Goal: Task Accomplishment & Management: Complete application form

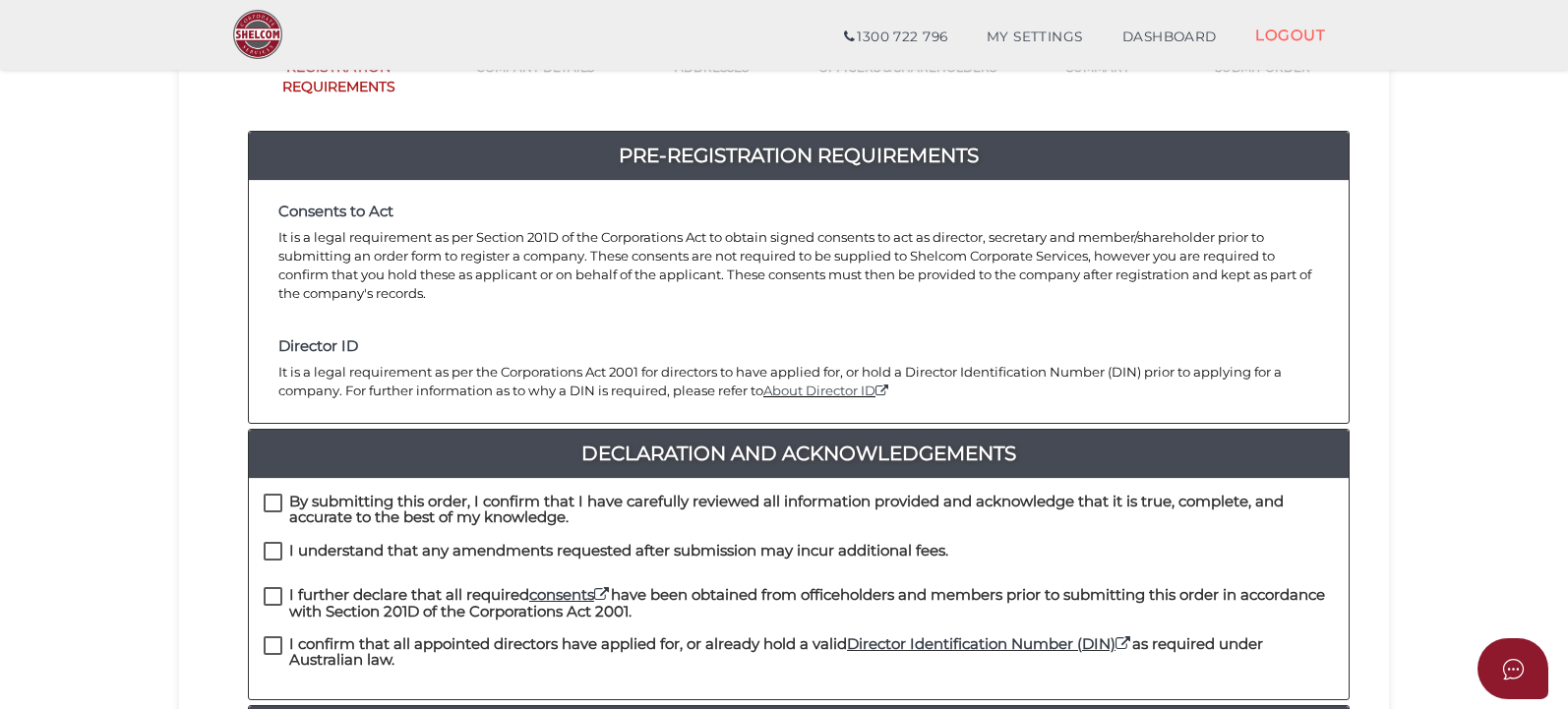
scroll to position [394, 0]
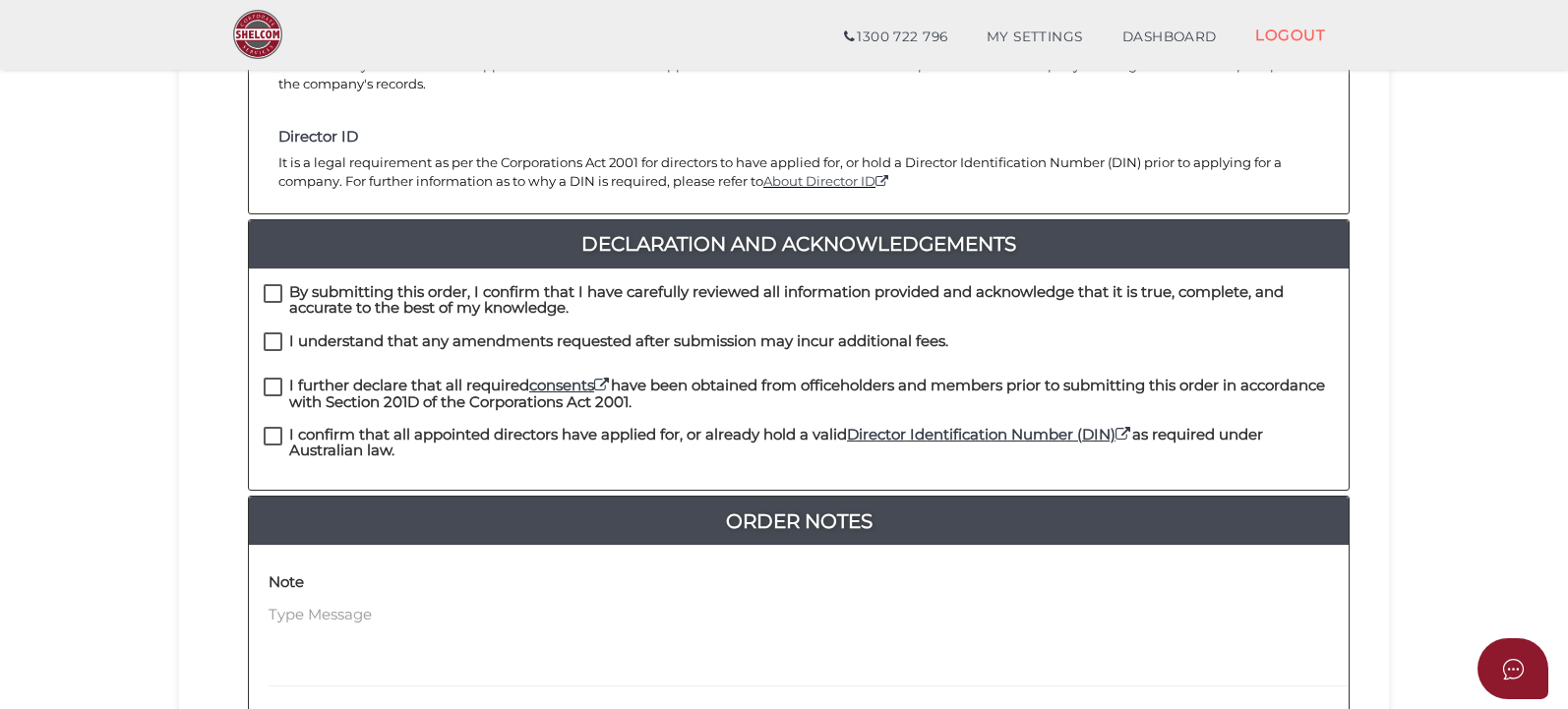
click at [264, 284] on label "By submitting this order, I confirm that I have carefully reviewed all informat…" at bounding box center [799, 296] width 1070 height 25
checkbox input "true"
click at [264, 334] on label "I understand that any amendments requested after submission may incur additiona…" at bounding box center [606, 346] width 685 height 25
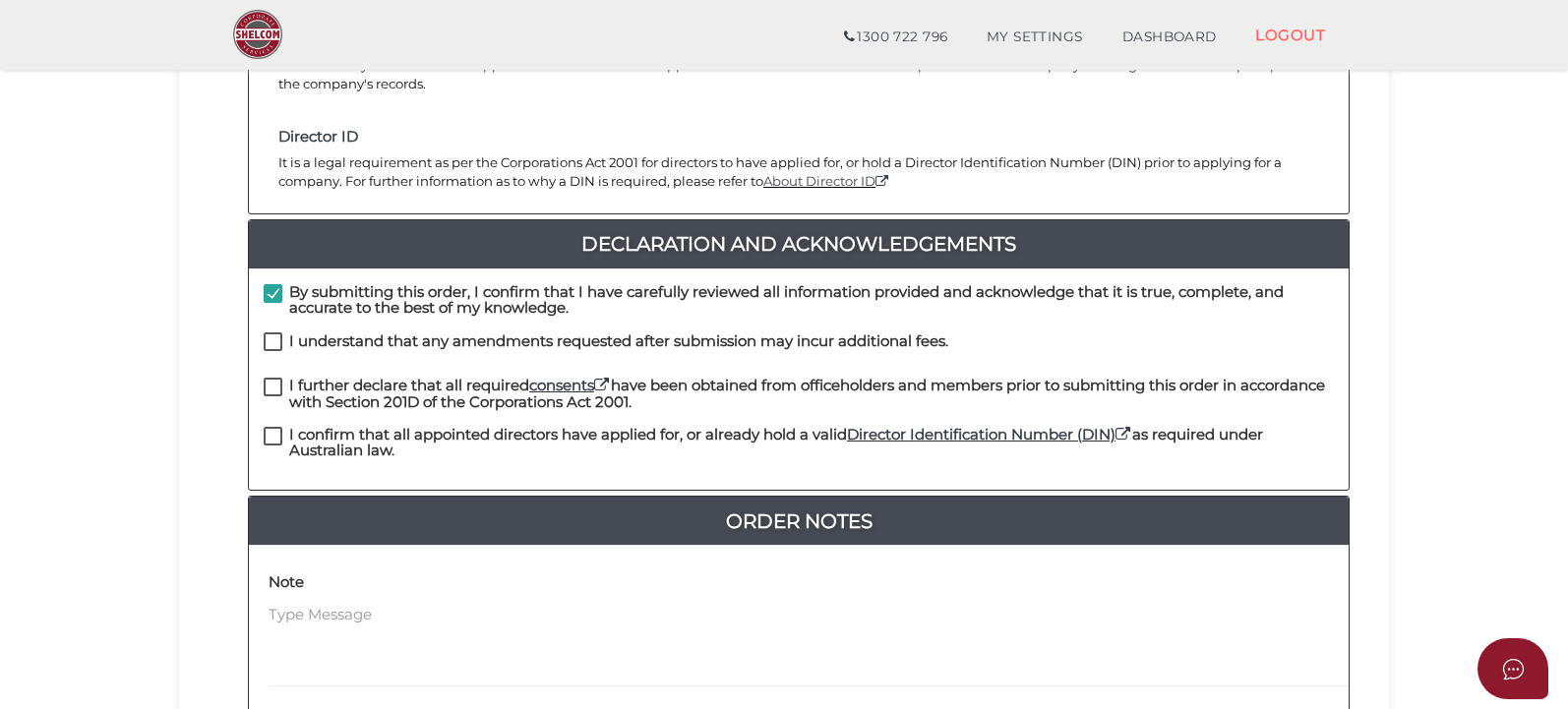
checkbox input "true"
click at [264, 378] on label "I further declare that all required consents have been obtained from officehold…" at bounding box center [799, 390] width 1070 height 25
checkbox input "true"
click at [264, 427] on label "I confirm that all appointed directors have applied for, or already hold a vali…" at bounding box center [799, 438] width 1070 height 25
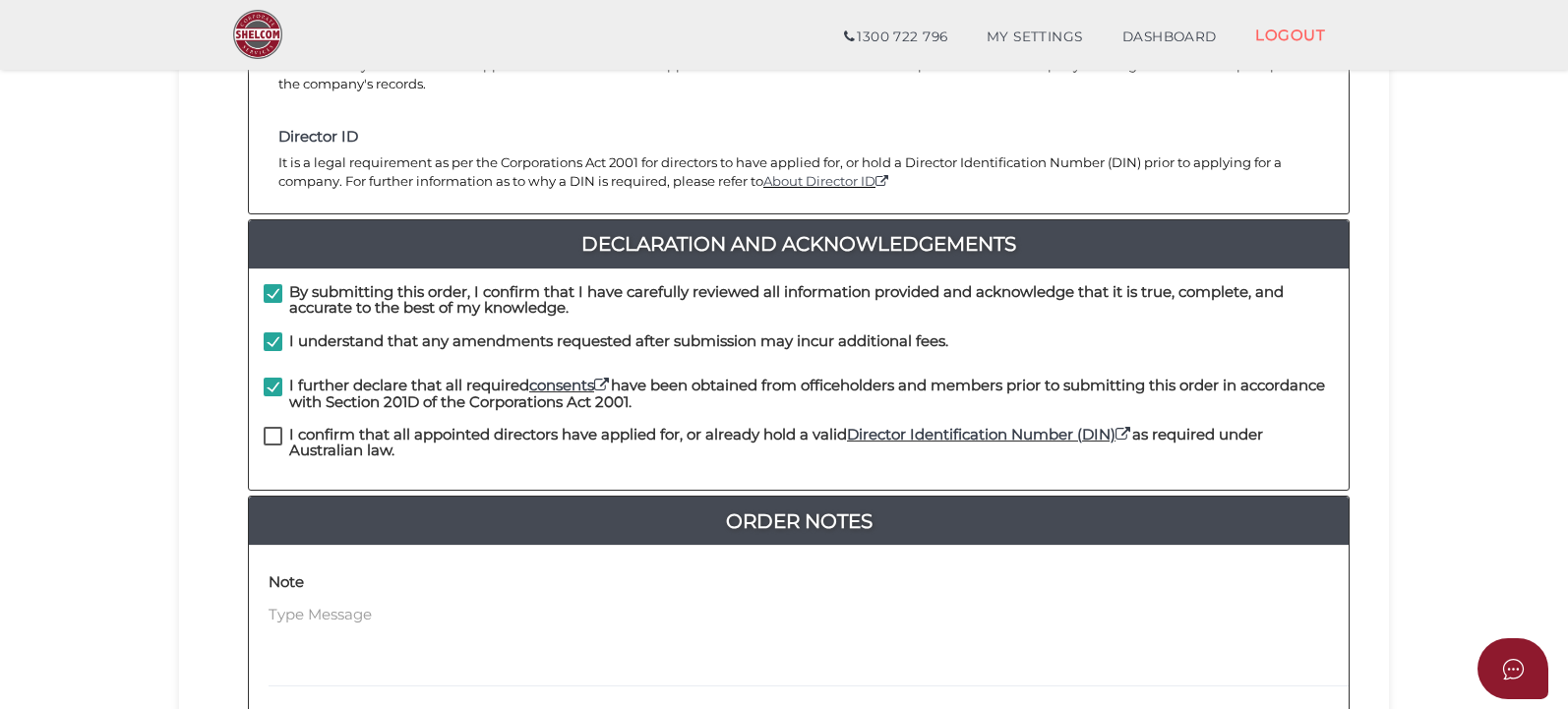
checkbox input "true"
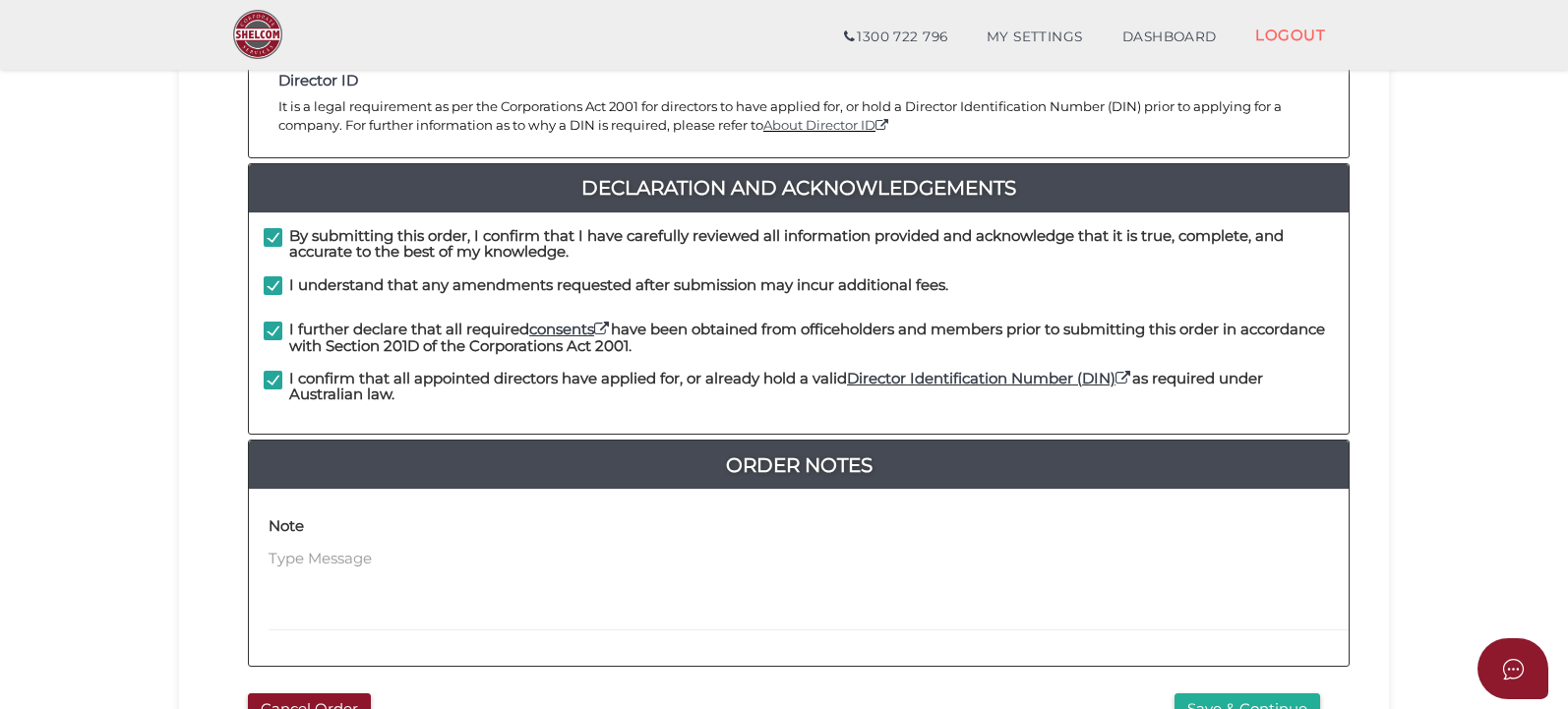
scroll to position [492, 0]
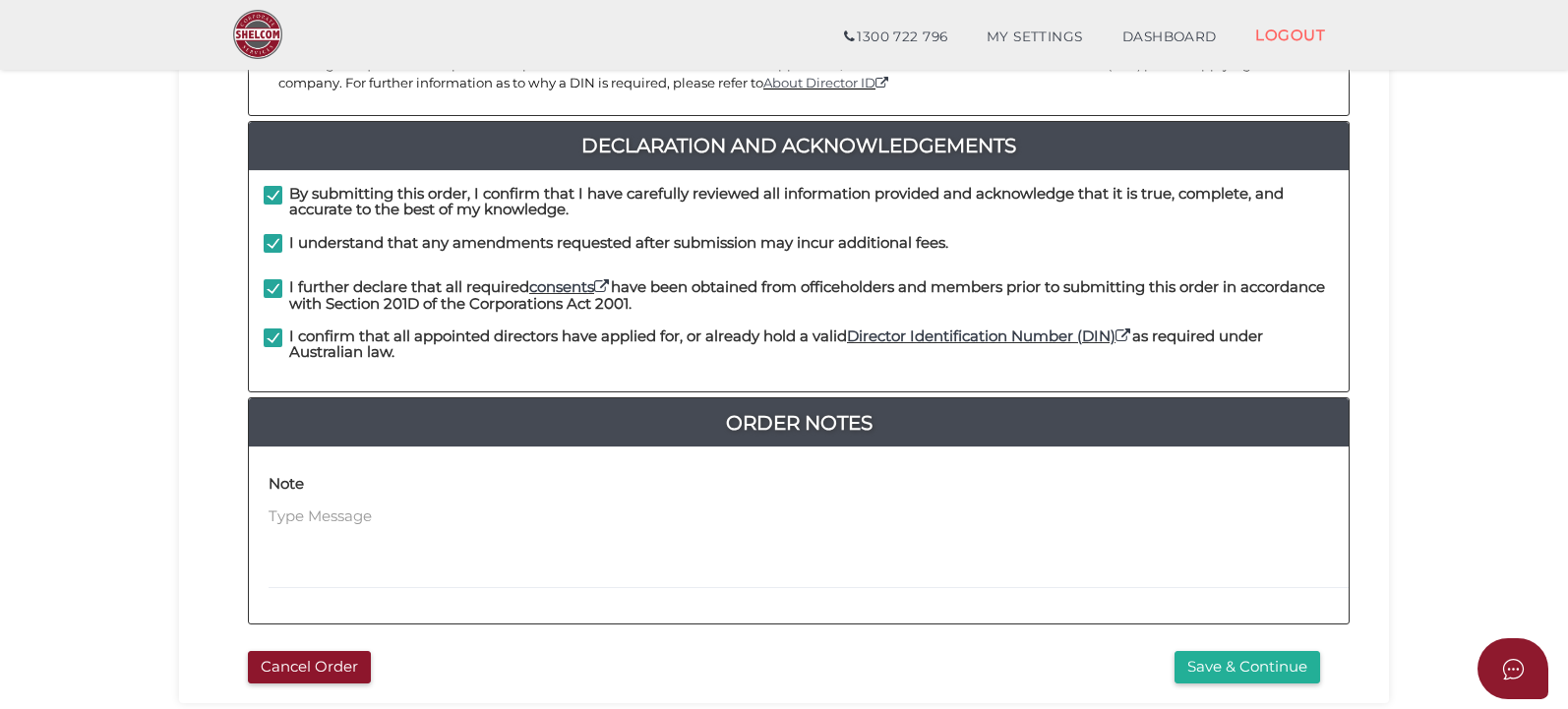
click at [1320, 652] on button "Save & Continue" at bounding box center [1247, 668] width 145 height 33
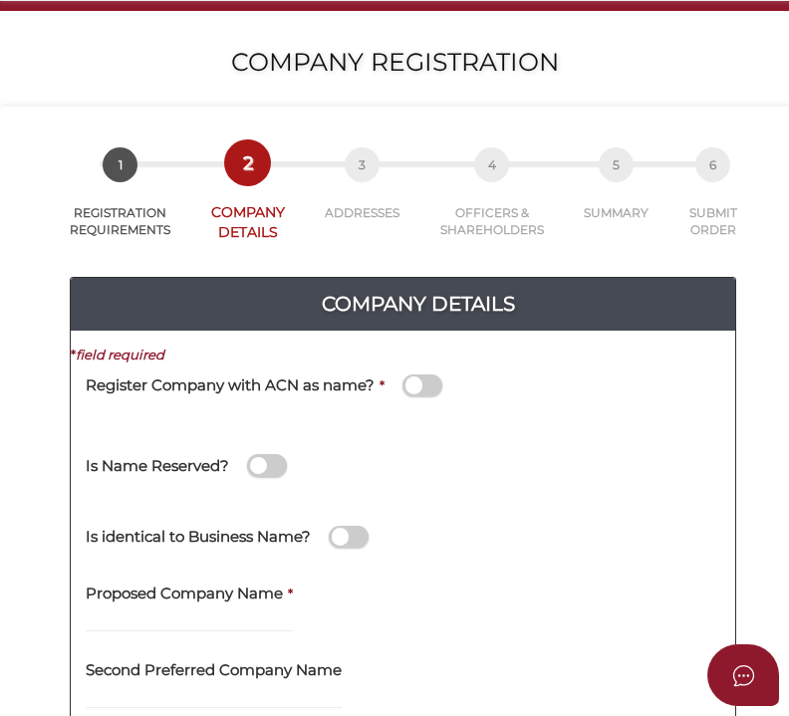
scroll to position [100, 0]
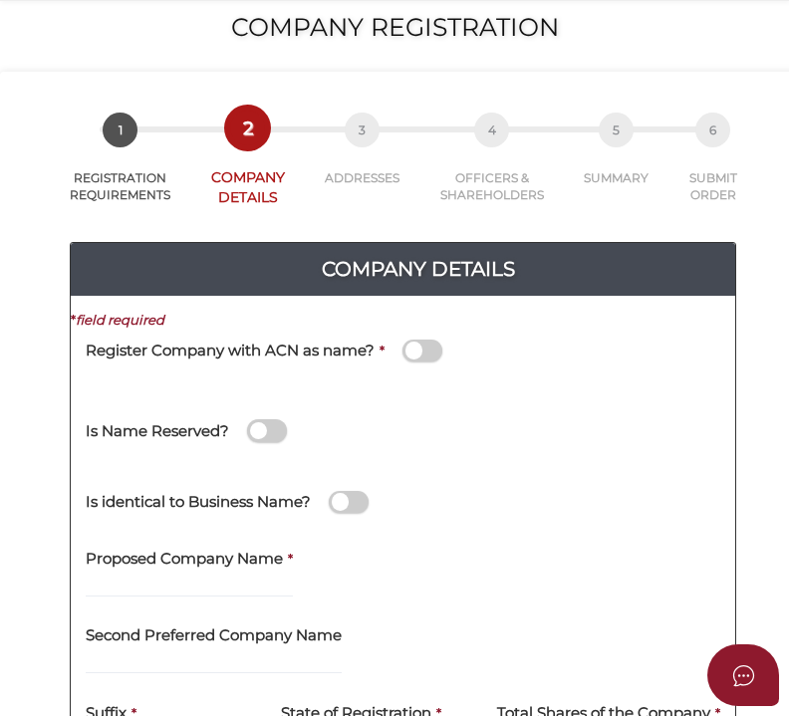
click at [430, 355] on span at bounding box center [423, 351] width 40 height 23
click at [0, 0] on input "checkbox" at bounding box center [0, 0] width 0 height 0
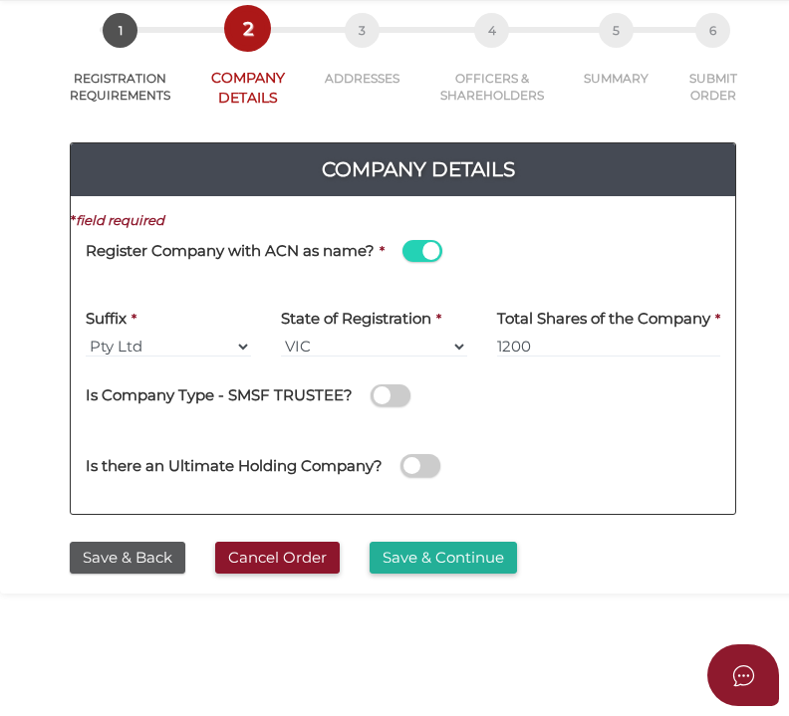
scroll to position [299, 0]
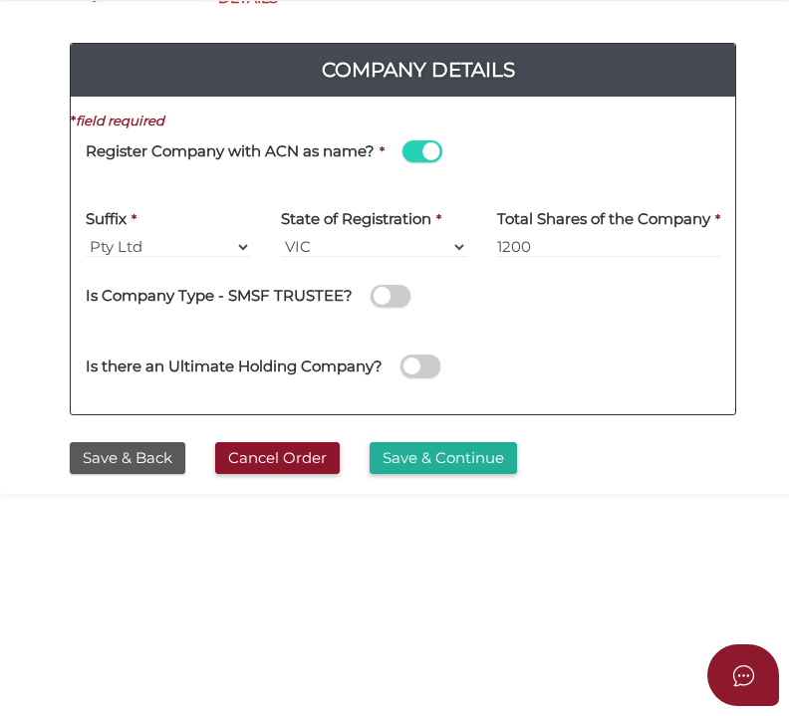
click at [465, 457] on button "Save & Continue" at bounding box center [443, 458] width 147 height 33
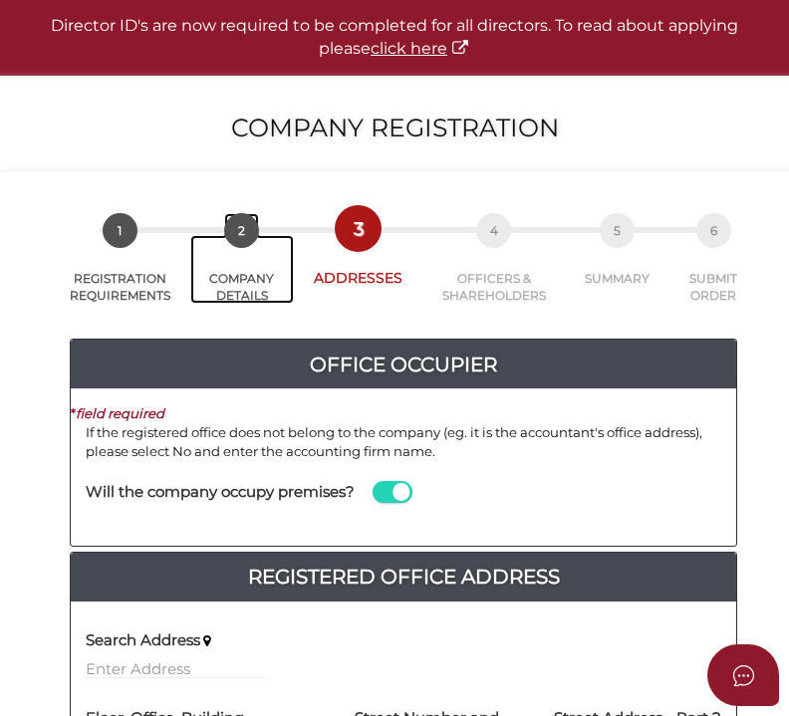
click at [241, 256] on link "2 COMPANY DETAILS" at bounding box center [242, 269] width 105 height 69
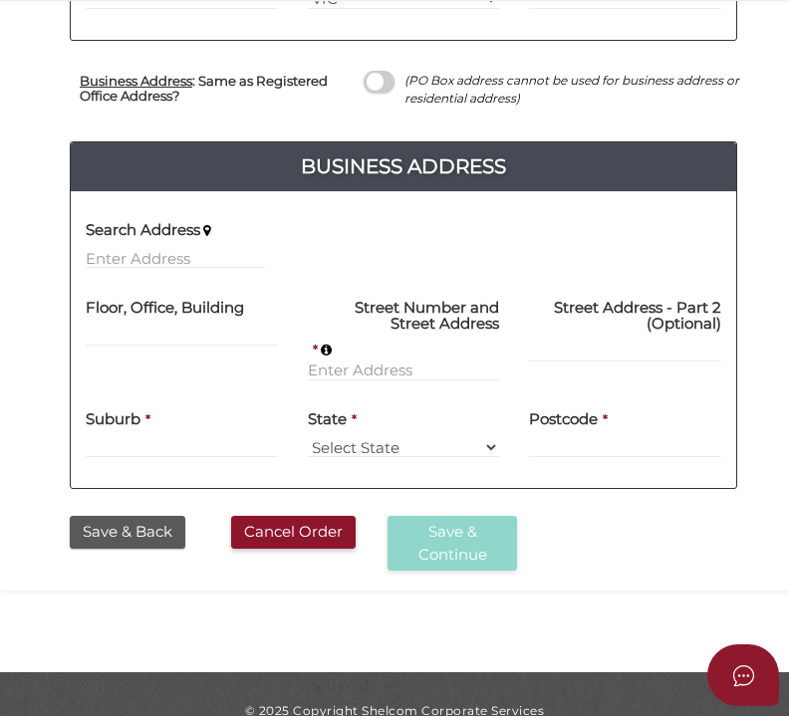
scroll to position [892, 0]
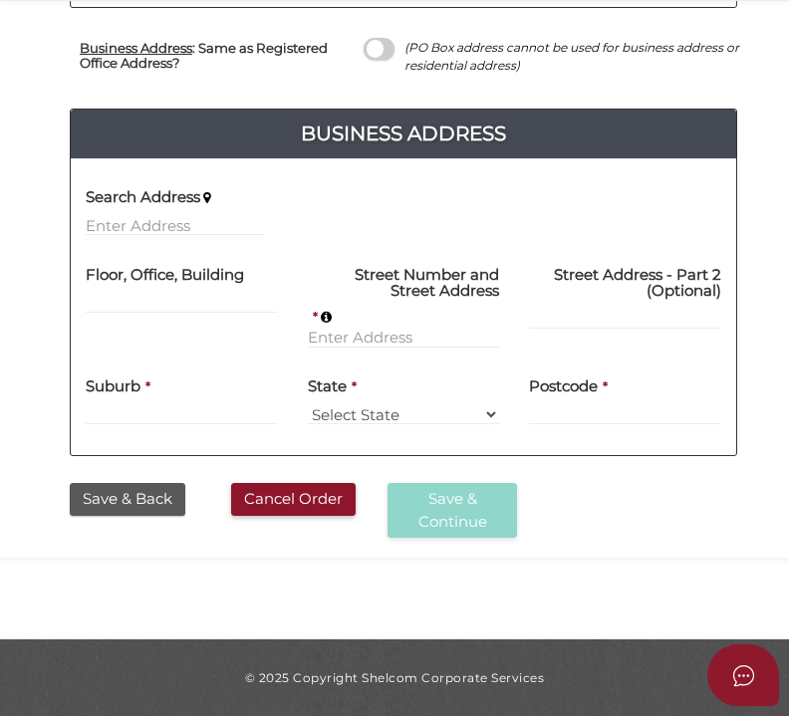
click at [169, 507] on button "Save & Back" at bounding box center [128, 499] width 116 height 33
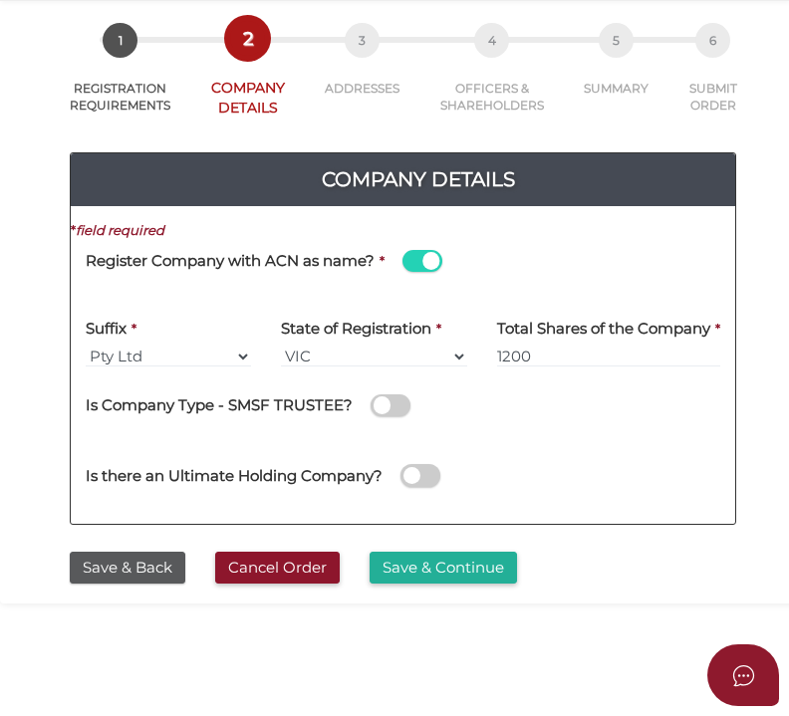
scroll to position [199, 0]
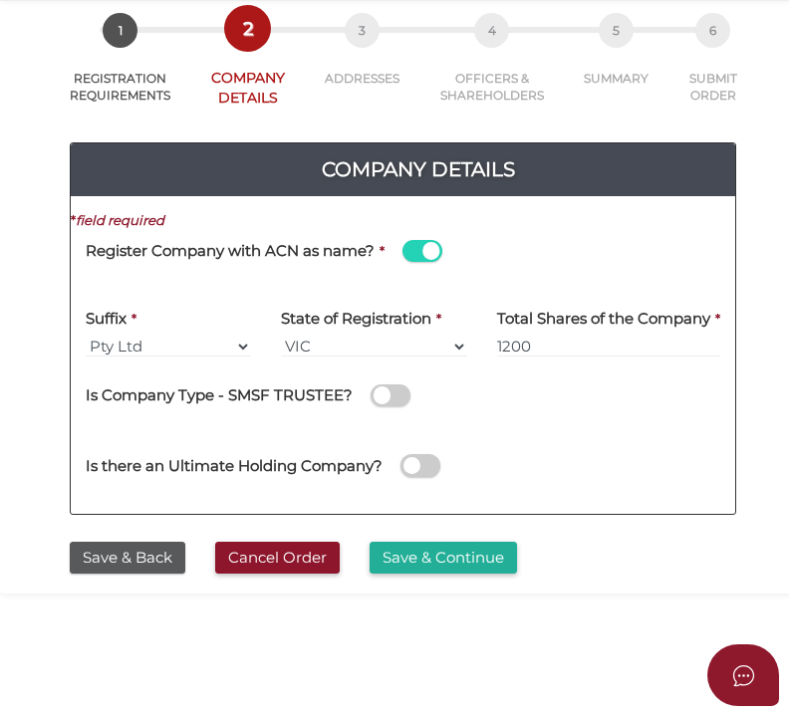
click at [434, 569] on button "Save & Continue" at bounding box center [443, 558] width 147 height 33
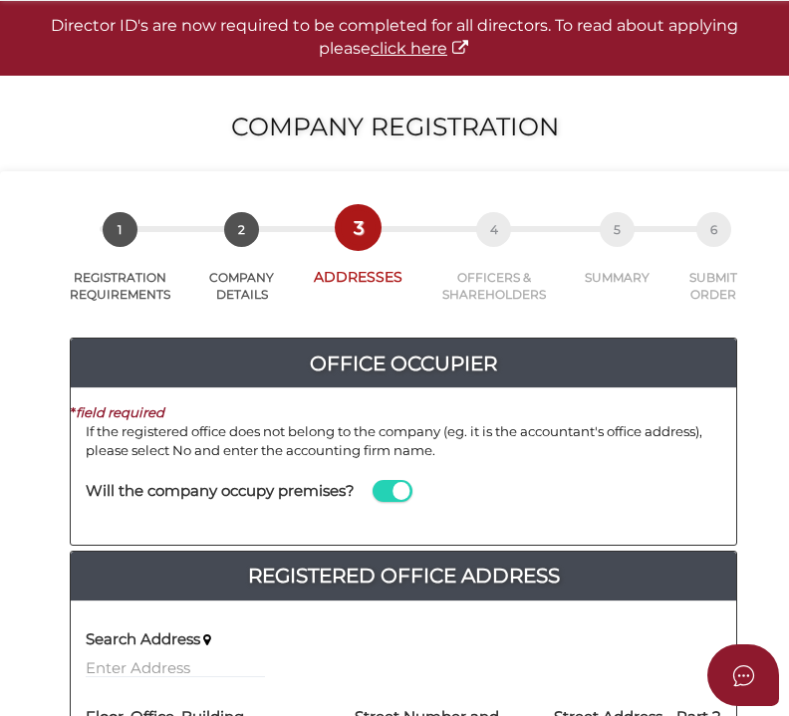
scroll to position [399, 0]
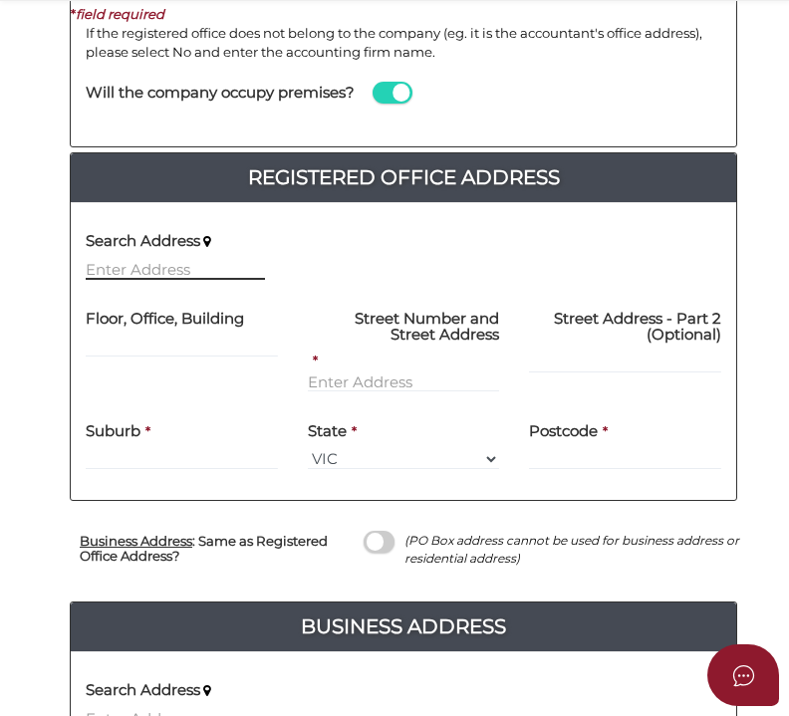
click at [123, 264] on input "text" at bounding box center [175, 269] width 179 height 22
paste input "4 Garden Avenue Brighton East Victoria 3187"
type input "4 Garden Avenue, Brighton East Victoria 3187, Australia"
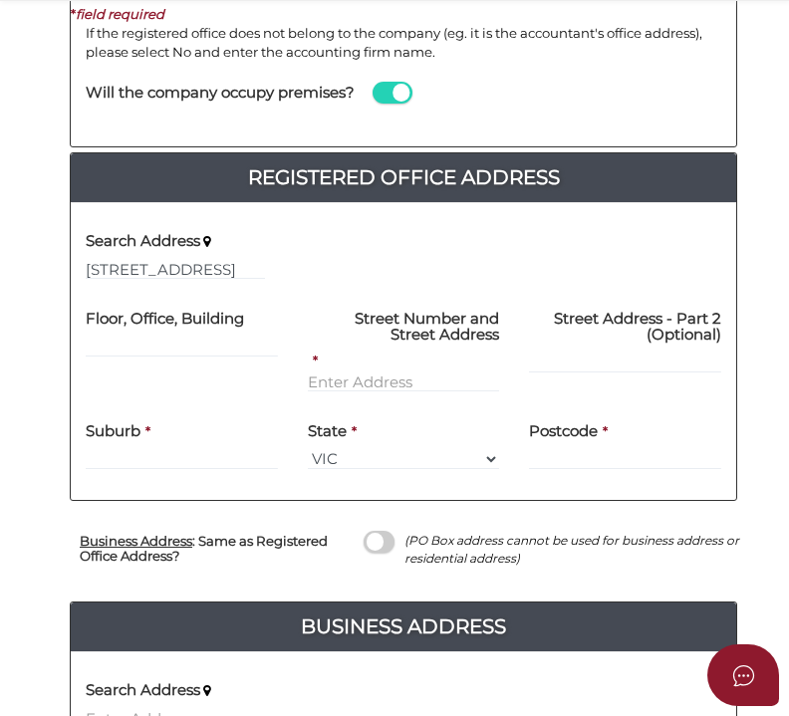
type input "4 Garden Avenue"
type input "[GEOGRAPHIC_DATA]"
select select "VIC"
type input "3187"
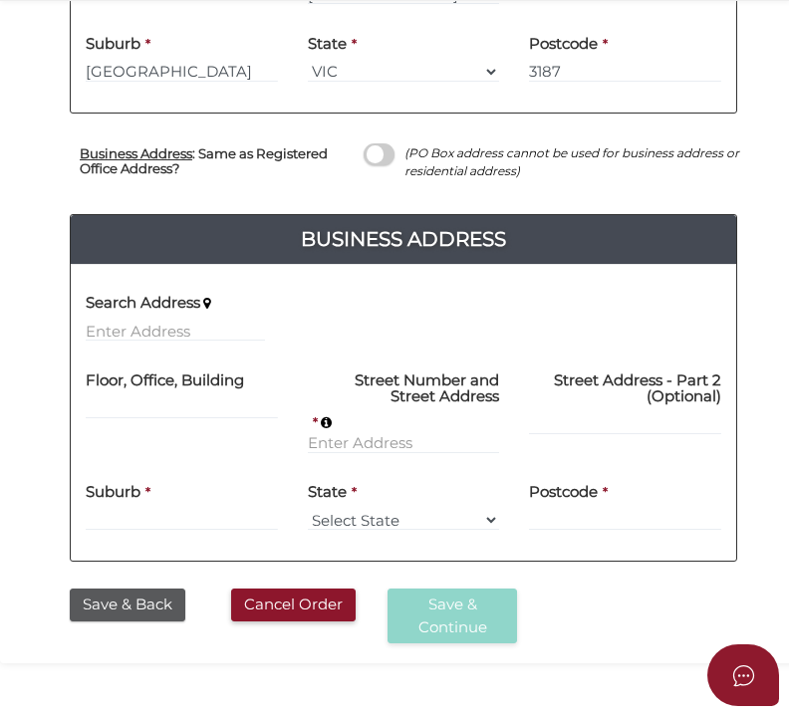
scroll to position [797, 0]
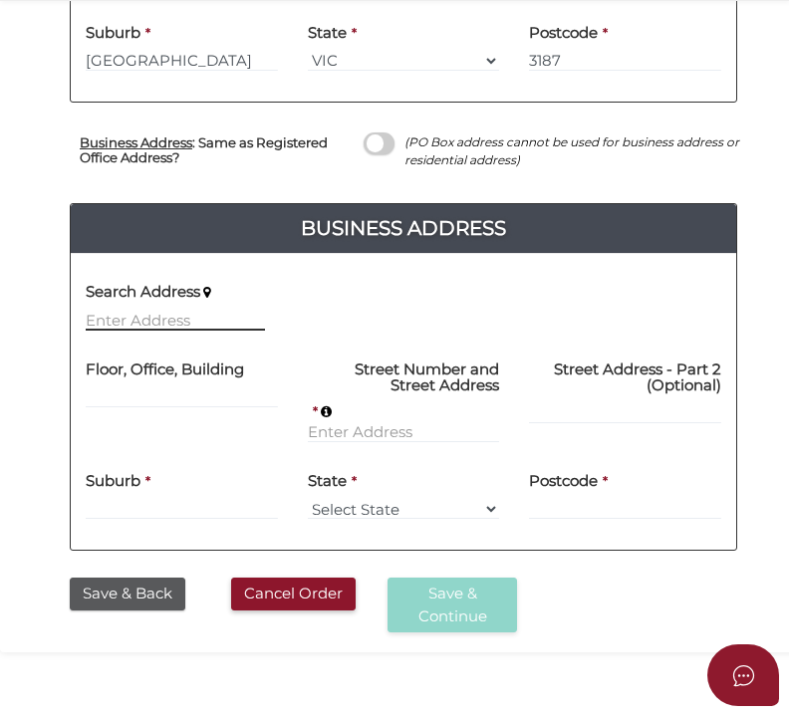
click at [218, 320] on input "text" at bounding box center [175, 320] width 179 height 22
paste input "4 Garden Avenue Brighton East Victoria 3187"
type input "4 Garden Avenue Brighton East Victoria 3187"
click at [380, 140] on span at bounding box center [379, 144] width 31 height 23
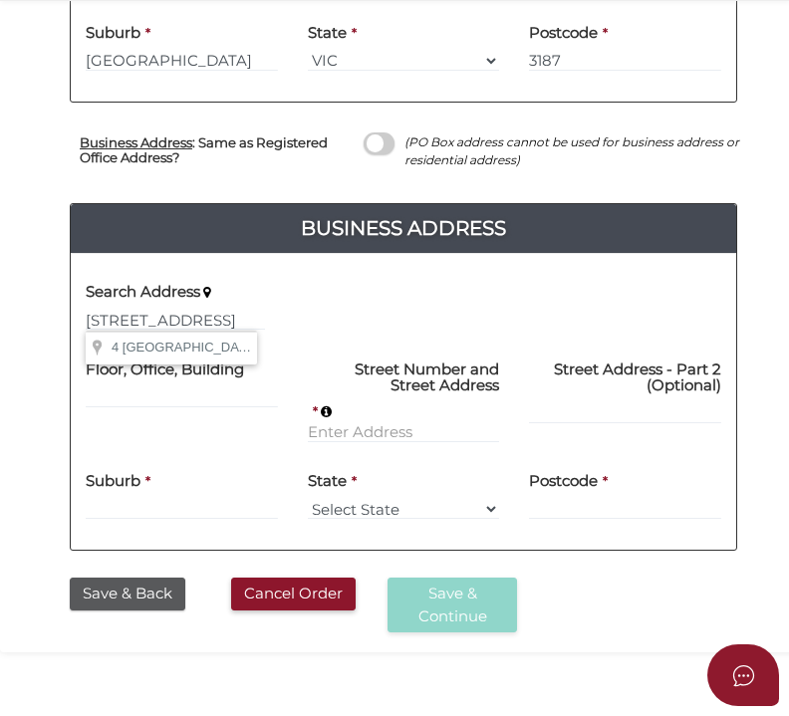
click at [0, 0] on input "checkbox" at bounding box center [0, 0] width 0 height 0
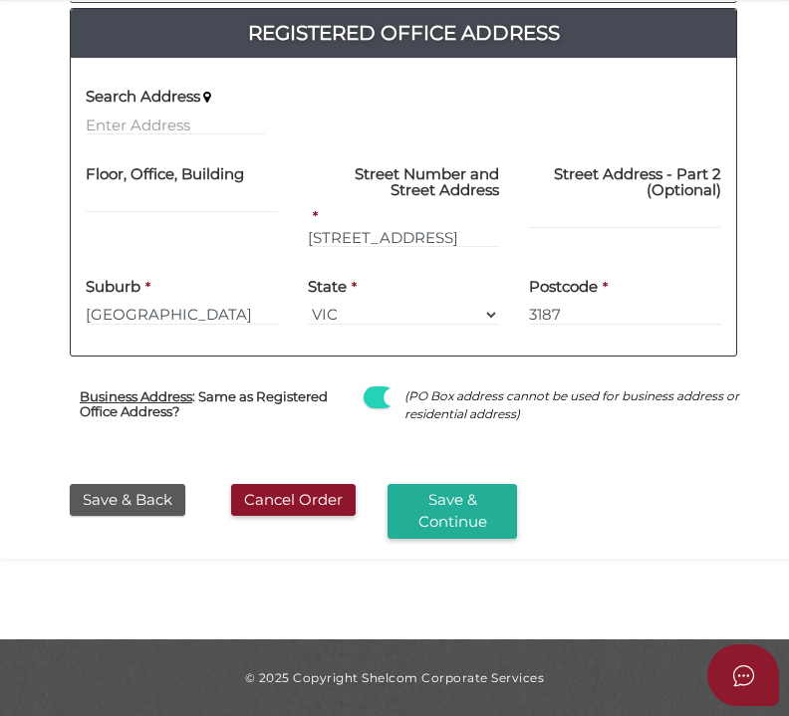
scroll to position [543, 0]
click at [454, 504] on button "Save & Continue" at bounding box center [453, 511] width 130 height 55
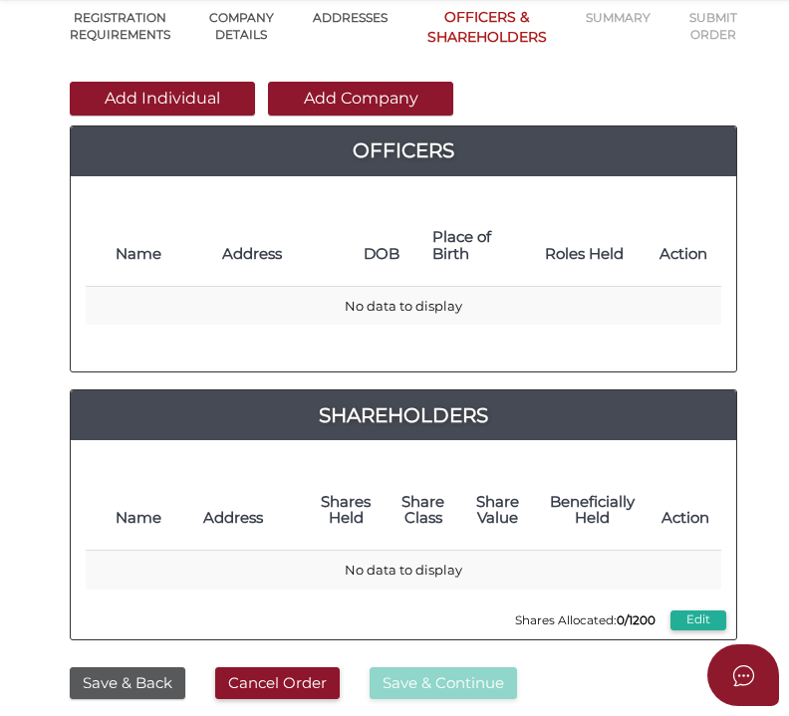
scroll to position [299, 0]
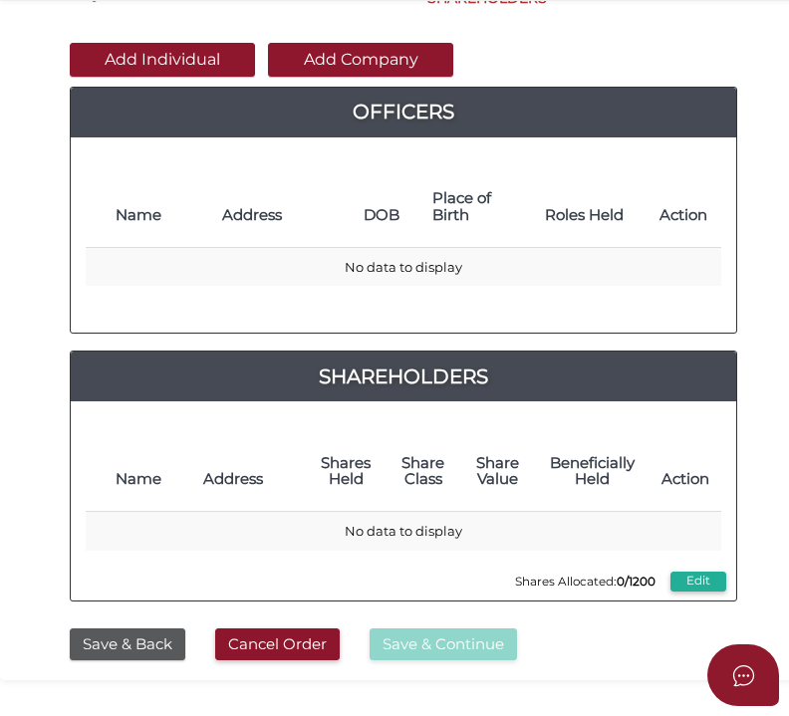
click at [199, 61] on button "Add Individual" at bounding box center [162, 60] width 185 height 34
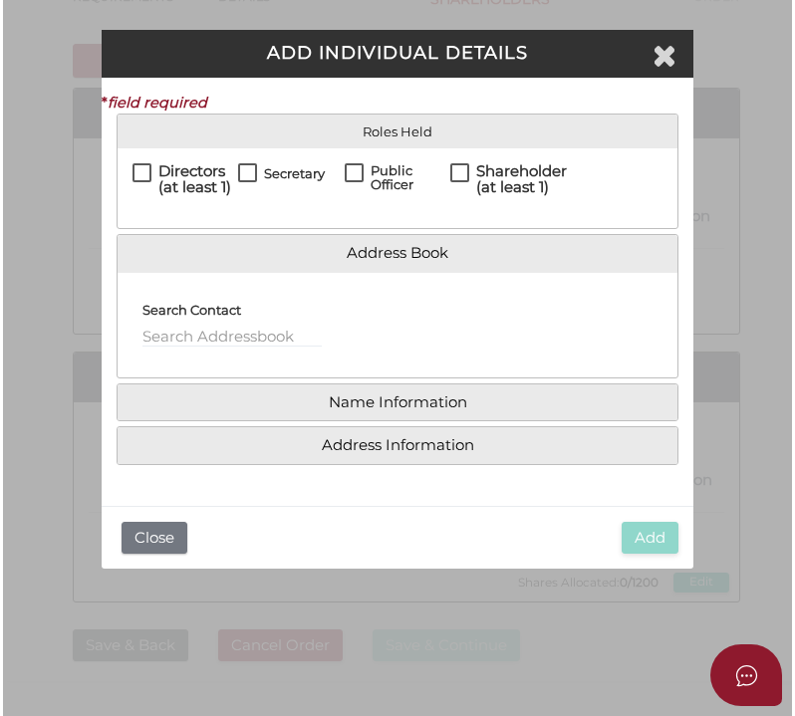
scroll to position [0, 0]
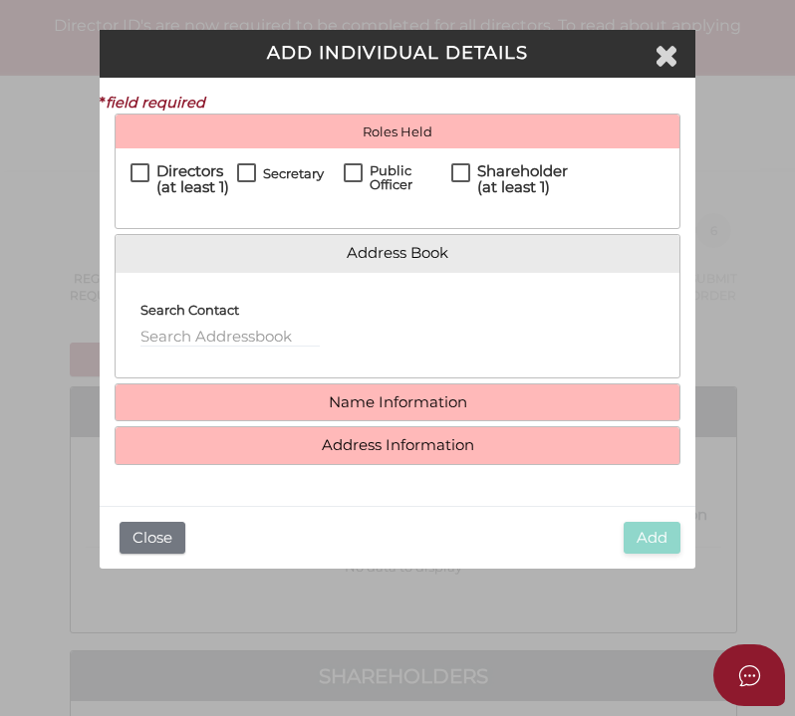
click at [138, 166] on label "Directors (at least 1)" at bounding box center [184, 175] width 107 height 25
checkbox input "true"
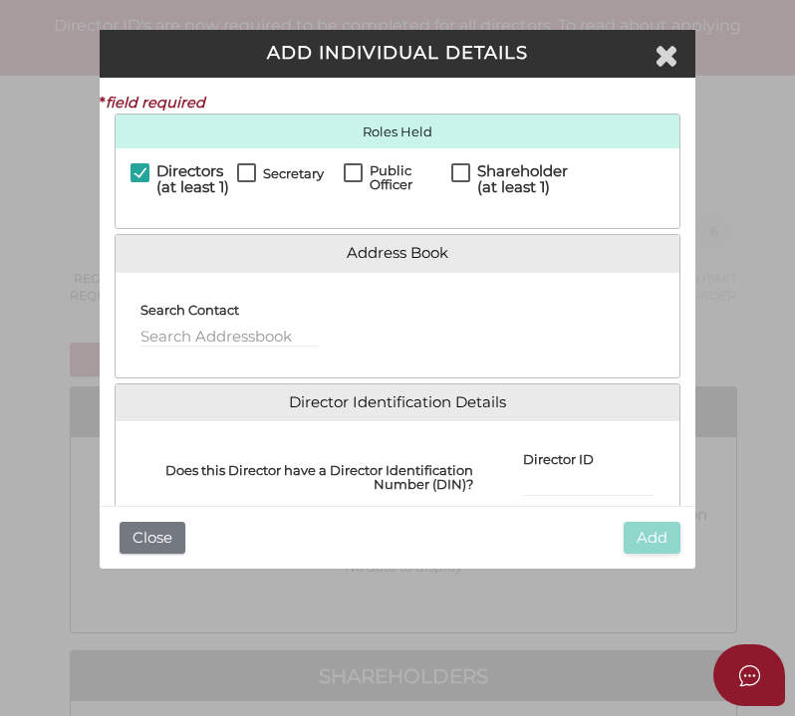
click at [249, 171] on label "Secretary" at bounding box center [280, 178] width 87 height 25
checkbox input "true"
click at [352, 168] on label "Public Officer" at bounding box center [397, 175] width 107 height 25
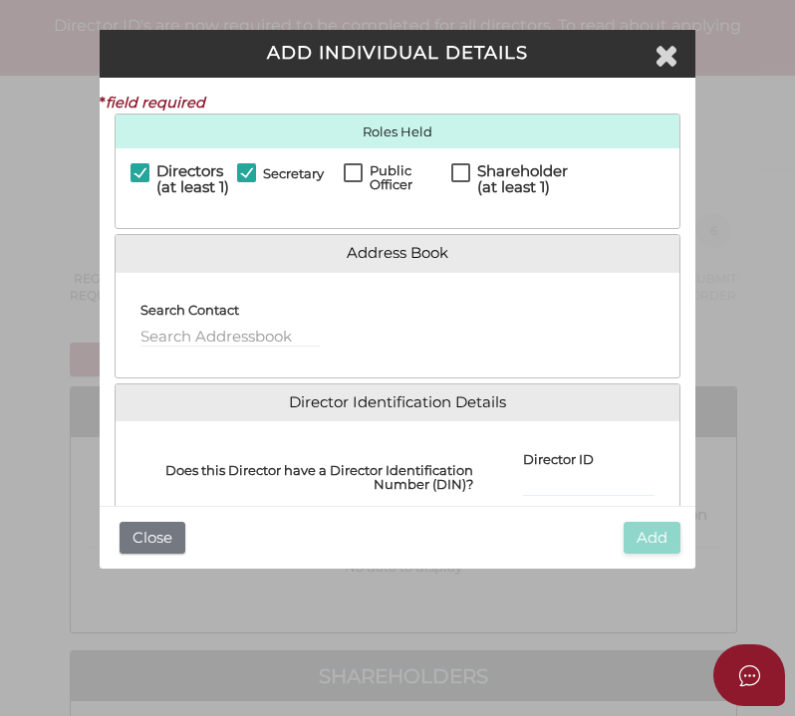
checkbox input "true"
click at [459, 166] on label "Shareholder (at least 1)" at bounding box center [509, 175] width 117 height 25
checkbox input "true"
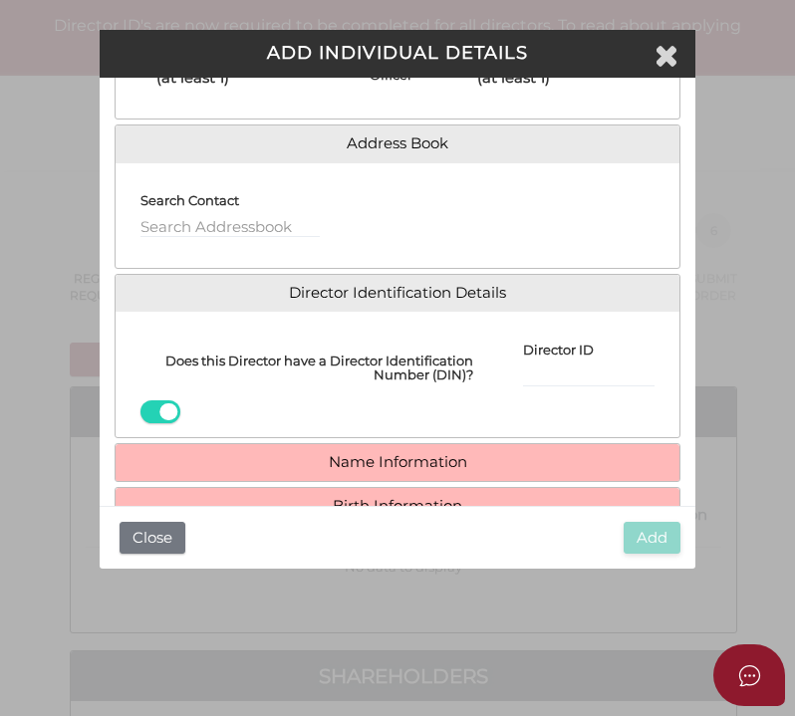
scroll to position [247, 0]
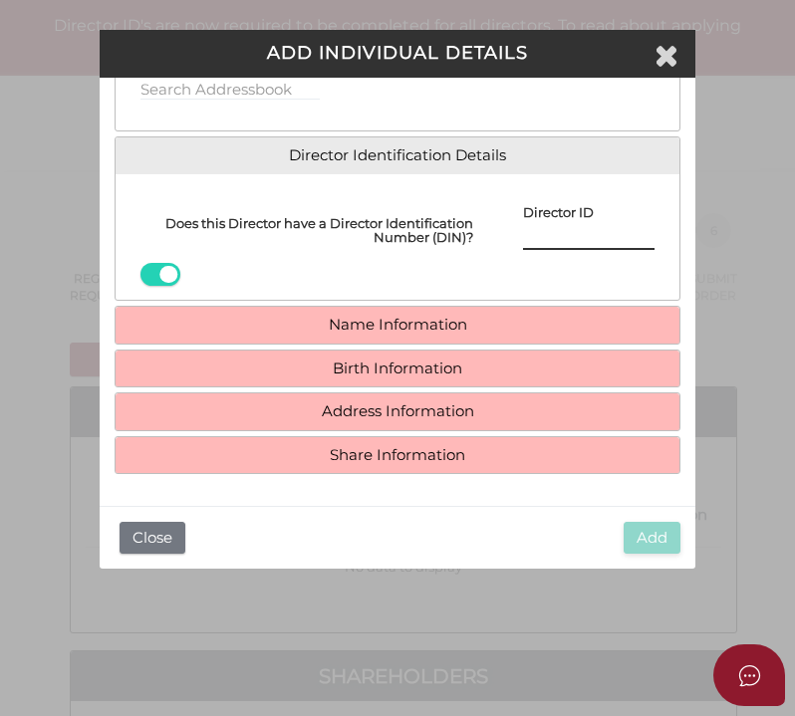
click at [580, 235] on input "Director ID" at bounding box center [589, 239] width 132 height 22
paste input "36682265343911"
drag, startPoint x: 526, startPoint y: 244, endPoint x: 450, endPoint y: 243, distance: 75.7
click at [450, 243] on div "Does this Director have a Director Identification Number (DIN)? Director ID 366…" at bounding box center [398, 237] width 565 height 96
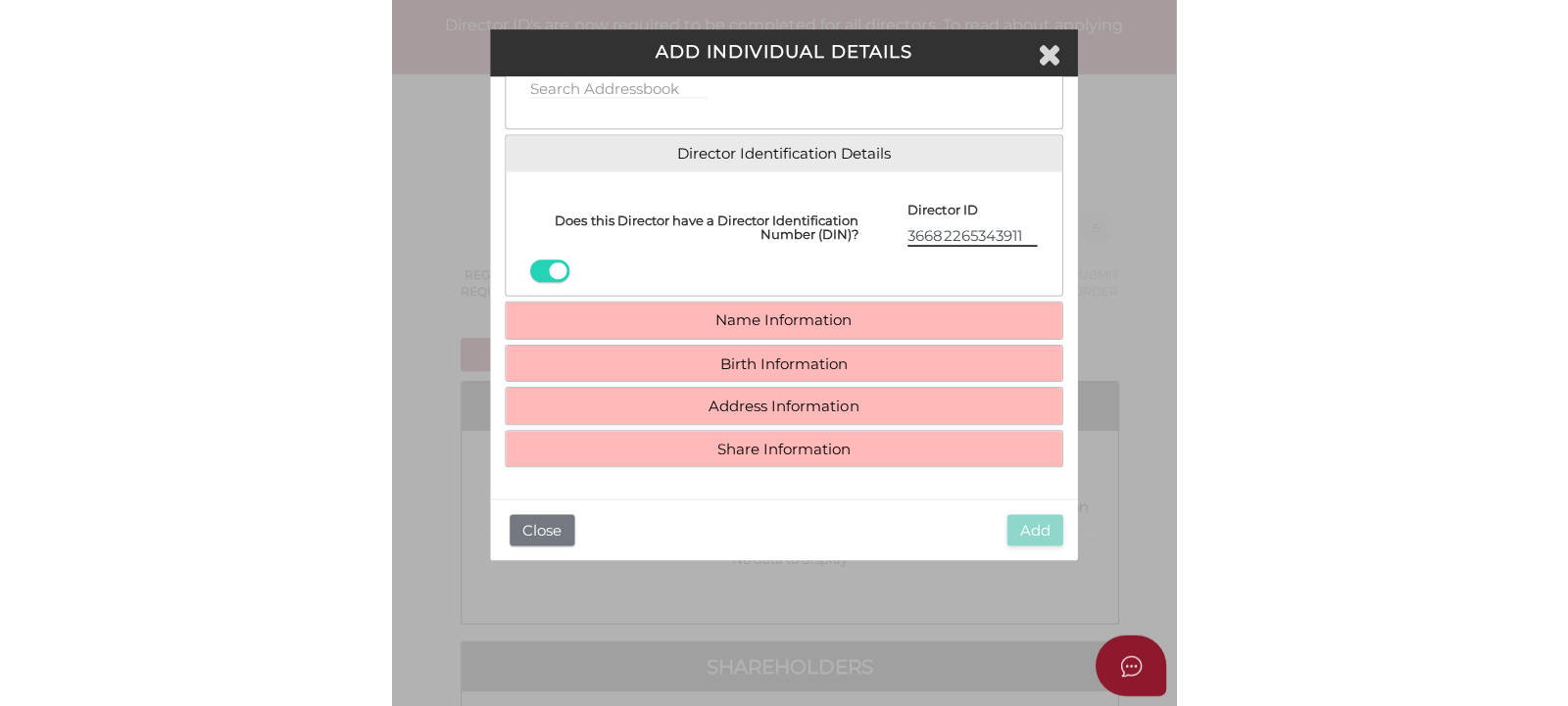
scroll to position [0, 0]
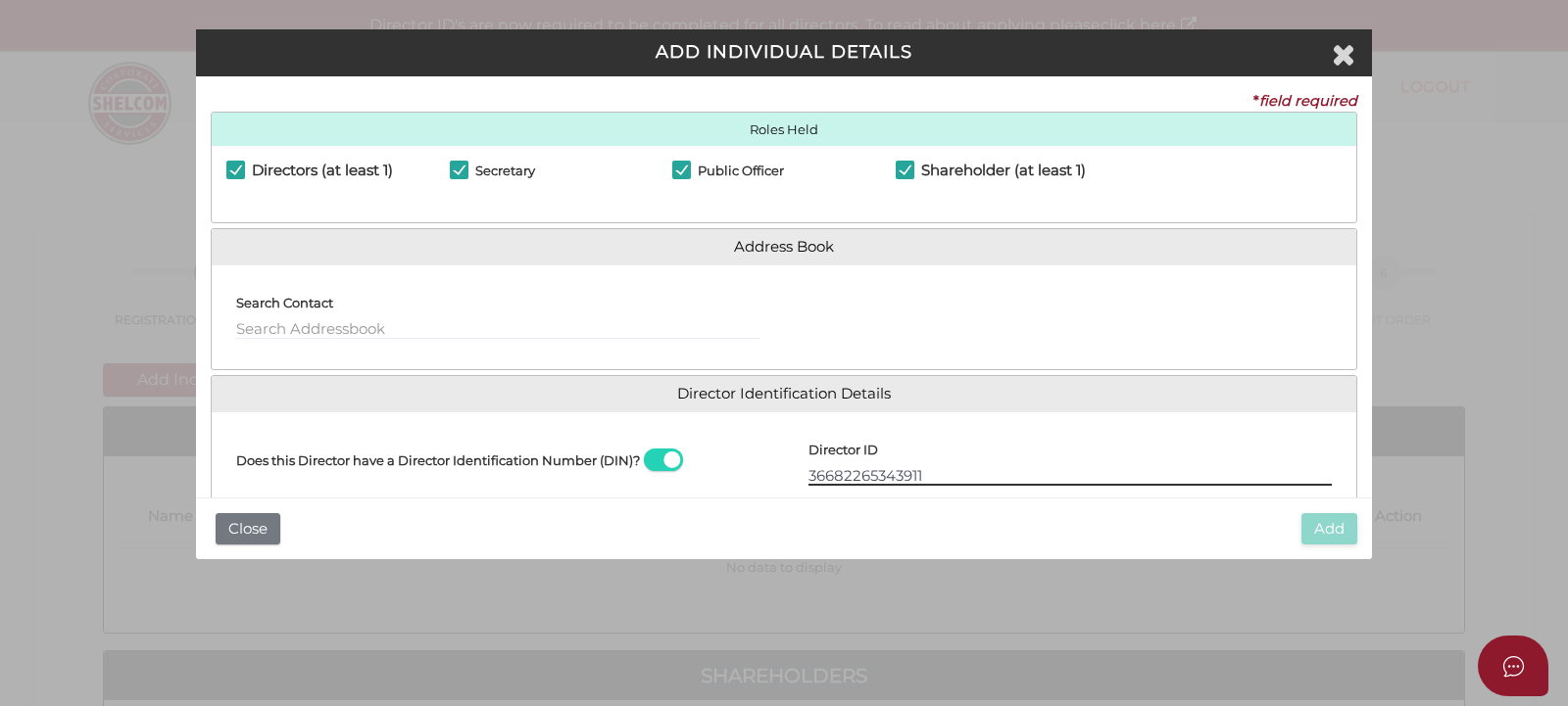
type input "36682265343911"
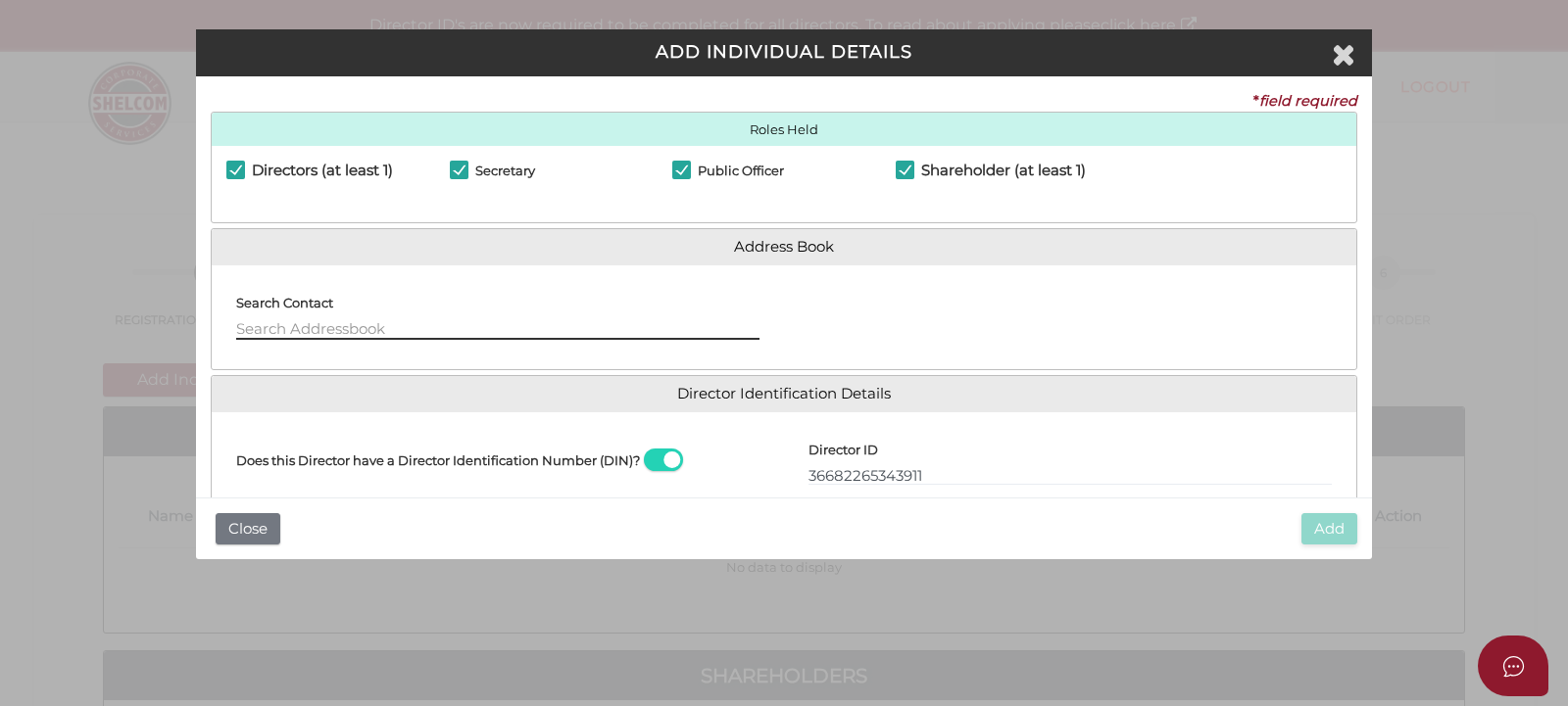
click at [432, 322] on input "text" at bounding box center [498, 329] width 523 height 22
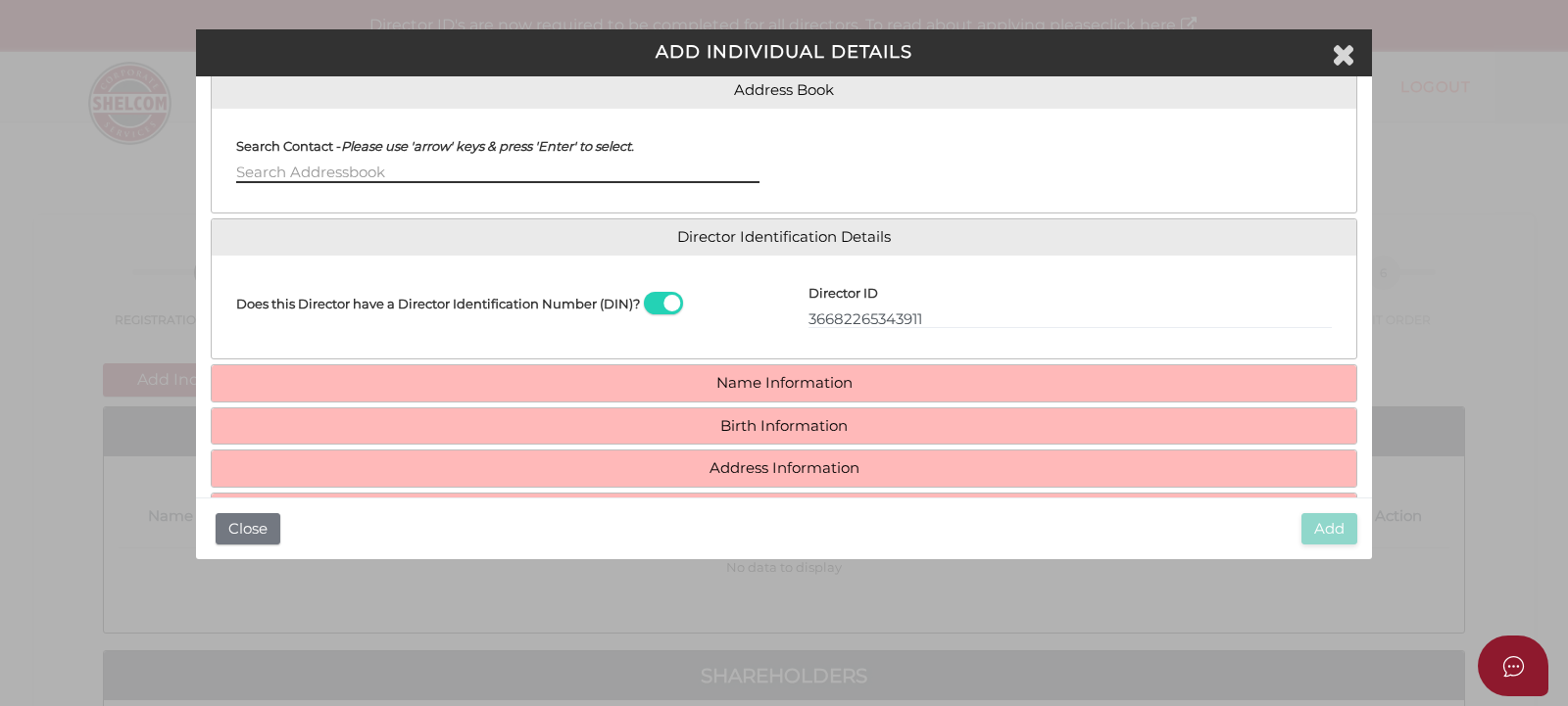
scroll to position [123, 0]
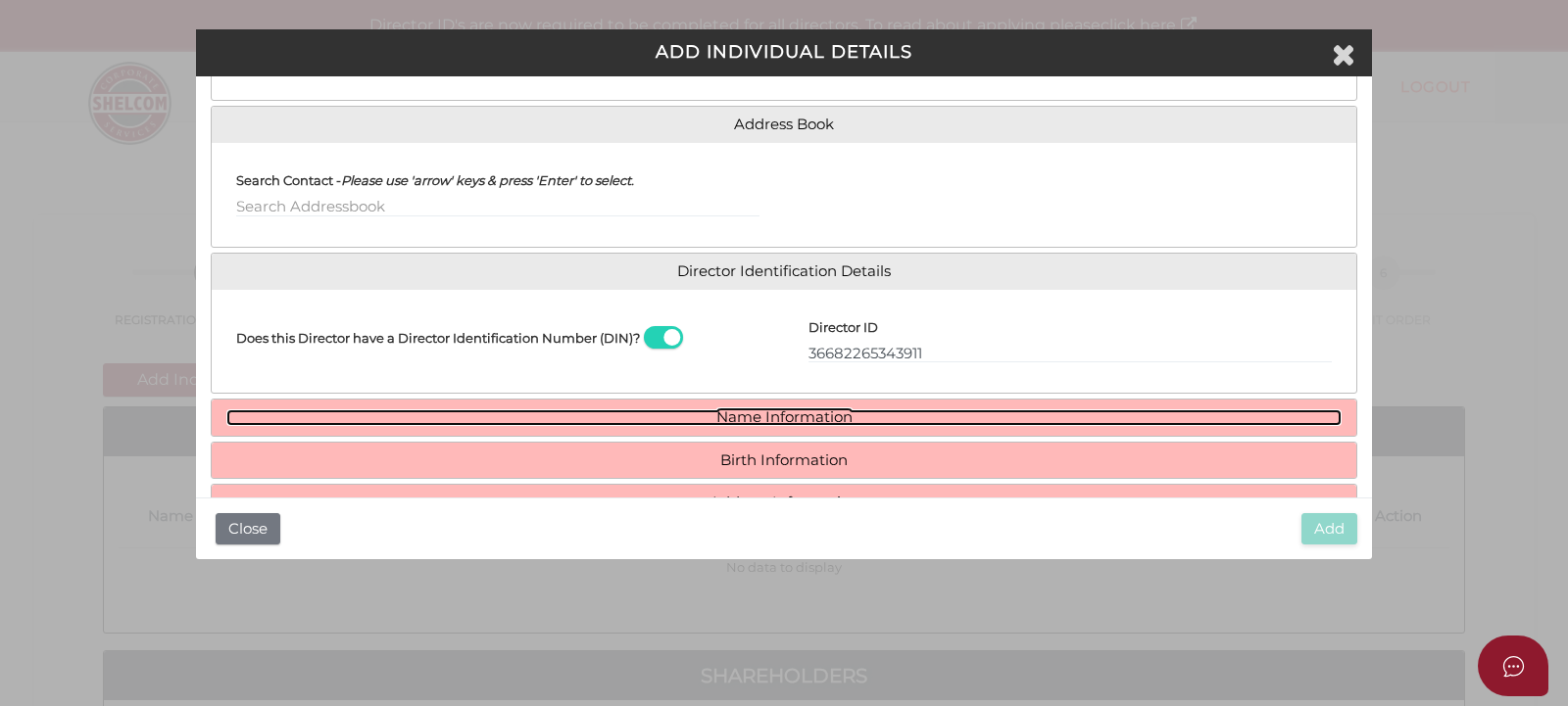
click at [677, 418] on link "Name Information" at bounding box center [784, 418] width 1116 height 17
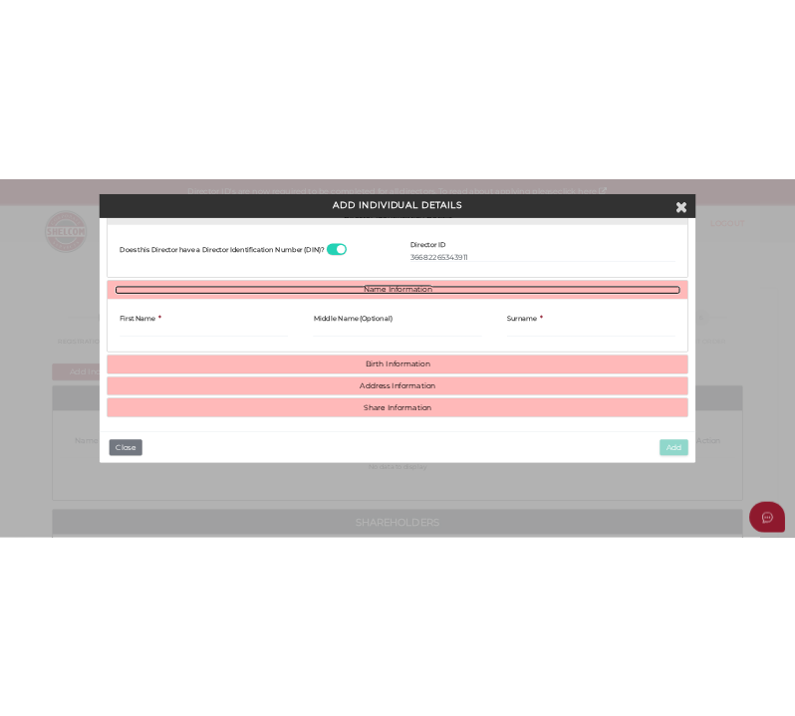
scroll to position [331, 0]
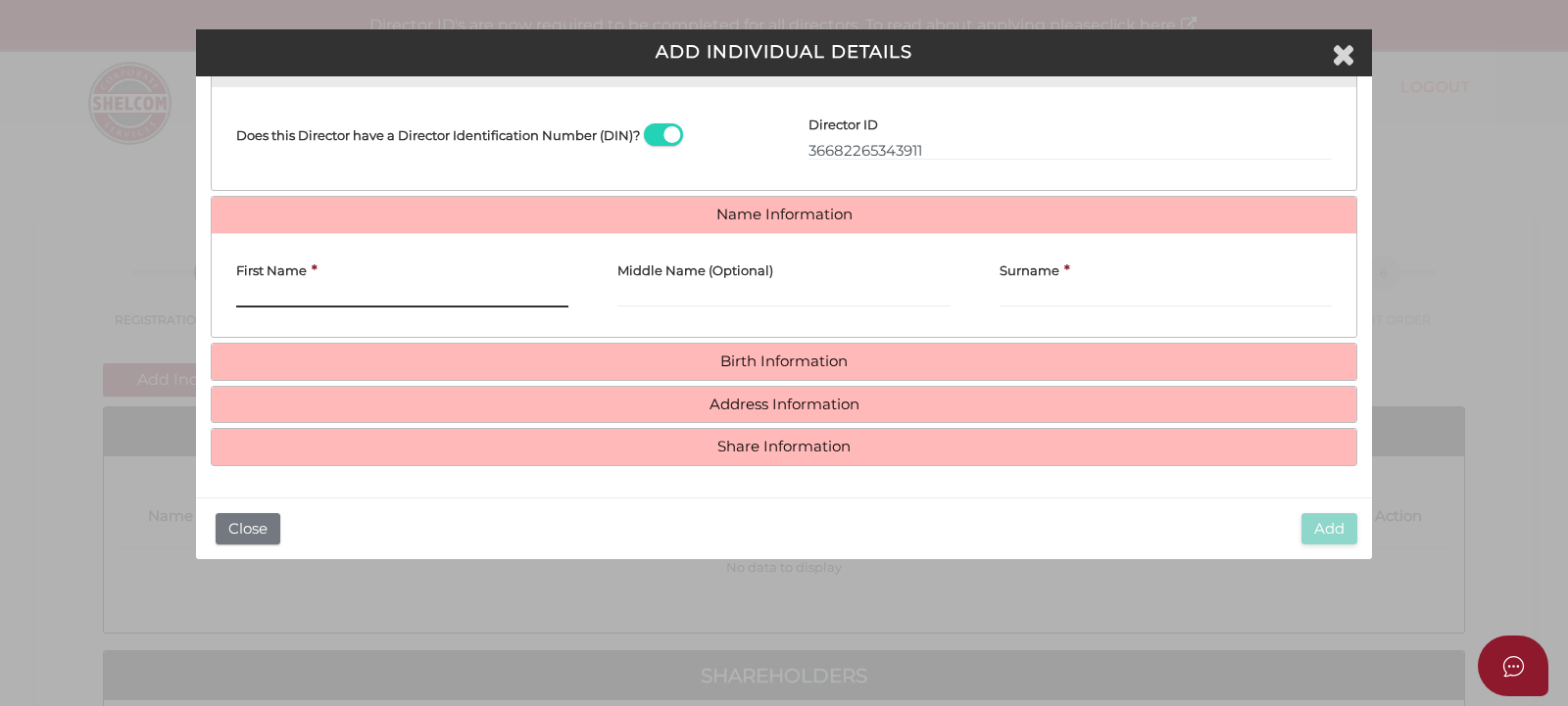
click at [357, 296] on input "First Name" at bounding box center [402, 297] width 332 height 22
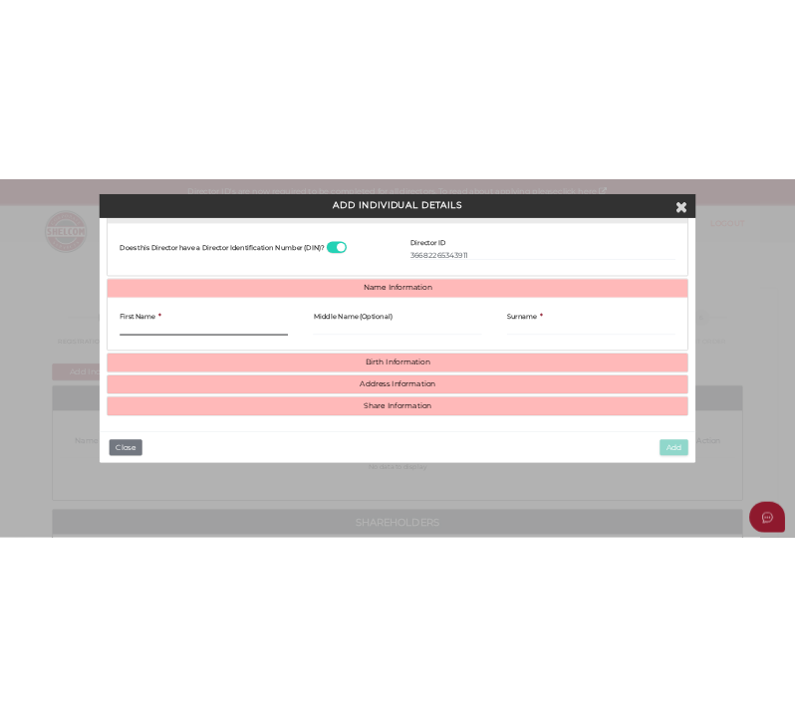
scroll to position [333, 0]
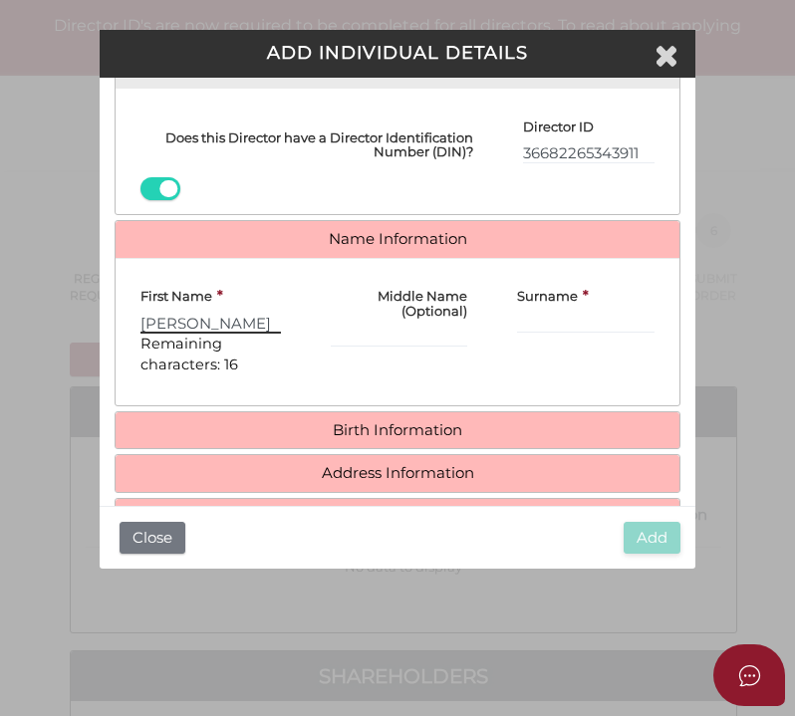
type input "Luke"
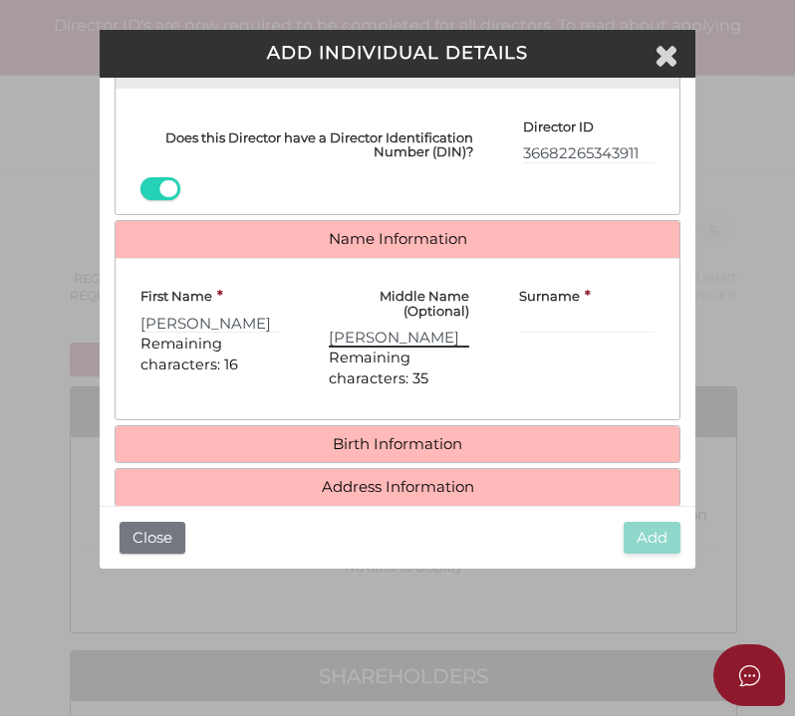
type input "Brian"
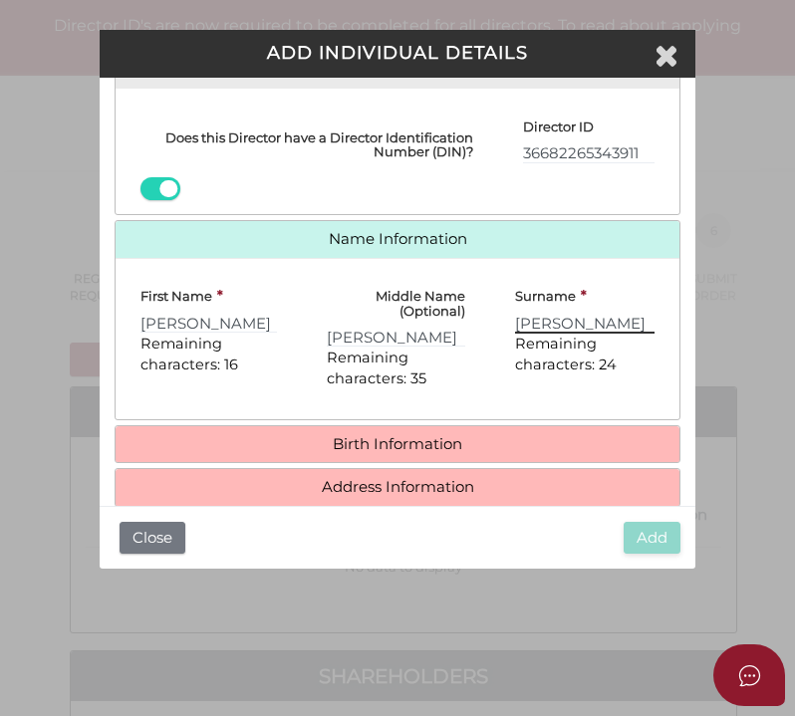
type input "Davies"
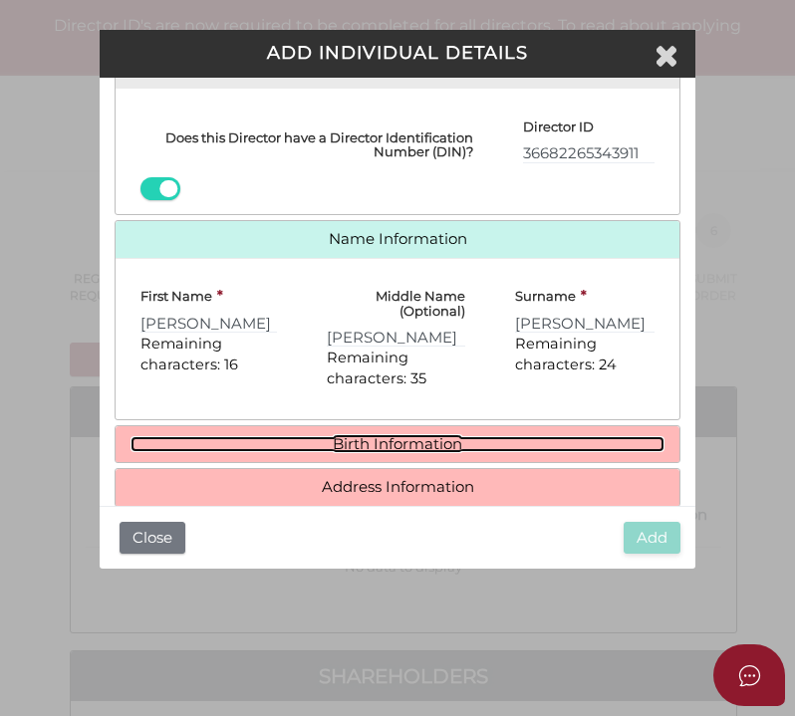
click at [343, 442] on link "Birth Information" at bounding box center [398, 444] width 535 height 17
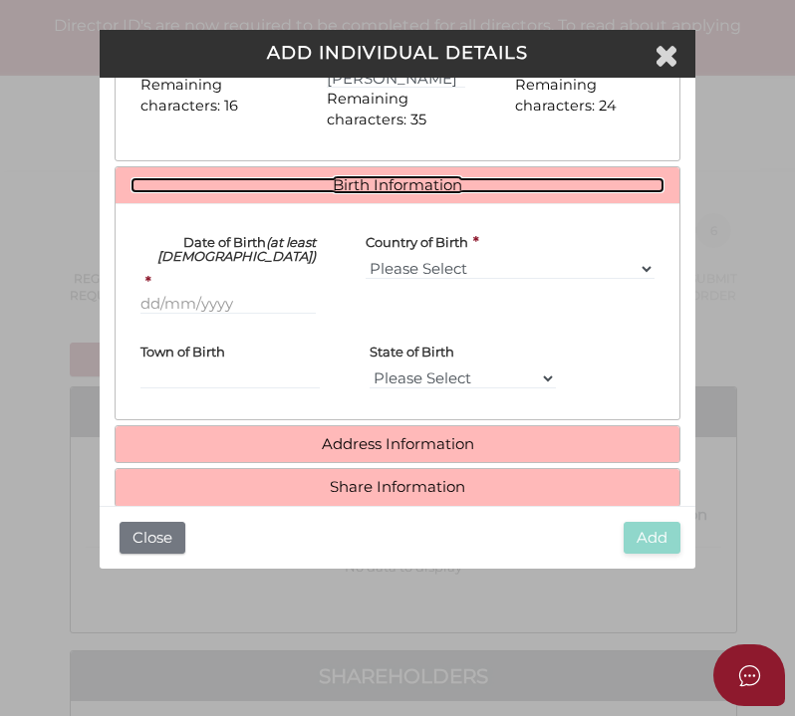
scroll to position [625, 0]
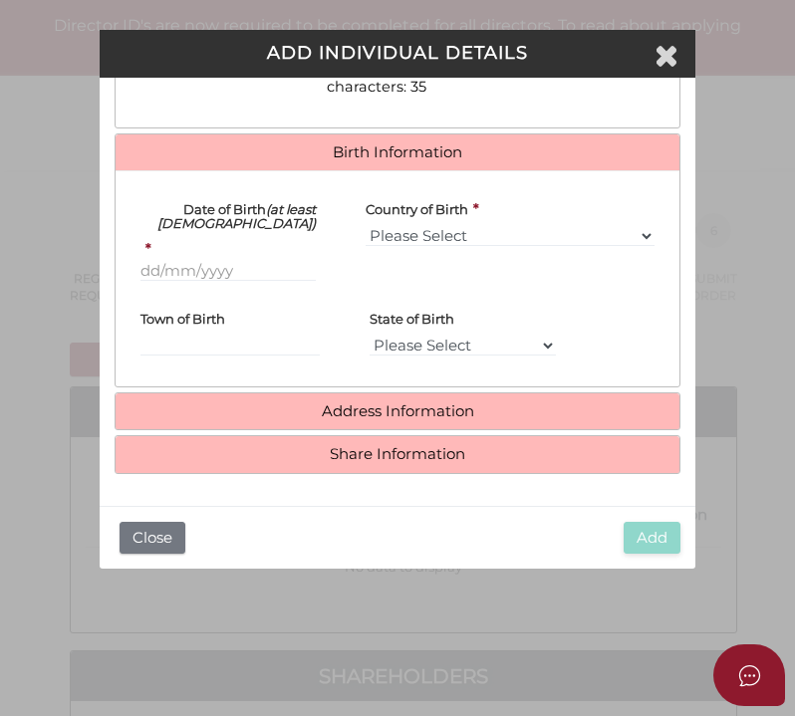
click at [260, 306] on div "Town of Birth" at bounding box center [229, 327] width 179 height 60
click at [203, 265] on input "Date of Birth (at least 18 years old)" at bounding box center [227, 271] width 175 height 22
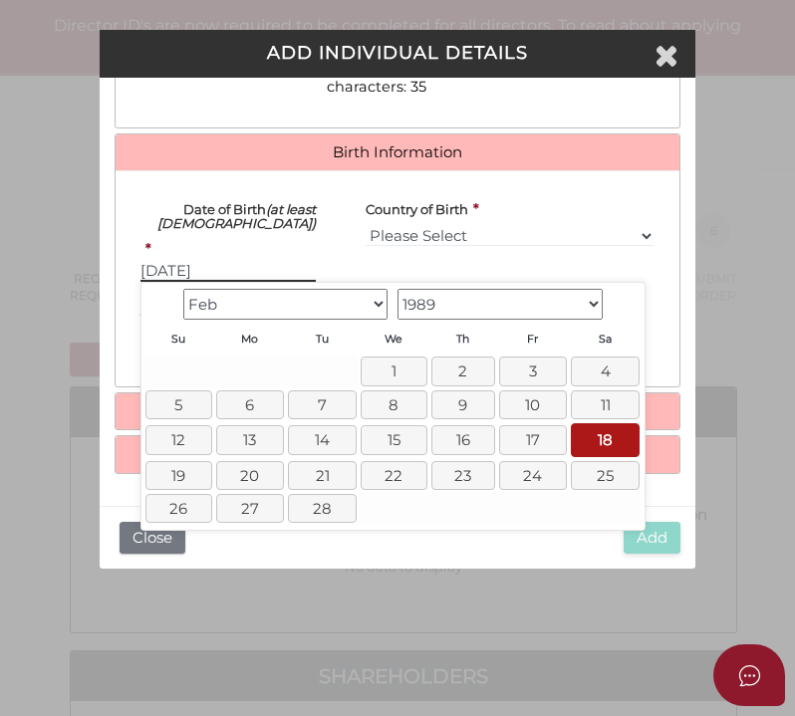
type input "18/02/1989"
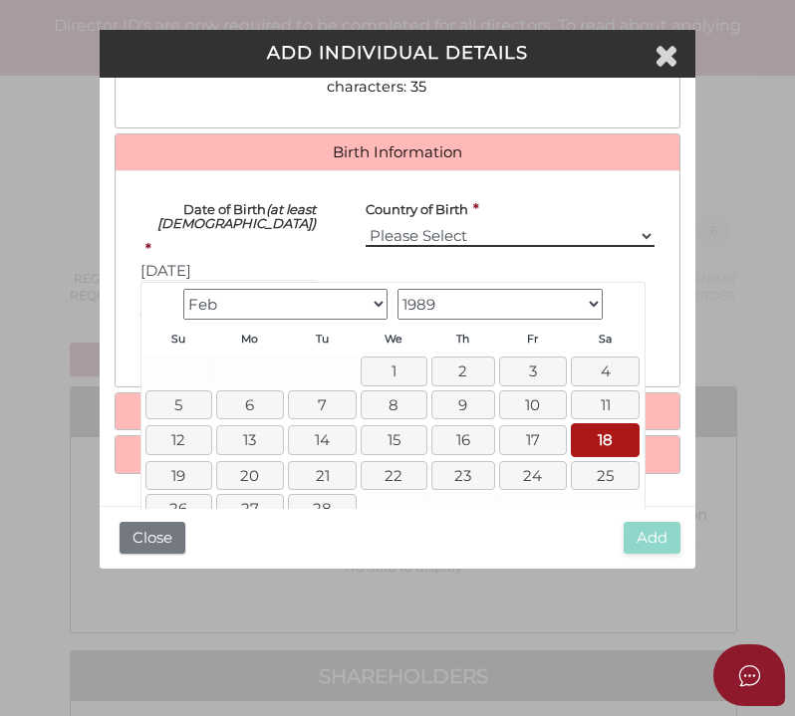
click at [506, 230] on select "Please Select v Australia Afghanistan Albania Algeria American Samoa Andorra An…" at bounding box center [510, 236] width 289 height 22
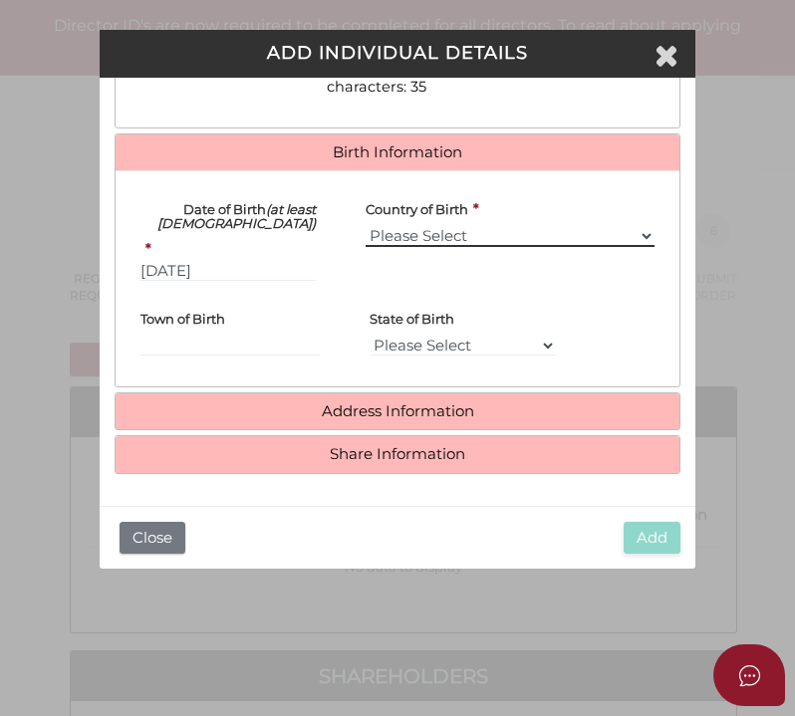
select select "Australia"
click at [366, 225] on select "Please Select v Australia Afghanistan Albania Algeria American Samoa Andorra An…" at bounding box center [510, 236] width 289 height 22
click at [429, 331] on label "State of Birth" at bounding box center [412, 316] width 85 height 38
click at [429, 349] on select "Please Select VIC ACT NSW NT QLD TAS WA SA" at bounding box center [463, 346] width 186 height 22
select select "VIC"
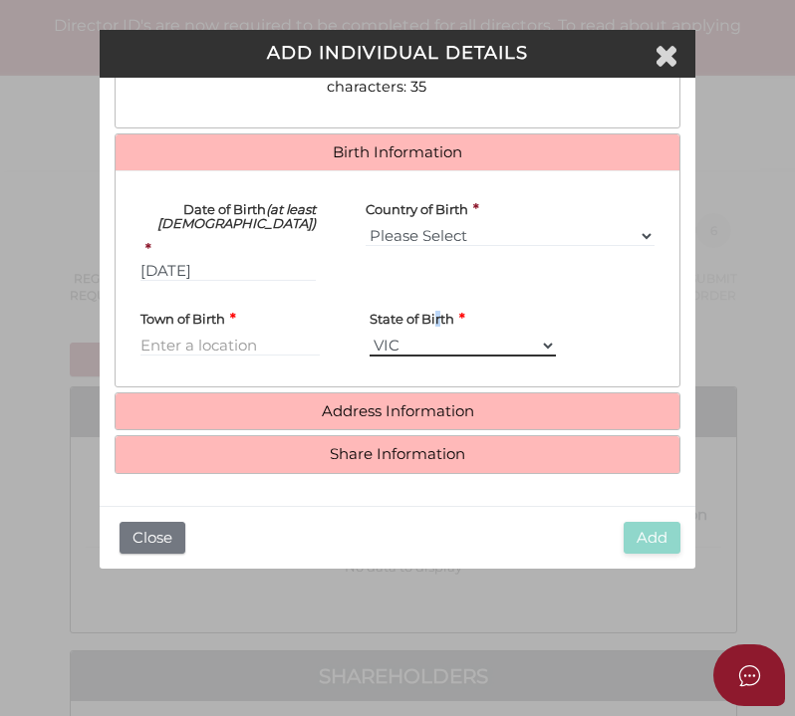
click at [370, 335] on select "Please Select VIC ACT NSW NT QLD TAS WA SA" at bounding box center [463, 346] width 186 height 22
click at [244, 343] on input "Town of Birth" at bounding box center [229, 346] width 179 height 22
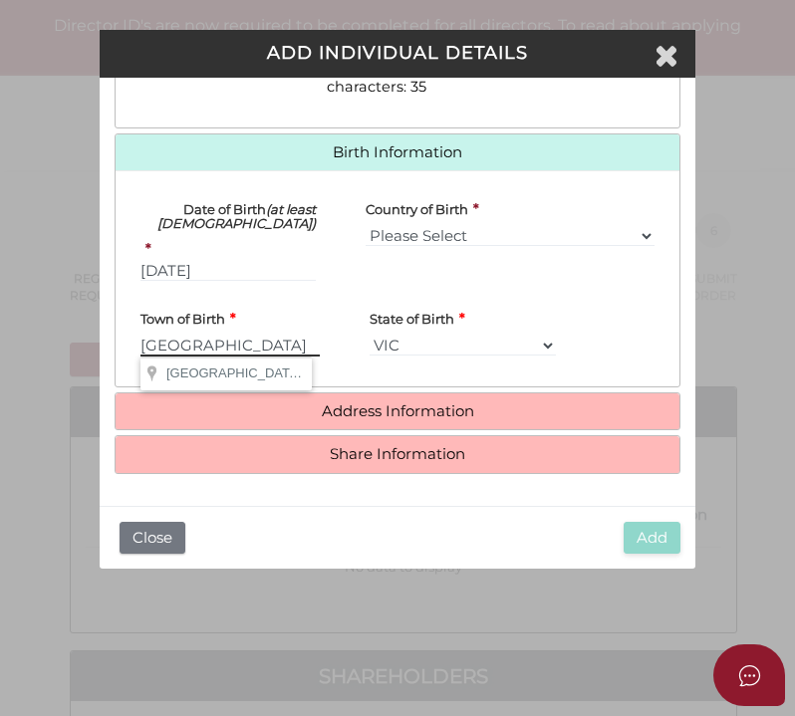
type input "East Melbourne"
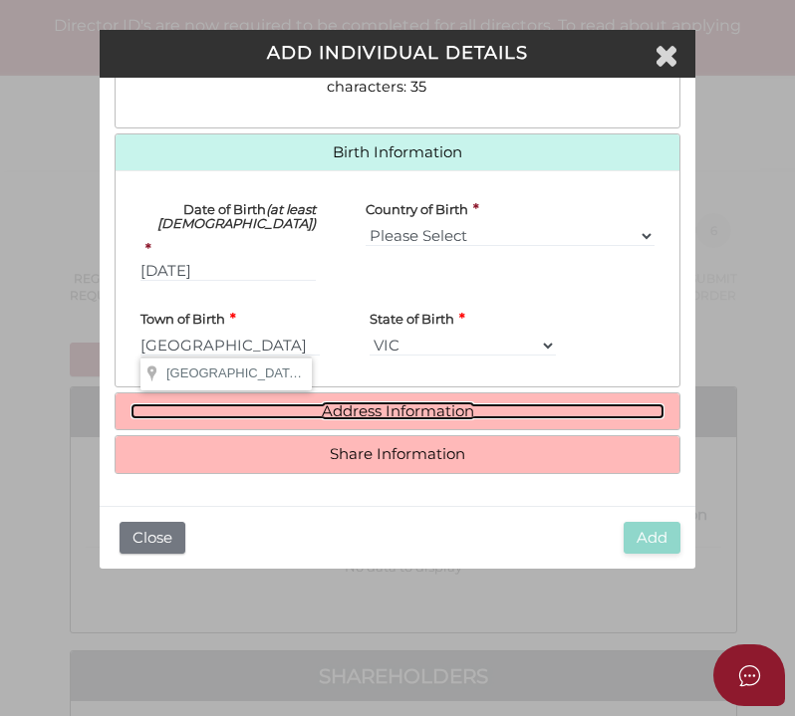
click at [398, 404] on link "Address Information" at bounding box center [398, 412] width 535 height 17
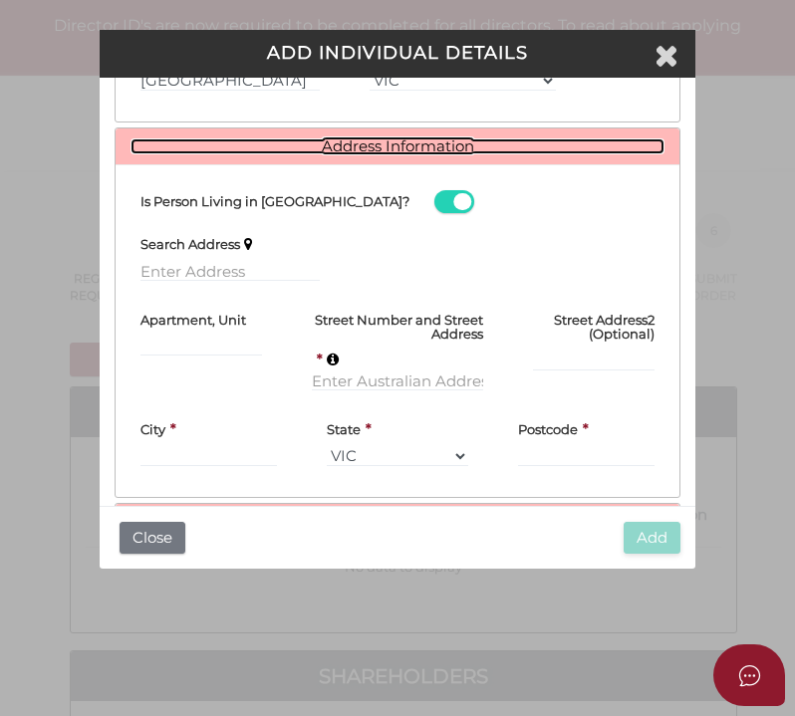
scroll to position [957, 0]
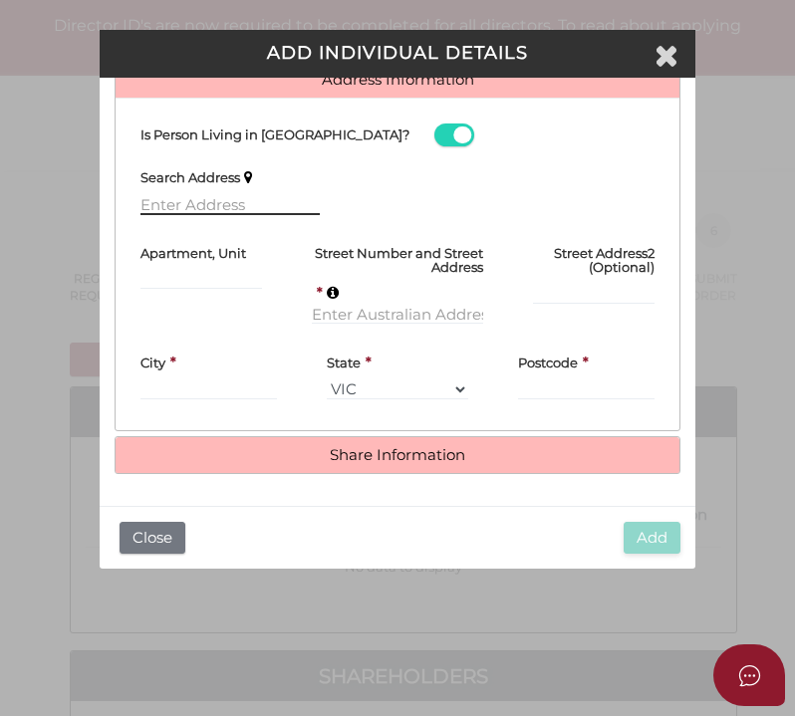
click at [206, 194] on input "text" at bounding box center [229, 204] width 179 height 22
paste input "36682265343911"
click at [283, 199] on input "36682265343911" at bounding box center [229, 204] width 179 height 22
drag, startPoint x: 278, startPoint y: 206, endPoint x: 38, endPoint y: 182, distance: 241.3
click at [38, 182] on div "Pty Ltd ADD INDIVIDUAL DETAILS * field required Roles Held Directors (at least …" at bounding box center [397, 358] width 795 height 716
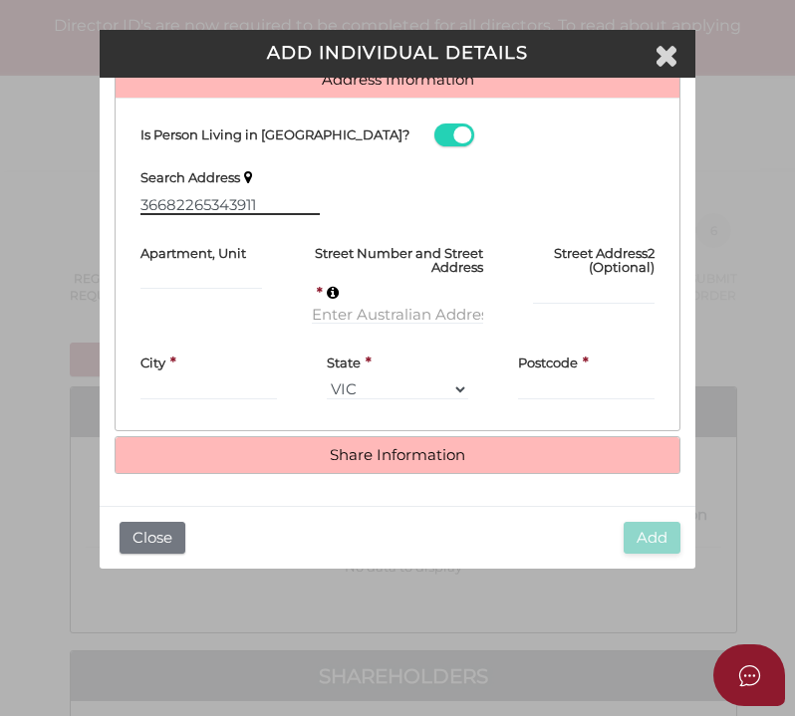
paste input "4 Garden Avenue Brighton East Vic 3187"
type input "4 Garden Avenue, Brighton East VIC 3187, Australia"
type input "4 Garden Avenue"
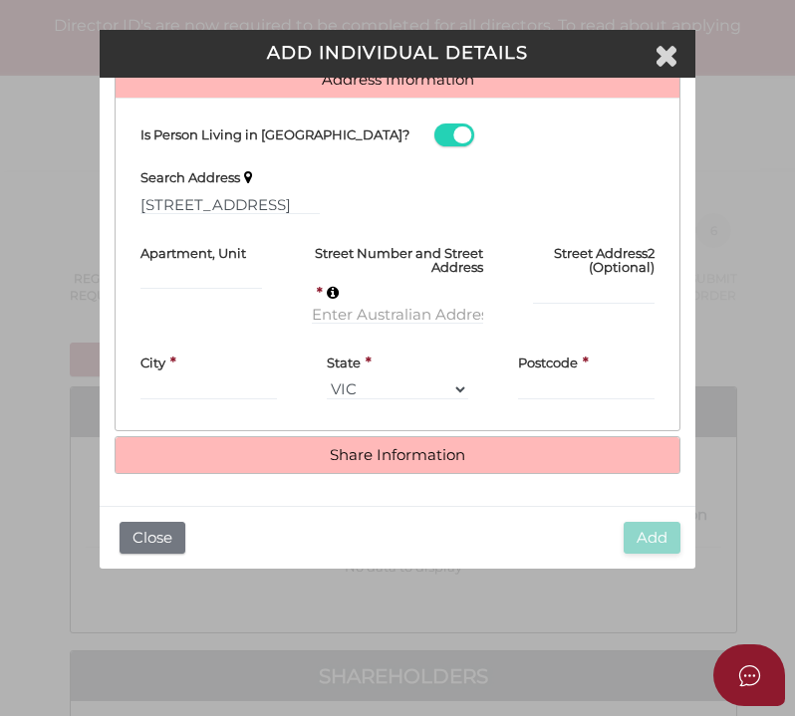
type input "Brighton East"
select select "VIC"
type input "3187"
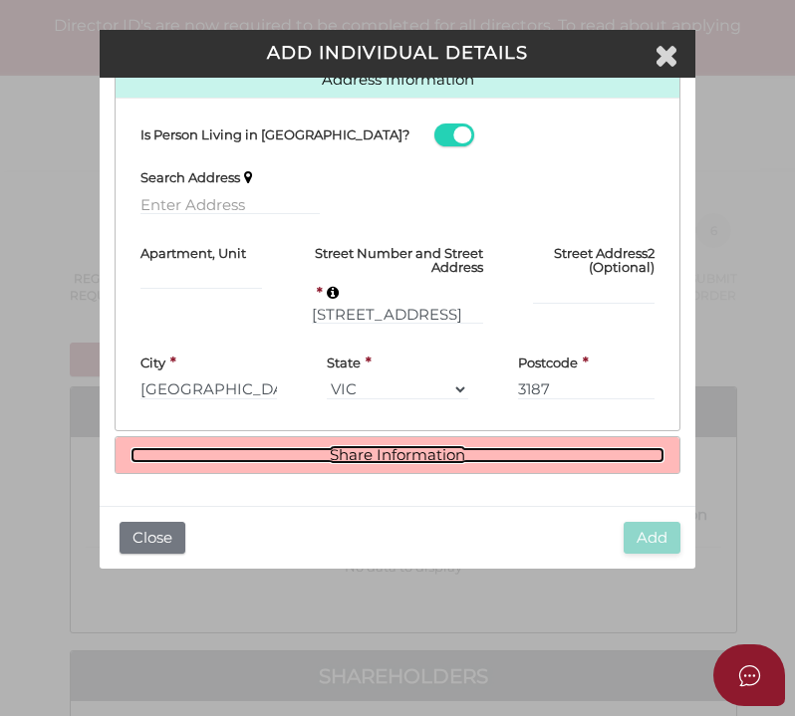
click at [430, 455] on link "Share Information" at bounding box center [398, 455] width 535 height 17
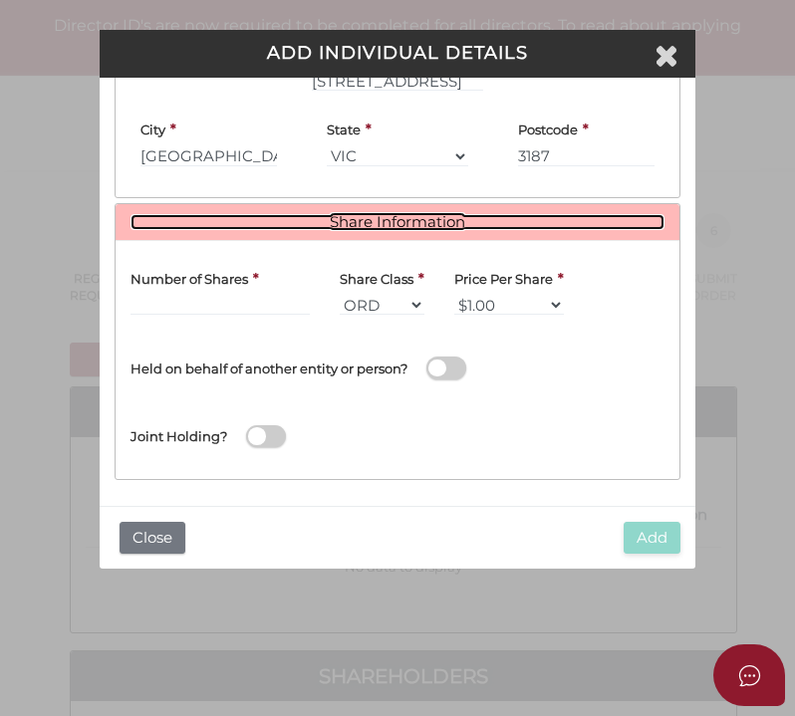
scroll to position [1196, 0]
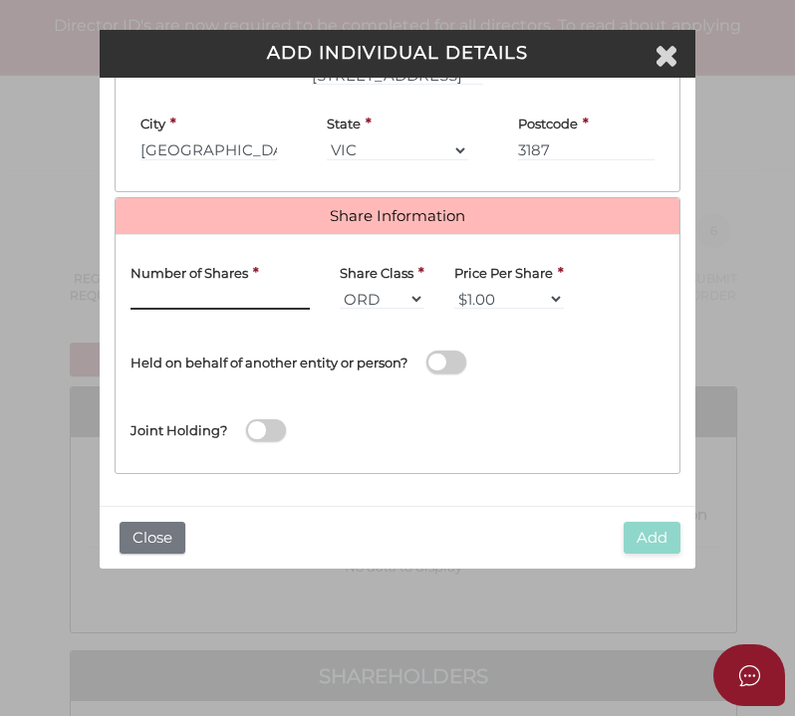
click at [222, 301] on input "text" at bounding box center [220, 299] width 179 height 22
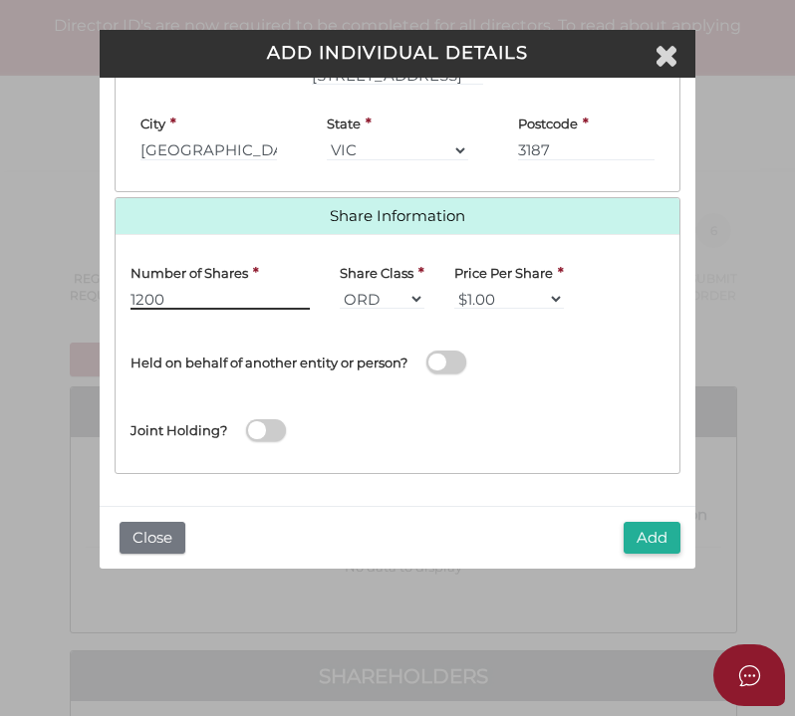
type input "1200"
click at [638, 537] on button "Add" at bounding box center [652, 538] width 57 height 33
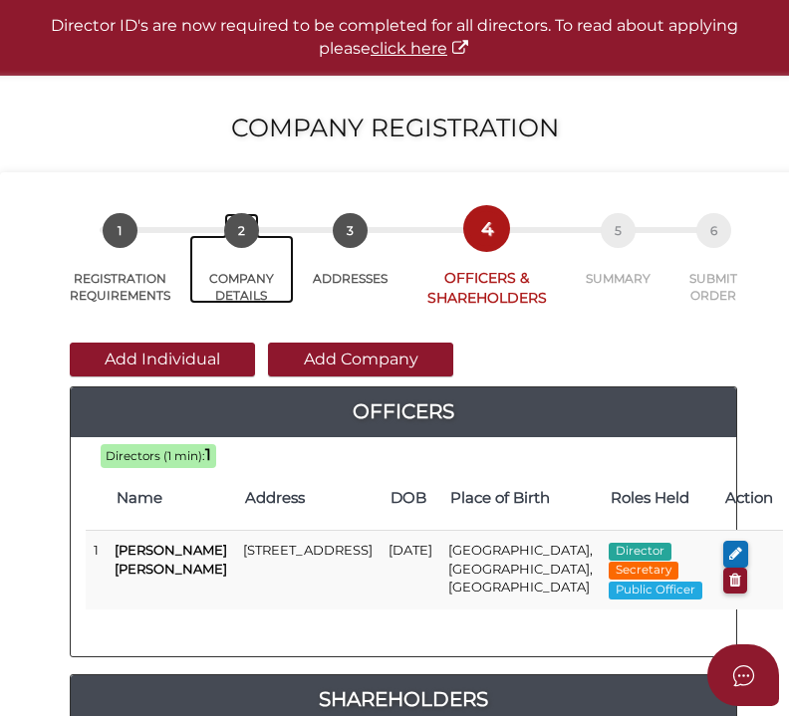
click at [241, 237] on span "2" at bounding box center [241, 230] width 35 height 35
click at [243, 229] on span "2" at bounding box center [241, 230] width 35 height 35
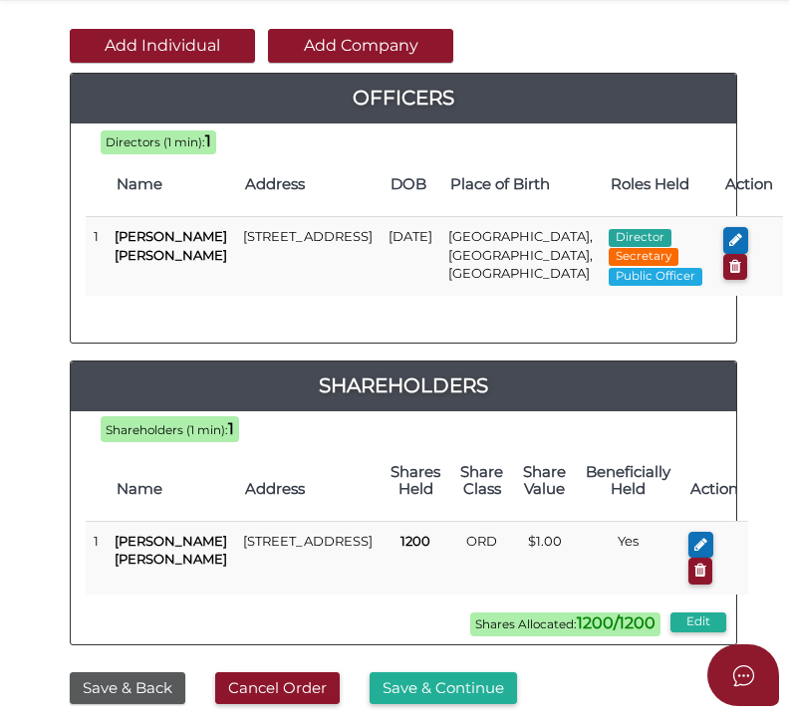
scroll to position [498, 0]
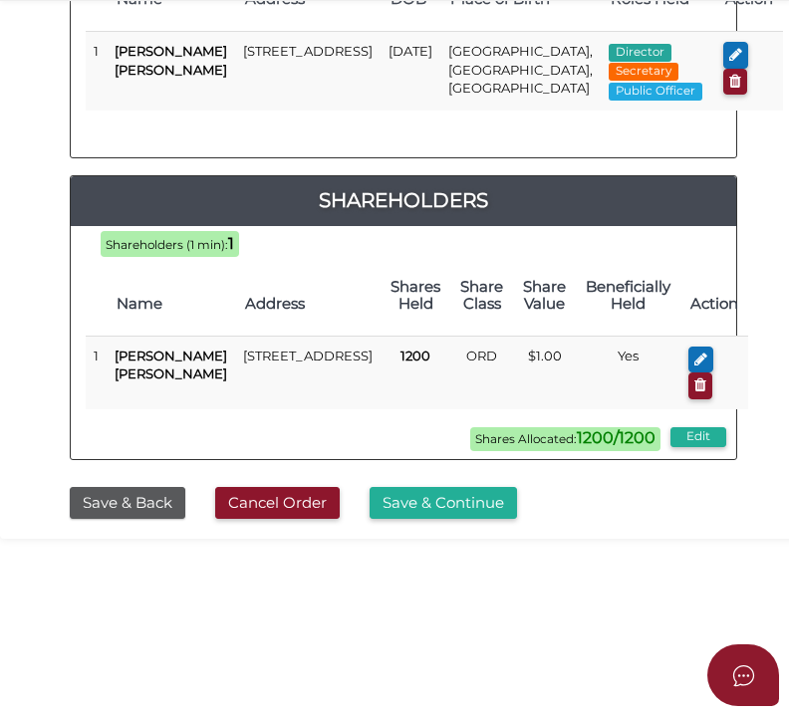
click at [141, 520] on button "Save & Back" at bounding box center [128, 503] width 116 height 33
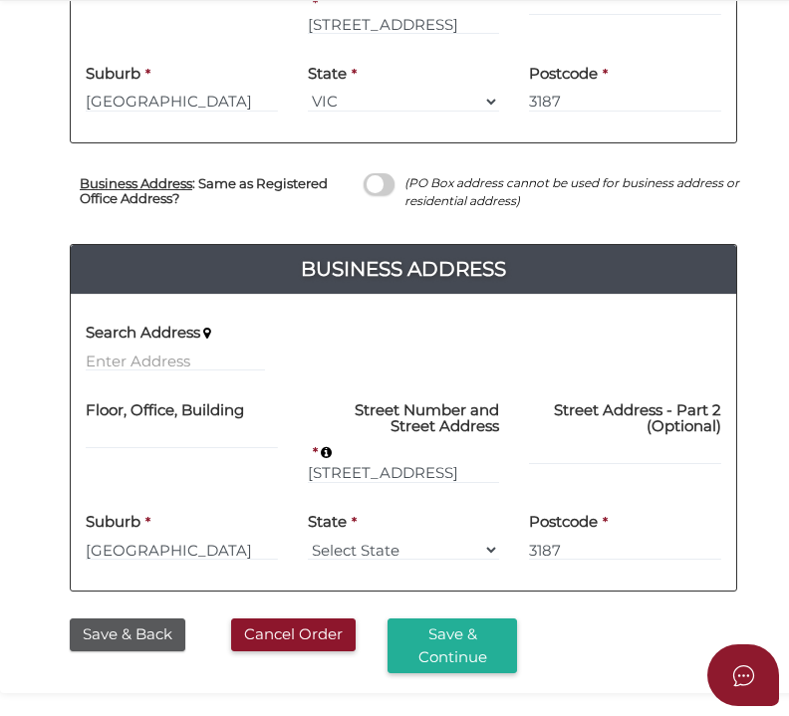
scroll to position [892, 0]
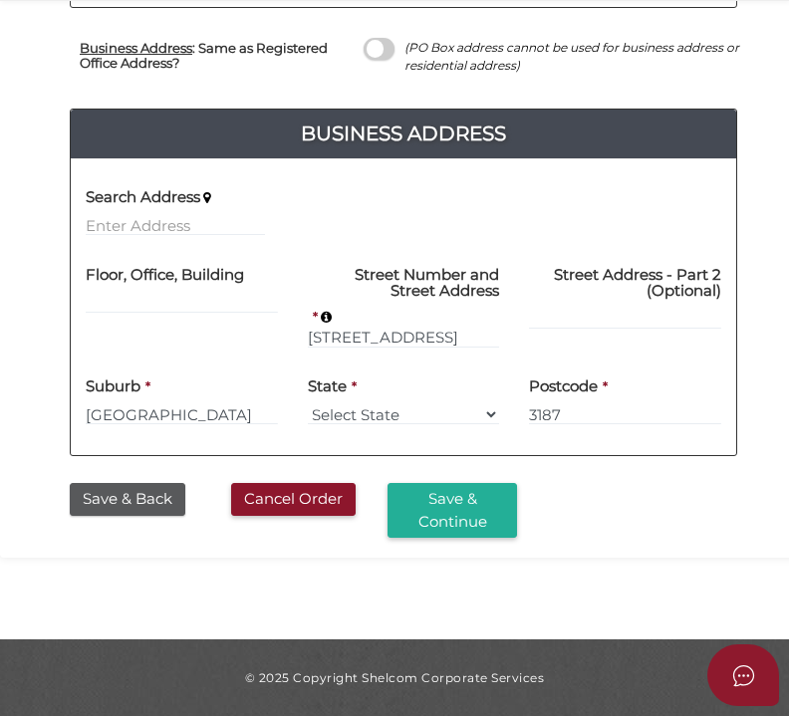
click at [155, 508] on button "Save & Back" at bounding box center [128, 499] width 116 height 33
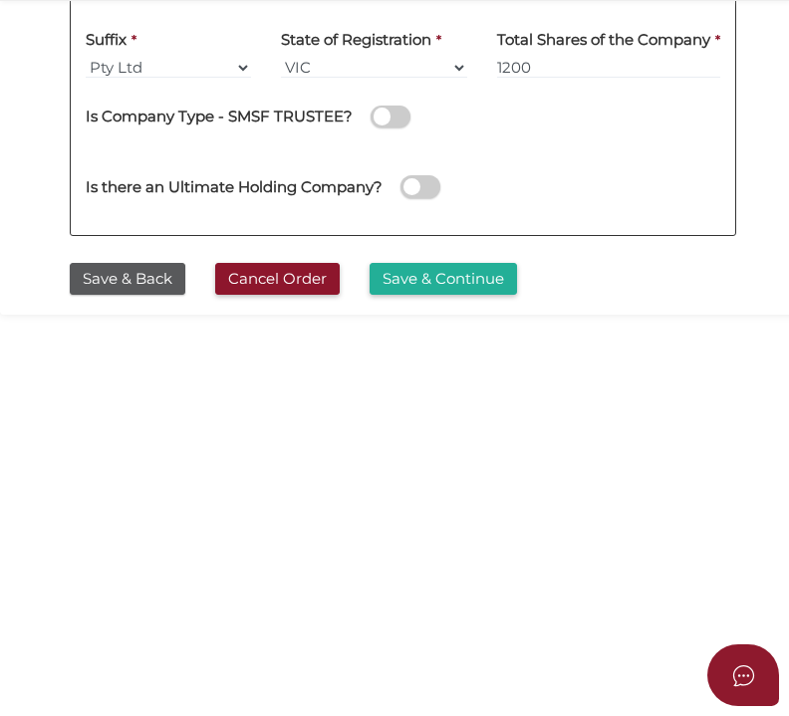
scroll to position [176, 0]
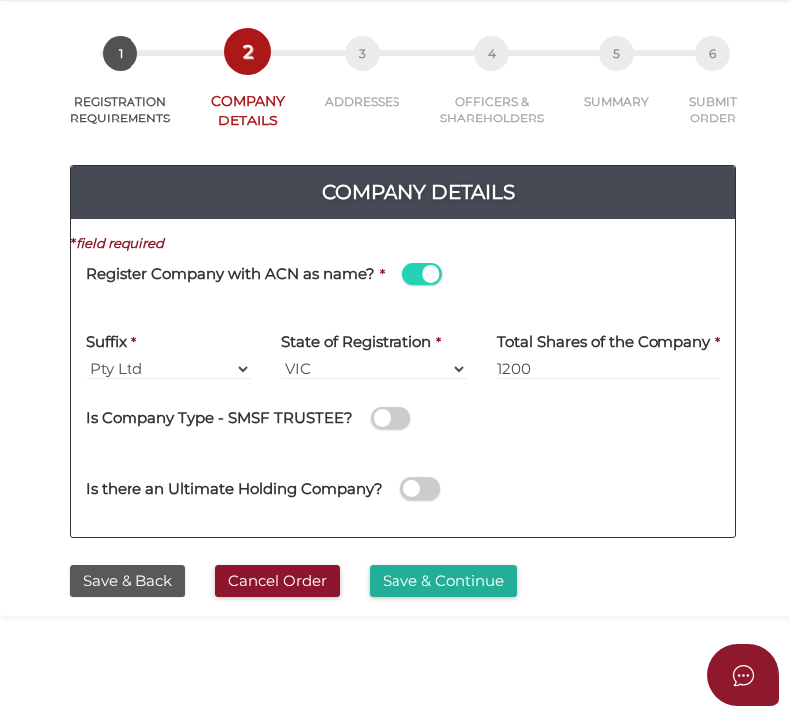
click at [439, 585] on button "Save & Continue" at bounding box center [443, 581] width 147 height 33
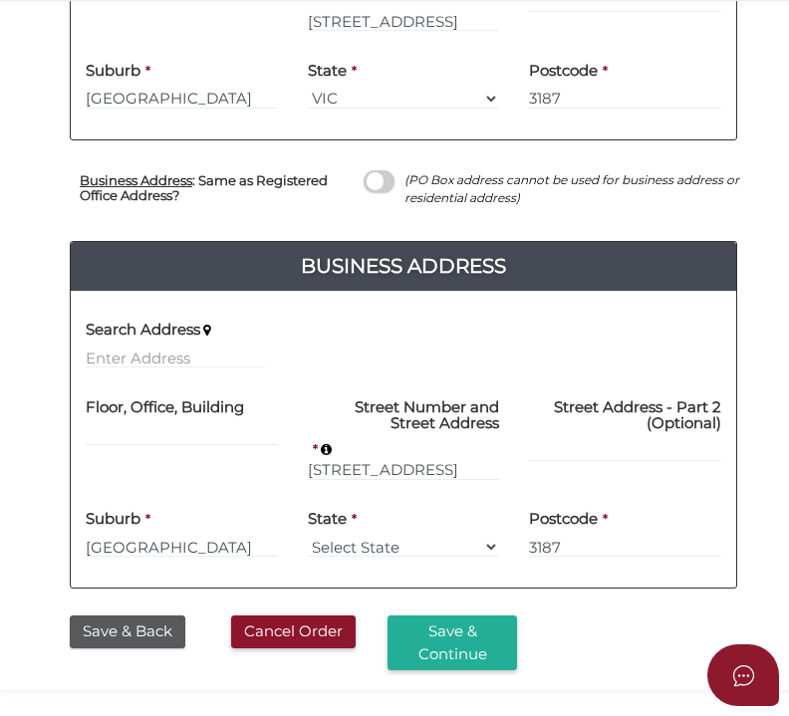
scroll to position [892, 0]
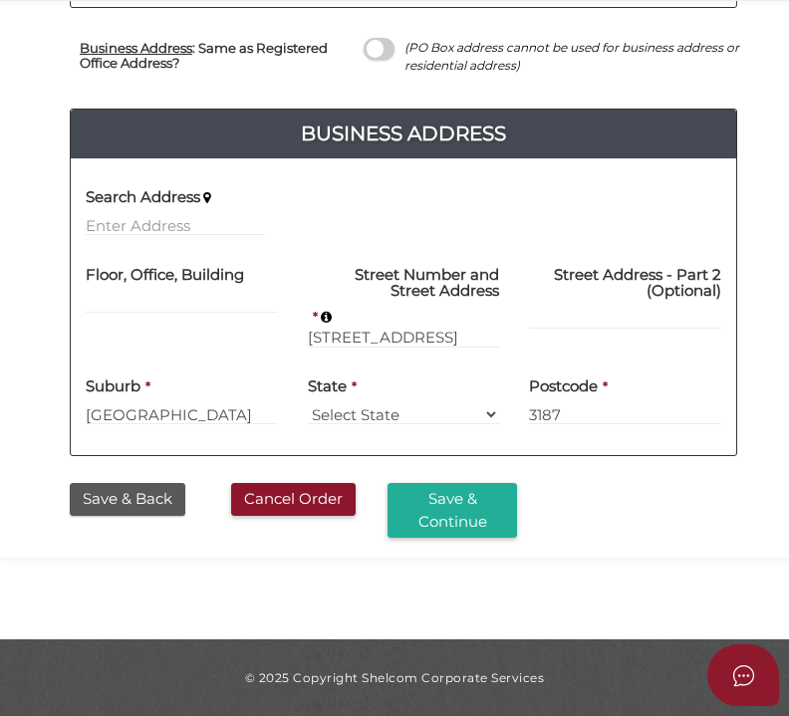
click at [450, 525] on button "Save & Continue" at bounding box center [453, 510] width 130 height 55
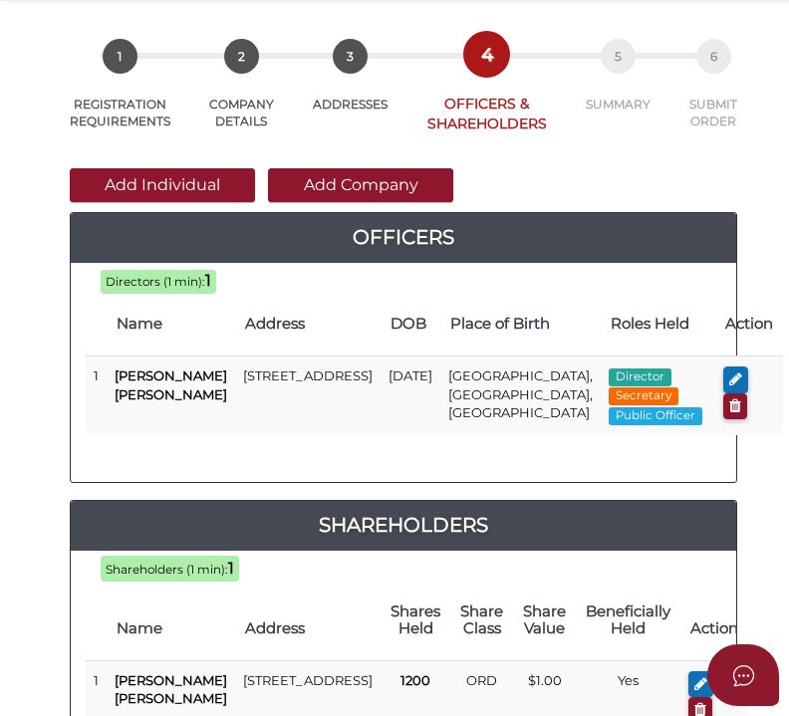
scroll to position [598, 0]
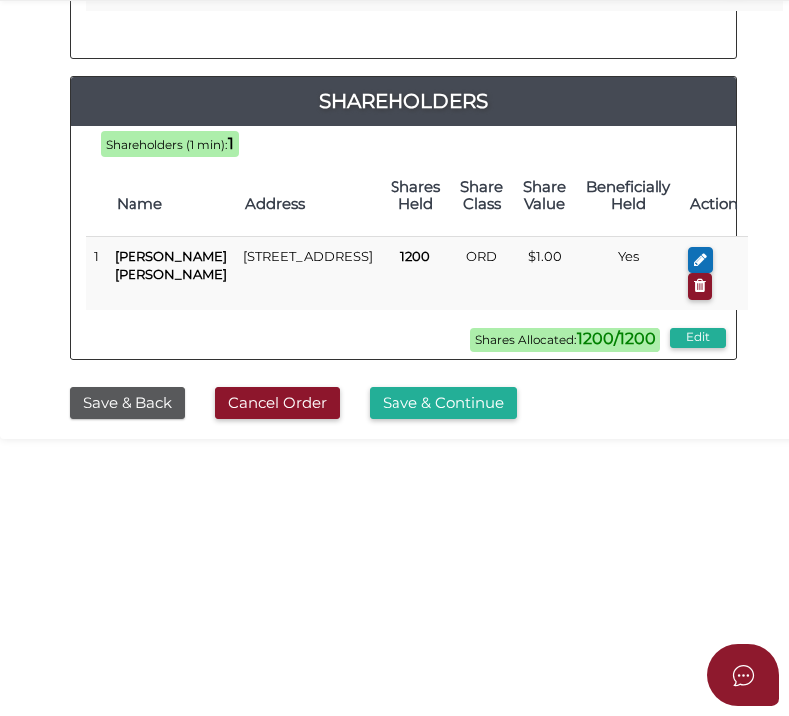
click at [462, 420] on button "Save & Continue" at bounding box center [443, 404] width 147 height 33
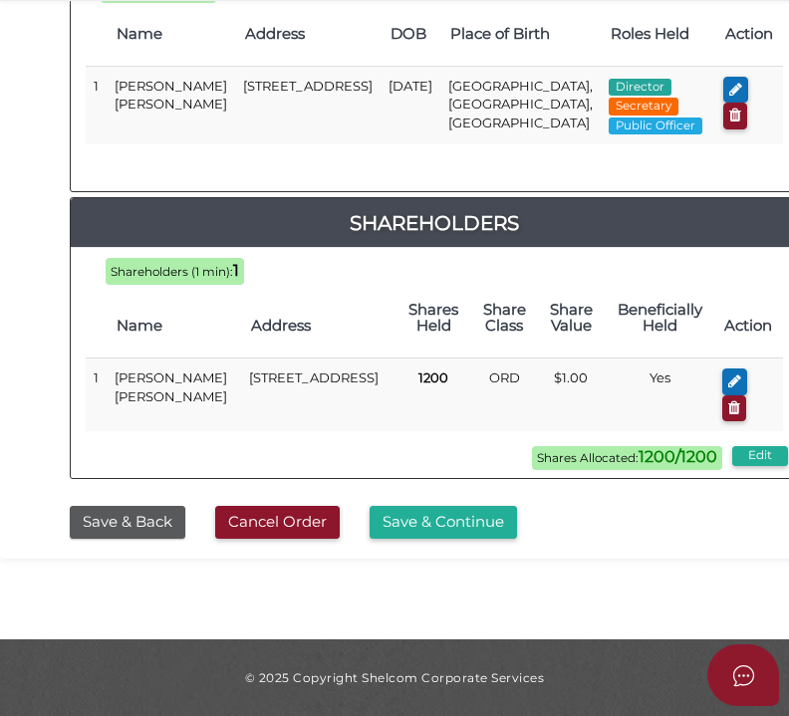
scroll to position [1263, 0]
click at [475, 525] on button "Save & Continue" at bounding box center [443, 522] width 147 height 33
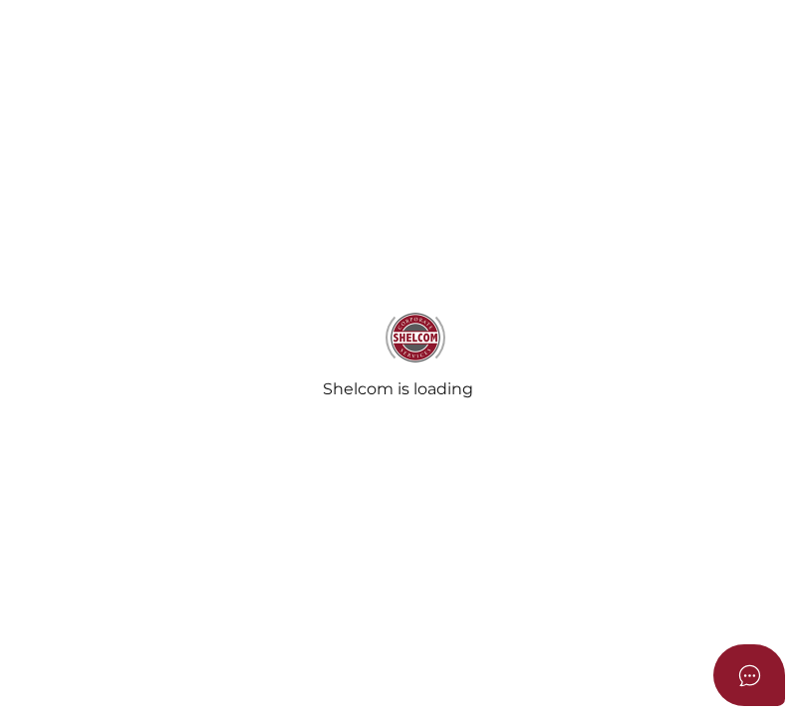
select select "Comb Binding"
select select "No"
radio input "true"
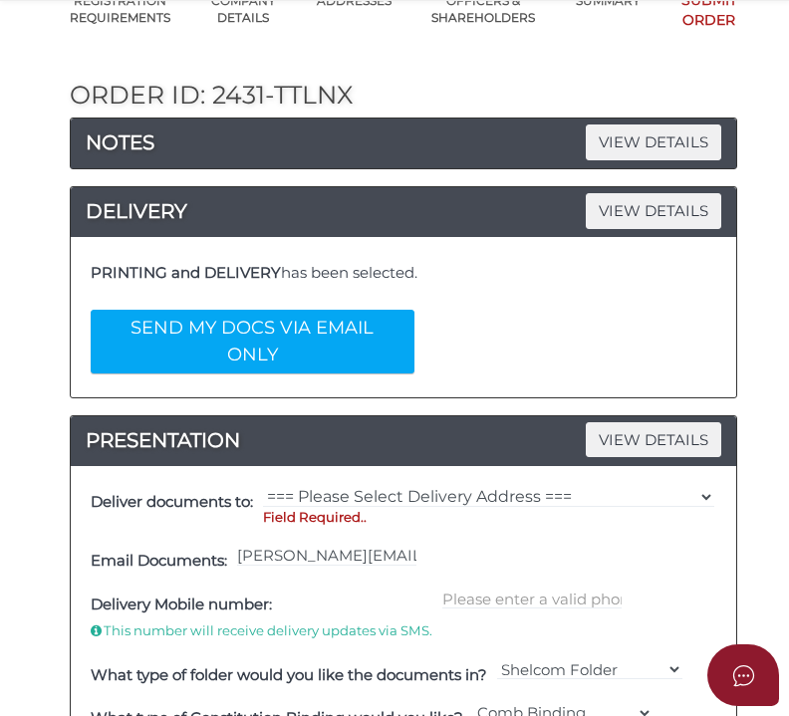
scroll to position [299, 0]
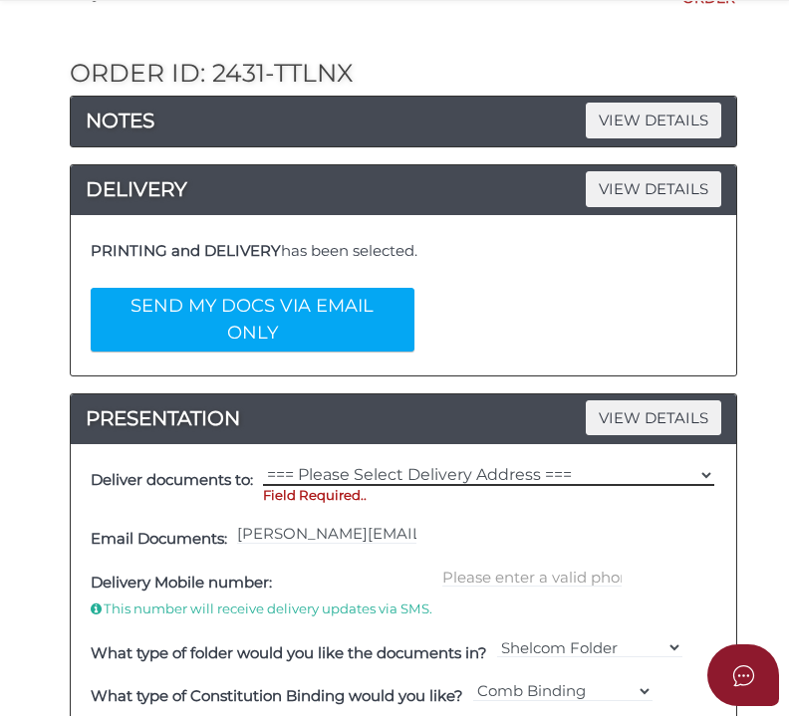
click at [420, 464] on select "=== Please Select Delivery Address === (User Address - Rosalyn Gladwin) PO BOX …" at bounding box center [488, 475] width 451 height 22
click at [439, 464] on select "=== Please Select Delivery Address === (User Address - Rosalyn Gladwin) PO BOX …" at bounding box center [488, 475] width 451 height 22
click at [372, 464] on select "=== Please Select Delivery Address === (User Address - Rosalyn Gladwin) PO BOX …" at bounding box center [488, 475] width 451 height 22
select select "Other"
click at [263, 464] on select "=== Please Select Delivery Address === (User Address - Rosalyn Gladwin) PO BOX …" at bounding box center [488, 475] width 451 height 22
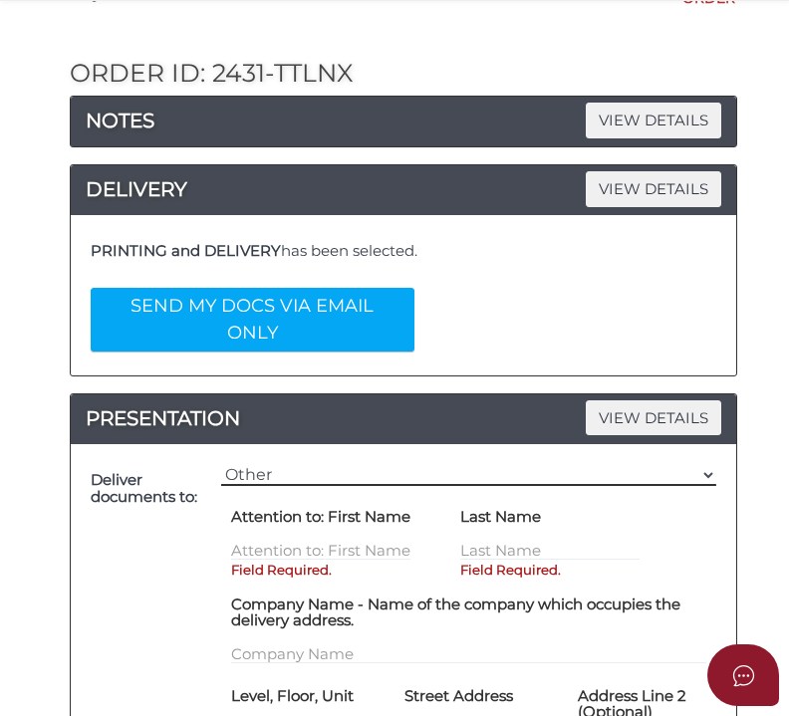
click at [317, 464] on select "=== Please Select Delivery Address === (User Address - Rosalyn Gladwin) PO BOX …" at bounding box center [468, 475] width 495 height 22
click at [315, 464] on select "=== Please Select Delivery Address === (User Address - Rosalyn Gladwin) PO BOX …" at bounding box center [468, 475] width 495 height 22
click at [326, 464] on select "=== Please Select Delivery Address === (User Address - Rosalyn Gladwin) PO BOX …" at bounding box center [468, 475] width 495 height 22
click at [327, 464] on select "=== Please Select Delivery Address === (User Address - Rosalyn Gladwin) PO BOX …" at bounding box center [468, 475] width 495 height 22
click at [278, 459] on div "=== Please Select Delivery Address === (User Address - Rosalyn Gladwin) PO BOX …" at bounding box center [468, 662] width 505 height 406
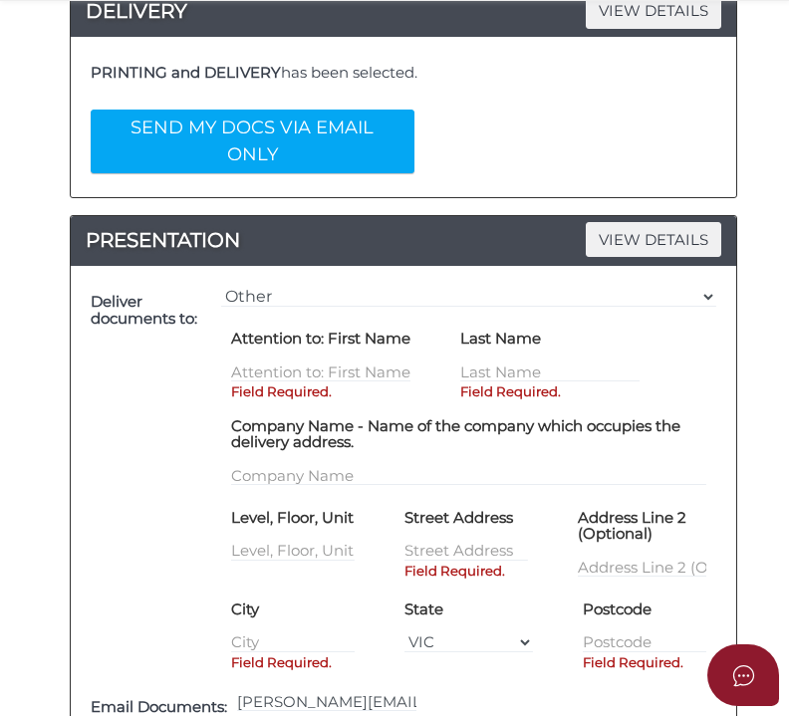
scroll to position [498, 0]
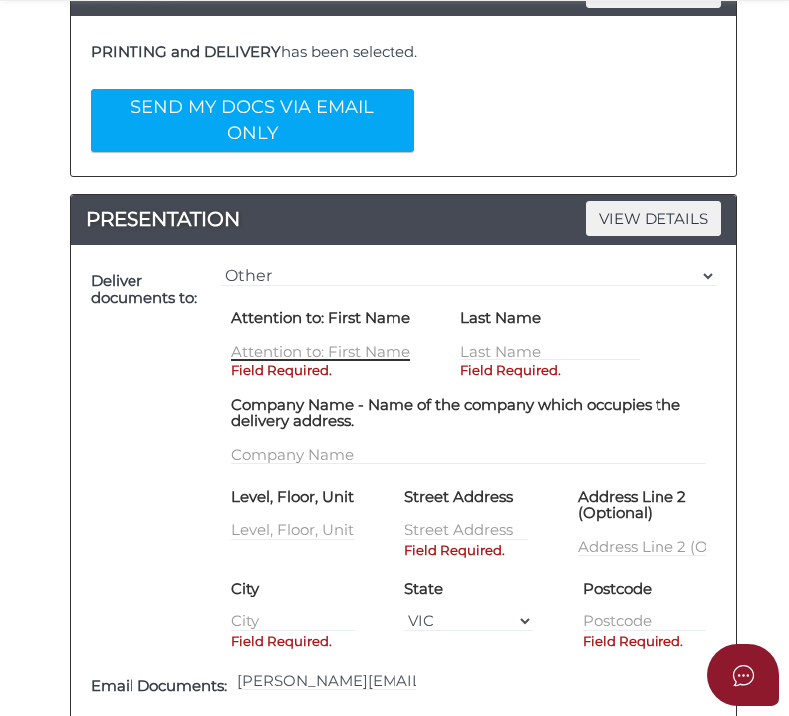
click at [314, 340] on input "text" at bounding box center [320, 351] width 179 height 22
type input "Luke"
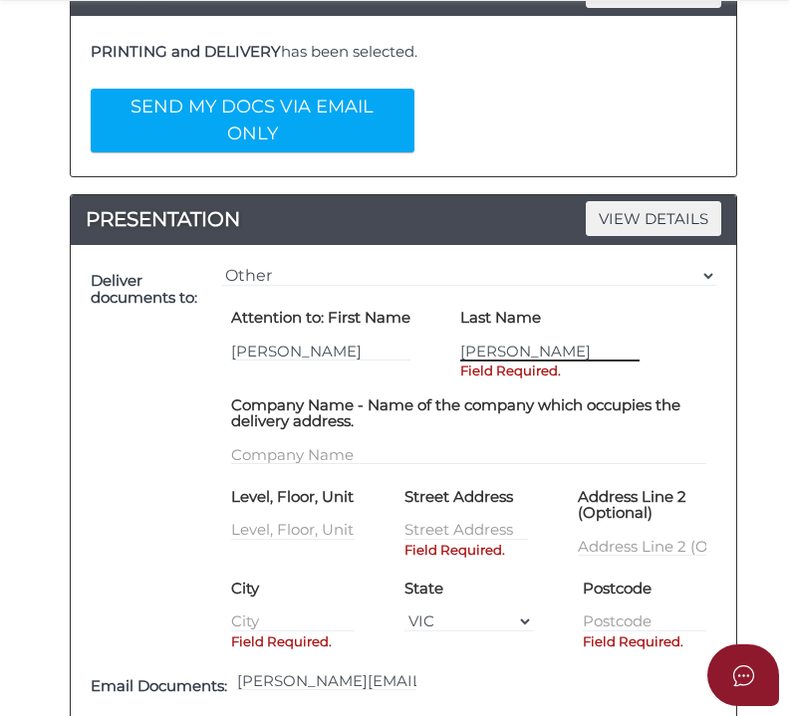
type input "Davies"
click at [296, 417] on div "Company Name - Name of the company which occupies the delivery address." at bounding box center [468, 427] width 475 height 77
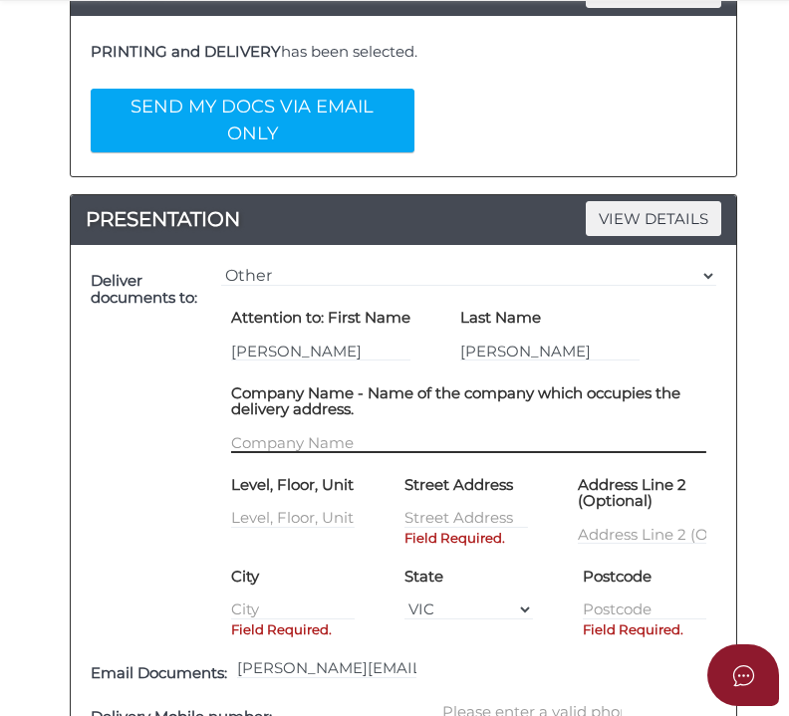
click at [296, 431] on input "text" at bounding box center [468, 442] width 475 height 22
paste input "4 Garden Avenue Brighton East Vic 3187"
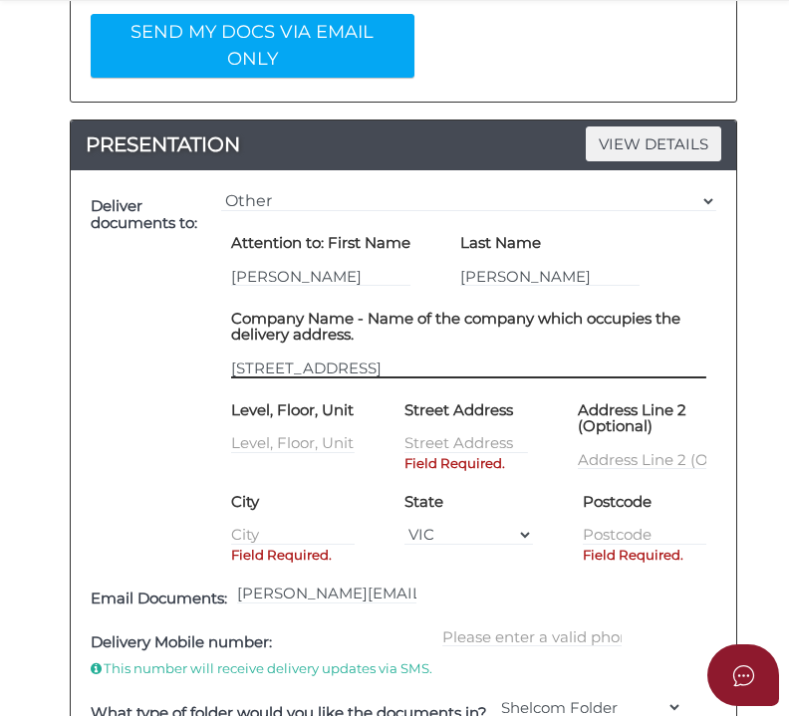
scroll to position [698, 0]
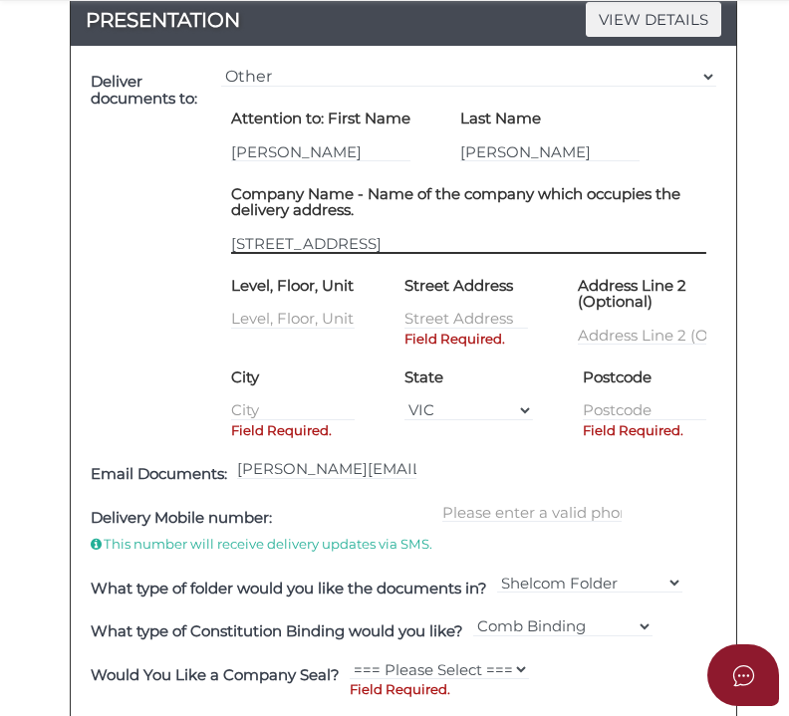
type input "4 Garden Avenue Brighton East Vic 3187"
click at [458, 453] on div "Email Documents: rosalyn@gladwinlegal.com.au" at bounding box center [404, 475] width 636 height 44
drag, startPoint x: 566, startPoint y: 186, endPoint x: 566, endPoint y: 215, distance: 28.9
click at [566, 188] on h4 "Company Name - Name of the company which occupies the delivery address." at bounding box center [468, 202] width 475 height 33
drag, startPoint x: 565, startPoint y: 217, endPoint x: 123, endPoint y: 223, distance: 442.5
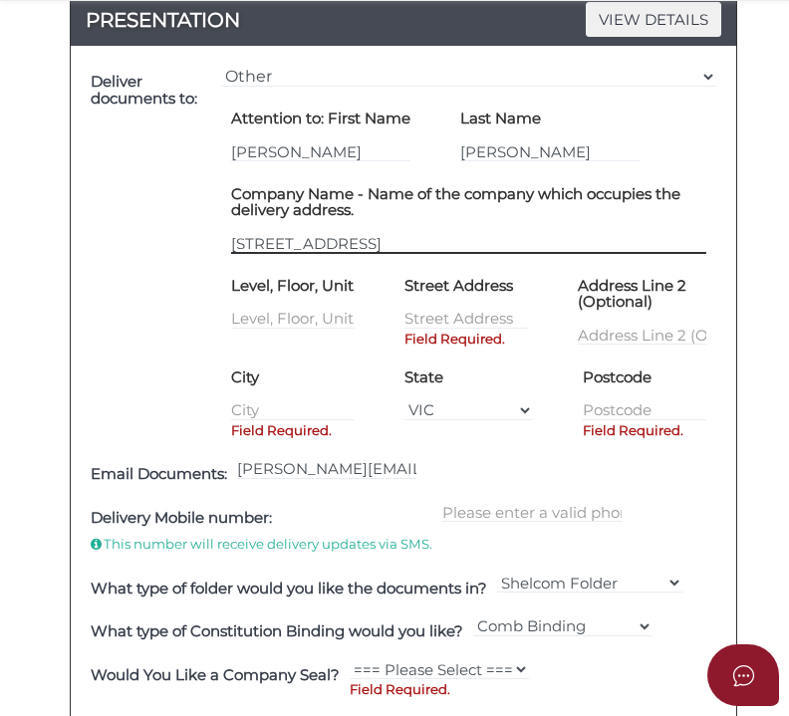
click at [123, 223] on div "Deliver documents to: === Please Select Delivery Address === (User Address - Ro…" at bounding box center [404, 257] width 636 height 393
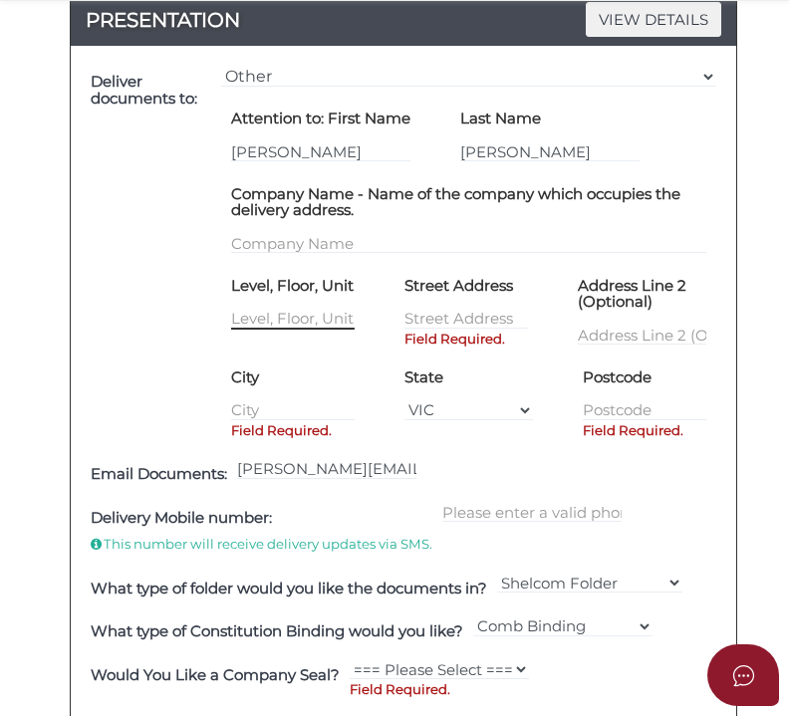
click at [290, 308] on input "text" at bounding box center [293, 319] width 124 height 22
paste input "4 Garden Avenue Brighton East Vic 3187"
type input "4 Garden Avenue Brighton East Vic 3187"
drag, startPoint x: 242, startPoint y: 307, endPoint x: 440, endPoint y: 312, distance: 198.4
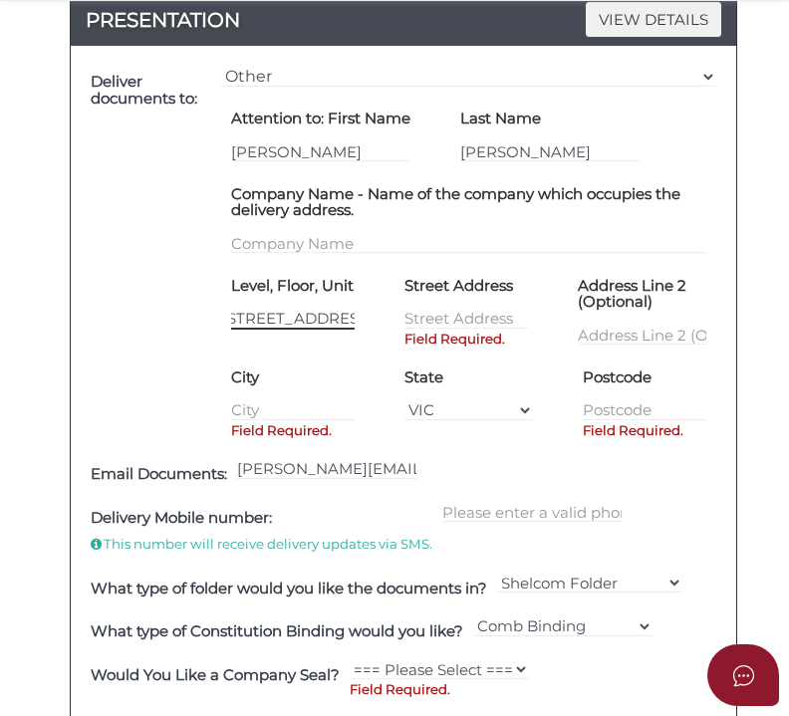
click at [440, 312] on div "Level, Floor, Unit 4 Garden Avenue Street Address Field Required. Address Line …" at bounding box center [468, 315] width 525 height 92
type input "4"
click at [448, 308] on input "text" at bounding box center [467, 319] width 124 height 22
paste input "Garden Avenue"
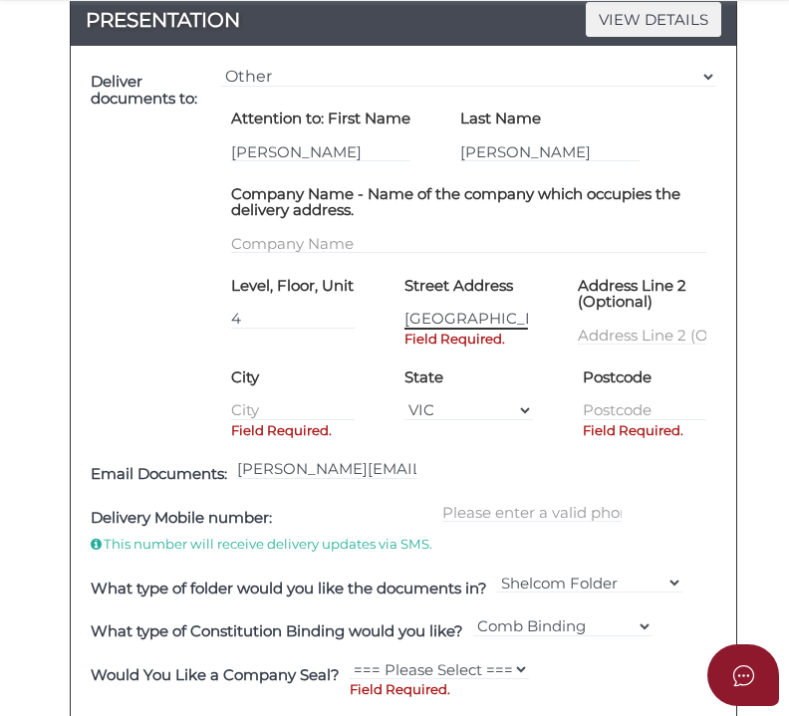
type input "Garden Avenue"
click at [307, 400] on input "text" at bounding box center [293, 411] width 124 height 22
type input "[GEOGRAPHIC_DATA]"
click at [583, 400] on input "text" at bounding box center [645, 411] width 124 height 22
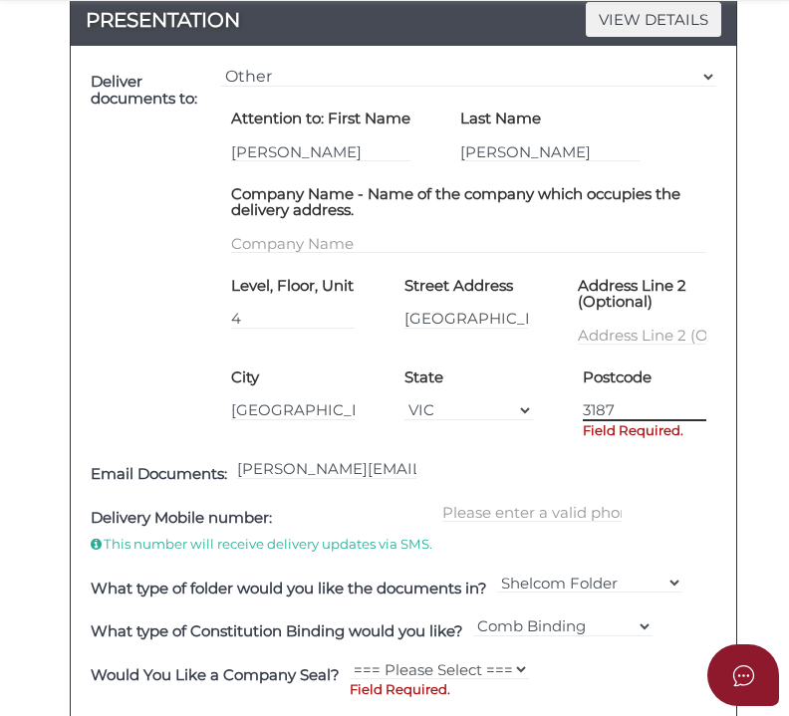
type input "3187"
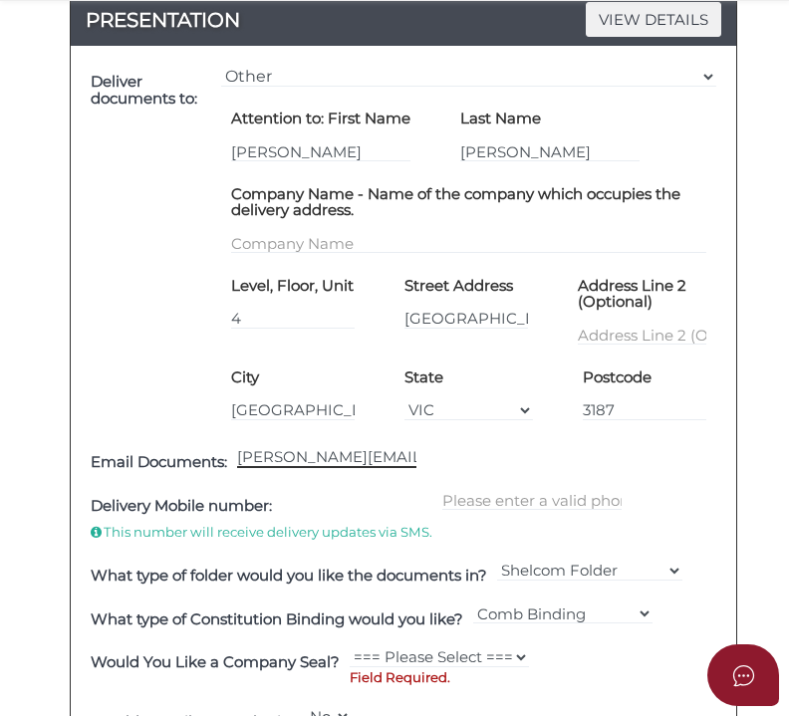
drag, startPoint x: 291, startPoint y: 437, endPoint x: 181, endPoint y: 436, distance: 109.6
click at [181, 441] on div "Email Documents: rosalyn@gladwinlegal.com.au" at bounding box center [404, 463] width 636 height 44
type input "info@gladwinlegal.com.au"
click at [516, 489] on input "text" at bounding box center [531, 500] width 179 height 22
paste input "0433 114 7"
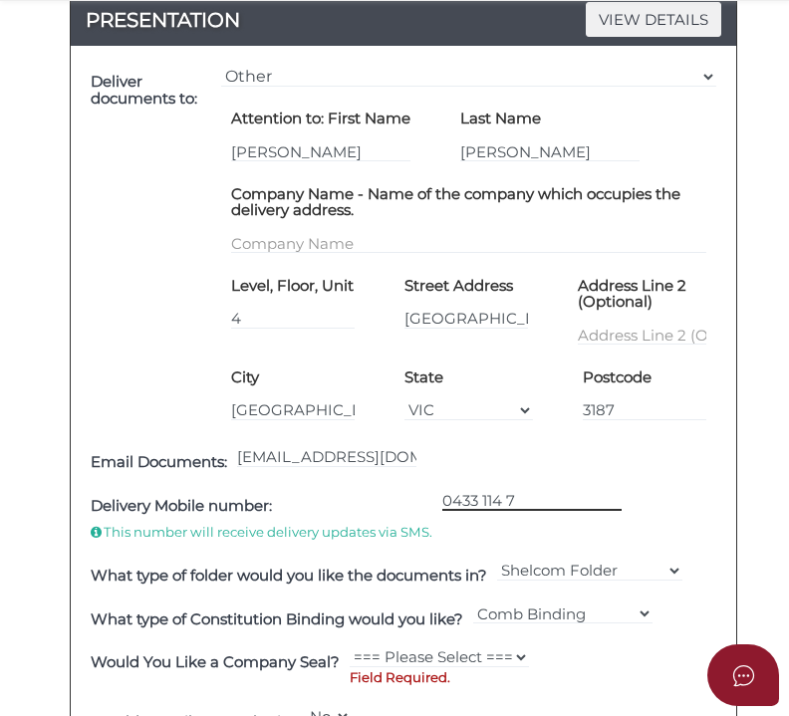
click at [481, 489] on input "0433 114 7" at bounding box center [531, 500] width 179 height 22
click at [506, 489] on input "0433114 7" at bounding box center [531, 500] width 179 height 22
click at [520, 489] on input "04331147" at bounding box center [531, 500] width 179 height 22
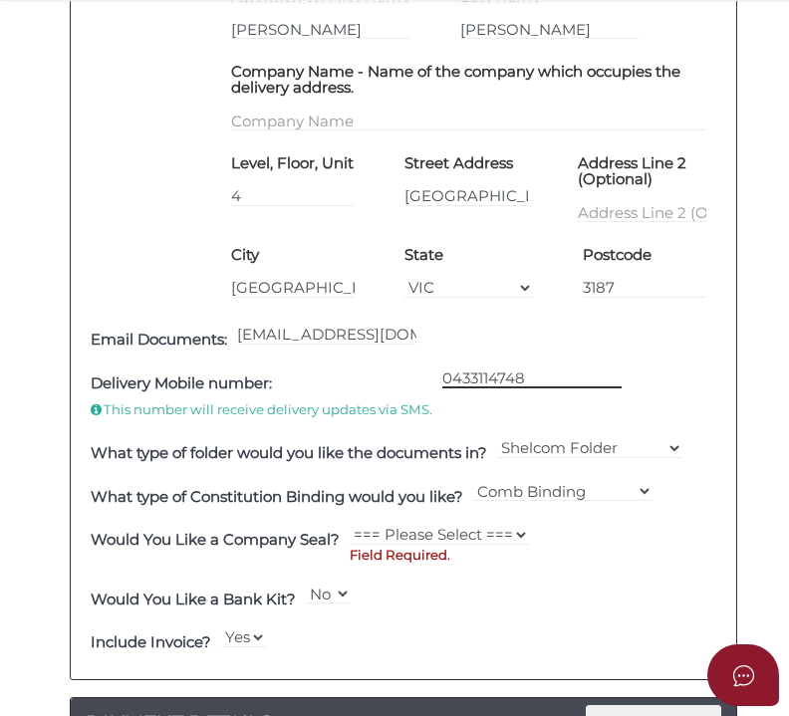
scroll to position [996, 0]
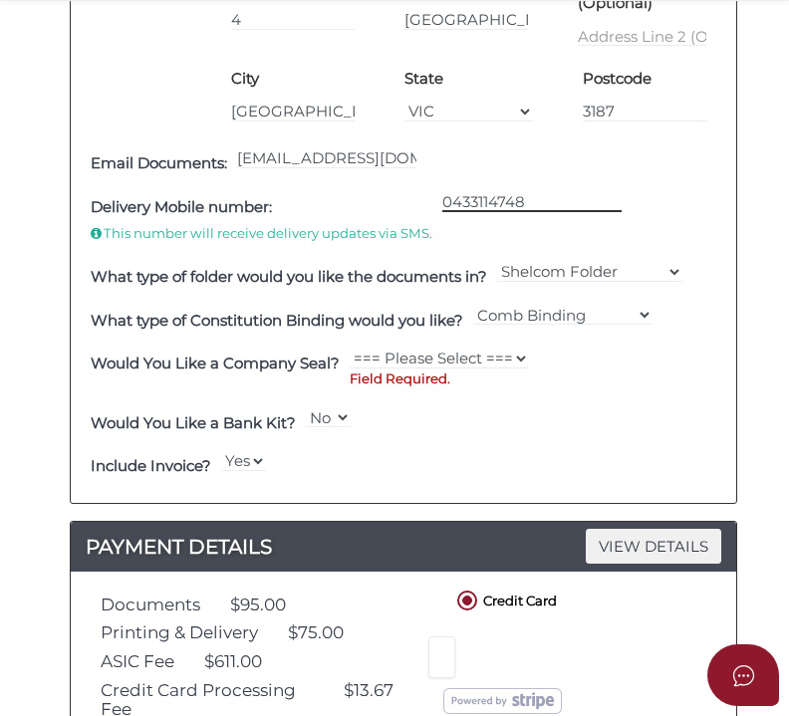
type input "0433114748"
click at [619, 261] on select "Shelcom Folder === Please Select === Shelcom Folder Client Supplied Folder No F…" at bounding box center [589, 272] width 185 height 22
select select "No Folder"
click at [500, 261] on select "Shelcom Folder === Please Select === Shelcom Folder Client Supplied Folder No F…" at bounding box center [589, 272] width 185 height 22
click at [620, 304] on select "=== Please Select === Comb Binding No Binding" at bounding box center [562, 315] width 179 height 22
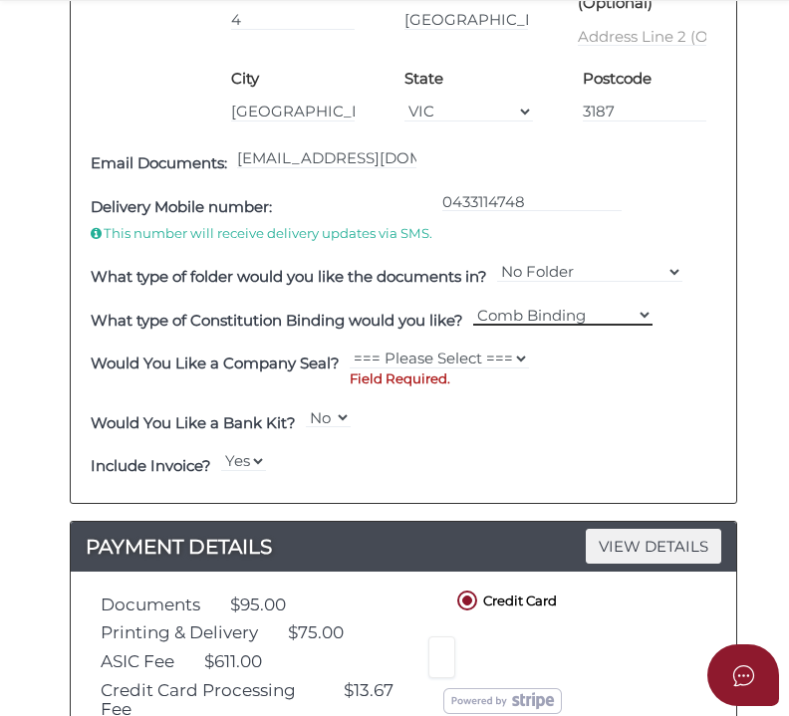
click at [620, 304] on select "=== Please Select === Comb Binding No Binding" at bounding box center [562, 315] width 179 height 22
click at [627, 261] on select "Shelcom Folder === Please Select === Shelcom Folder Client Supplied Folder No F…" at bounding box center [589, 272] width 185 height 22
click at [500, 261] on select "Shelcom Folder === Please Select === Shelcom Folder Client Supplied Folder No F…" at bounding box center [589, 272] width 185 height 22
click at [514, 348] on select "=== Please Select === Fold Seal $50 No Seal" at bounding box center [439, 359] width 179 height 22
select select "0"
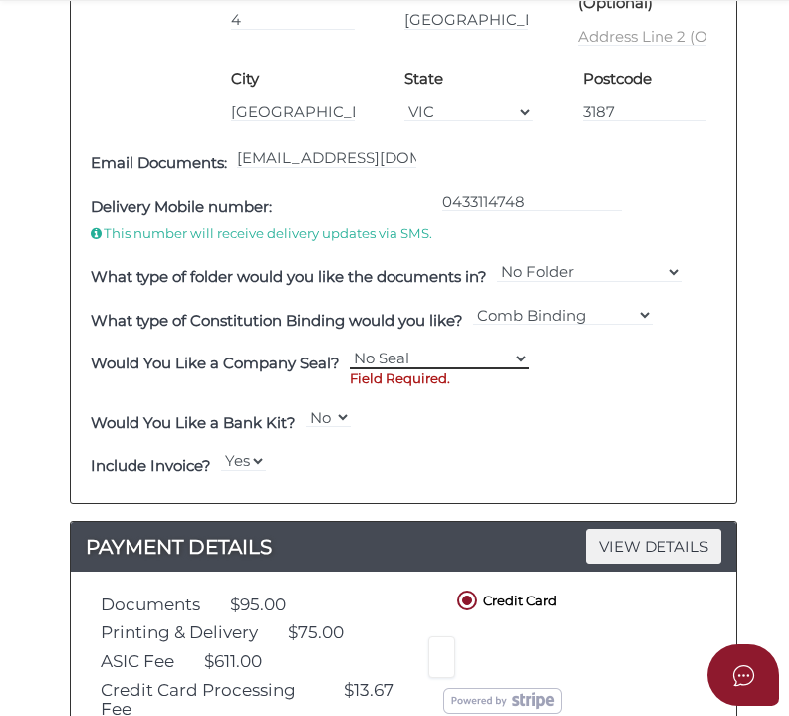
click at [350, 348] on select "=== Please Select === Fold Seal $50 No Seal" at bounding box center [439, 359] width 179 height 22
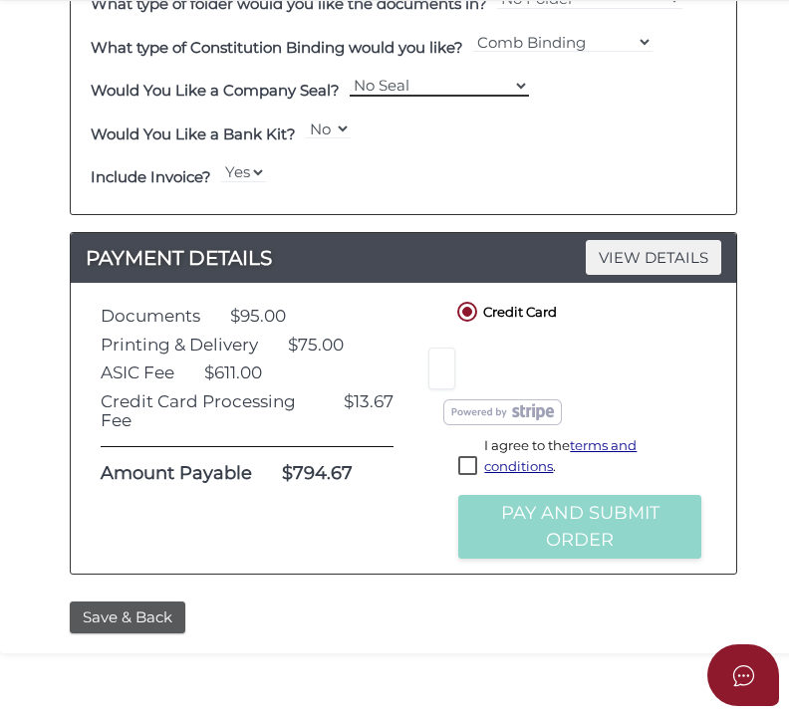
scroll to position [1338, 0]
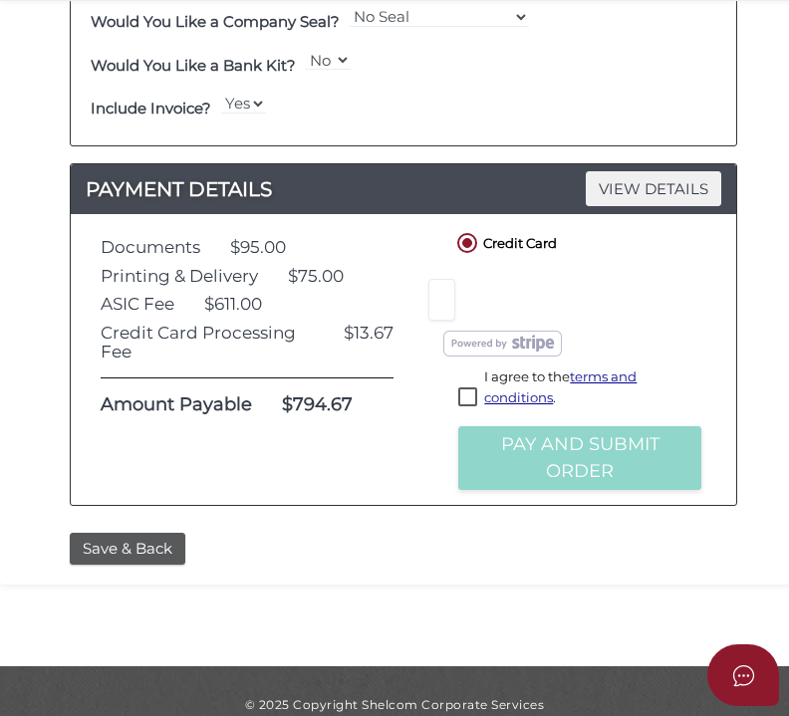
click at [172, 533] on button "Save & Back" at bounding box center [128, 549] width 116 height 33
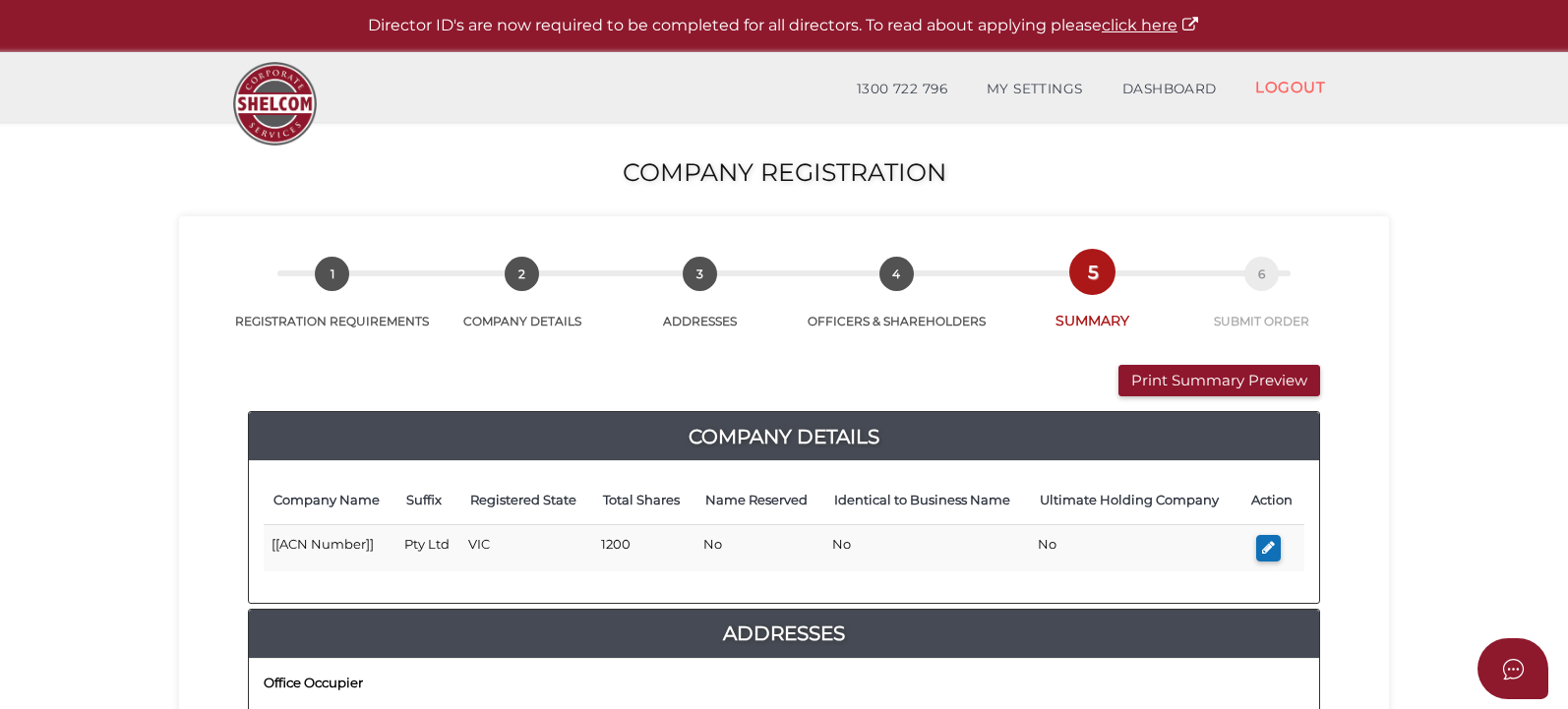
click at [784, 388] on button "Print Summary Preview" at bounding box center [1219, 381] width 201 height 33
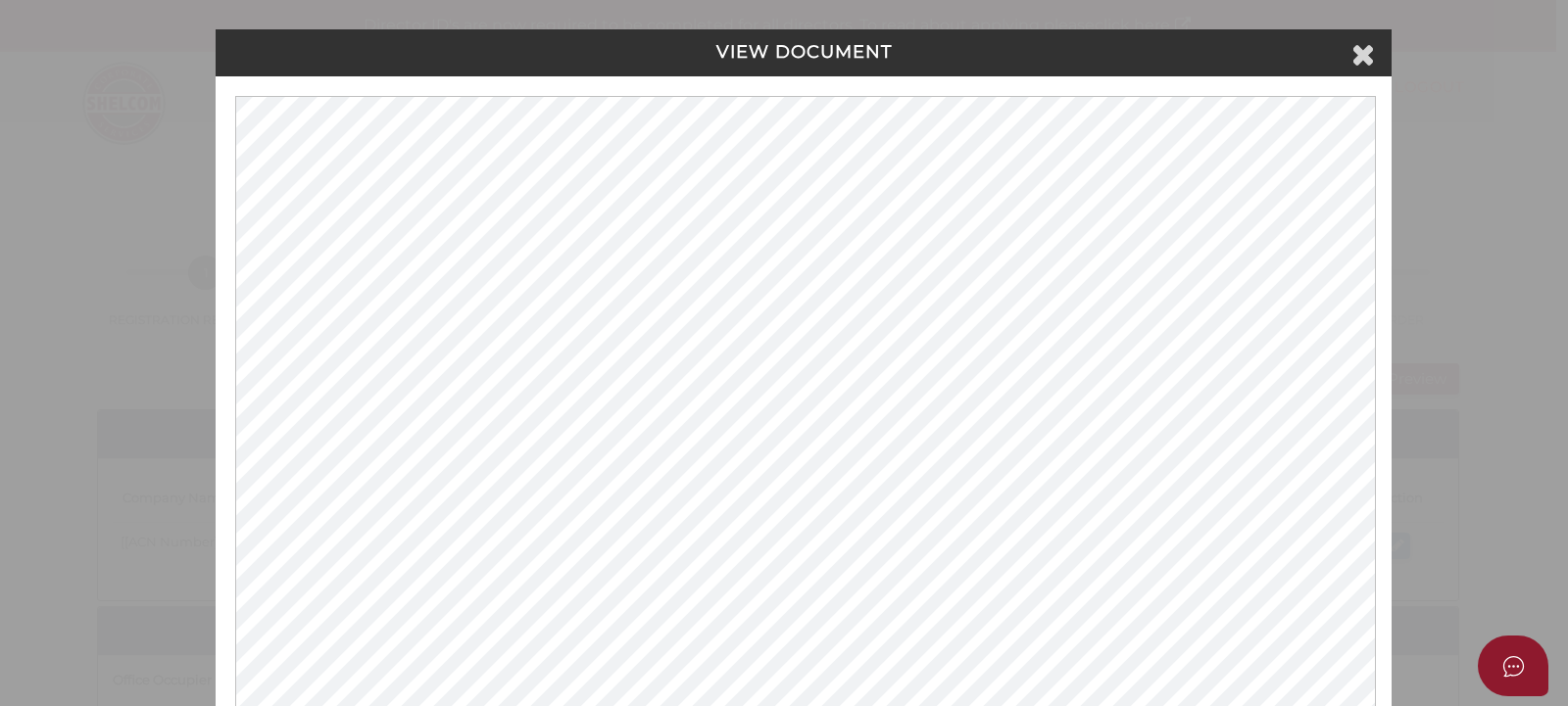
click at [781, 57] on icon at bounding box center [1363, 54] width 24 height 29
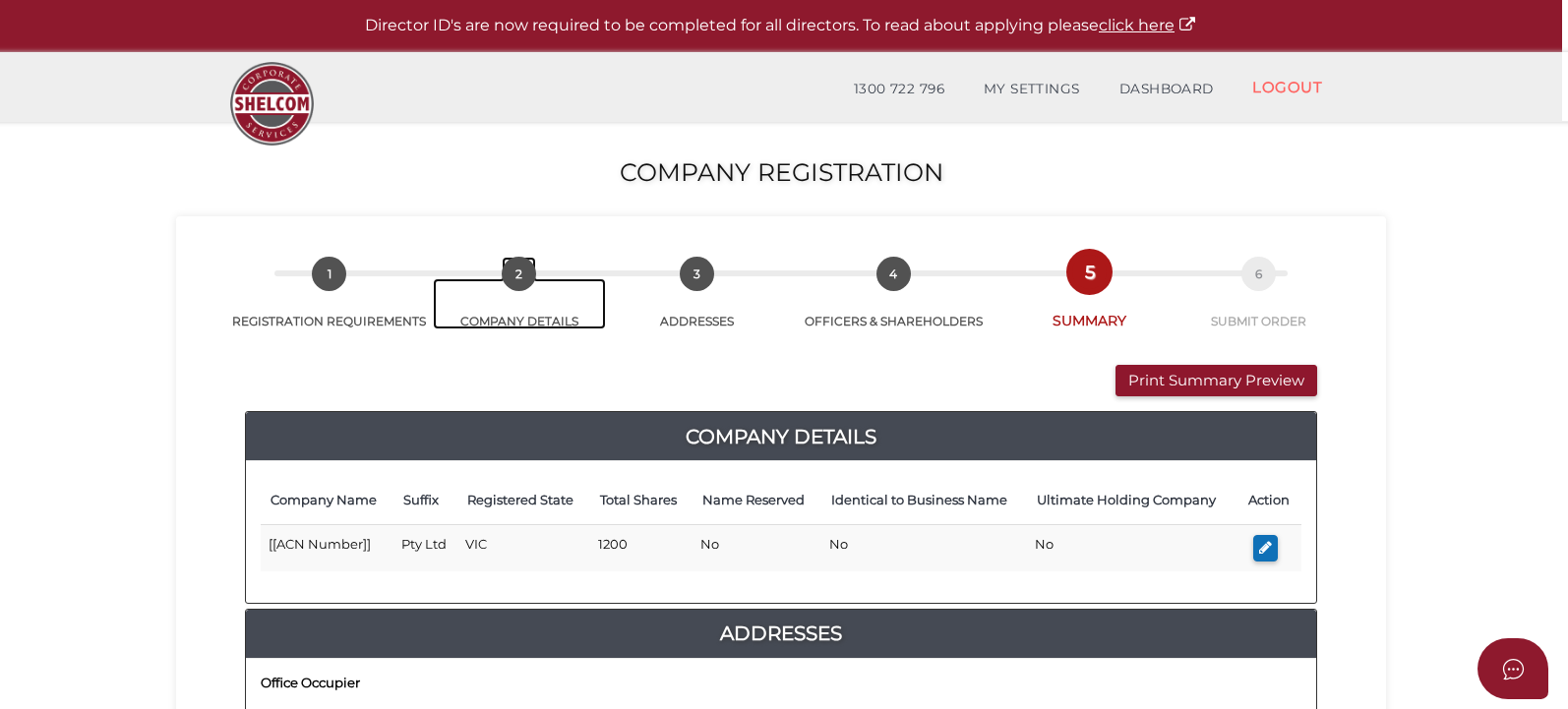
click at [502, 273] on span "2" at bounding box center [518, 274] width 35 height 35
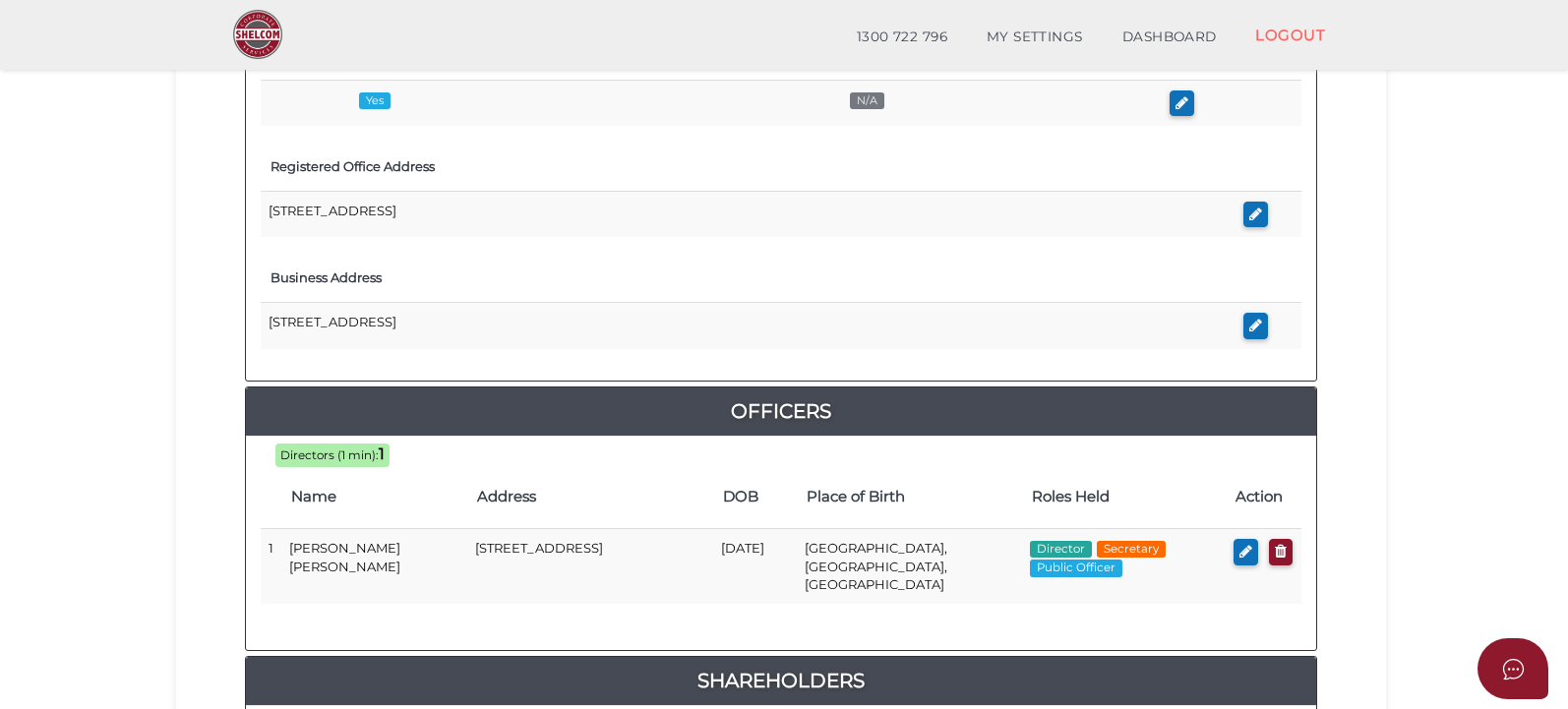
scroll to position [999, 0]
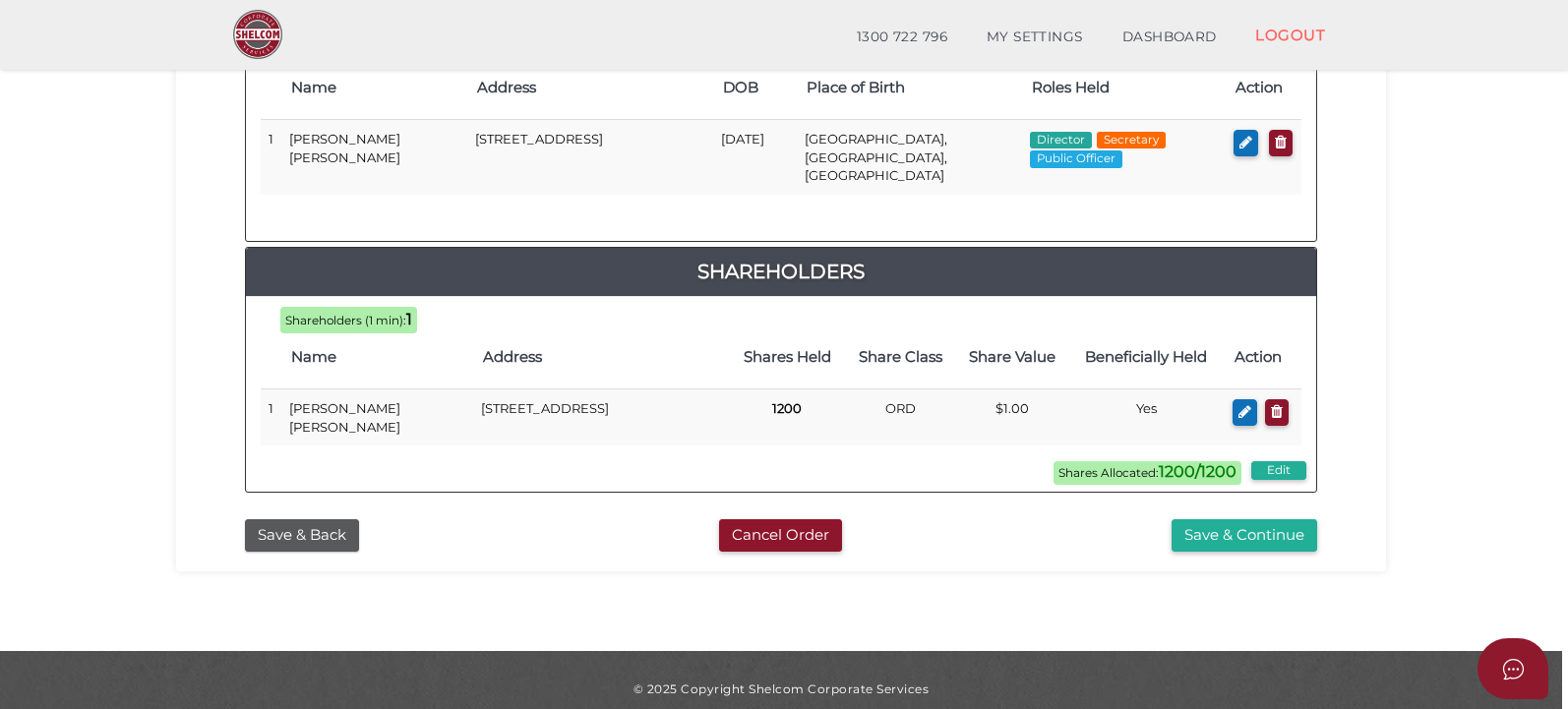
click at [245, 523] on button "Save & Back" at bounding box center [302, 535] width 115 height 33
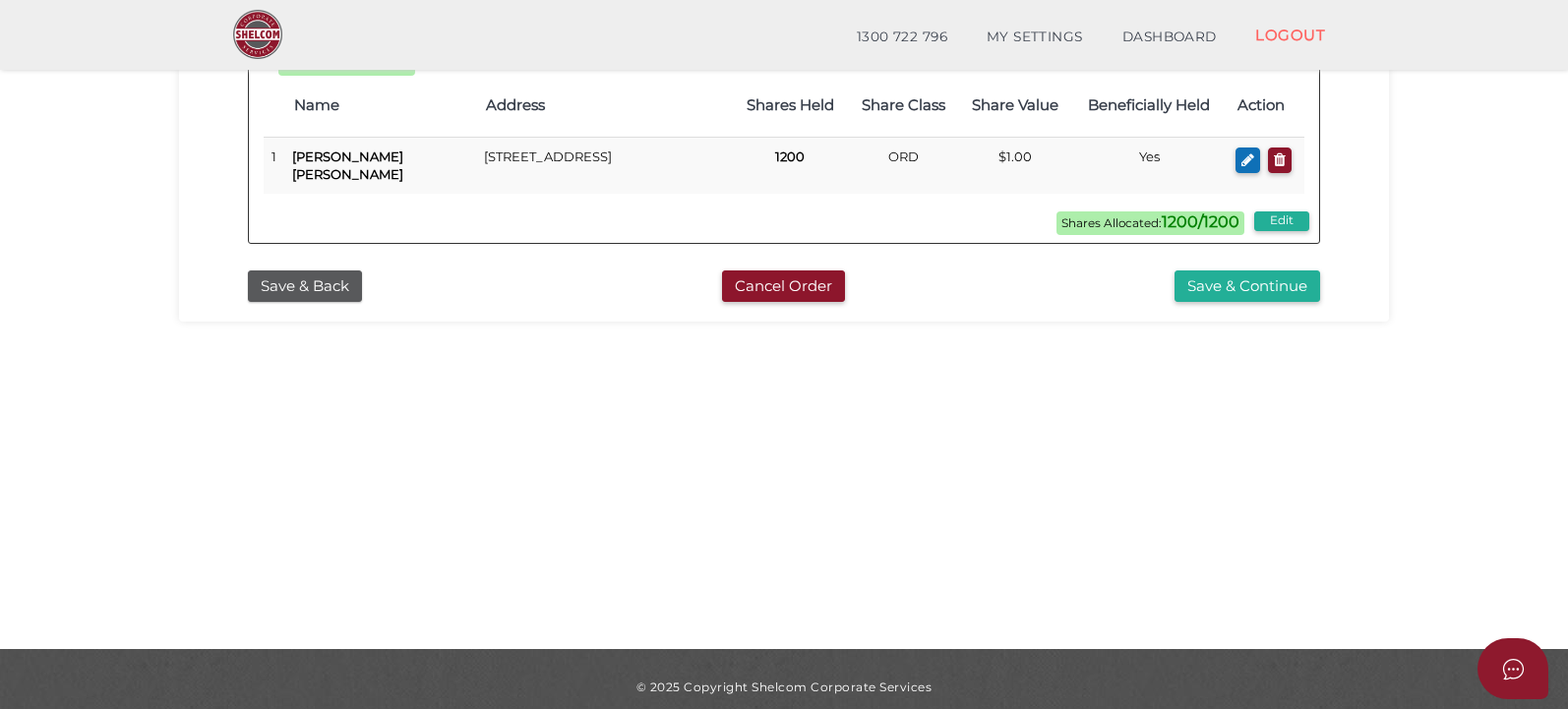
scroll to position [642, 0]
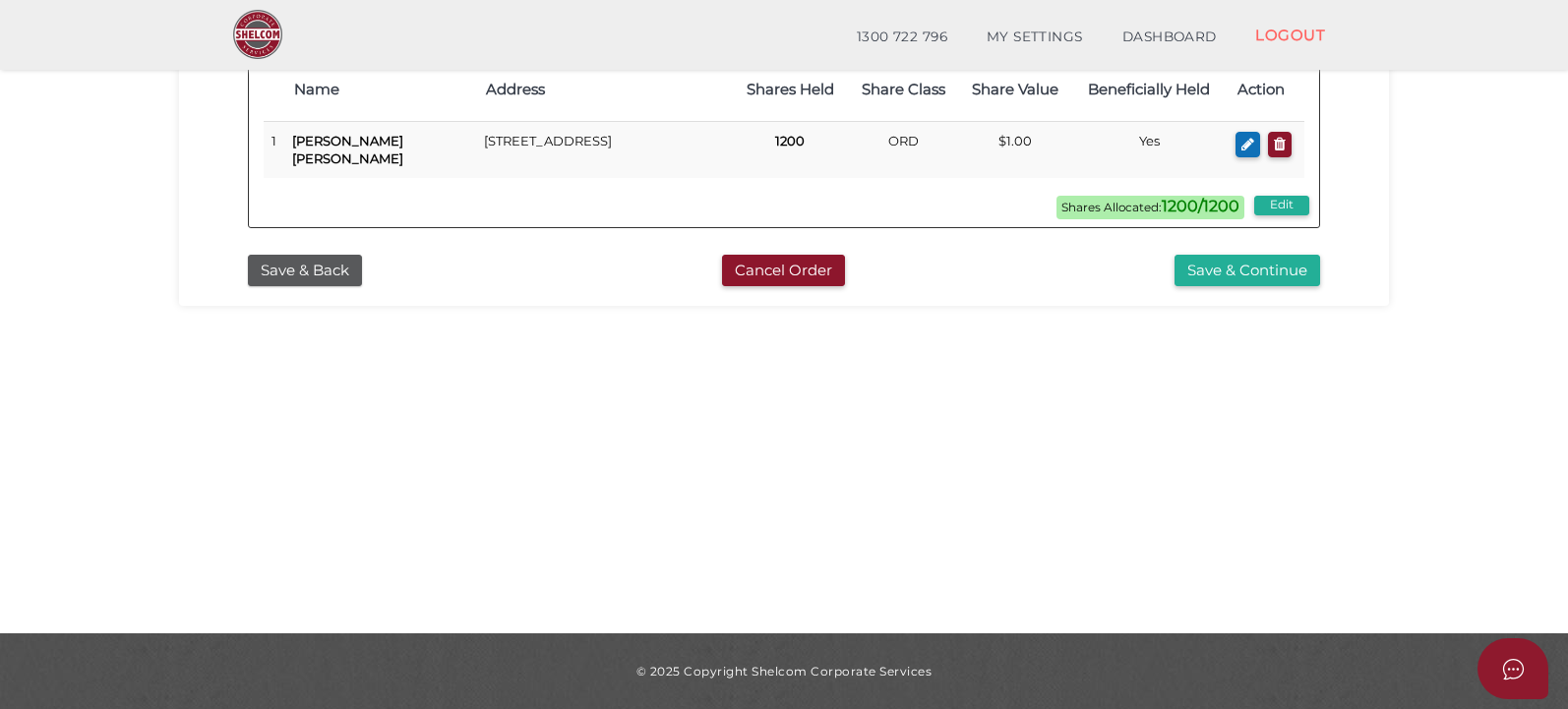
click at [248, 255] on button "Save & Back" at bounding box center [305, 271] width 115 height 33
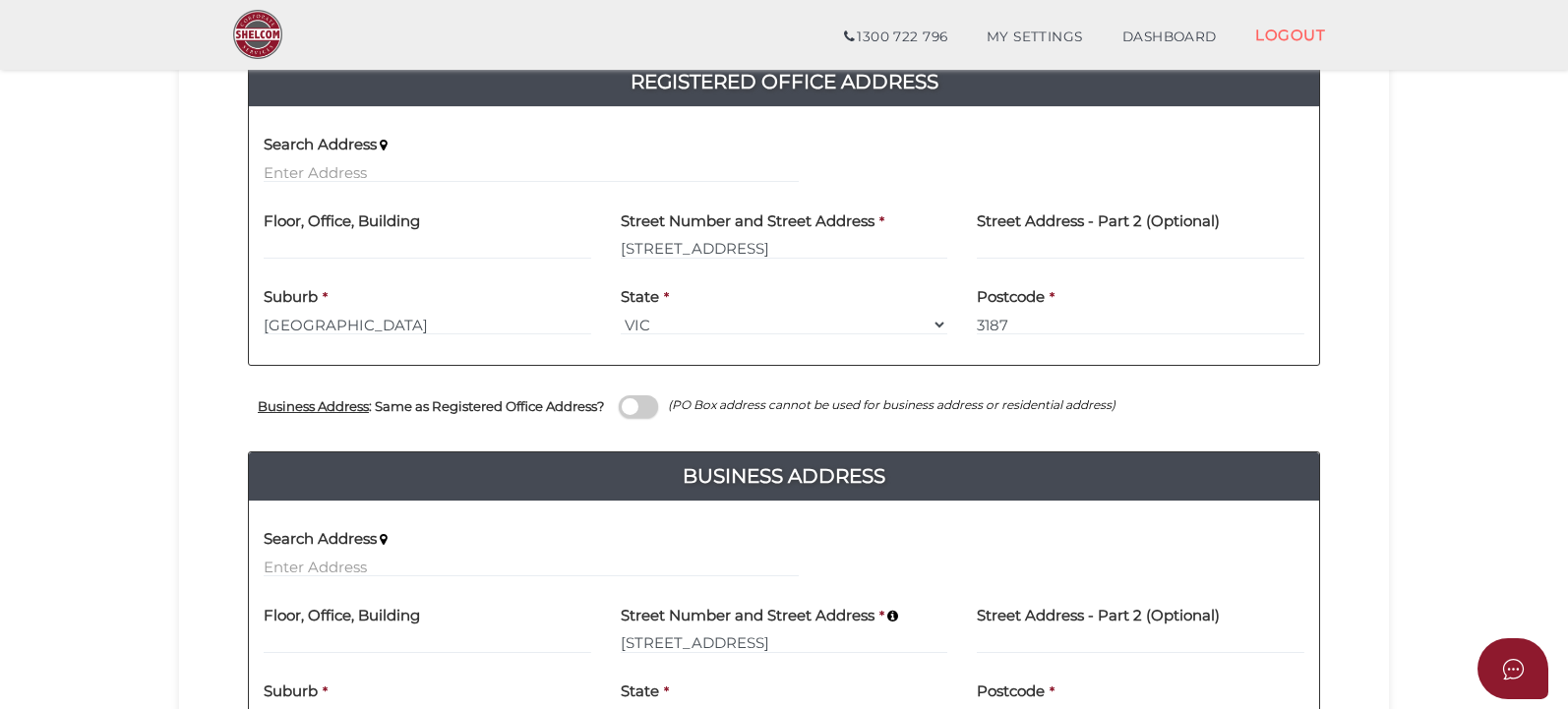
scroll to position [689, 0]
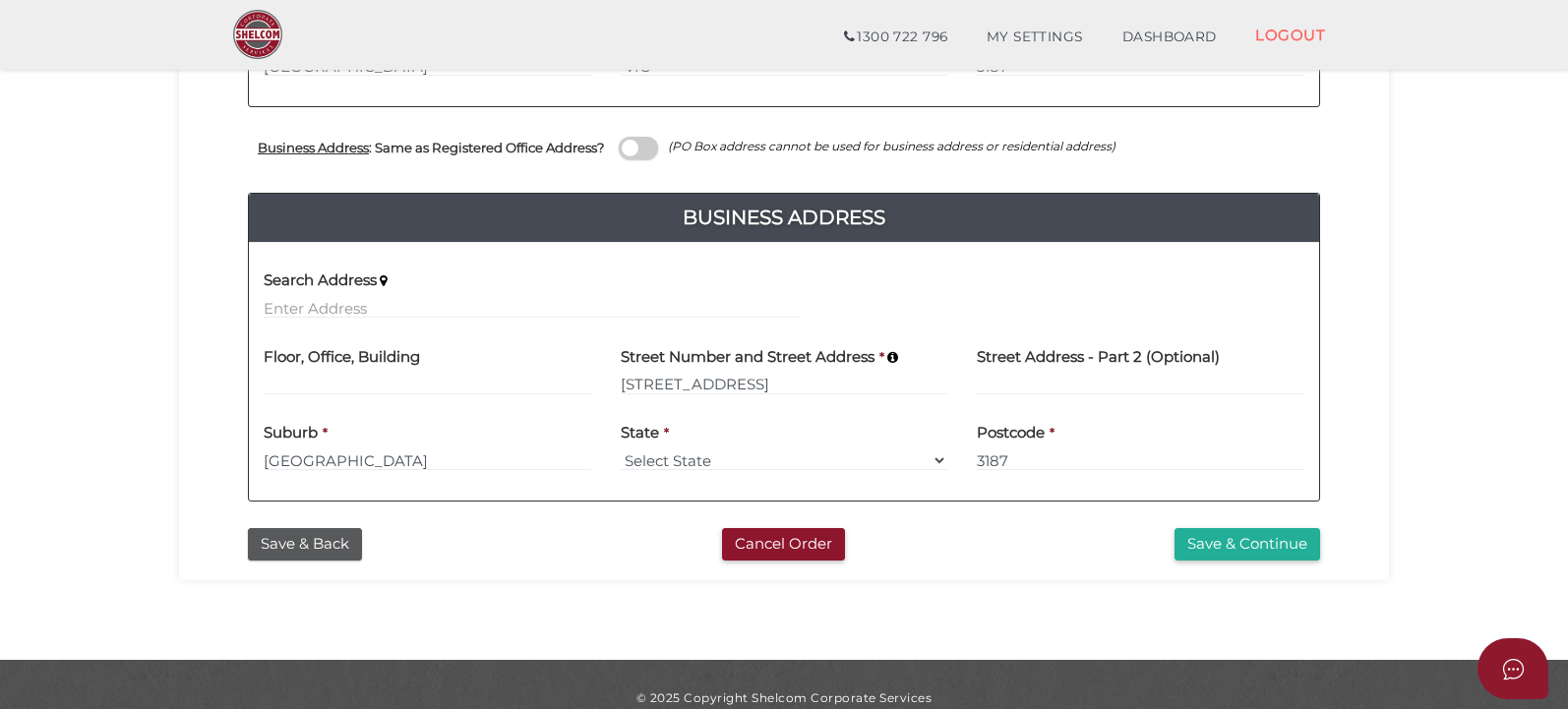
click at [248, 538] on button "Save & Back" at bounding box center [305, 544] width 115 height 33
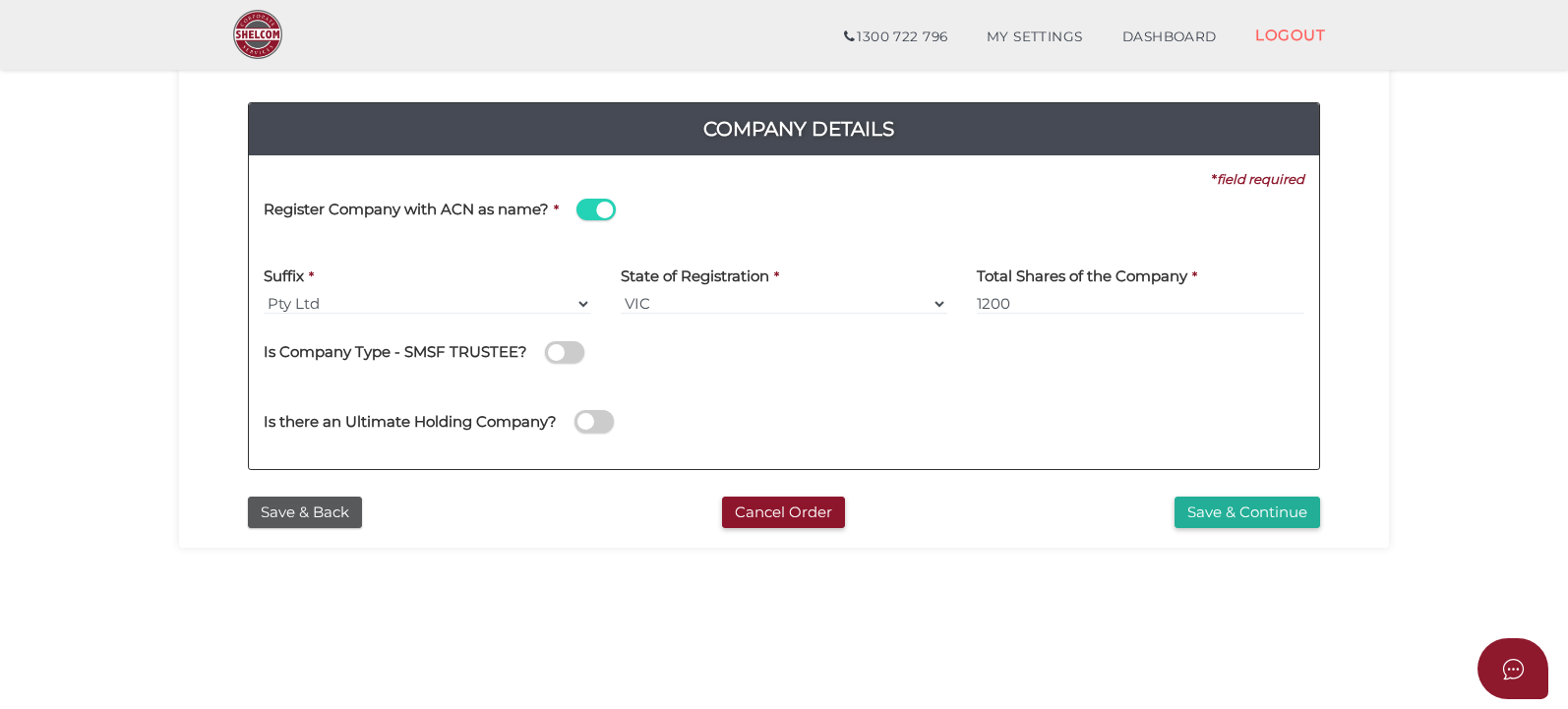
scroll to position [197, 0]
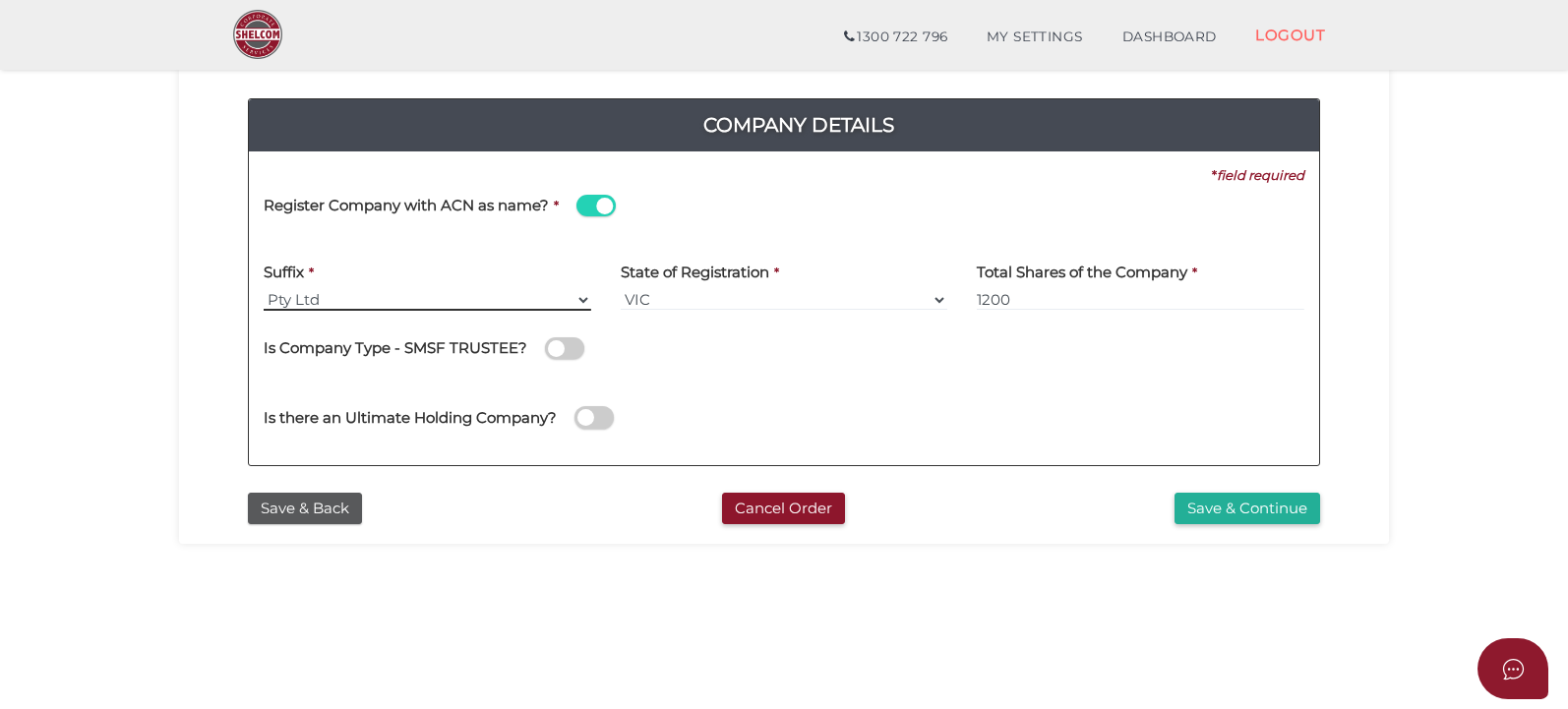
click at [264, 289] on select "Pty Ltd Pty Ltd Pty. Ltd. Pty Limited Proprietary Limited Proprietary Ltd" at bounding box center [428, 300] width 328 height 22
click at [248, 515] on button "Save & Back" at bounding box center [305, 509] width 115 height 33
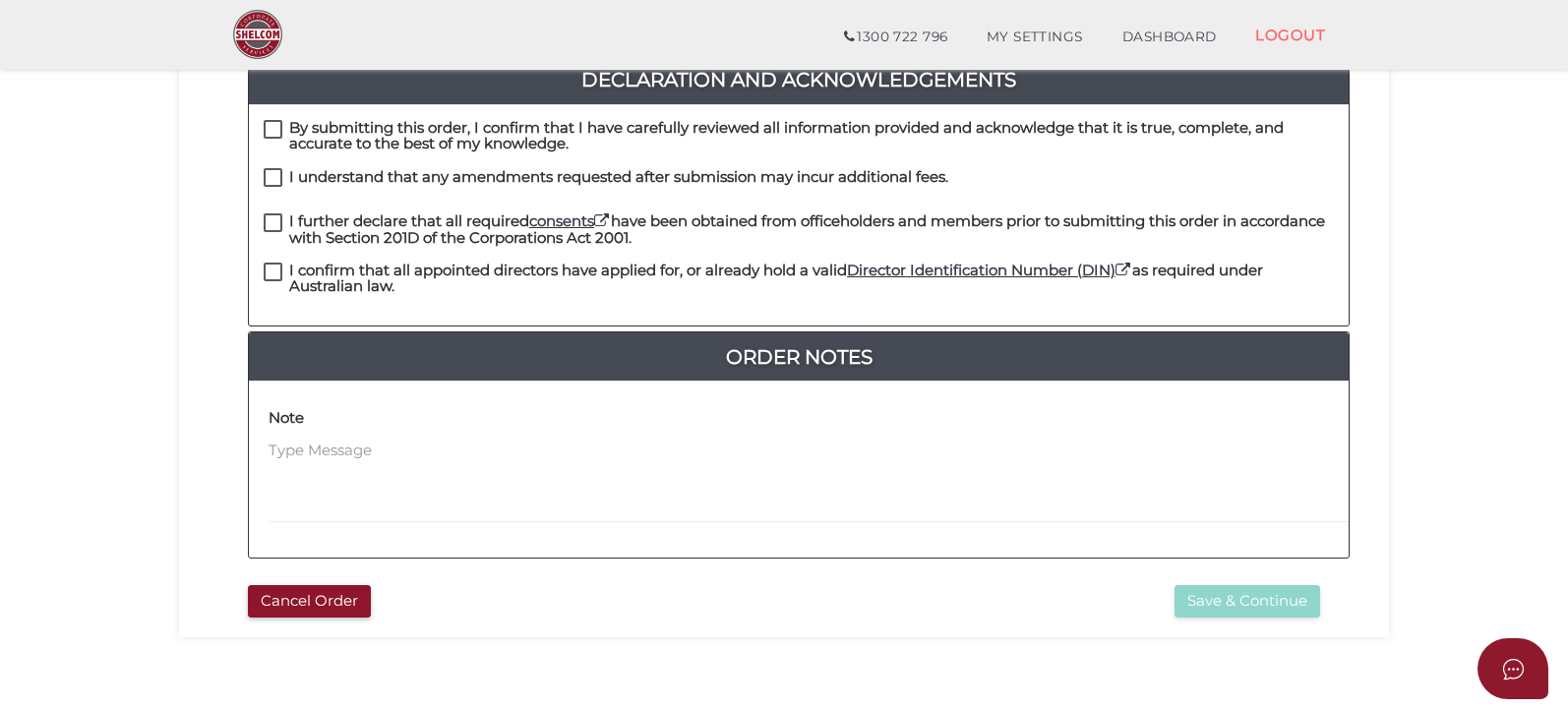
scroll to position [444, 0]
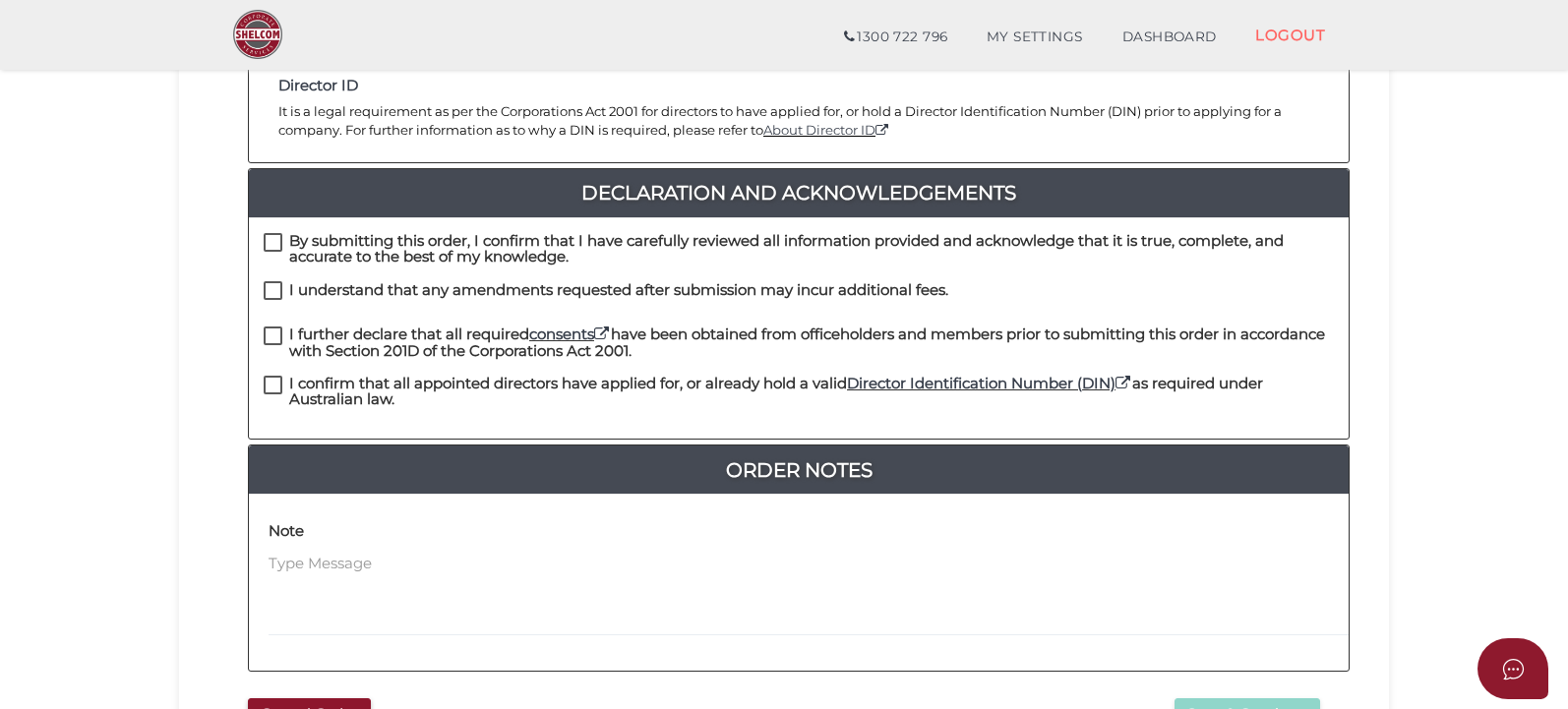
click at [264, 233] on label "By submitting this order, I confirm that I have carefully reviewed all informat…" at bounding box center [799, 245] width 1070 height 25
checkbox input "true"
click at [264, 282] on label "I understand that any amendments requested after submission may incur additiona…" at bounding box center [606, 294] width 685 height 25
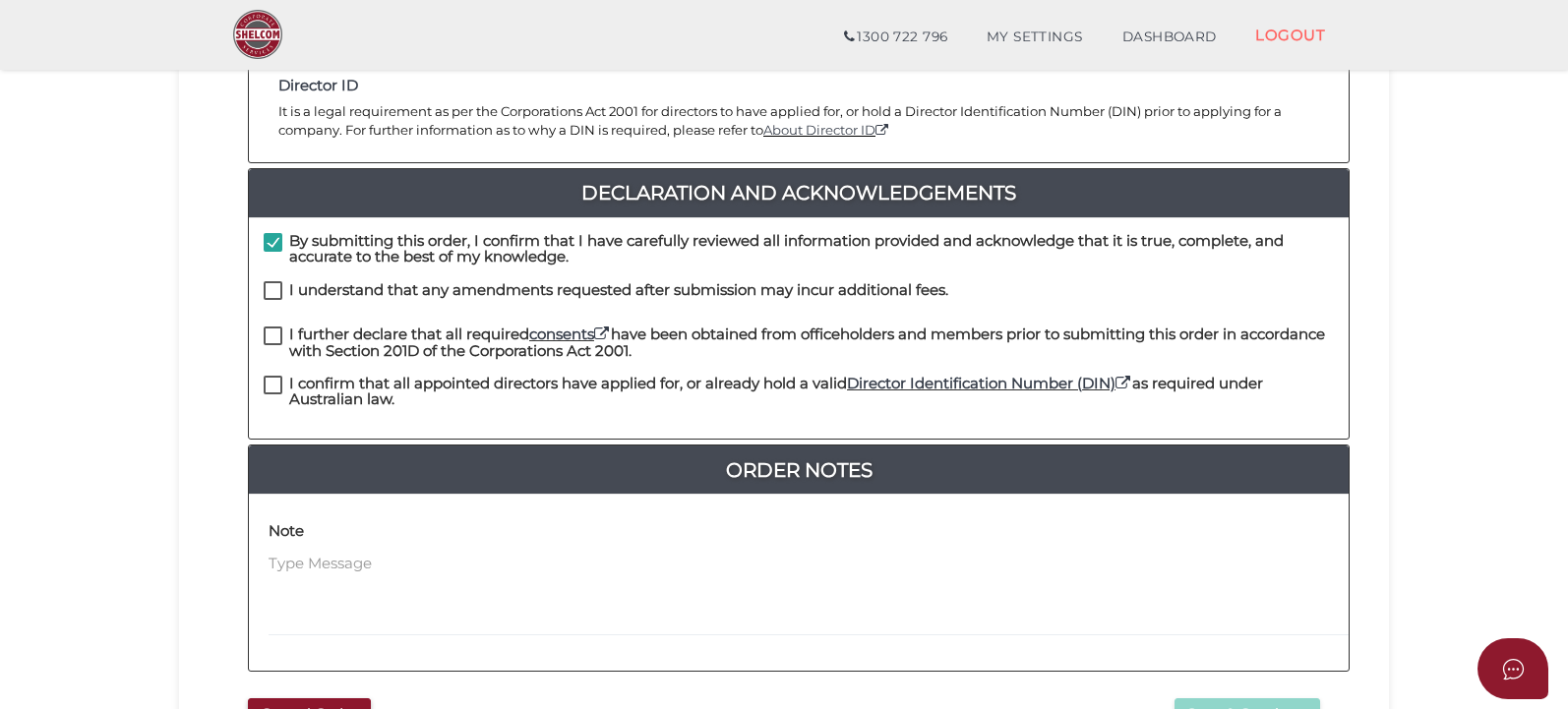
checkbox input "true"
click at [249, 282] on div "I understand that any amendments requested after submission may incur additiona…" at bounding box center [799, 304] width 1100 height 45
click at [264, 327] on label "I further declare that all required consents have been obtained from officehold…" at bounding box center [799, 339] width 1070 height 25
checkbox input "true"
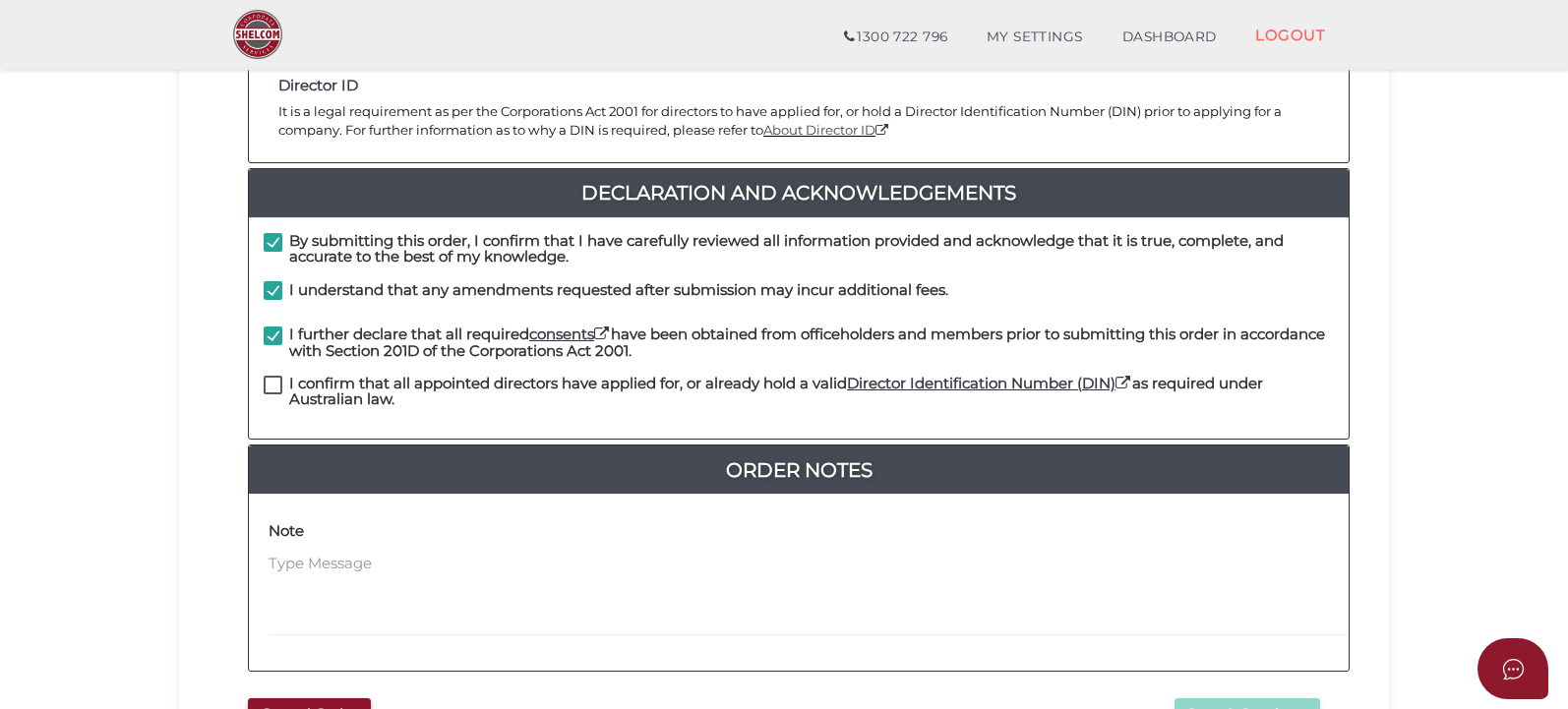
click at [264, 376] on label "I confirm that all appointed directors have applied for, or already hold a vali…" at bounding box center [799, 388] width 1070 height 25
checkbox input "true"
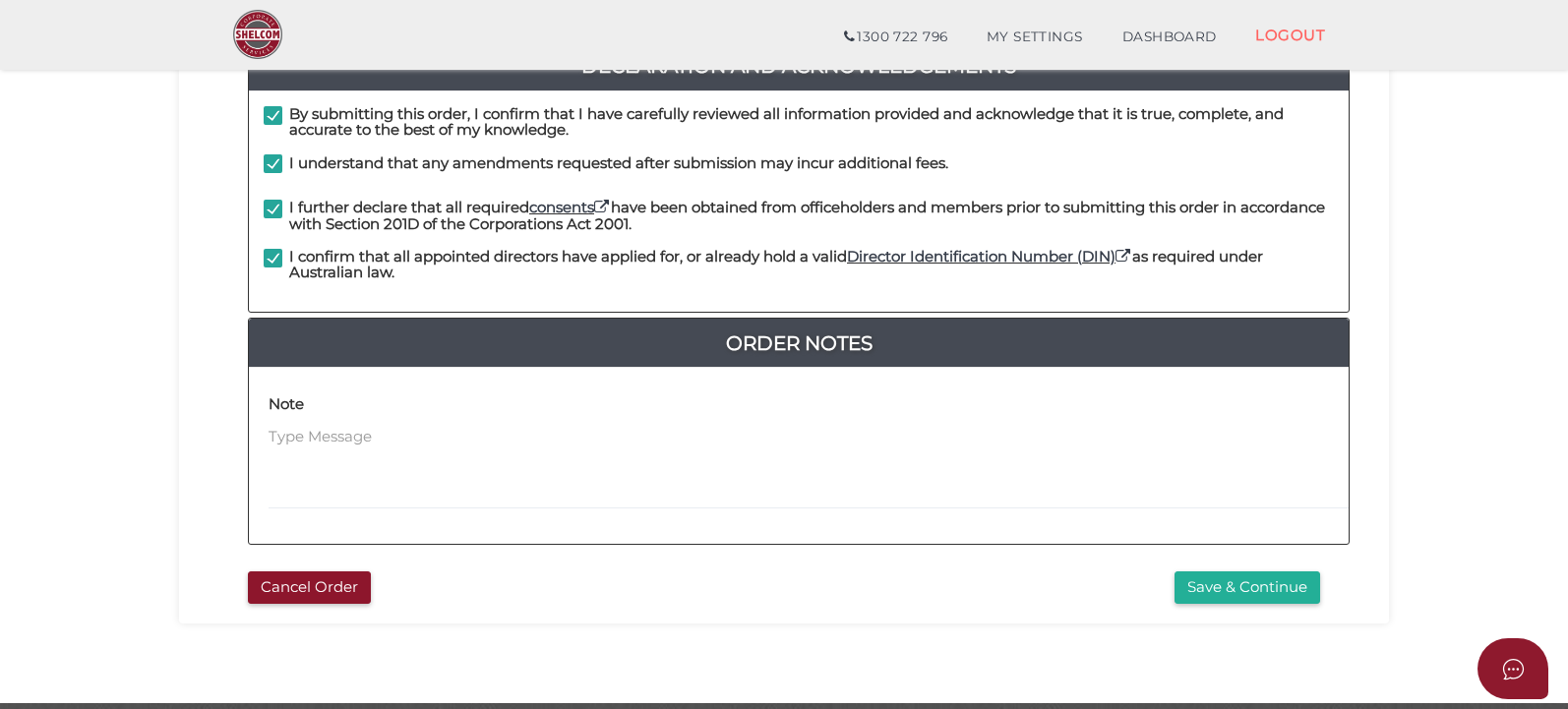
scroll to position [642, 0]
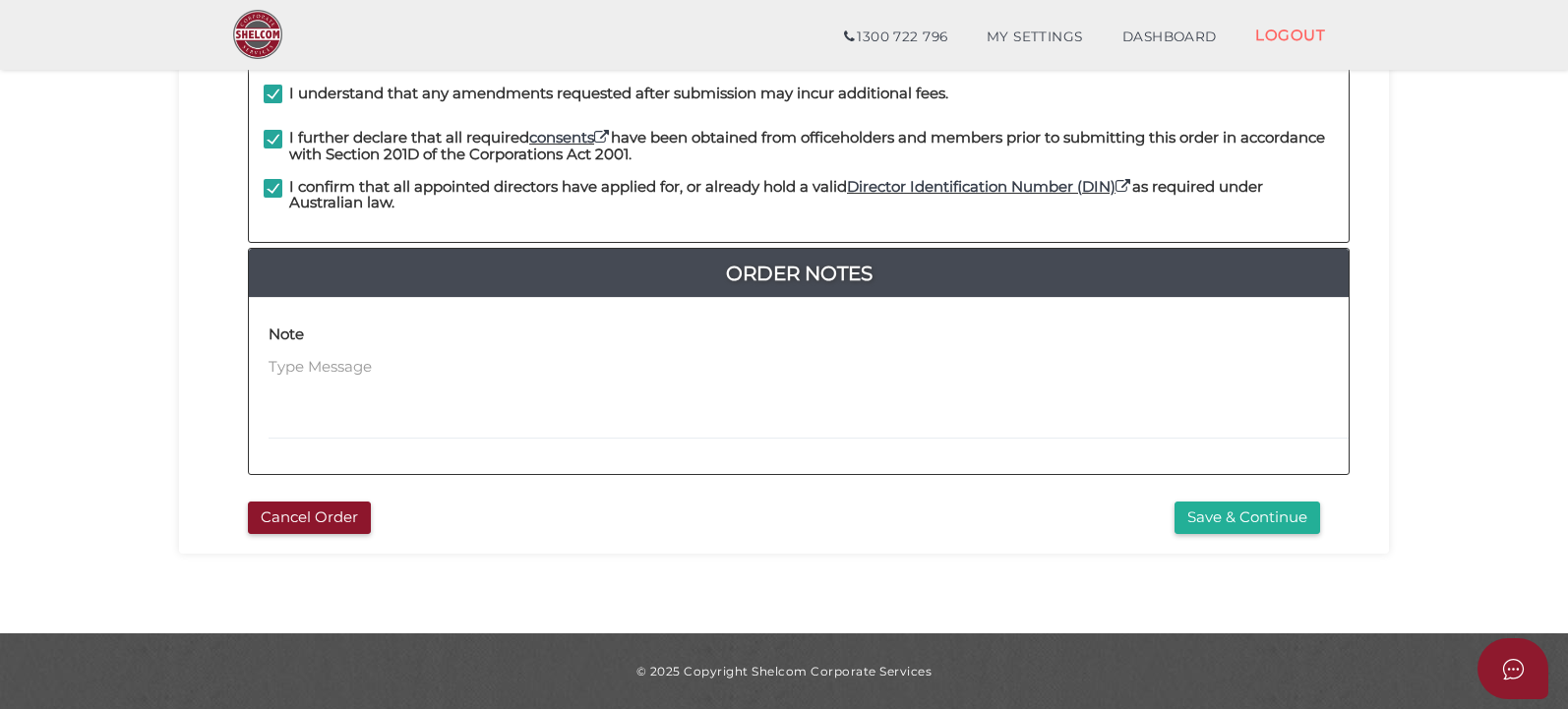
click at [1320, 502] on button "Save & Continue" at bounding box center [1247, 517] width 145 height 33
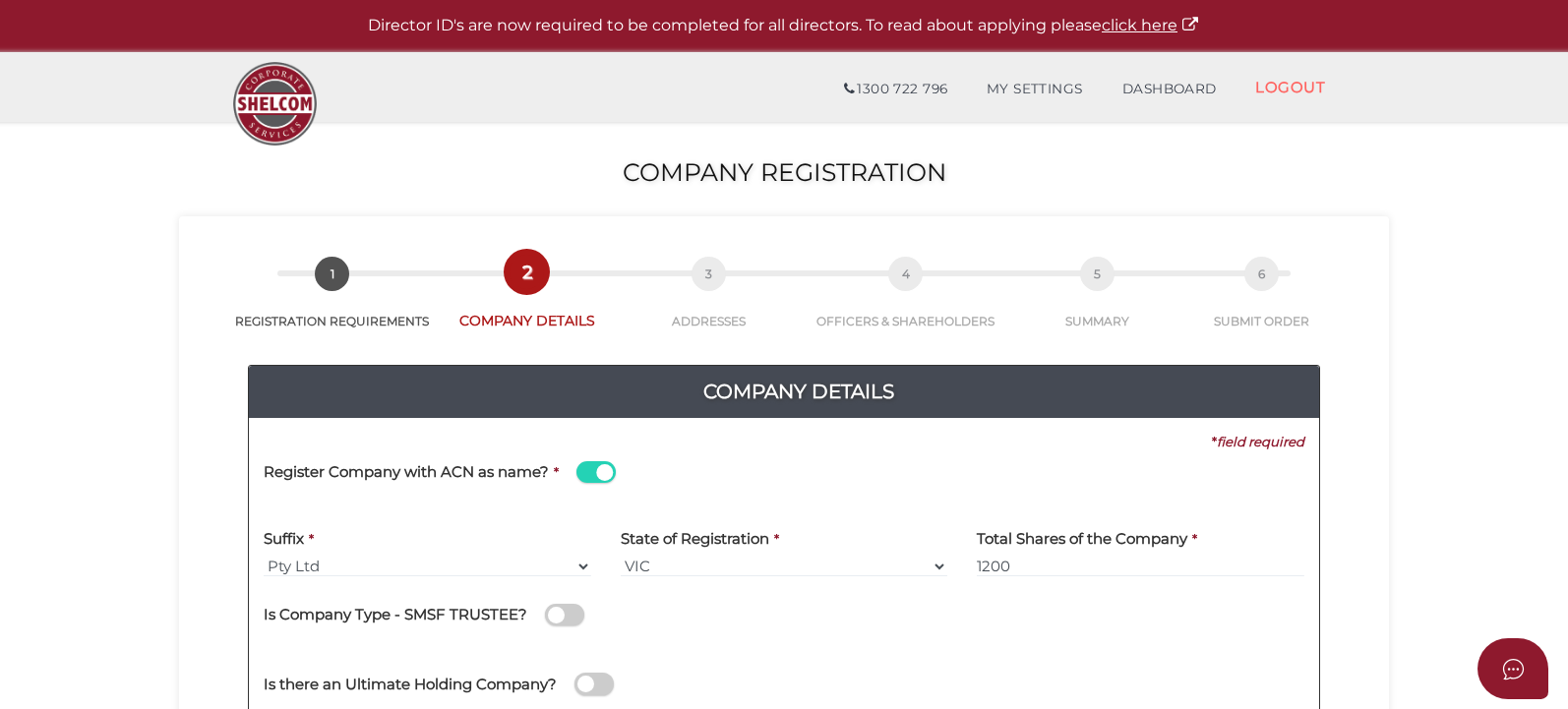
drag, startPoint x: 1049, startPoint y: 485, endPoint x: 289, endPoint y: 609, distance: 770.0
click at [289, 609] on h4 "Is Company Type - SMSF TRUSTEE?" at bounding box center [395, 615] width 264 height 17
click at [0, 0] on input "checkbox" at bounding box center [0, 0] width 0 height 0
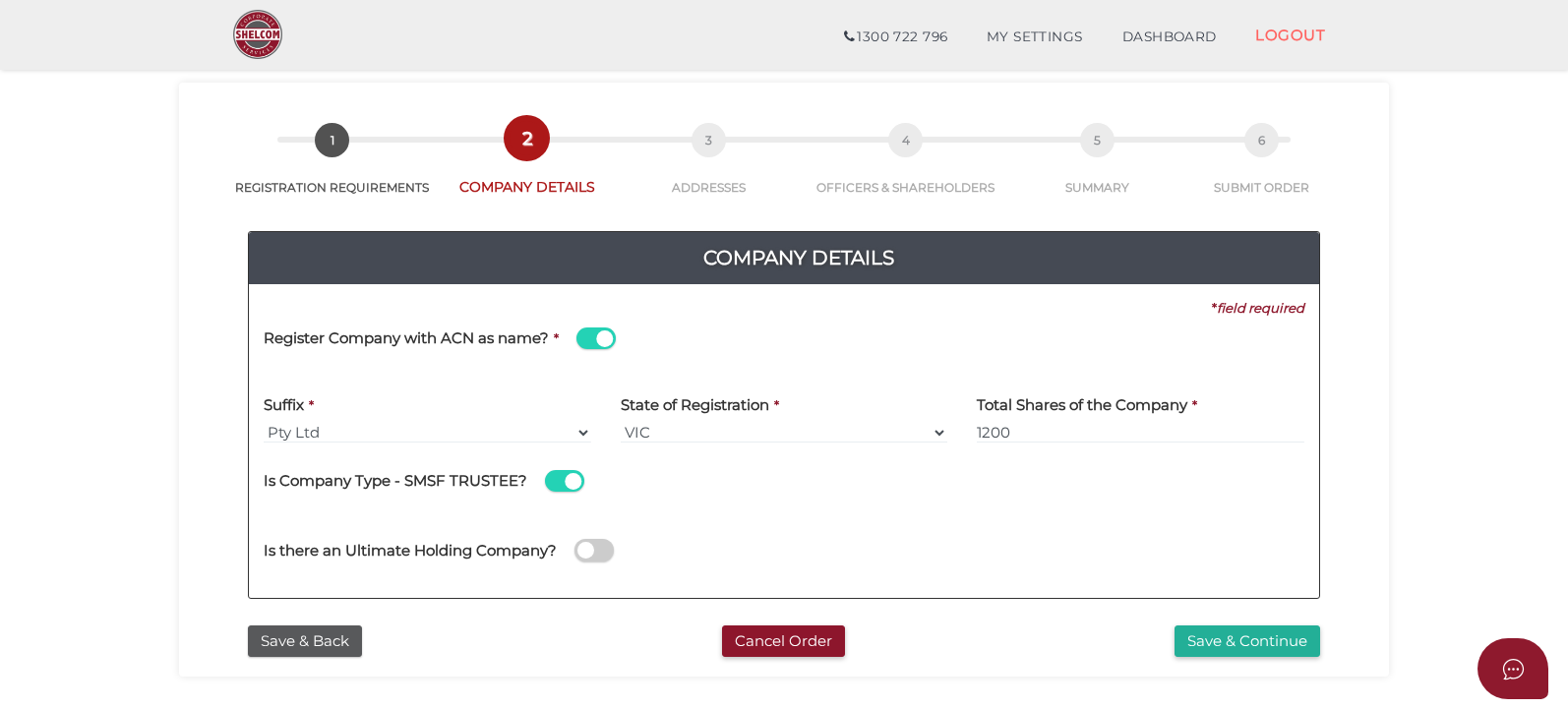
scroll to position [99, 0]
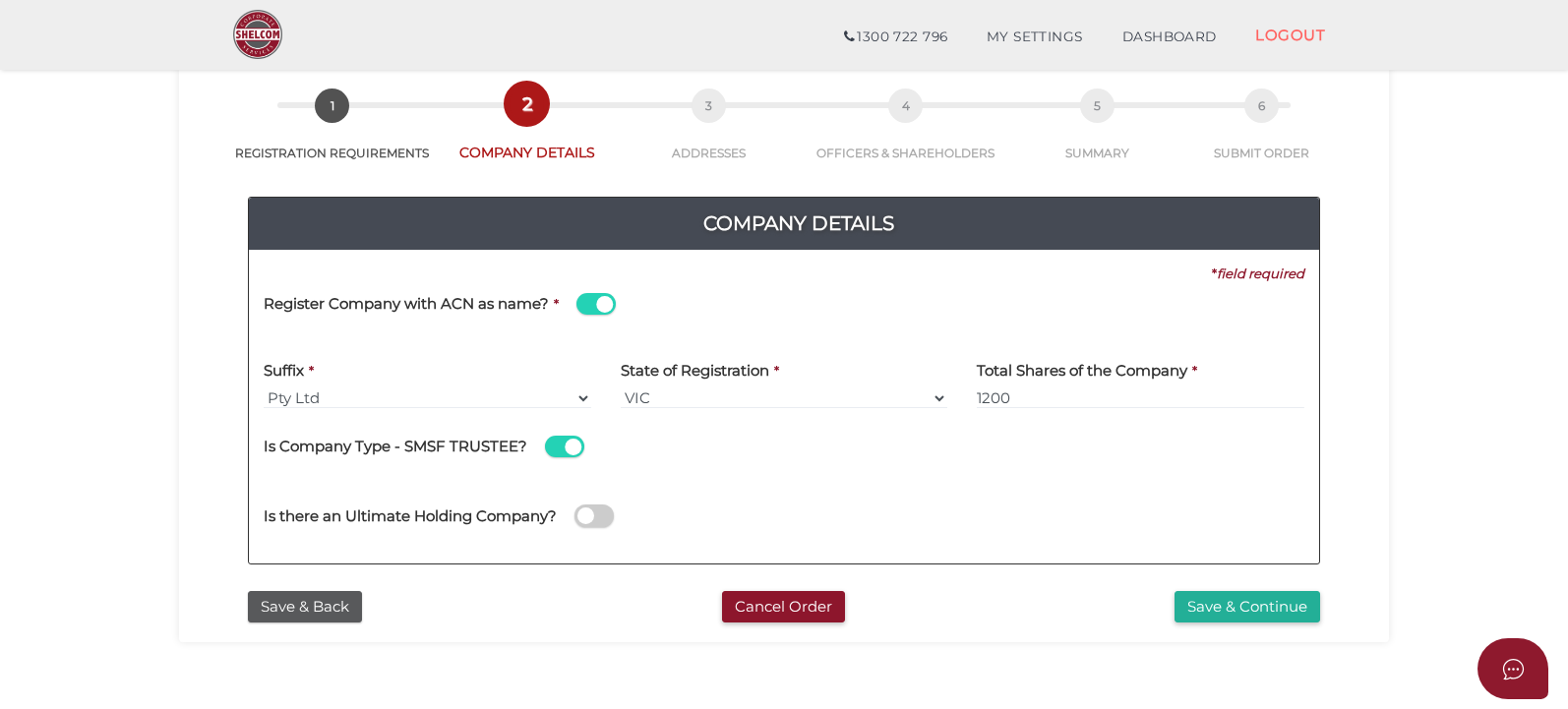
click at [545, 438] on span at bounding box center [565, 446] width 39 height 23
click at [0, 0] on input "checkbox" at bounding box center [0, 0] width 0 height 0
click at [264, 392] on select "Pty Ltd Pty Ltd Pty. Ltd. Pty Limited Proprietary Limited Proprietary Ltd" at bounding box center [428, 399] width 328 height 22
click at [264, 388] on select "Pty Ltd Pty Ltd Pty. Ltd. Pty Limited Proprietary Limited Proprietary Ltd" at bounding box center [428, 399] width 328 height 22
click at [340, 359] on div "Suffix * Pty Ltd Pty Ltd Pty. Ltd. Pty Limited Proprietary Limited Proprietary …" at bounding box center [428, 378] width 328 height 62
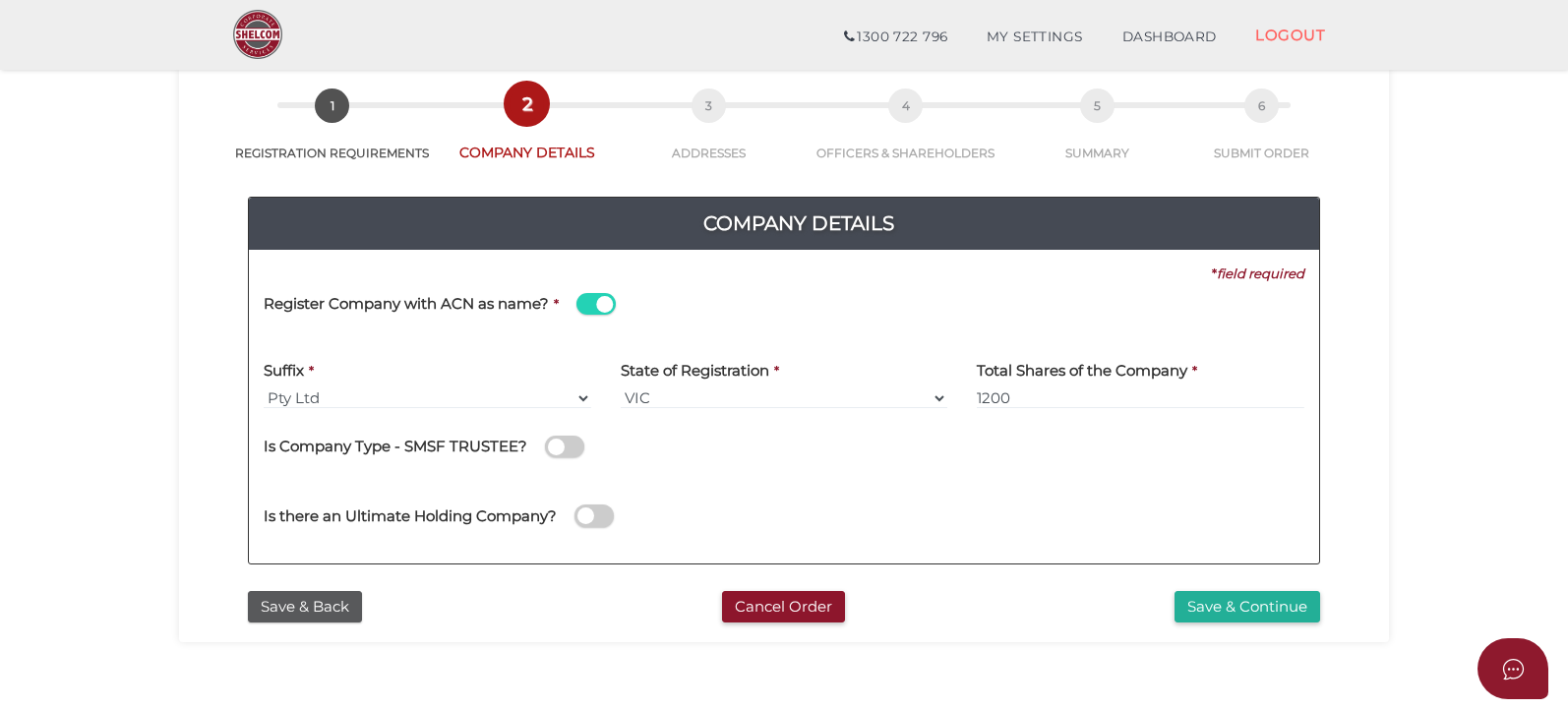
click at [577, 303] on span at bounding box center [596, 304] width 39 height 23
click at [0, 0] on input "checkbox" at bounding box center [0, 0] width 0 height 0
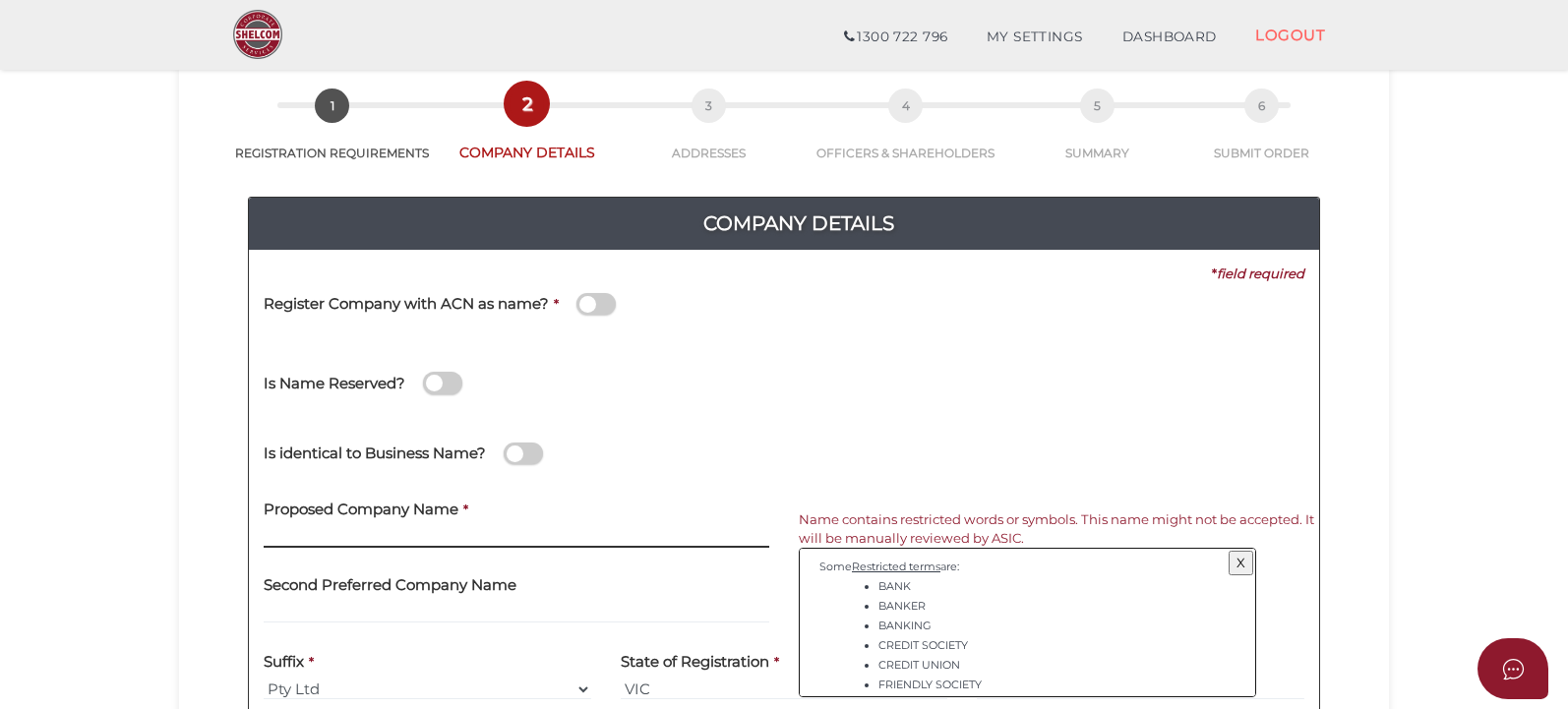
click at [268, 537] on input "text" at bounding box center [516, 537] width 506 height 22
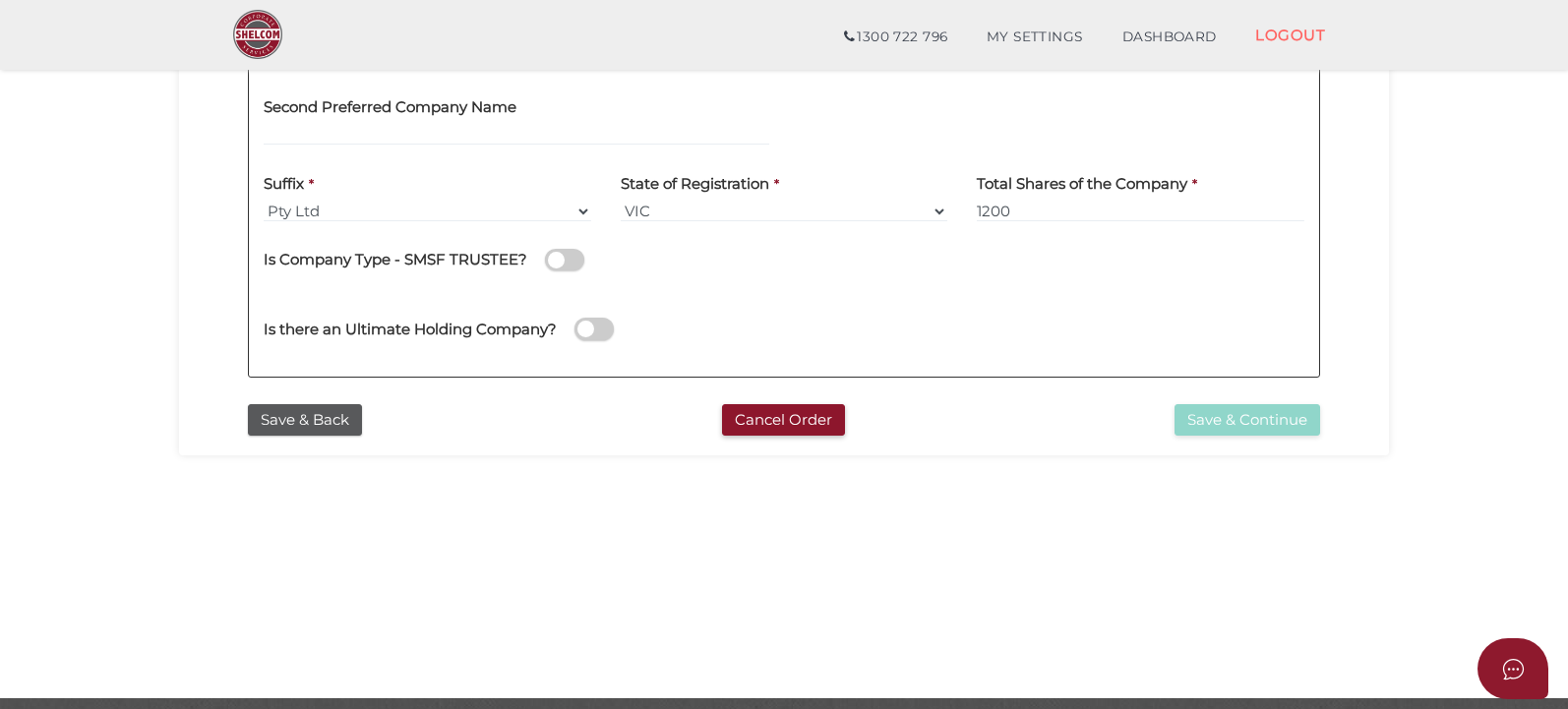
scroll to position [295, 0]
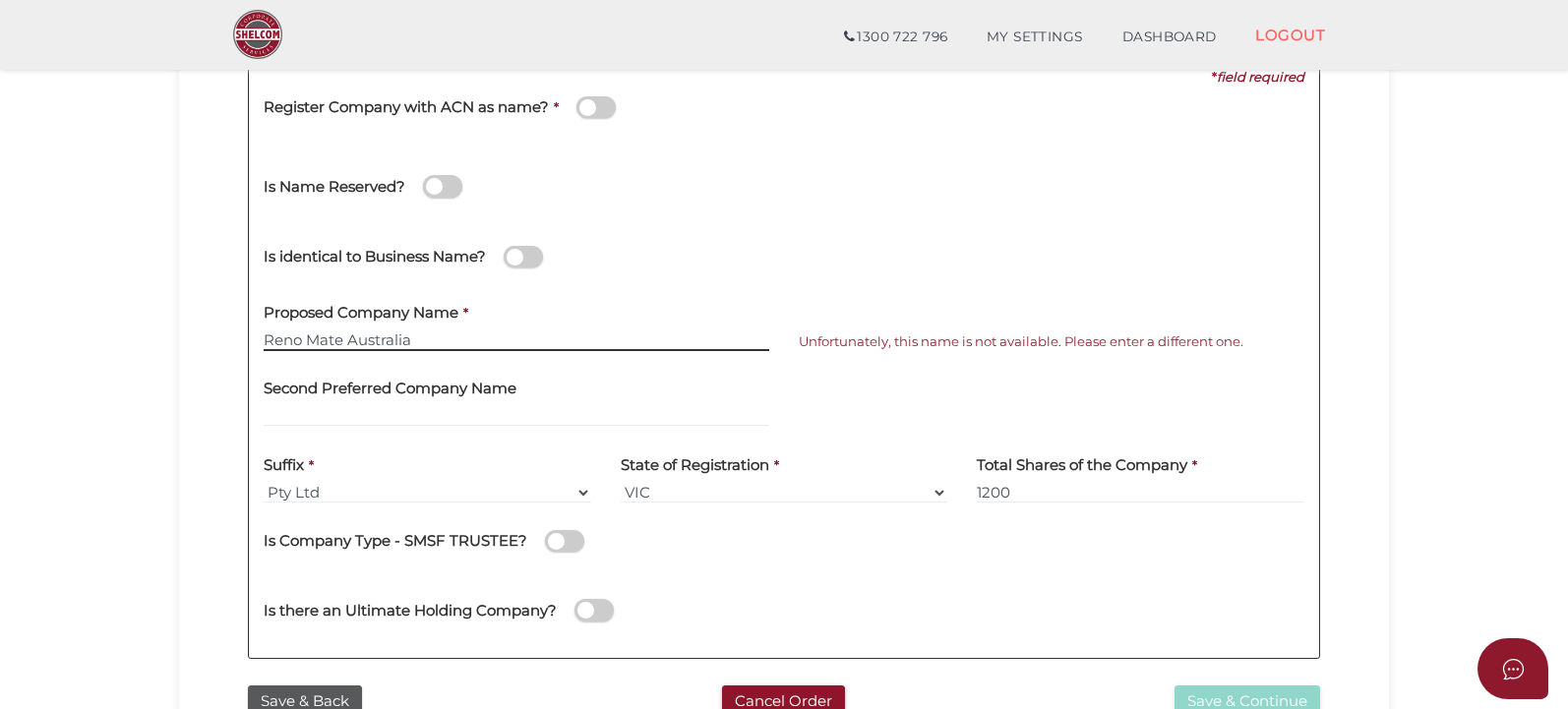
type input "Reno Mate Australia"
click at [829, 368] on div at bounding box center [1052, 375] width 506 height 19
click at [621, 396] on div "Second Preferred Company Name" at bounding box center [516, 397] width 506 height 62
click at [863, 348] on span "Unfortunately, this name is not available. Please enter a different one." at bounding box center [1021, 342] width 444 height 16
click at [875, 337] on span "Unfortunately, this name is not available. Please enter a different one." at bounding box center [1021, 342] width 444 height 16
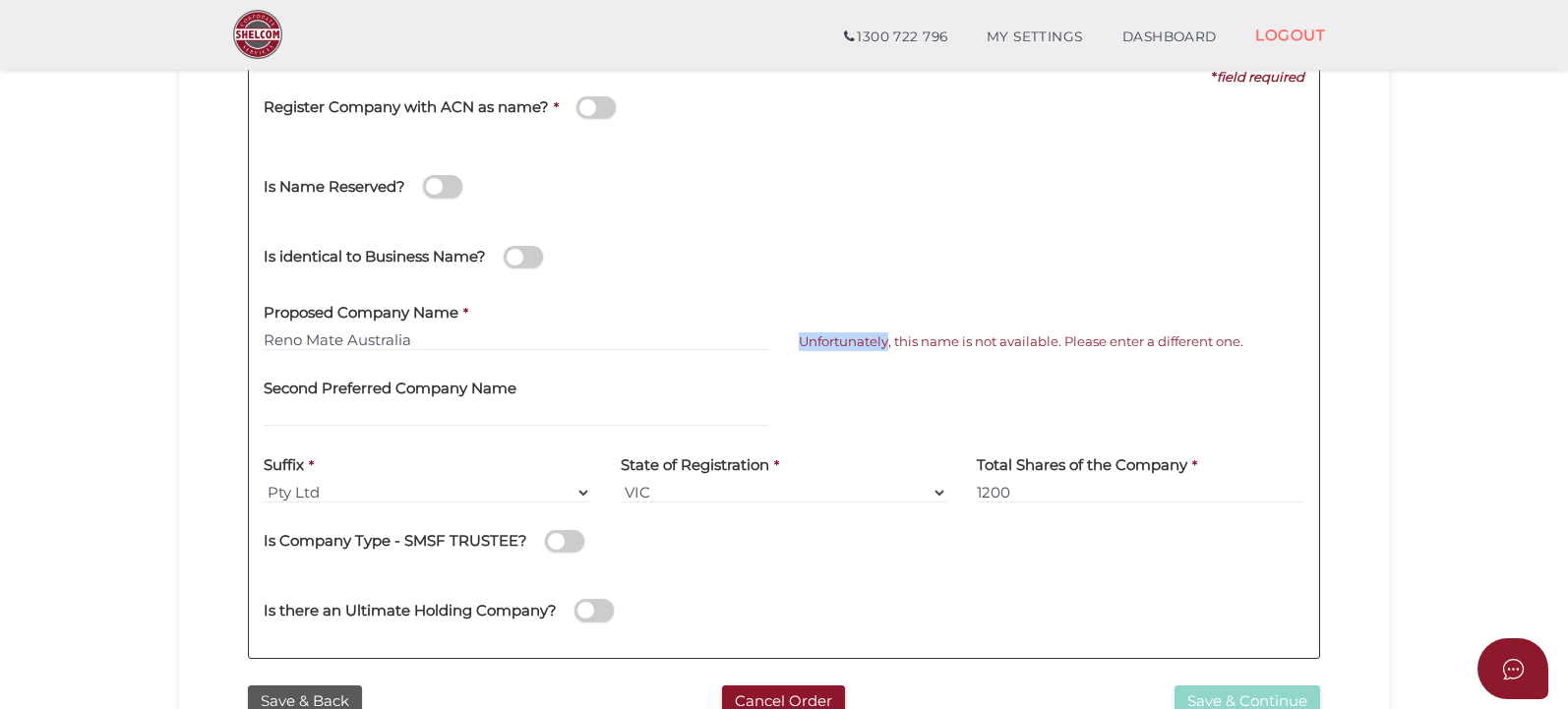
click at [875, 337] on span "Unfortunately, this name is not available. Please enter a different one." at bounding box center [1021, 342] width 444 height 16
click at [876, 339] on span "Unfortunately, this name is not available. Please enter a different one." at bounding box center [1021, 342] width 444 height 16
click at [877, 376] on div at bounding box center [1052, 375] width 506 height 19
click at [277, 371] on label "Second Preferred Company Name" at bounding box center [390, 386] width 253 height 40
click at [289, 364] on div "Proposed Company Name * Reno Mate Australia" at bounding box center [516, 328] width 535 height 77
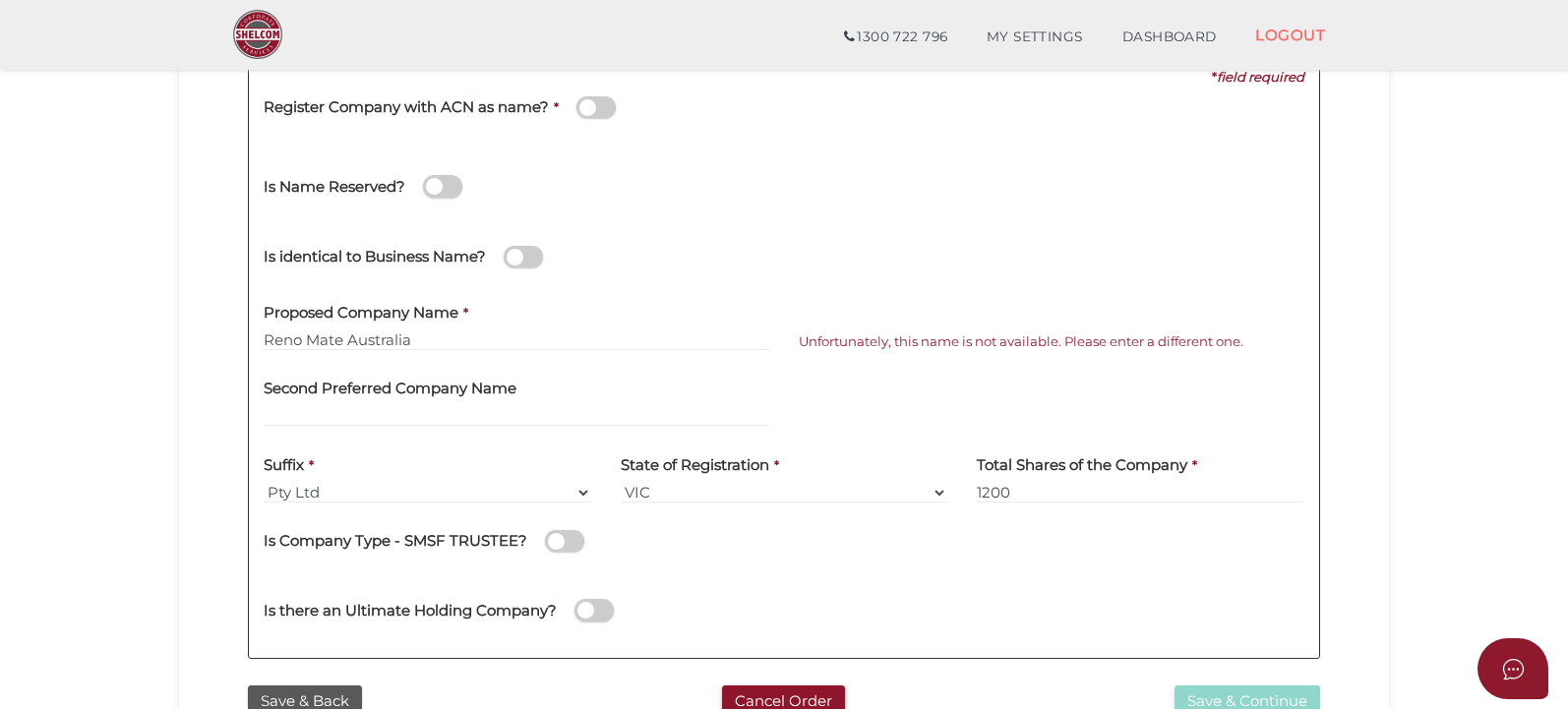
click at [1525, 663] on icon "Open asap" at bounding box center [1514, 670] width 25 height 25
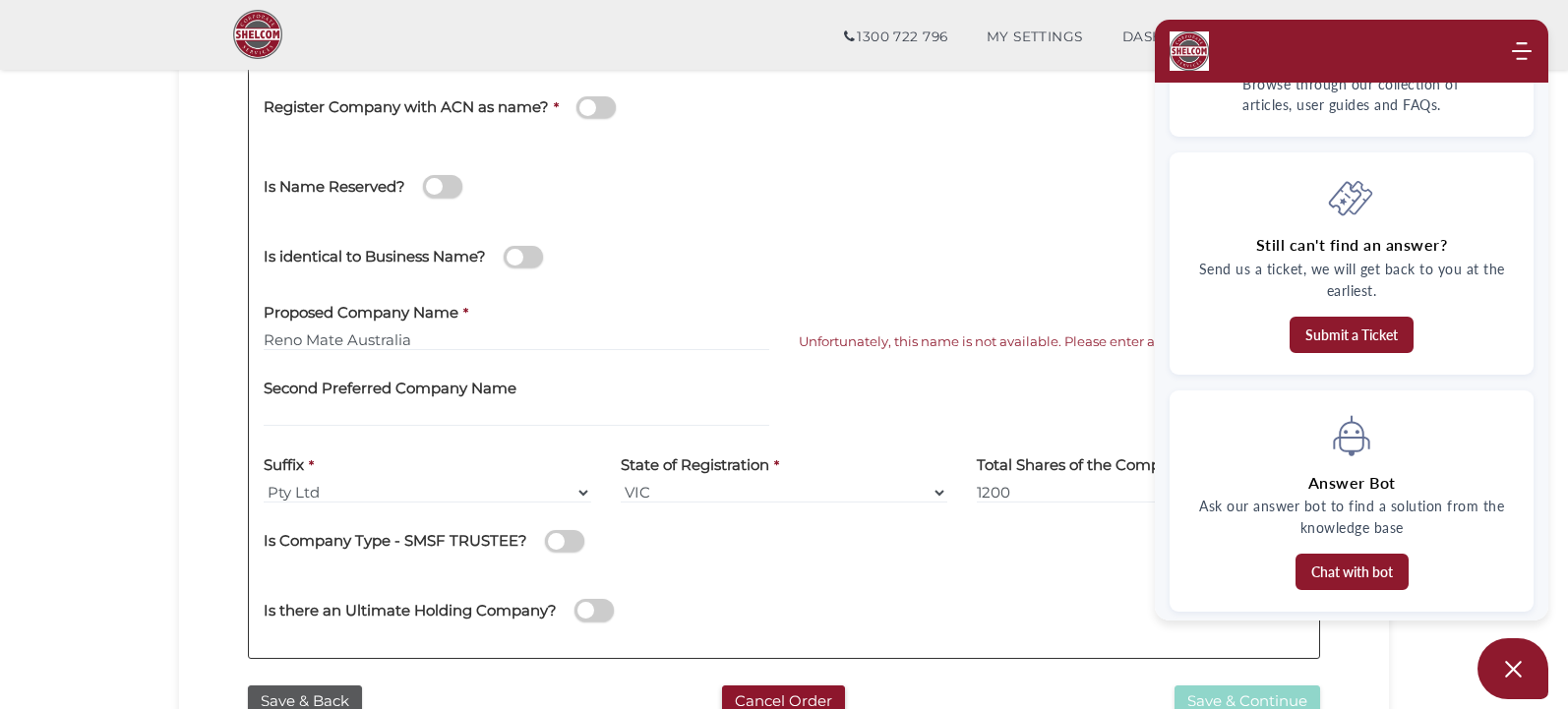
scroll to position [81, 0]
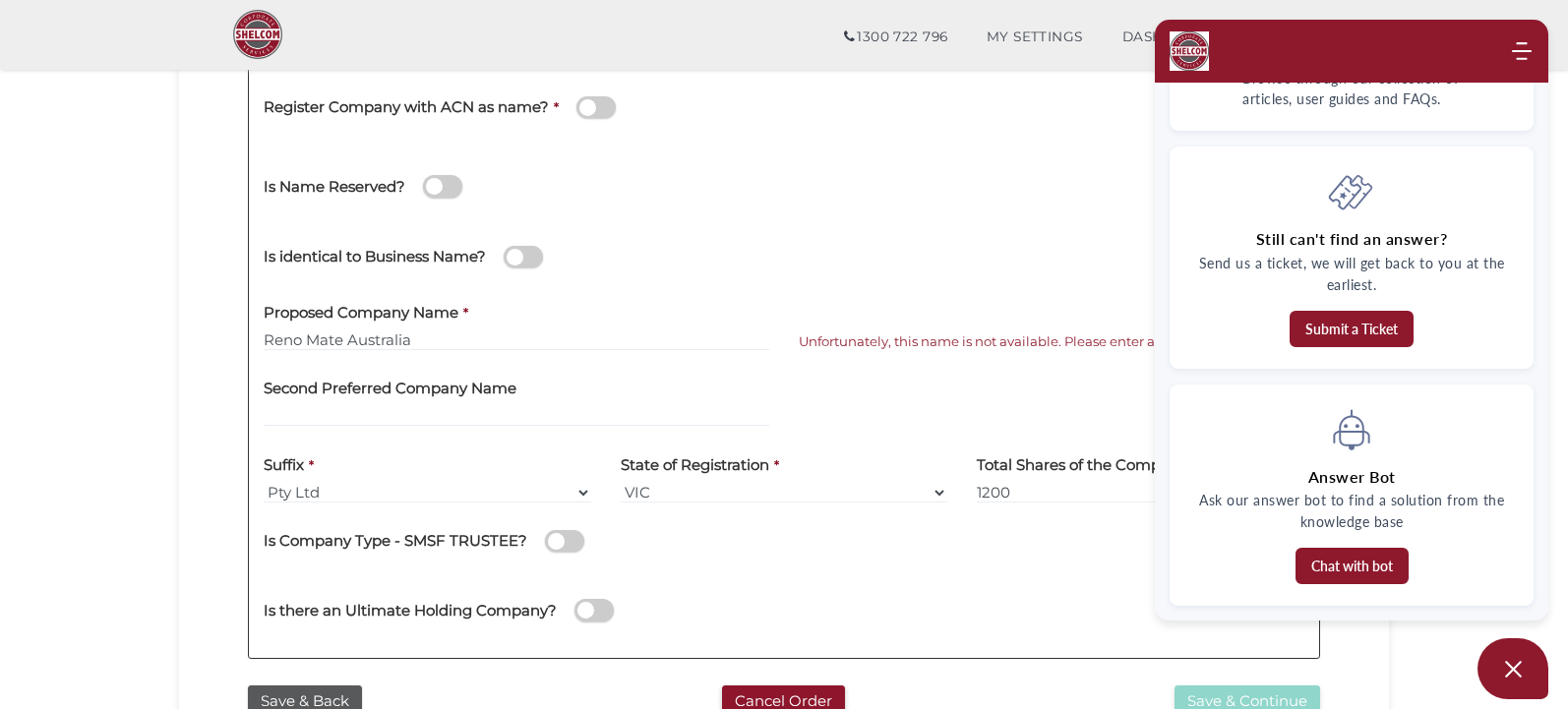
click at [1384, 325] on button "Submit a Ticket" at bounding box center [1352, 329] width 124 height 37
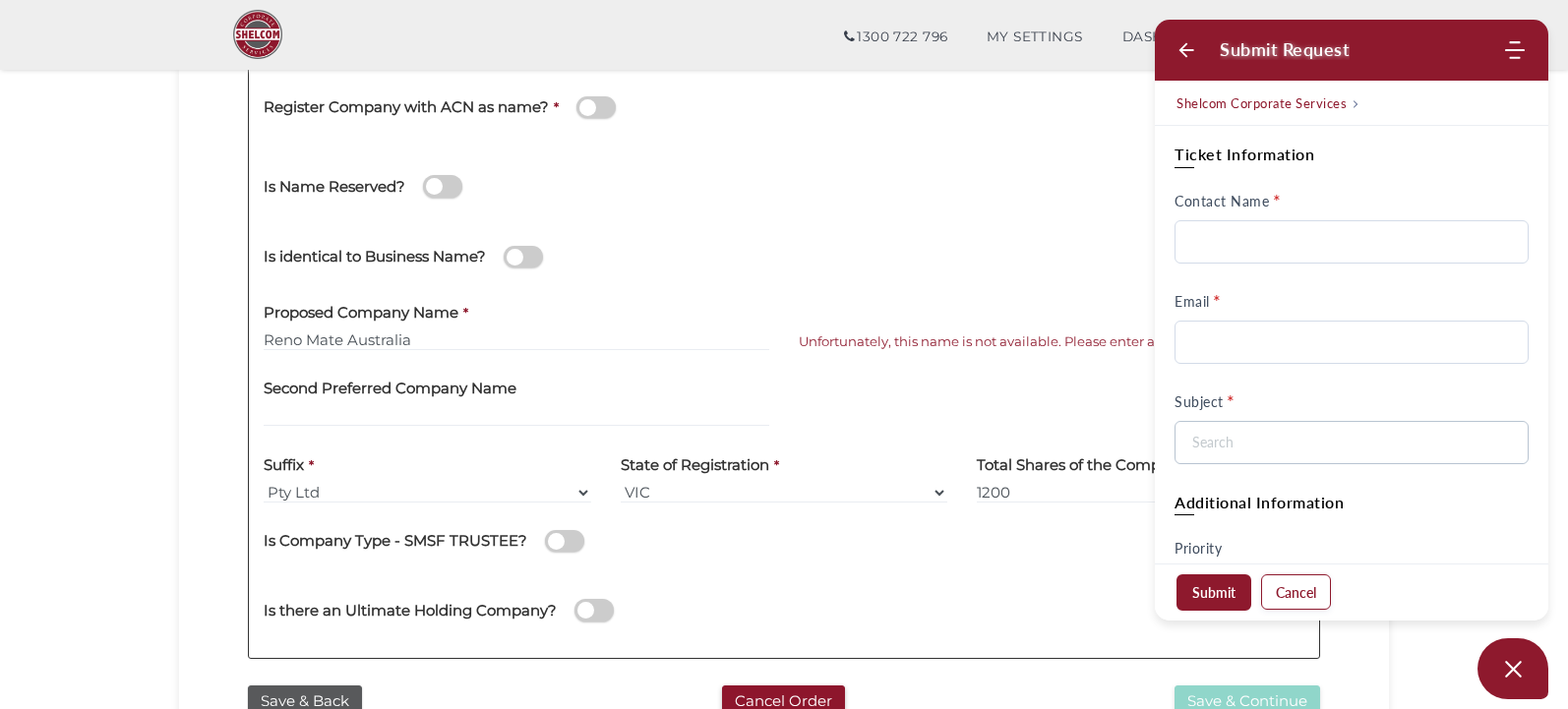
scroll to position [0, 0]
click at [1275, 225] on input "Contact Name" at bounding box center [1352, 242] width 354 height 43
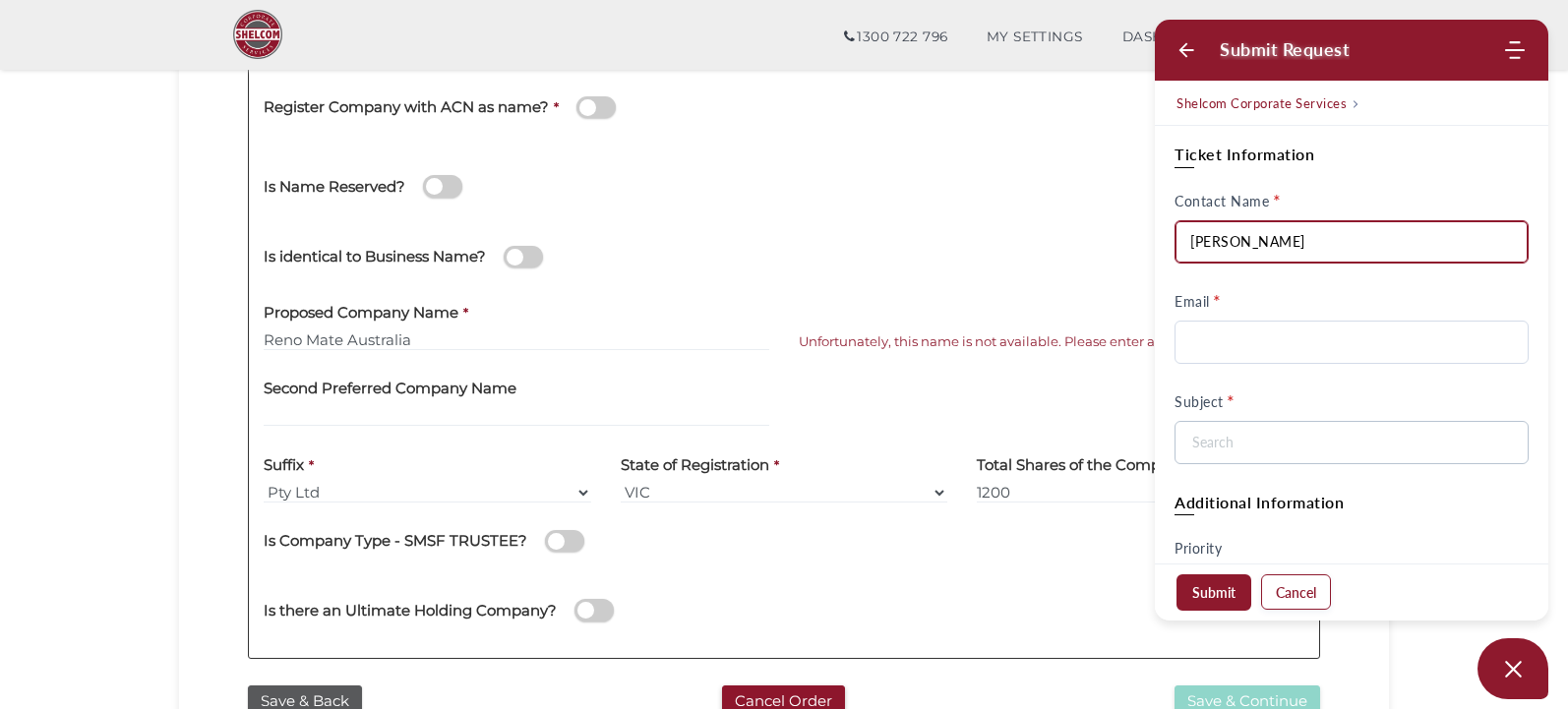
type input "Alessandra Dela Cruz"
click at [1238, 338] on input "Email" at bounding box center [1352, 343] width 354 height 43
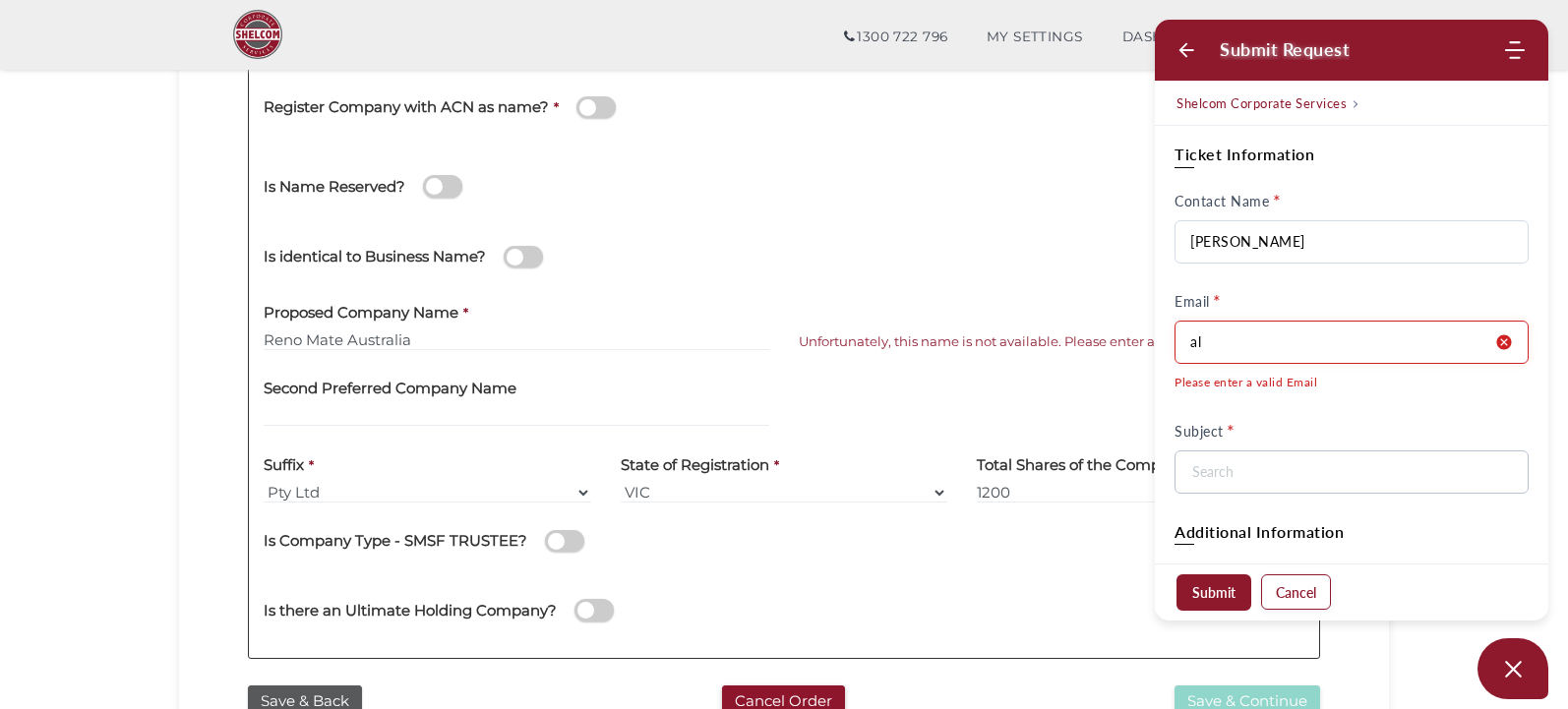
scroll to position [39, 0]
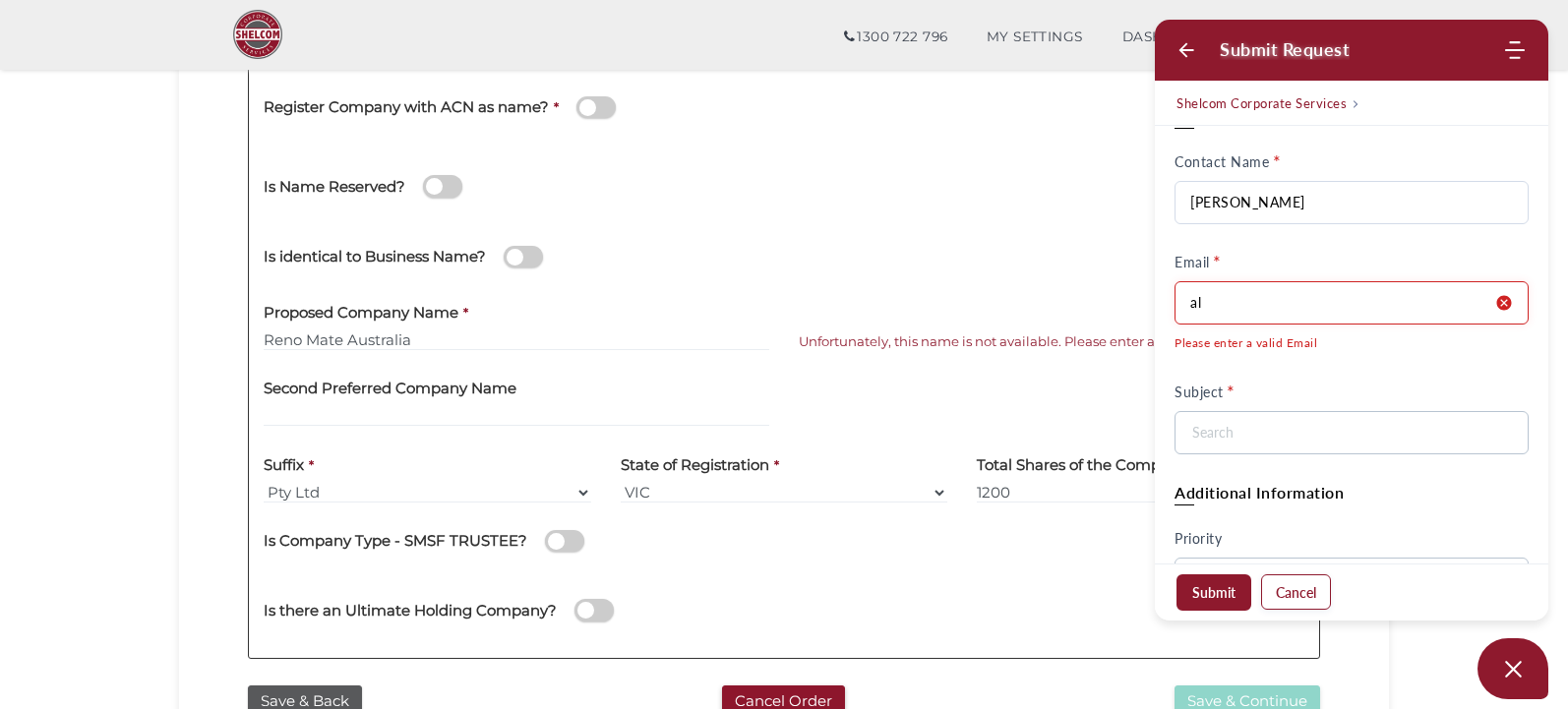
click at [1237, 318] on input "al" at bounding box center [1352, 303] width 354 height 43
click at [1300, 308] on input "ale" at bounding box center [1352, 303] width 354 height 43
click at [1324, 390] on div "Subject" at bounding box center [1352, 392] width 354 height 17
click at [1294, 297] on input "ale" at bounding box center [1352, 303] width 354 height 43
click at [1319, 299] on input "ale" at bounding box center [1352, 303] width 354 height 43
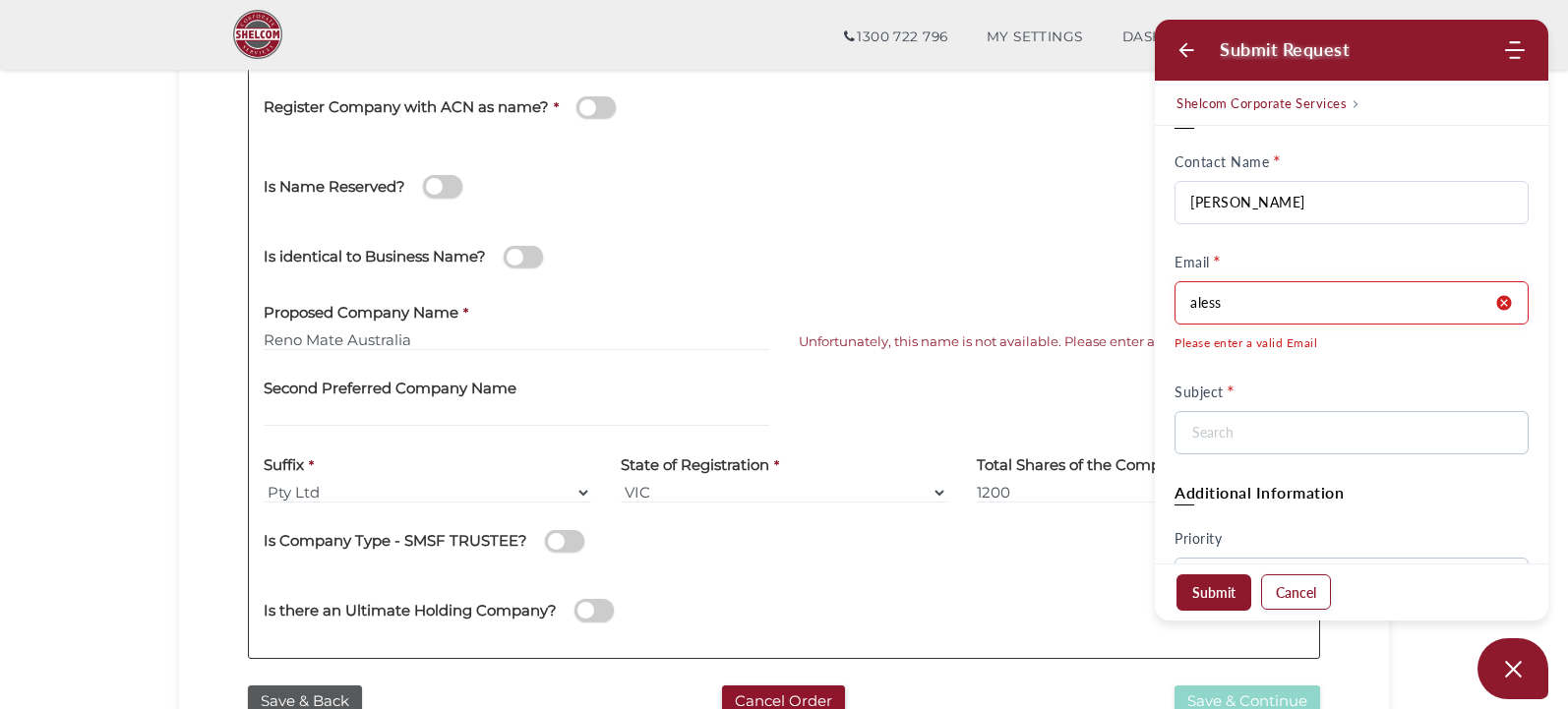
click at [1272, 311] on input "aless" at bounding box center [1352, 303] width 354 height 43
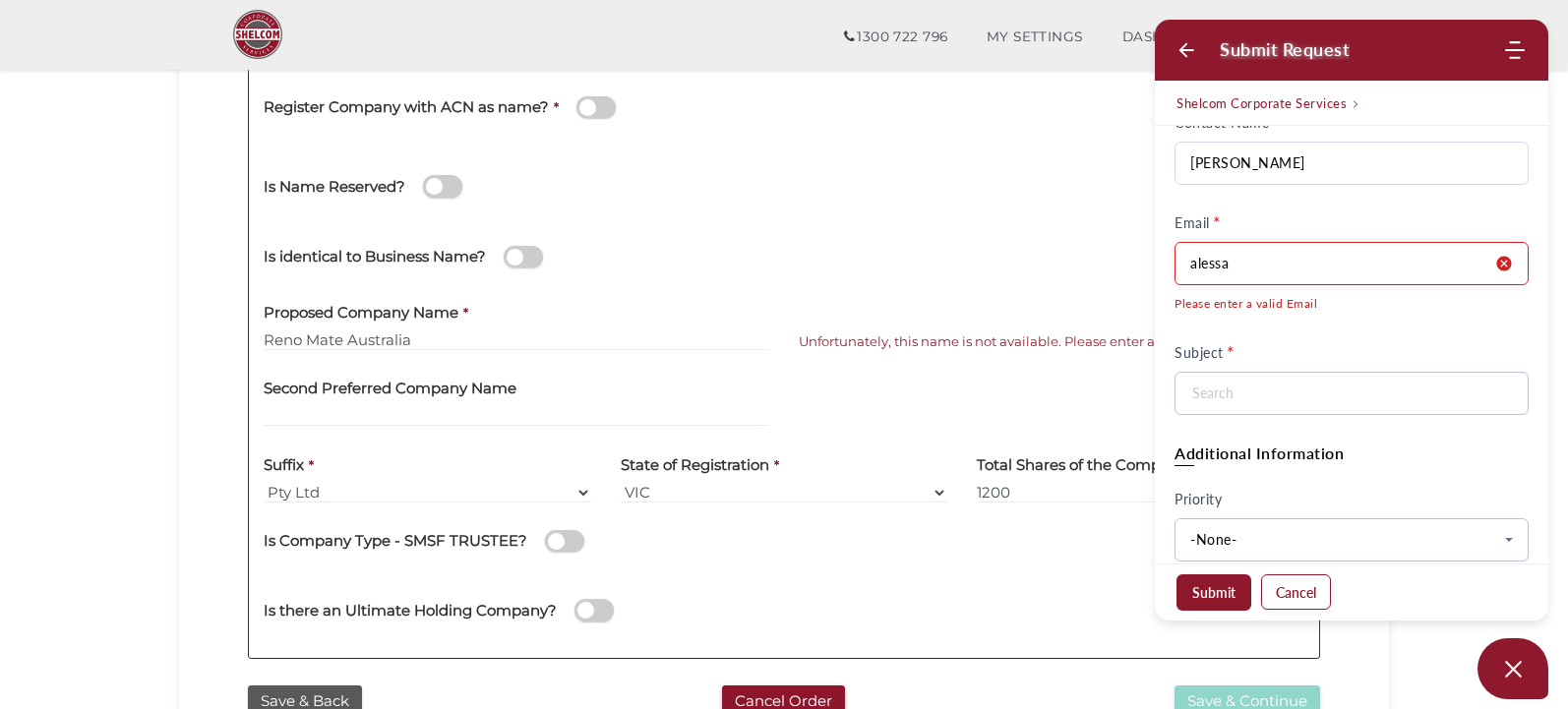
click at [1281, 262] on input "alessa" at bounding box center [1352, 264] width 354 height 43
click at [1281, 262] on input "alessandra@" at bounding box center [1352, 264] width 354 height 43
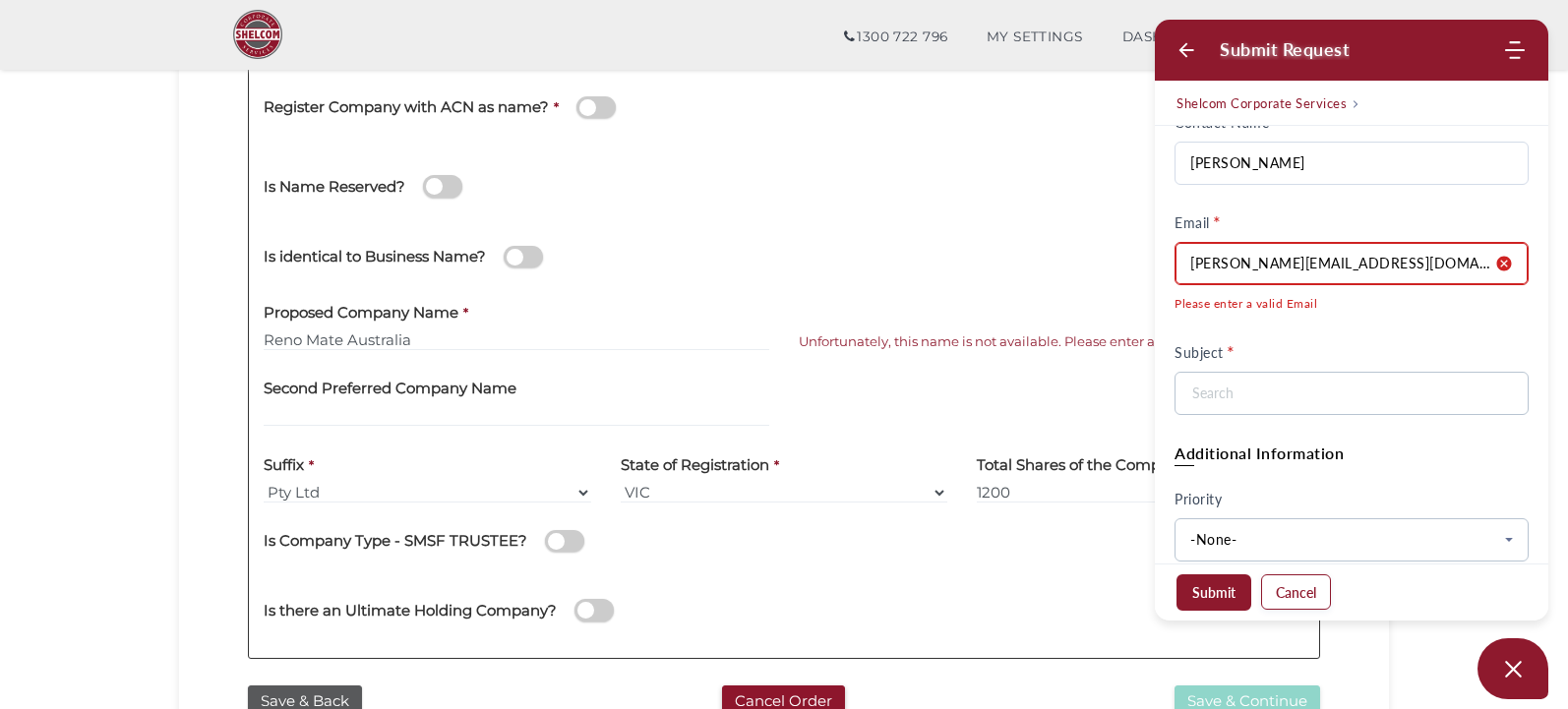
type input "alessandra@gladwinlegal.com.au"
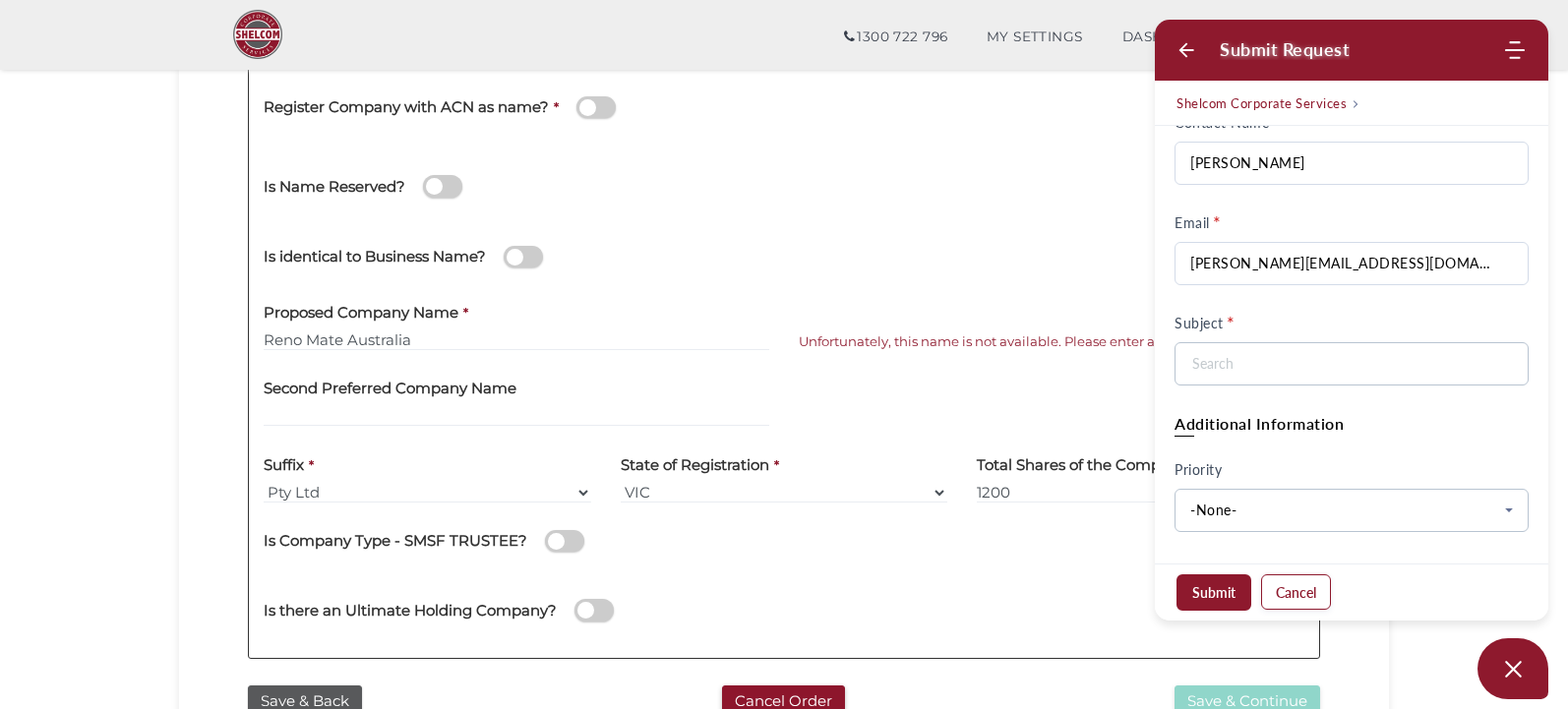
click at [1283, 386] on at bounding box center [1352, 364] width 354 height 43
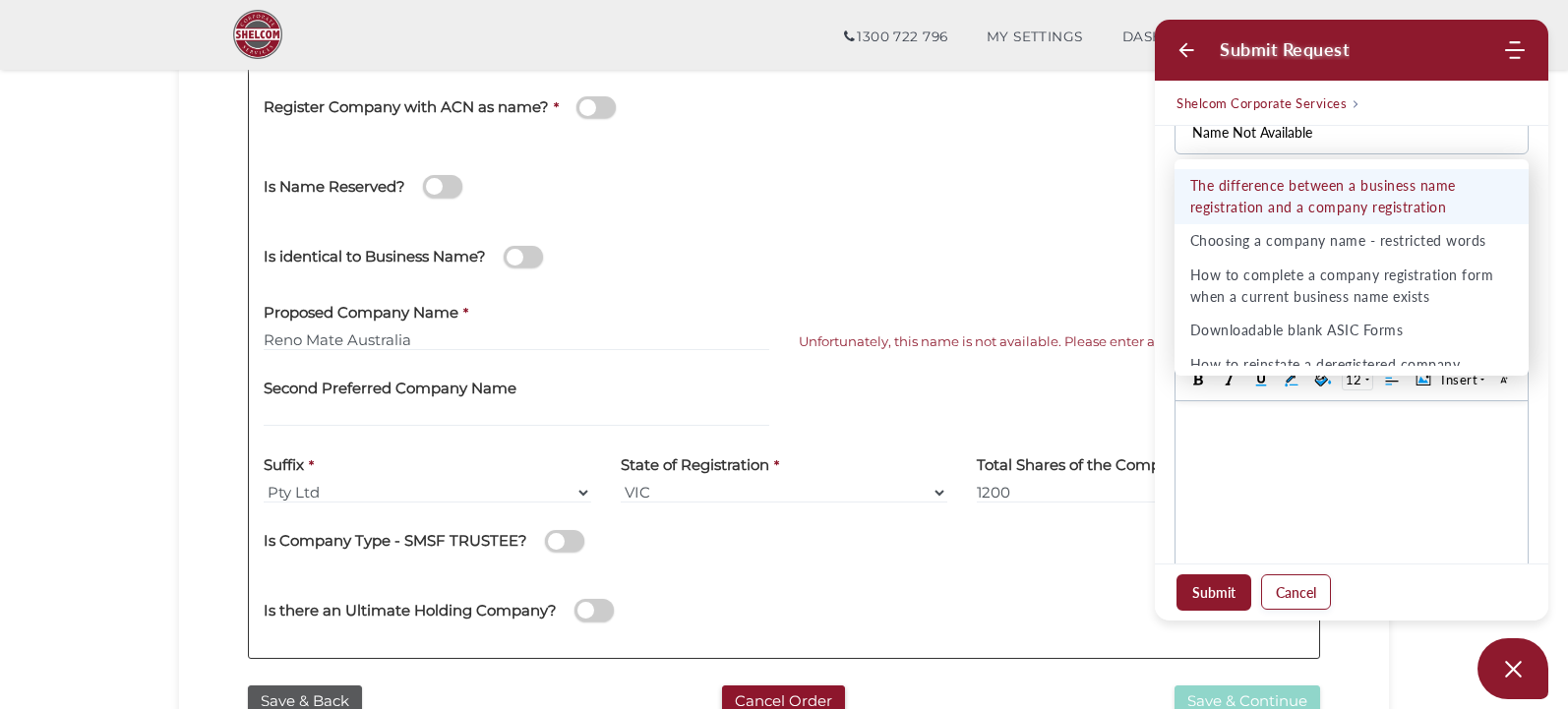
scroll to position [276, 0]
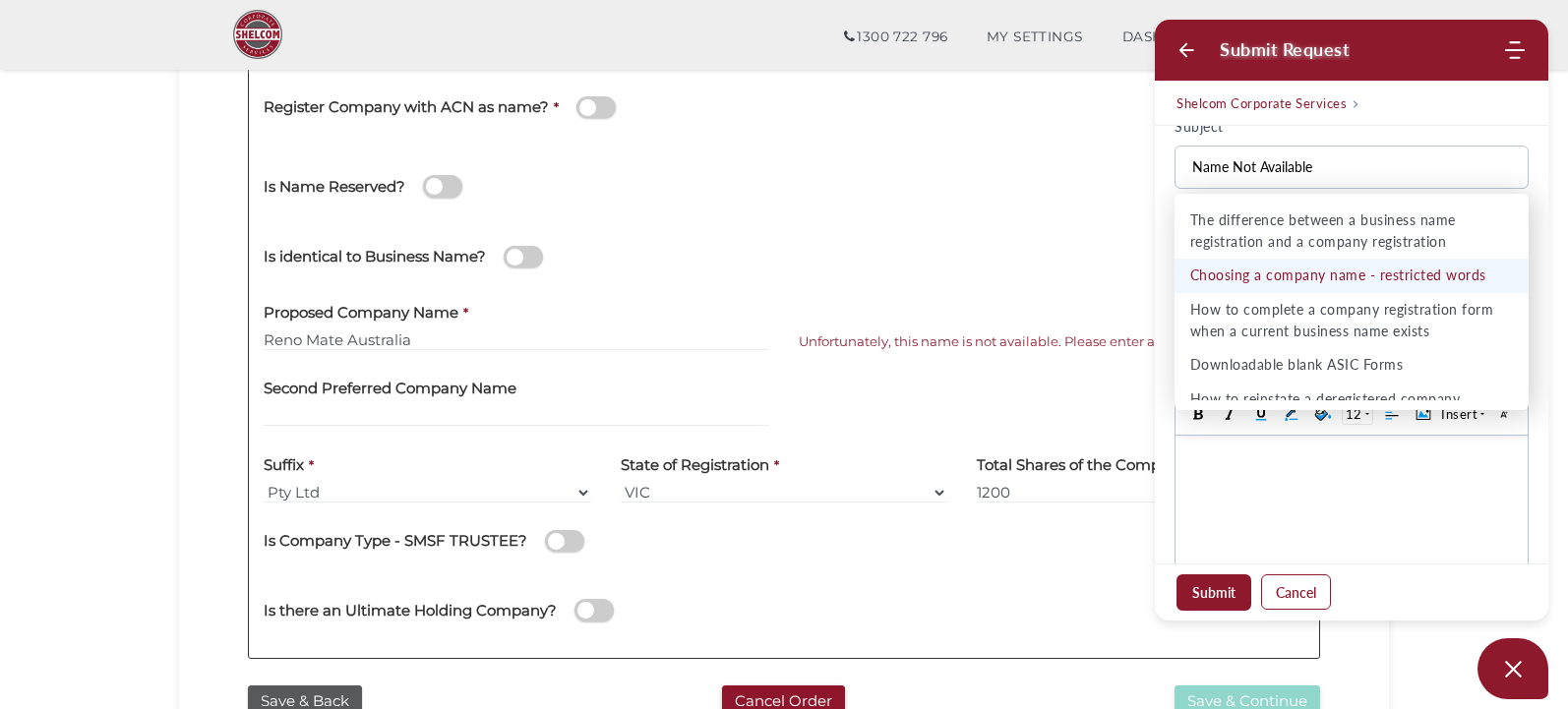
type input "Name Not Available"
click at [1348, 269] on li "Choosing a company name - restricted words" at bounding box center [1352, 276] width 354 height 35
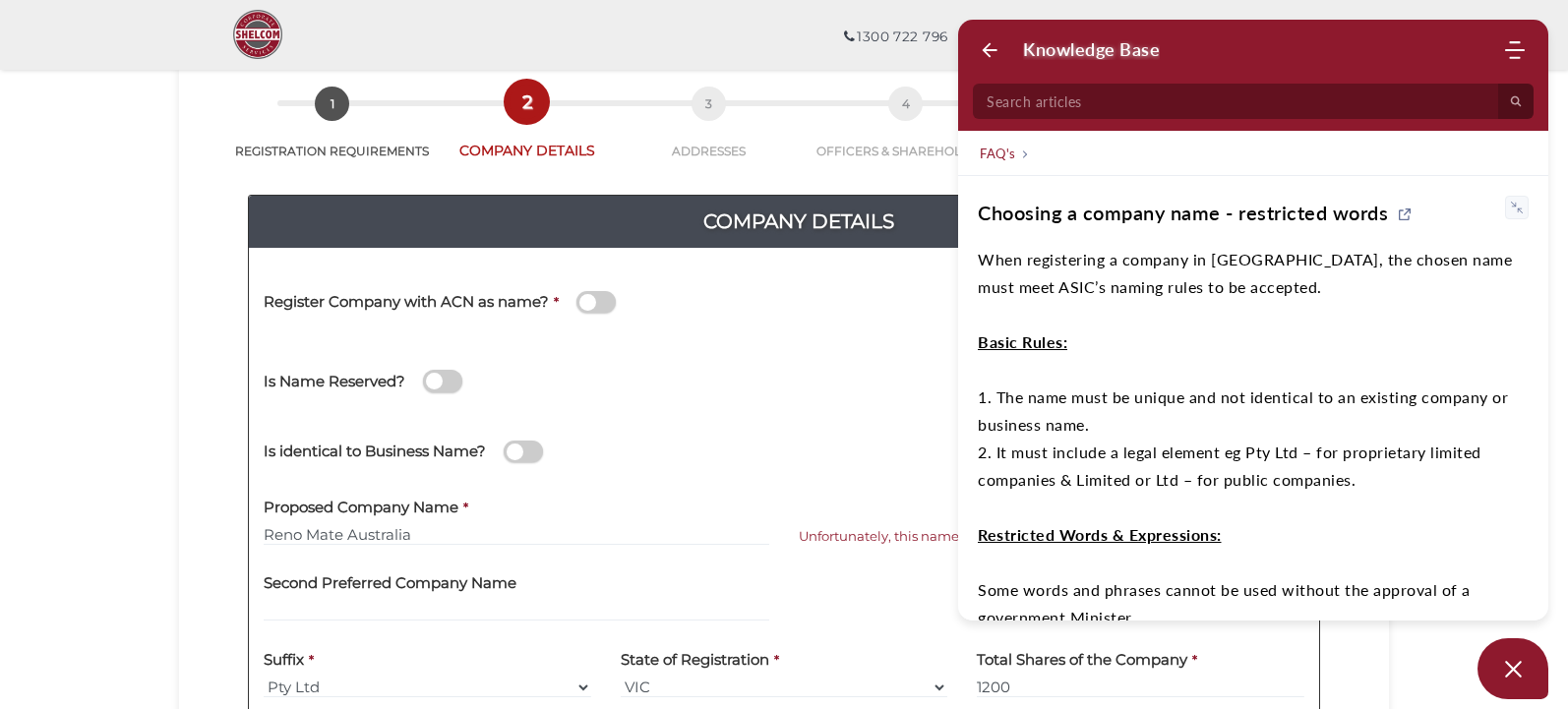
scroll to position [0, 0]
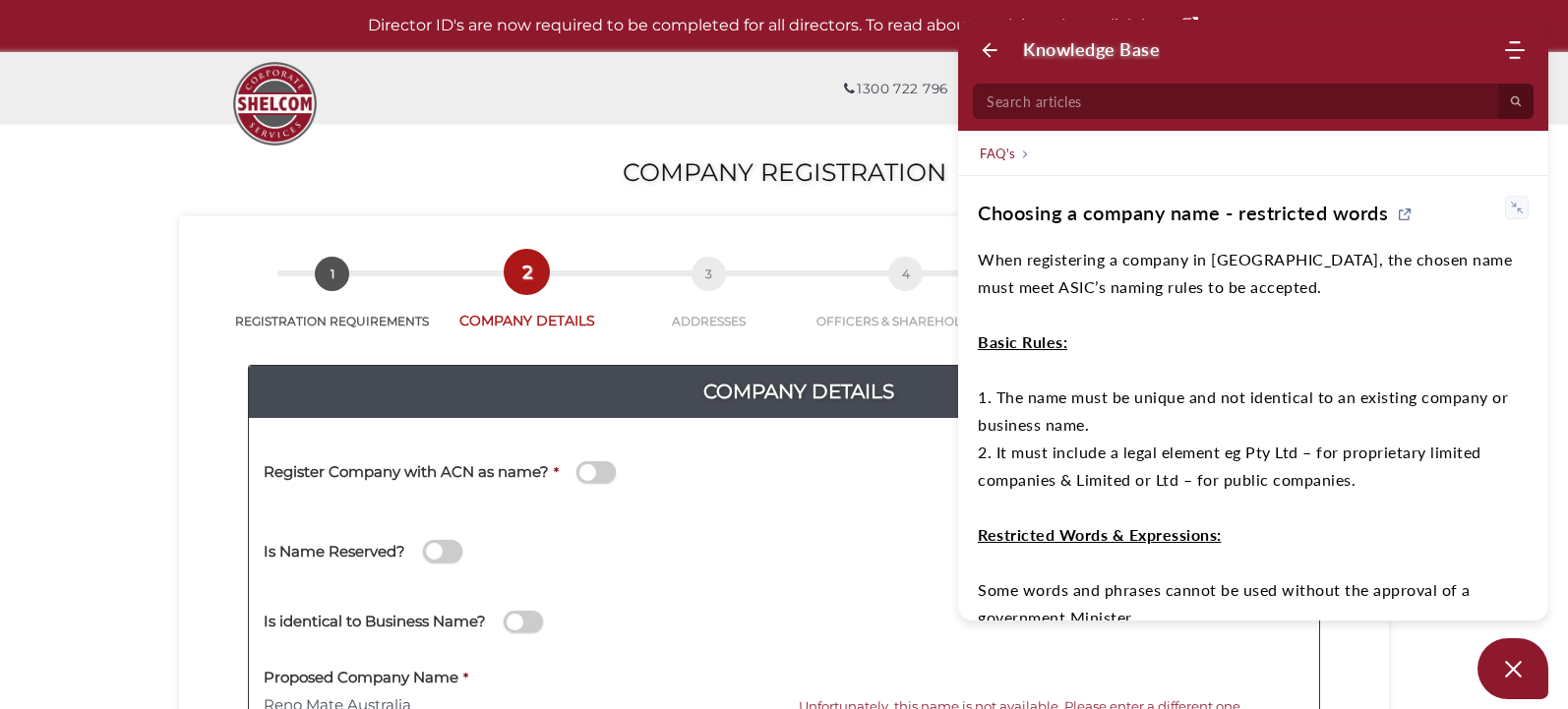
click at [993, 47] on icon "Back" at bounding box center [989, 50] width 20 height 20
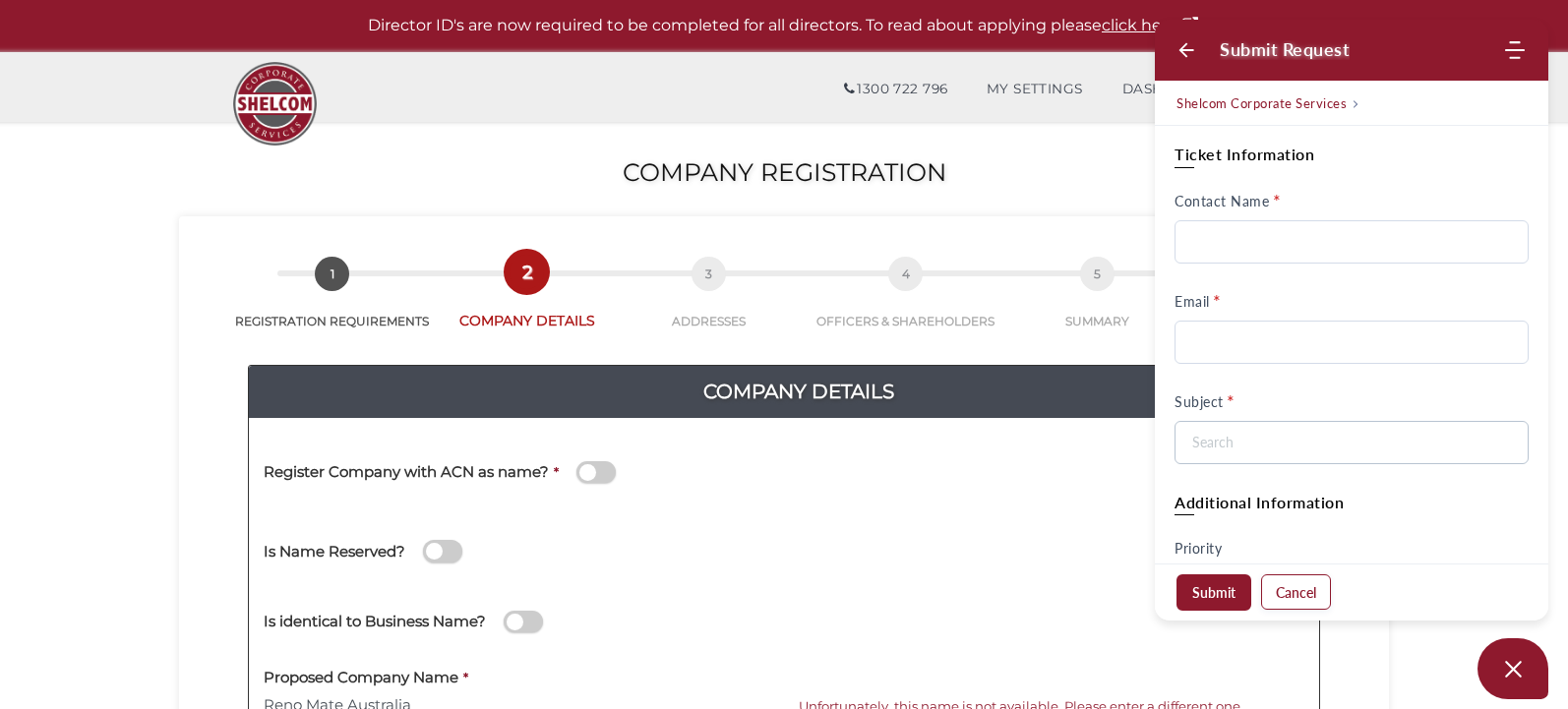
click at [1246, 249] on input "Contact Name" at bounding box center [1352, 242] width 354 height 43
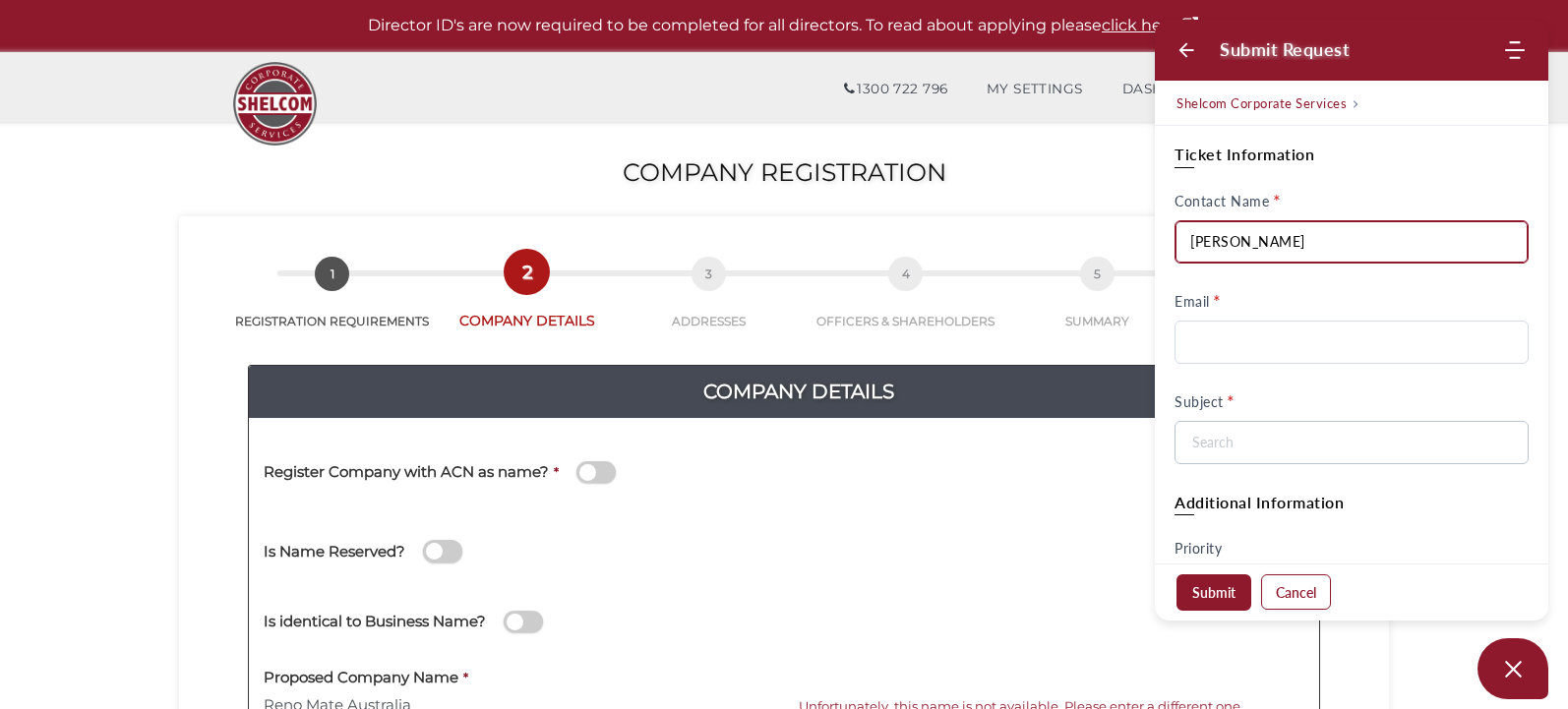
type input "Alessandra Dela Cruz"
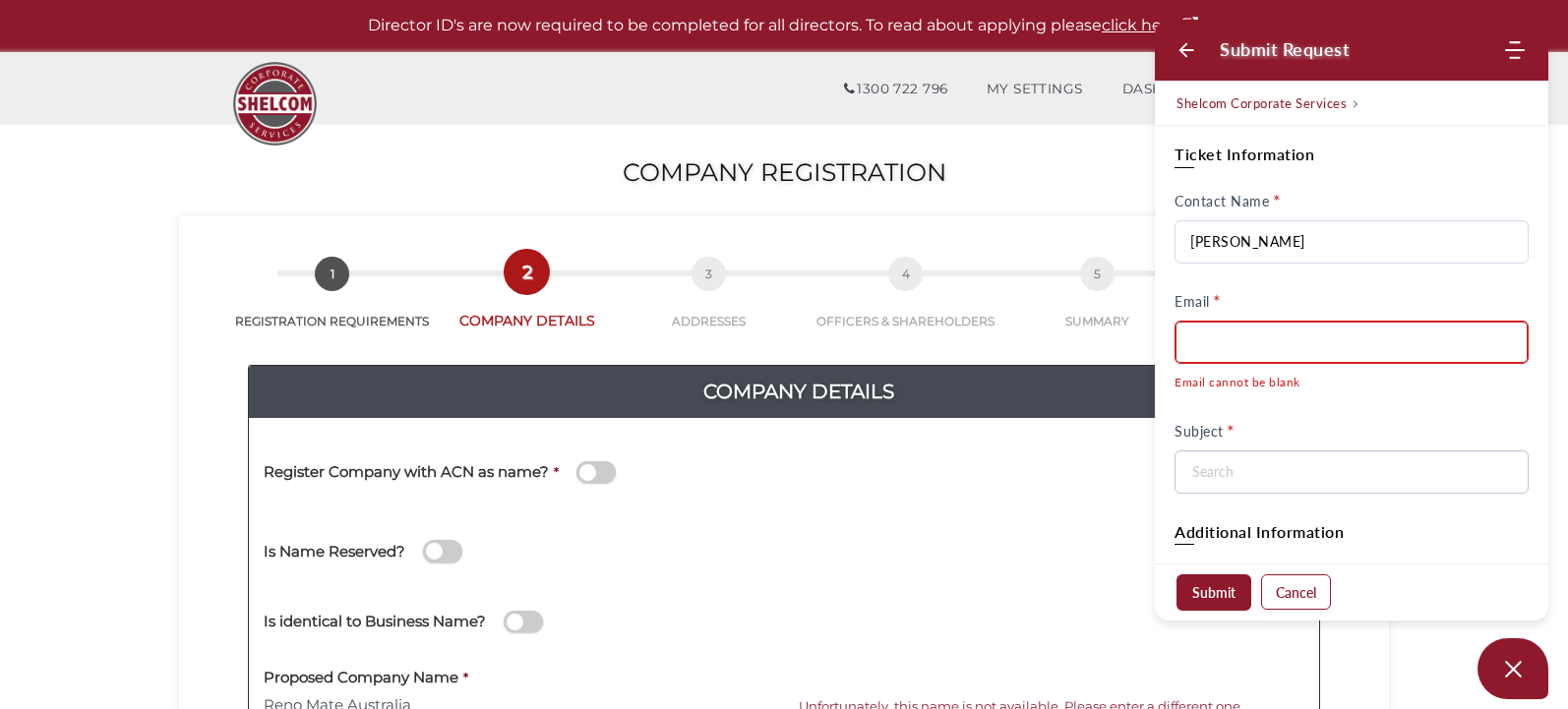
paste input "alessandra@gladwinlegal.com.au"
type input "alessandra@gladwinlegal.com.au"
click at [1244, 469] on at bounding box center [1352, 472] width 354 height 43
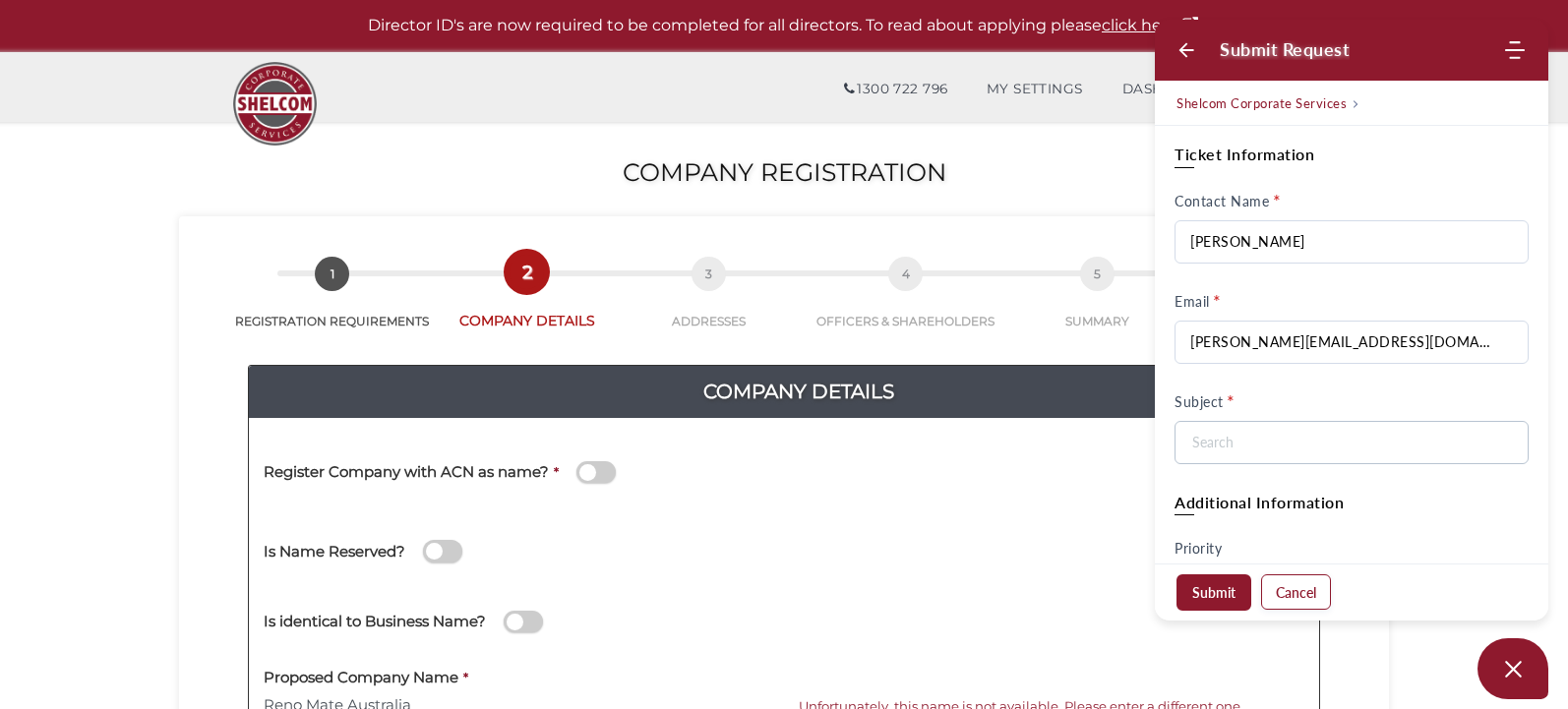
click at [1291, 443] on input at bounding box center [1349, 442] width 316 height 41
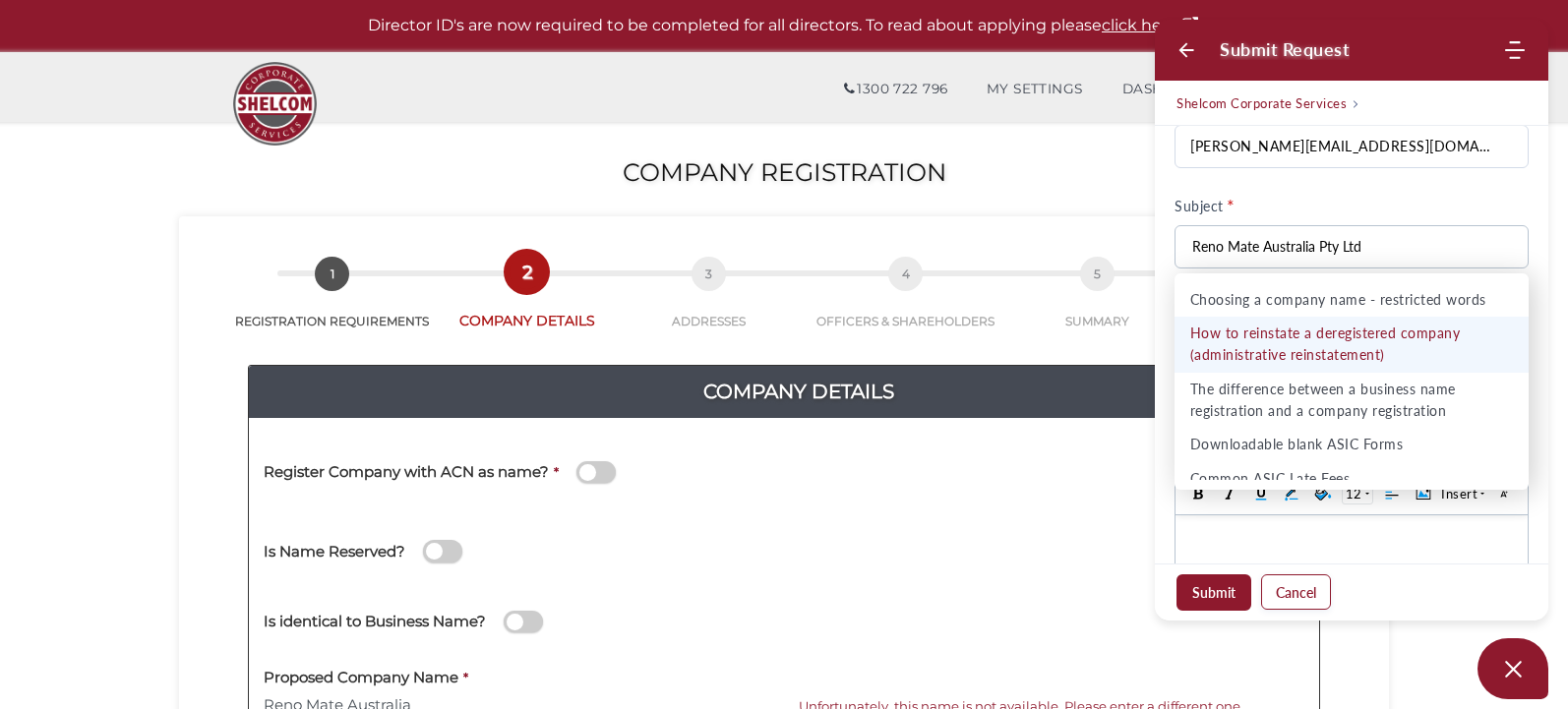
scroll to position [197, 0]
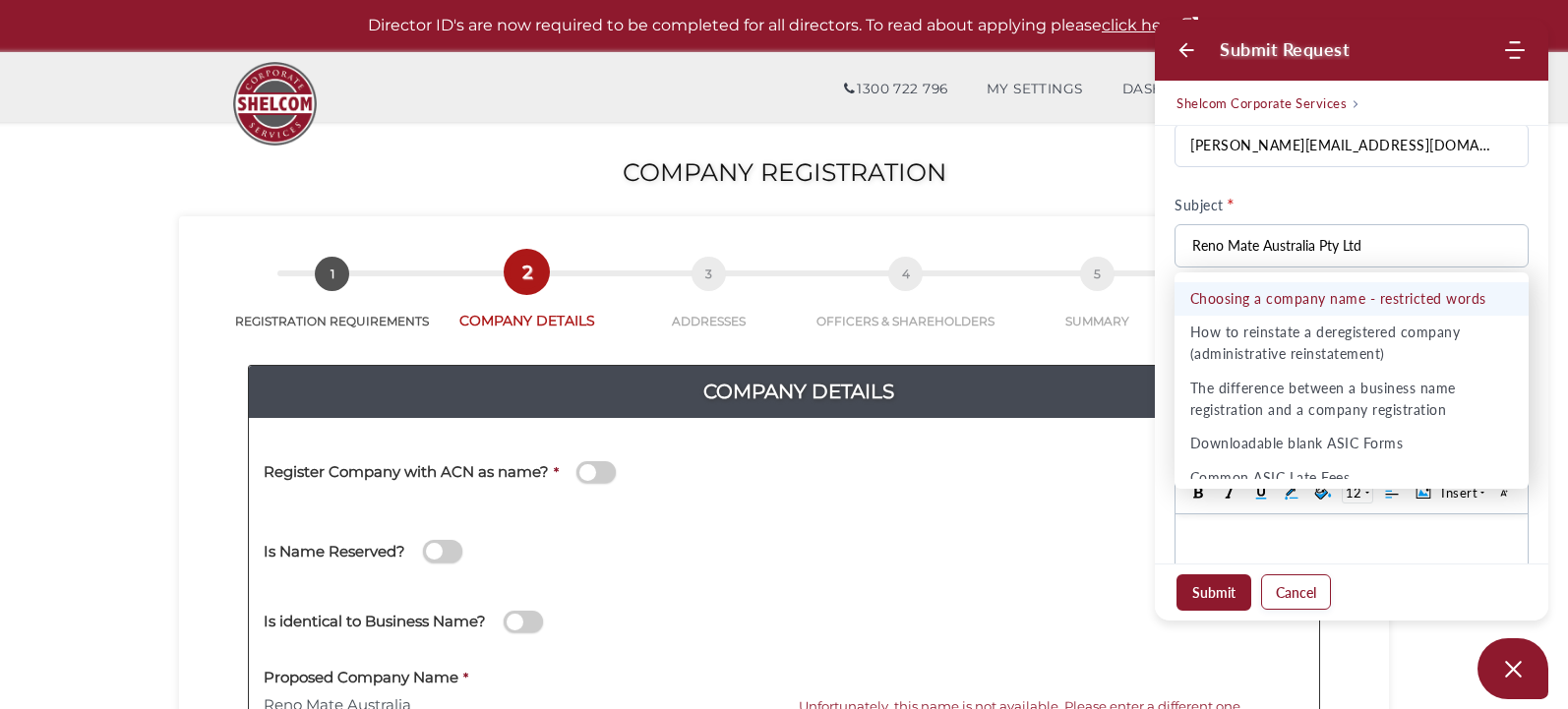
type input "Reno Mate Australia Pty Ltd"
click at [1463, 204] on div "Subject" at bounding box center [1352, 204] width 354 height 17
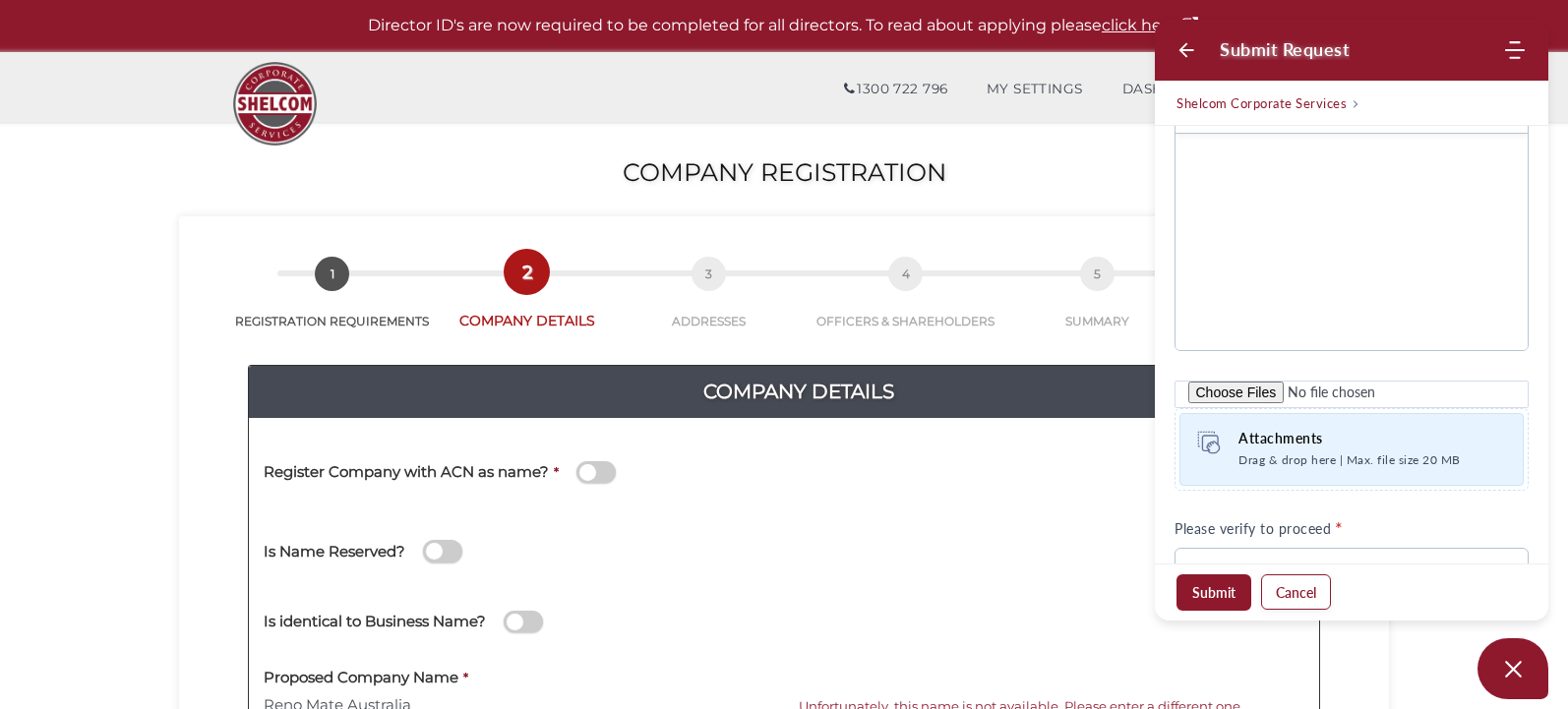
scroll to position [591, 0]
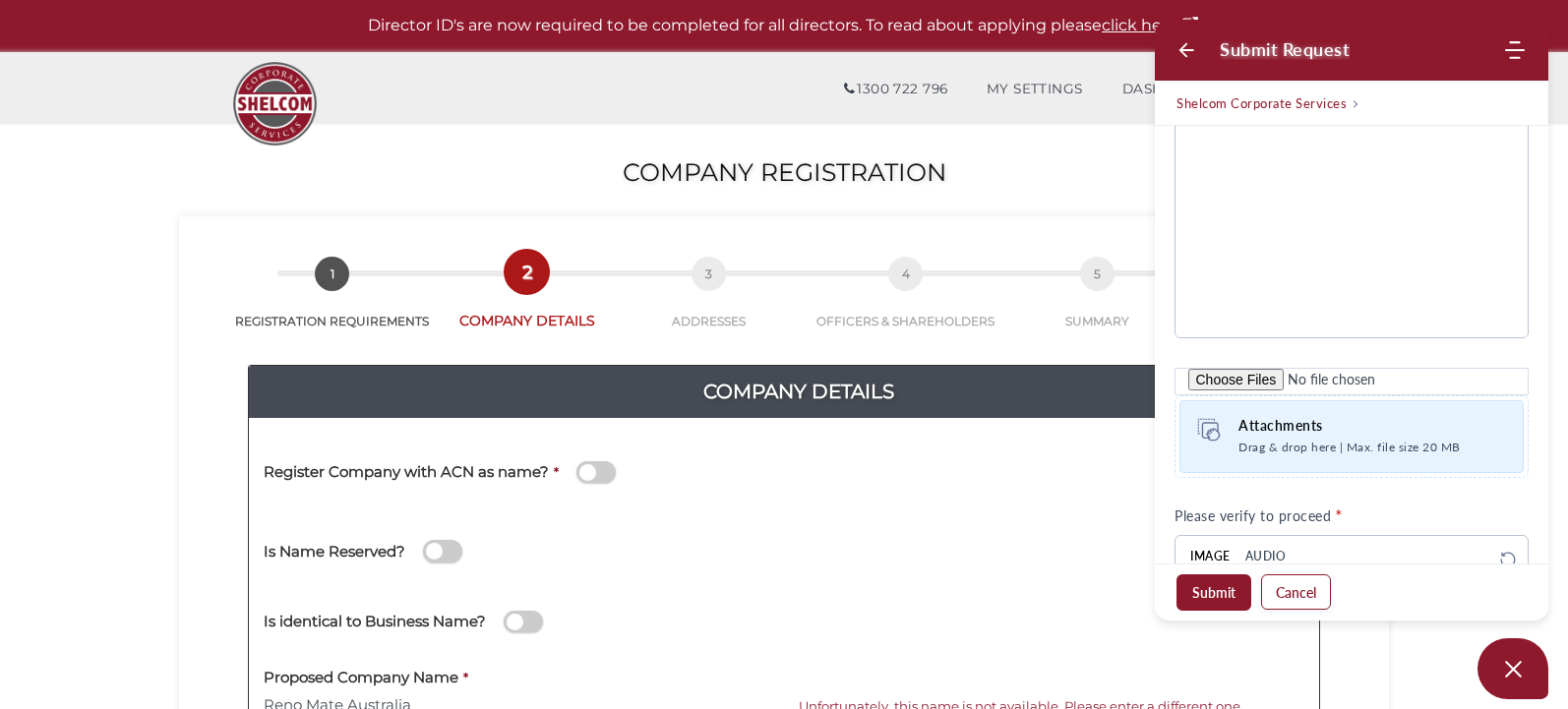
click at [1325, 268] on body at bounding box center [1352, 229] width 353 height 216
click at [562, 513] on div "Is Name Reserved?" at bounding box center [531, 541] width 535 height 55
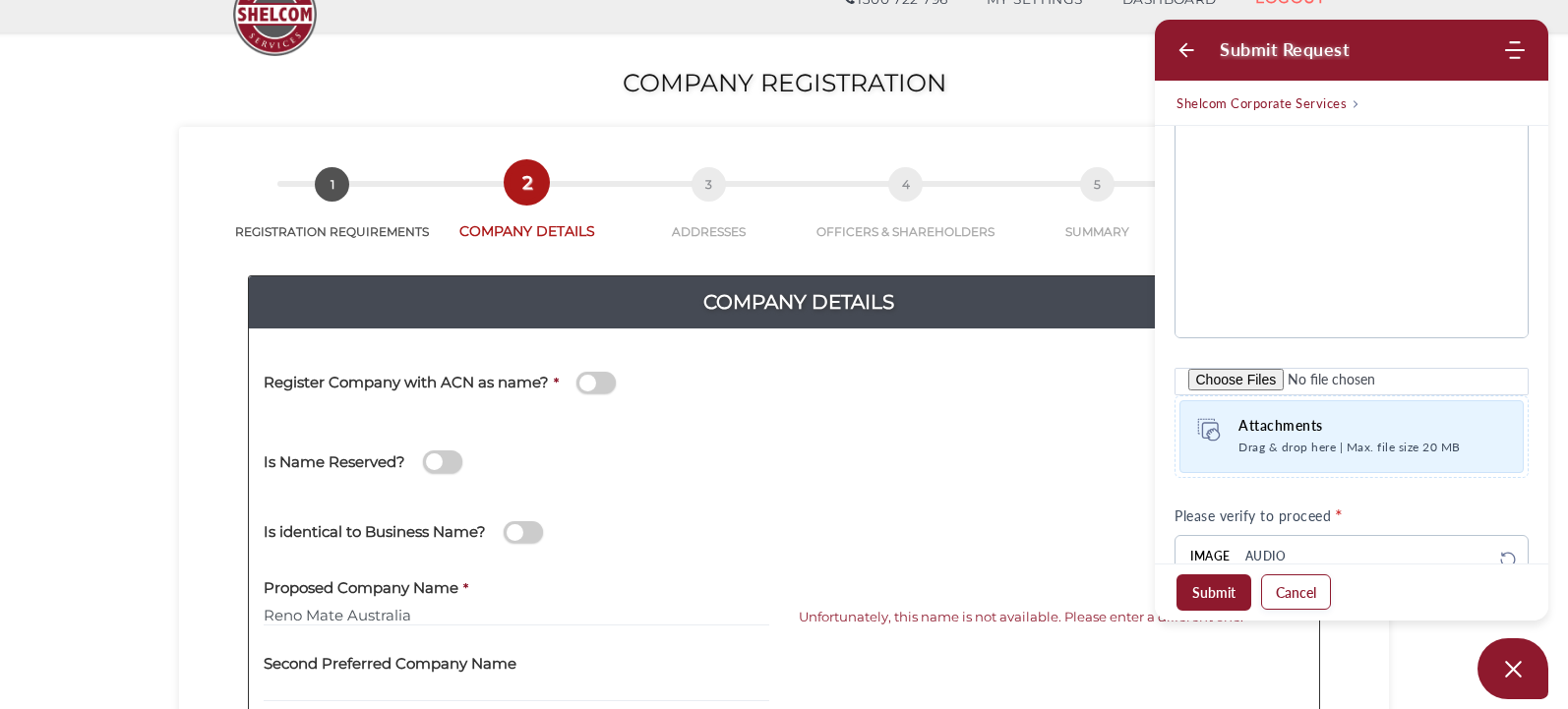
scroll to position [197, 0]
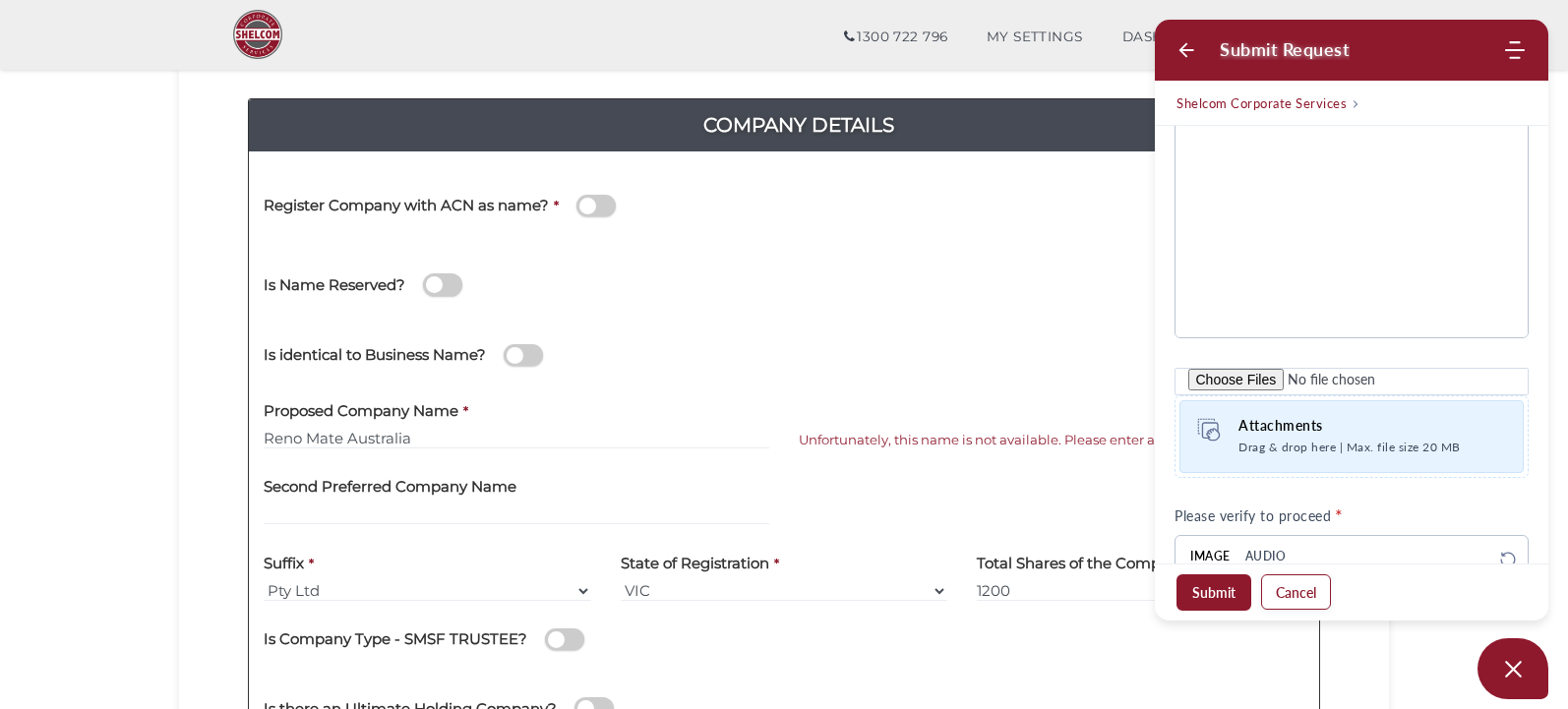
click at [423, 287] on span at bounding box center [442, 284] width 39 height 23
click at [0, 0] on input "checkbox" at bounding box center [0, 0] width 0 height 0
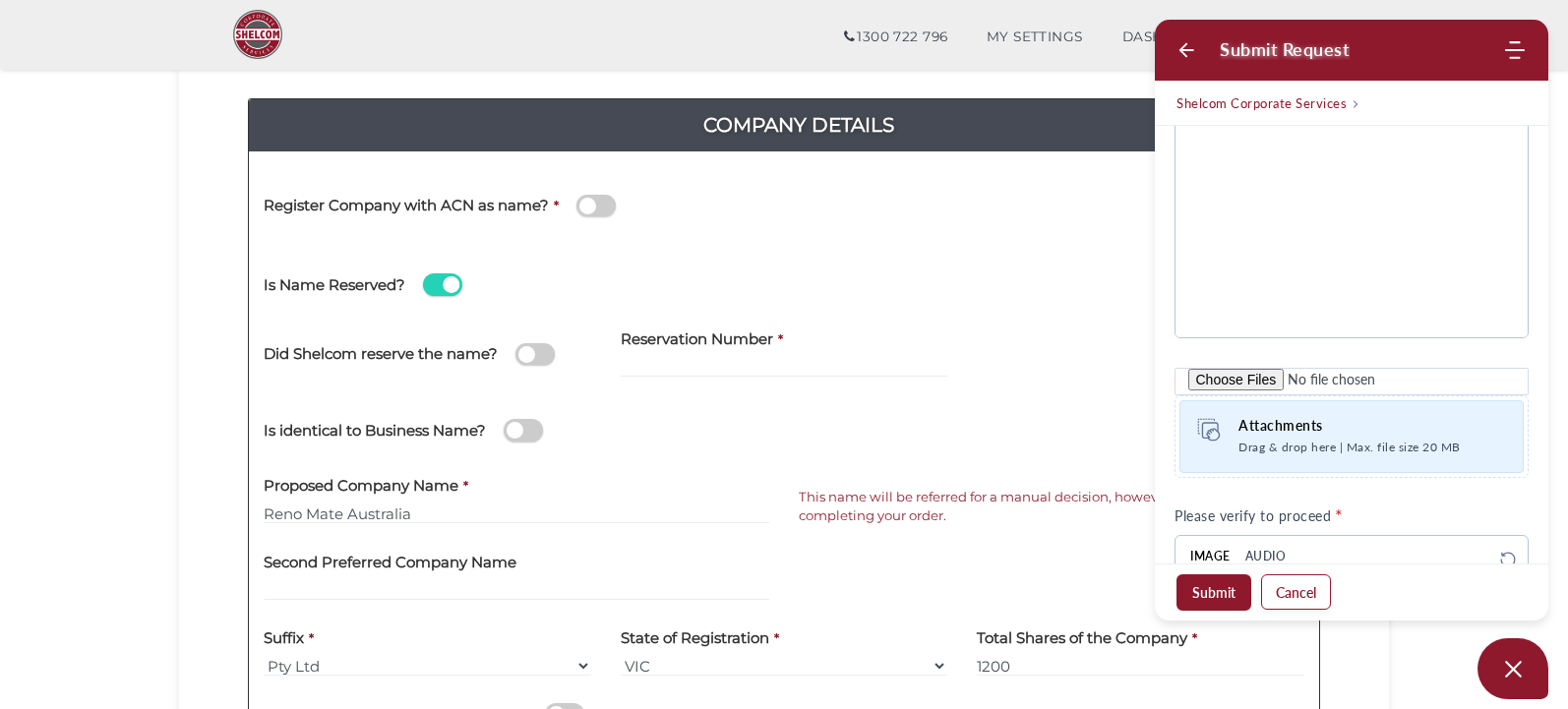
click at [423, 286] on span at bounding box center [442, 284] width 39 height 23
click at [0, 0] on input "checkbox" at bounding box center [0, 0] width 0 height 0
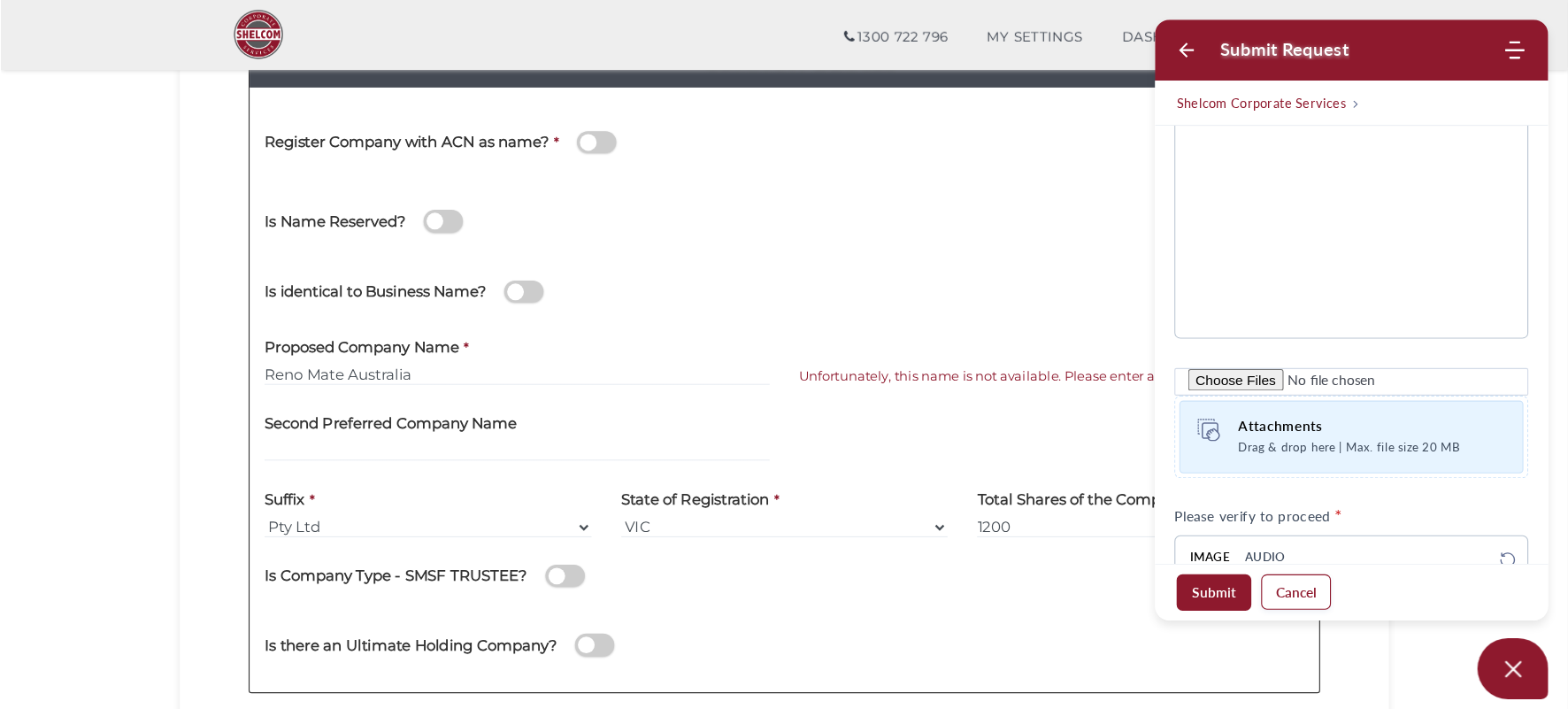
scroll to position [266, 0]
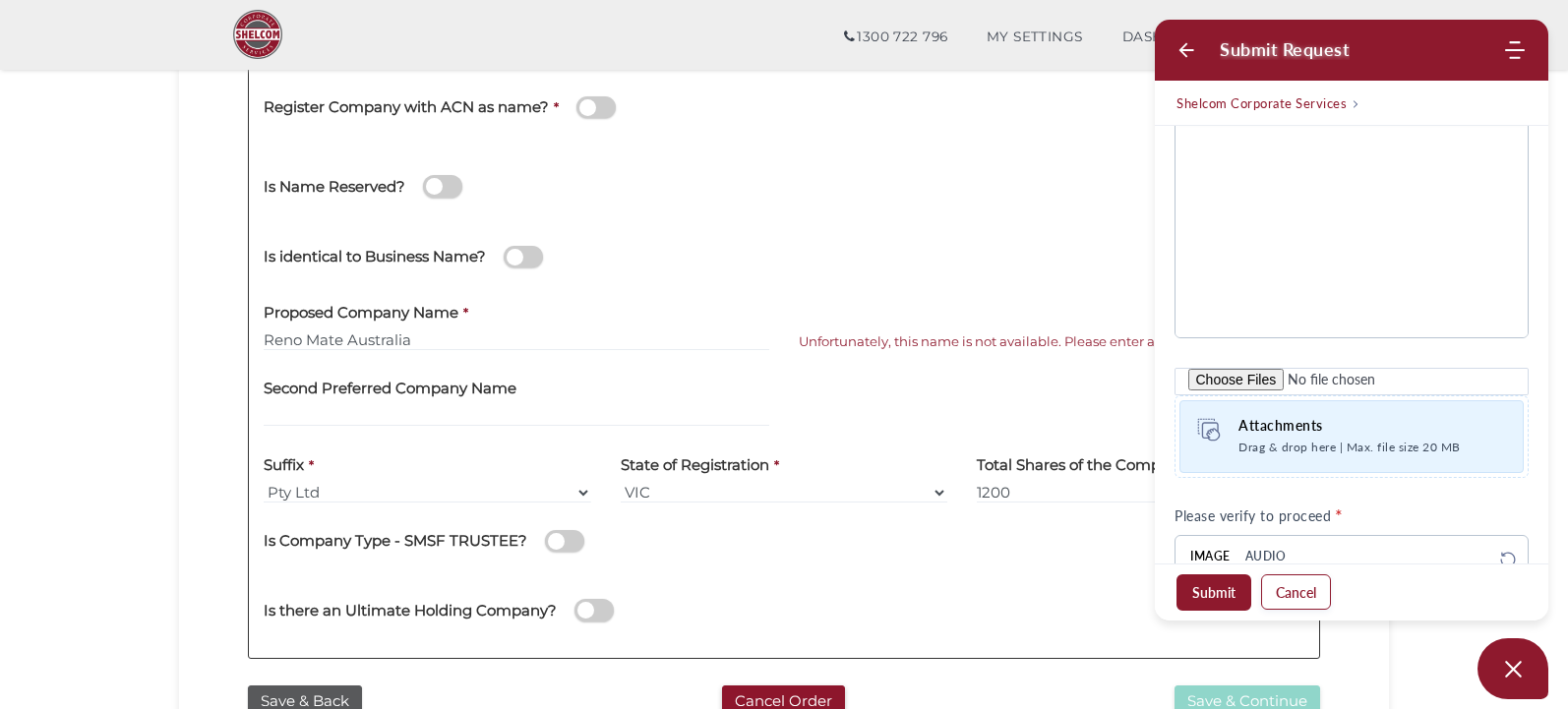
click at [783, 375] on div "Second Preferred Company Name" at bounding box center [516, 405] width 535 height 77
click at [841, 381] on div at bounding box center [1052, 375] width 506 height 19
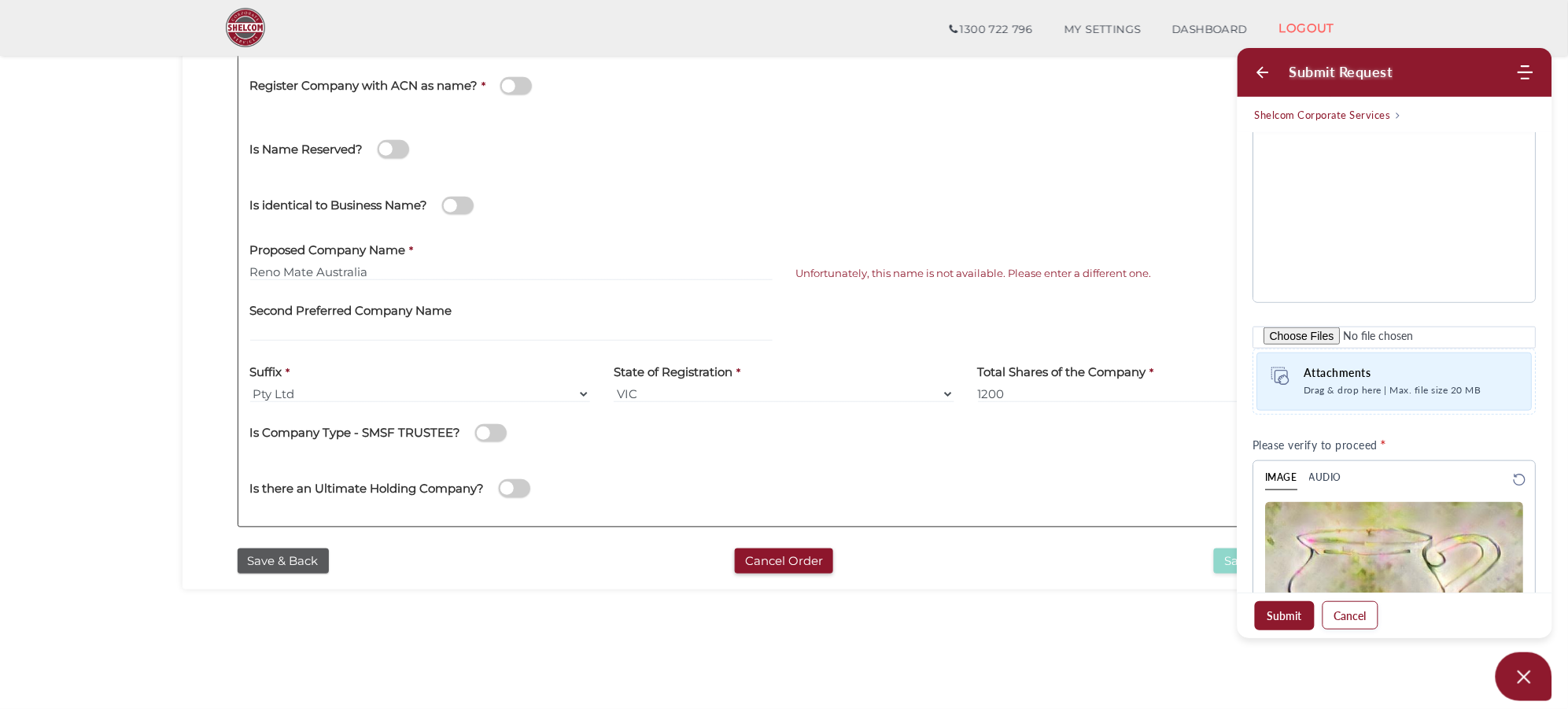
scroll to position [137, 0]
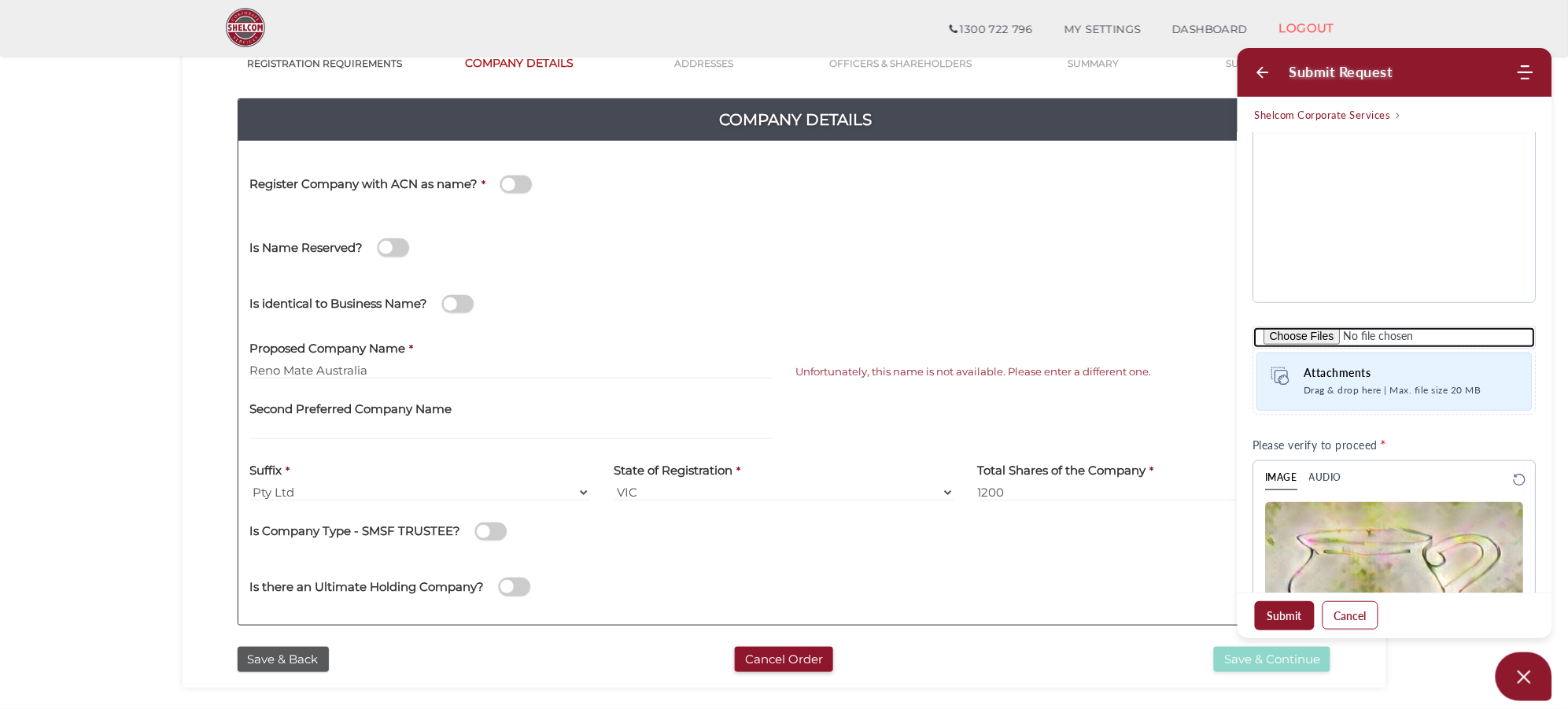
click at [1258, 331] on input "file" at bounding box center [1394, 338] width 283 height 22
type input "C:\fakepath\Reno Mate Australia.jpg"
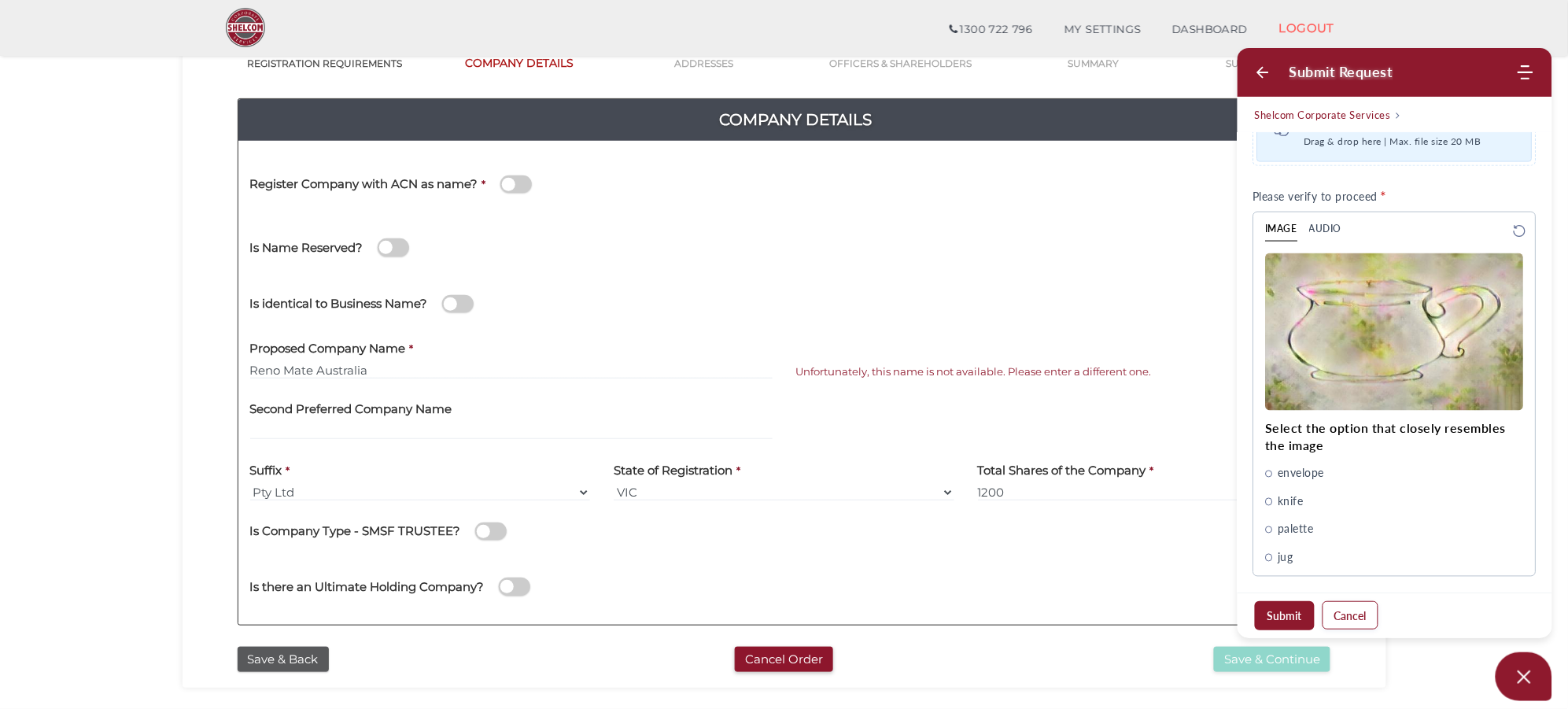
scroll to position [818, 0]
click at [1258, 548] on span "jug" at bounding box center [1286, 555] width 16 height 17
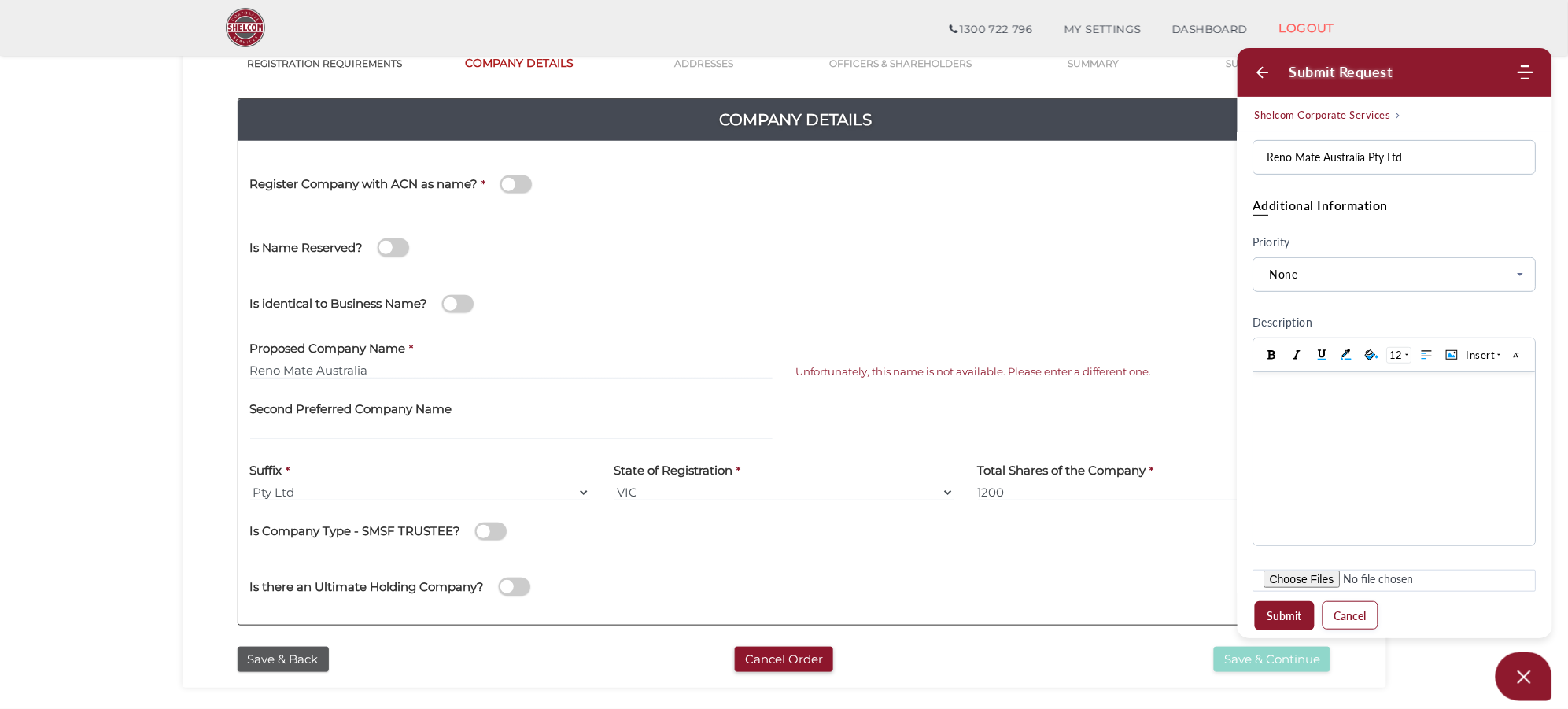
scroll to position [228, 0]
click at [1258, 441] on body at bounding box center [1394, 459] width 282 height 173
click at [1258, 566] on input "file" at bounding box center [1394, 581] width 283 height 22
type input "C:\fakepath\Registration of Business Name - Reno Mate Australia.pdf"
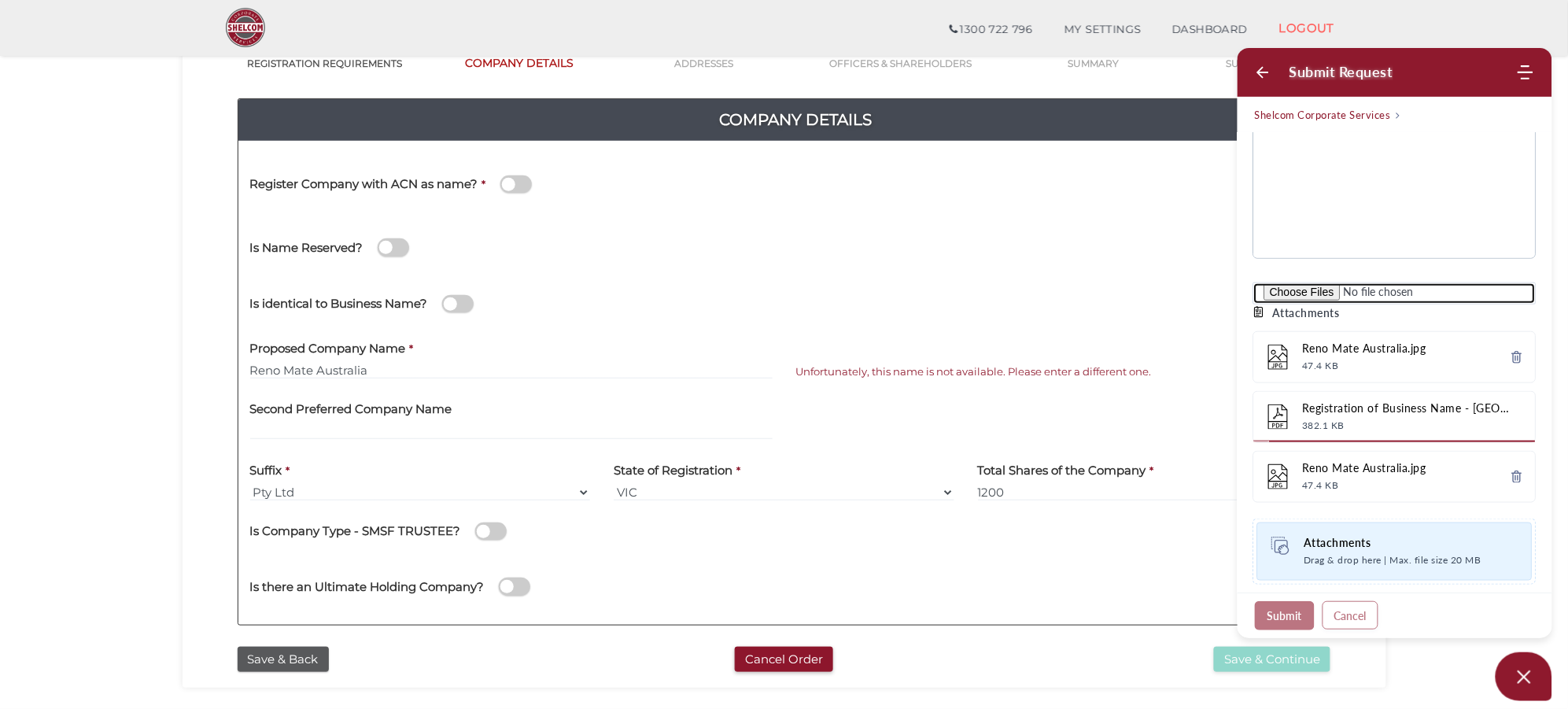
scroll to position [523, 0]
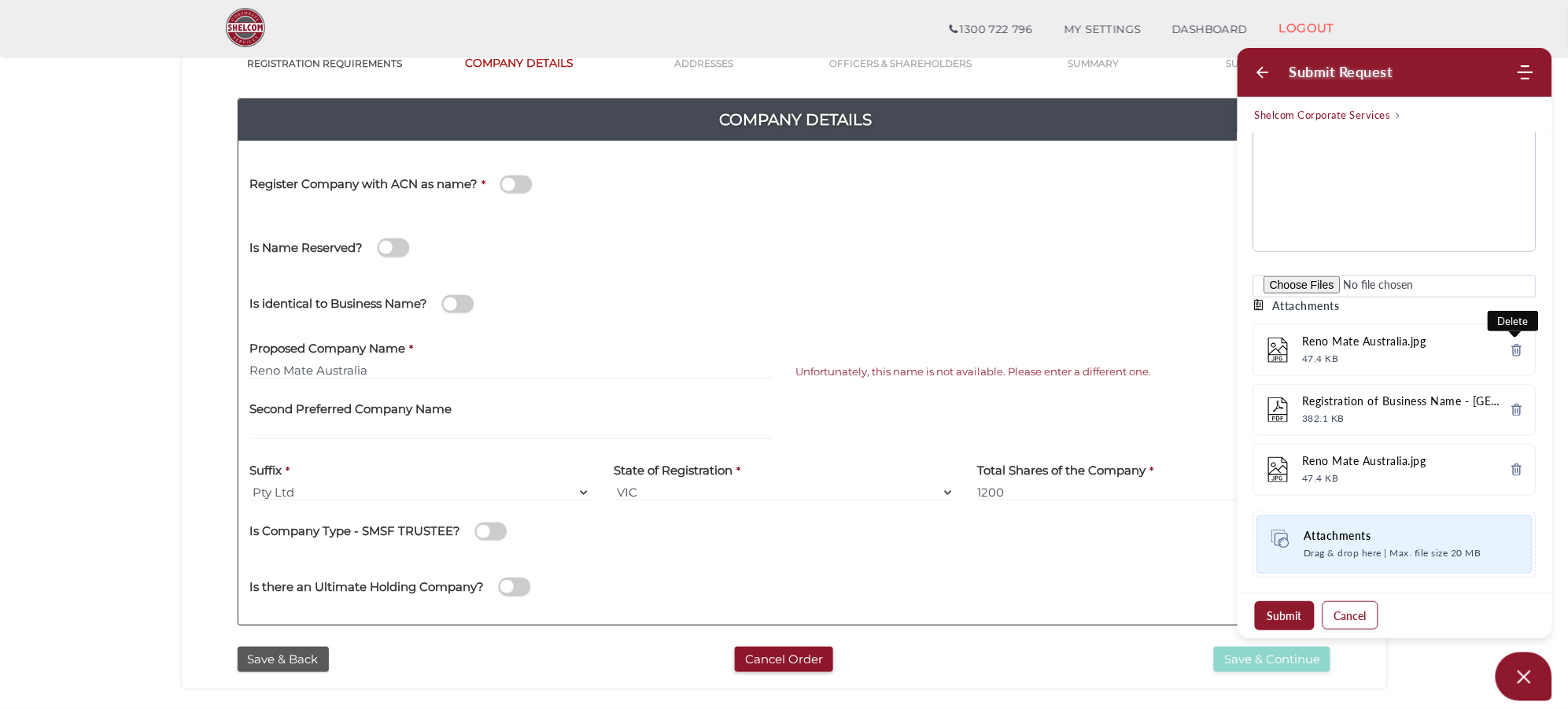
click at [1258, 347] on icon at bounding box center [1517, 350] width 13 height 13
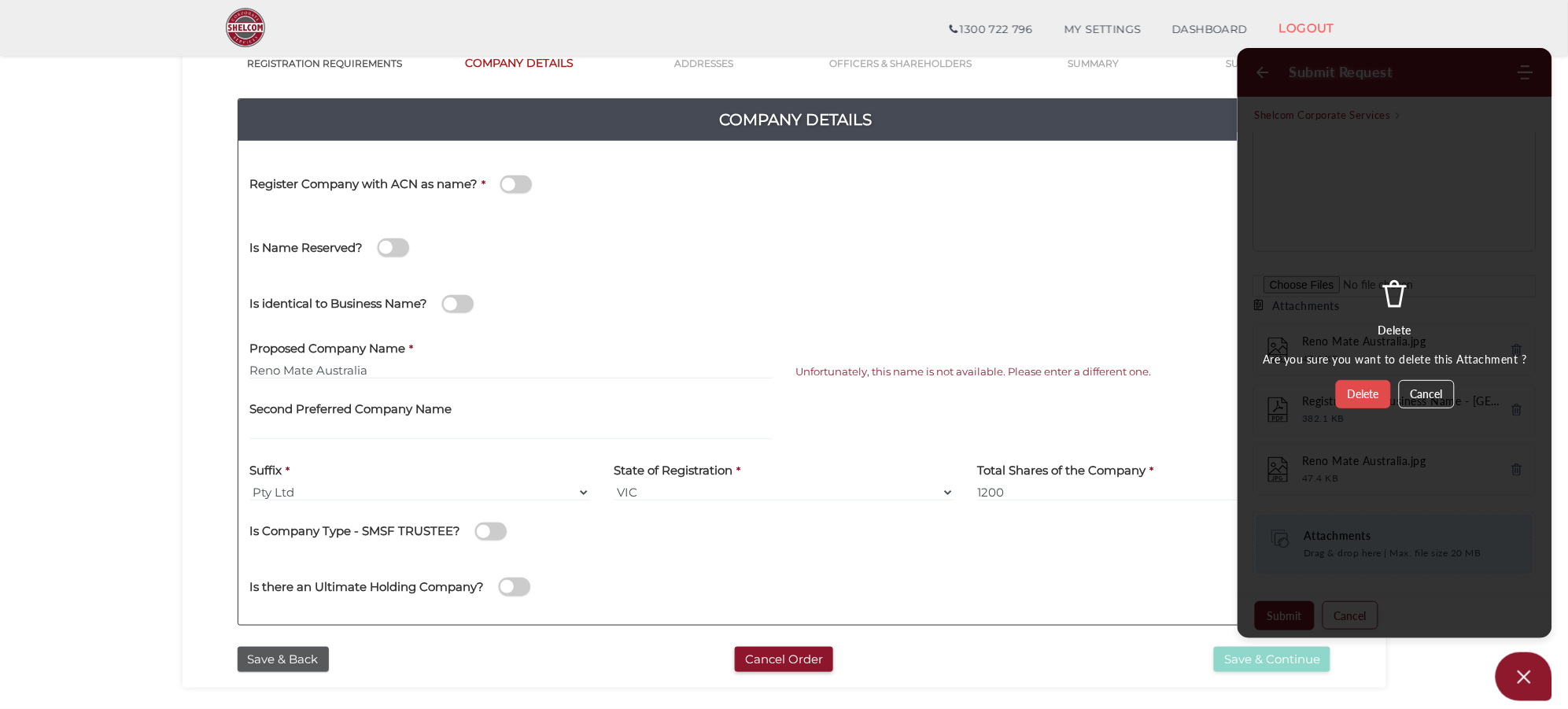
click at [1258, 391] on div "Delete Are you sure you want to delete this Attachment ? Delete Cancel" at bounding box center [1394, 343] width 283 height 129
click at [1258, 392] on button "Delete" at bounding box center [1364, 394] width 55 height 28
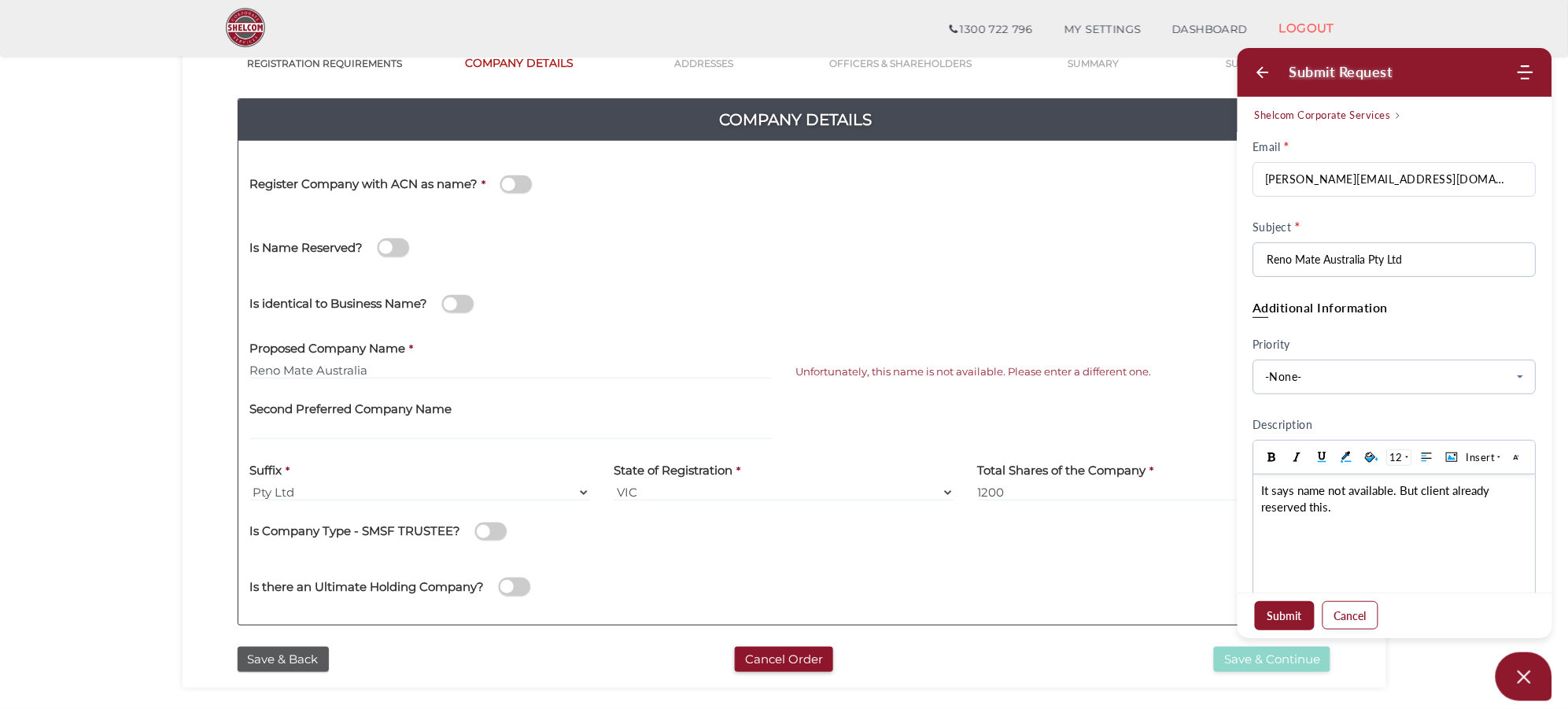
scroll to position [0, 0]
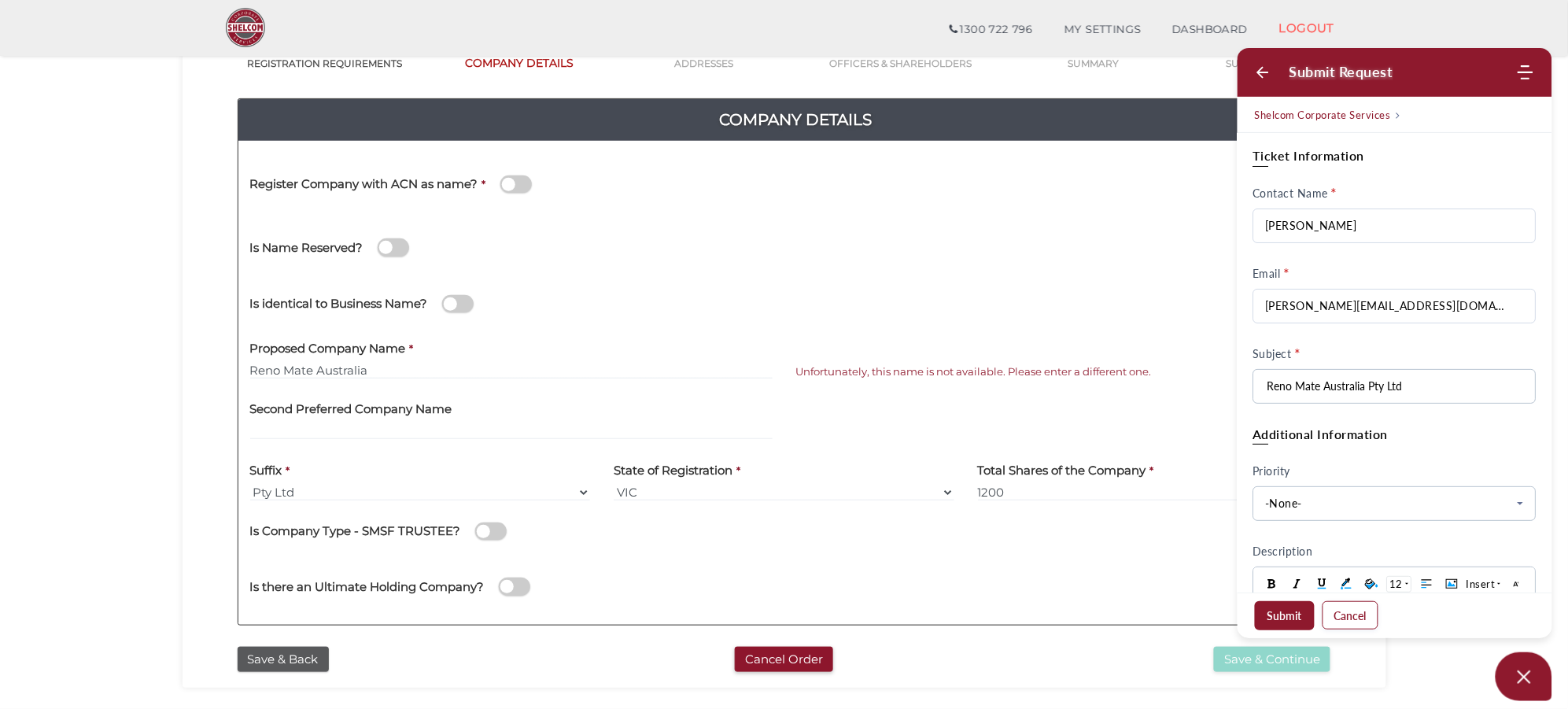
click at [1258, 566] on button "Submit" at bounding box center [1285, 615] width 60 height 29
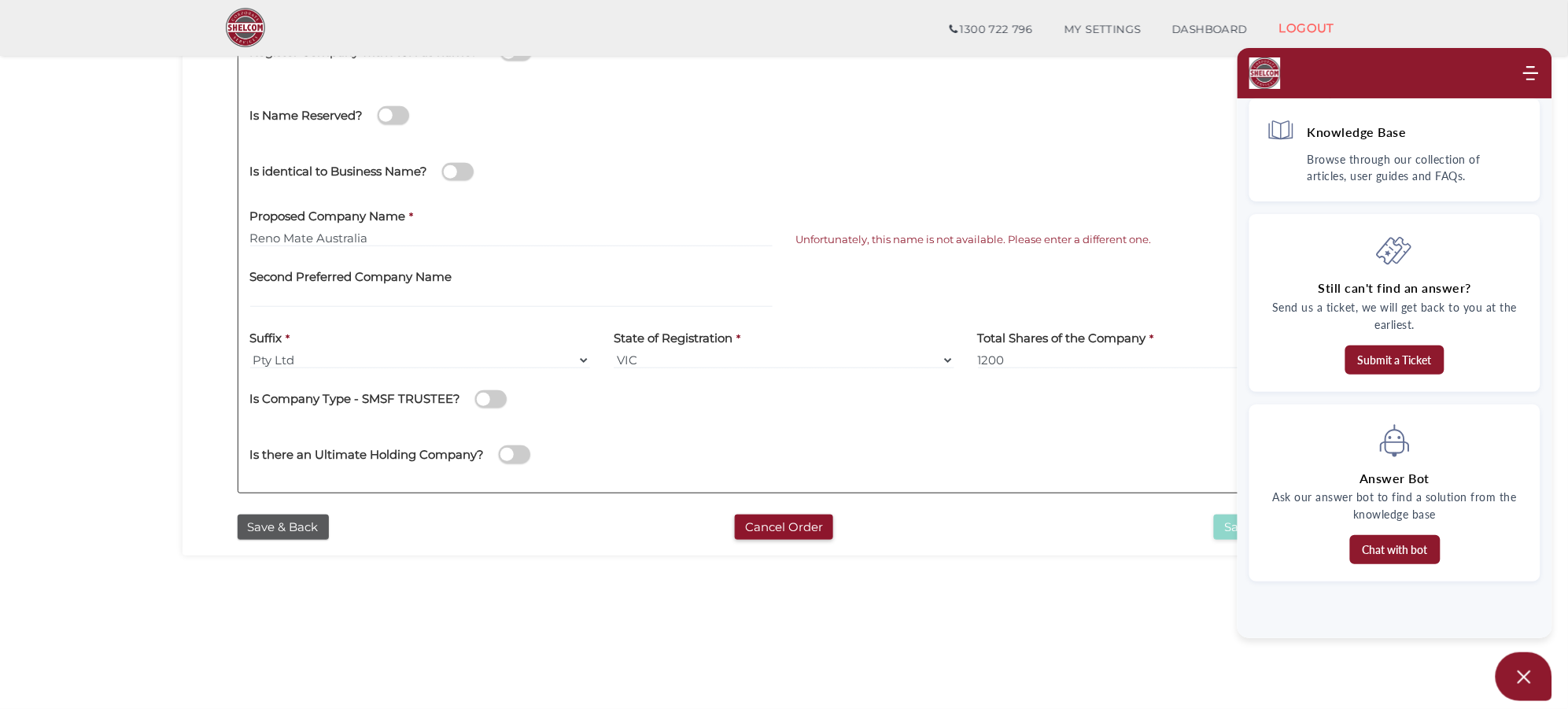
scroll to position [236, 0]
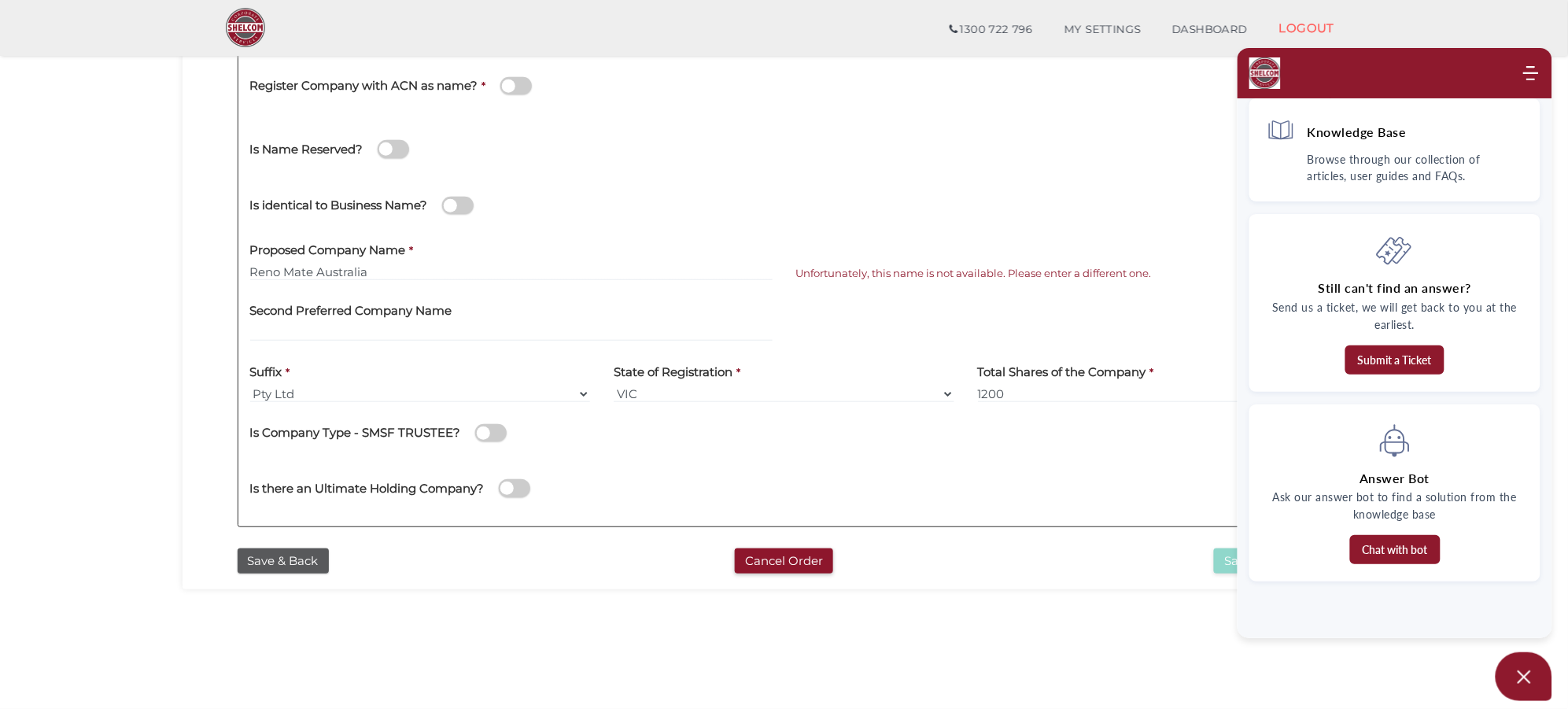
click at [1258, 73] on use "Modules Menu" at bounding box center [1531, 73] width 16 height 14
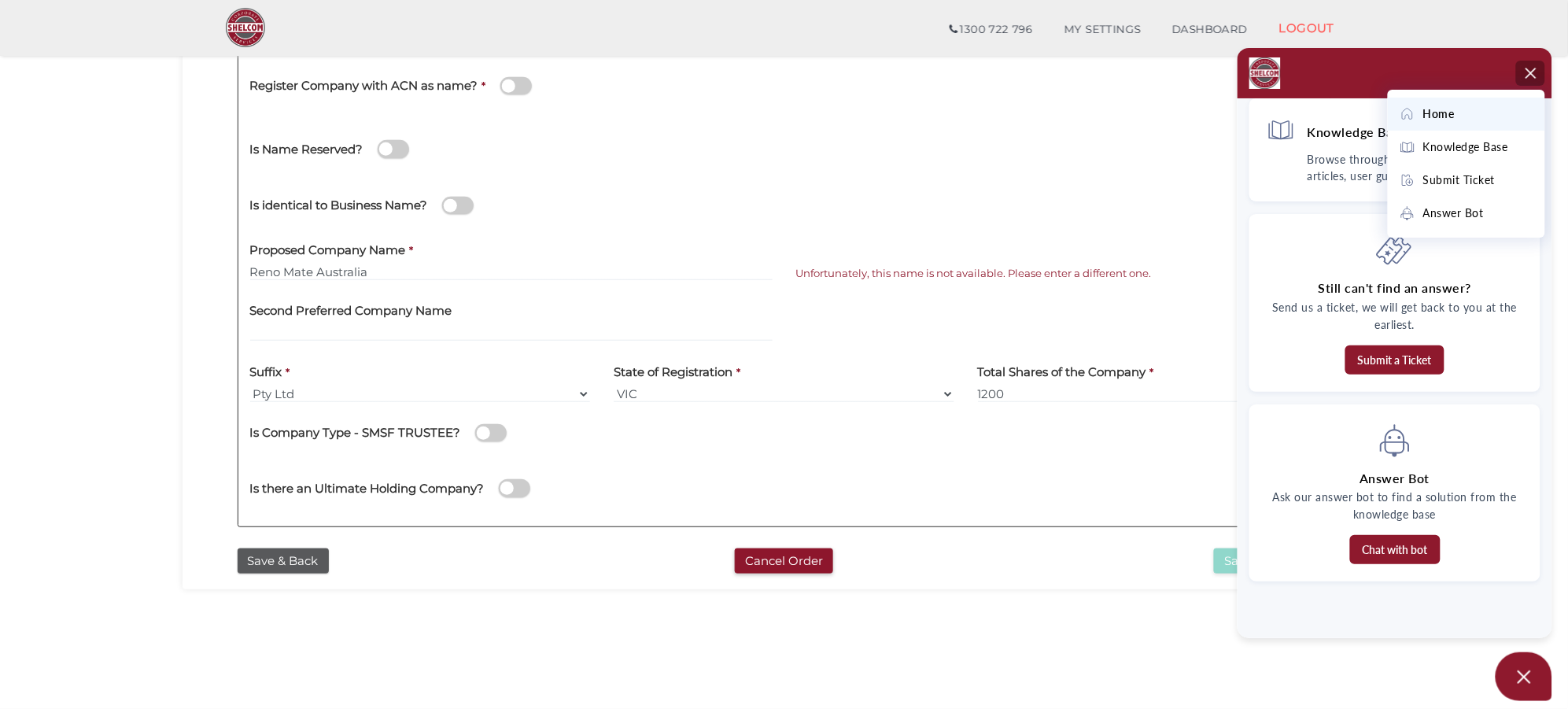
click at [1258, 566] on button "Open asap" at bounding box center [1524, 677] width 57 height 49
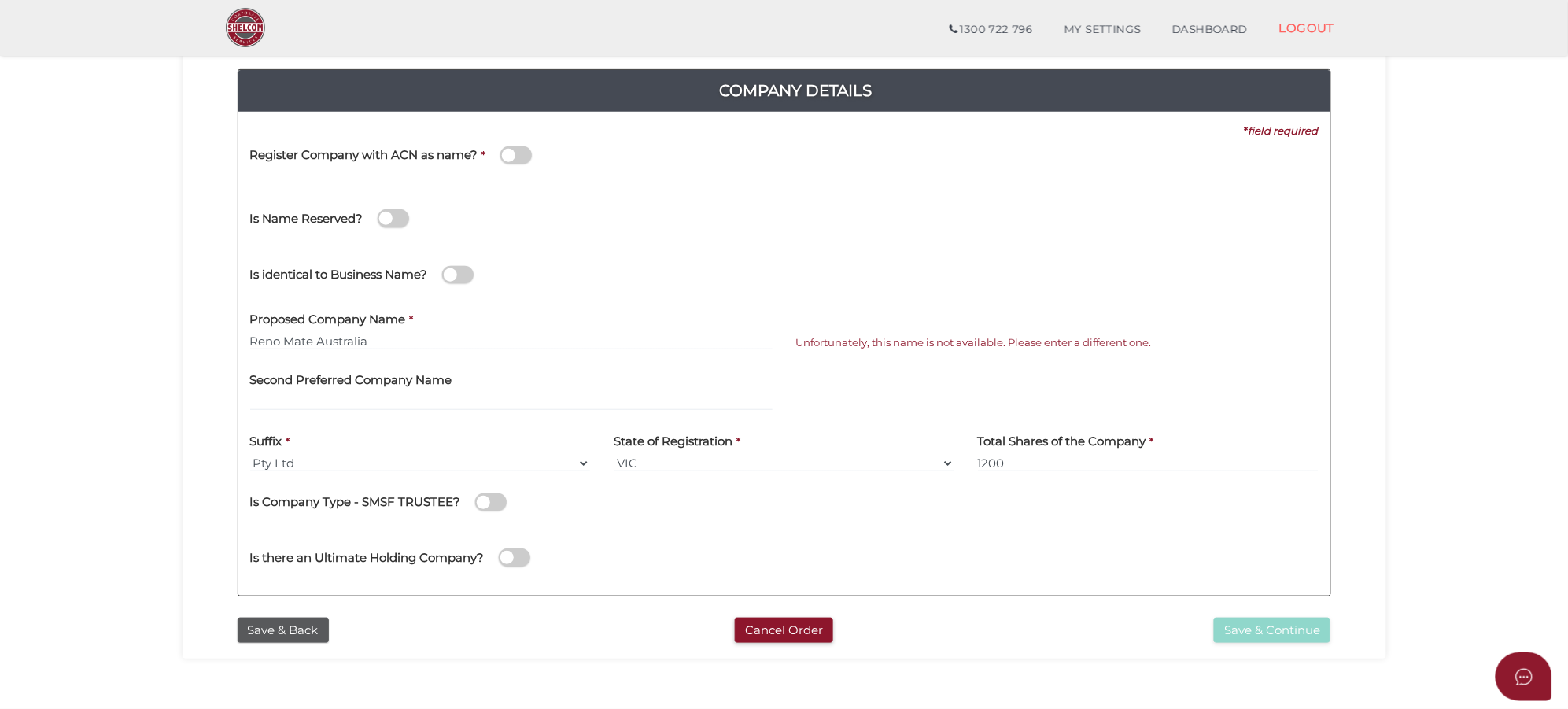
scroll to position [371, 0]
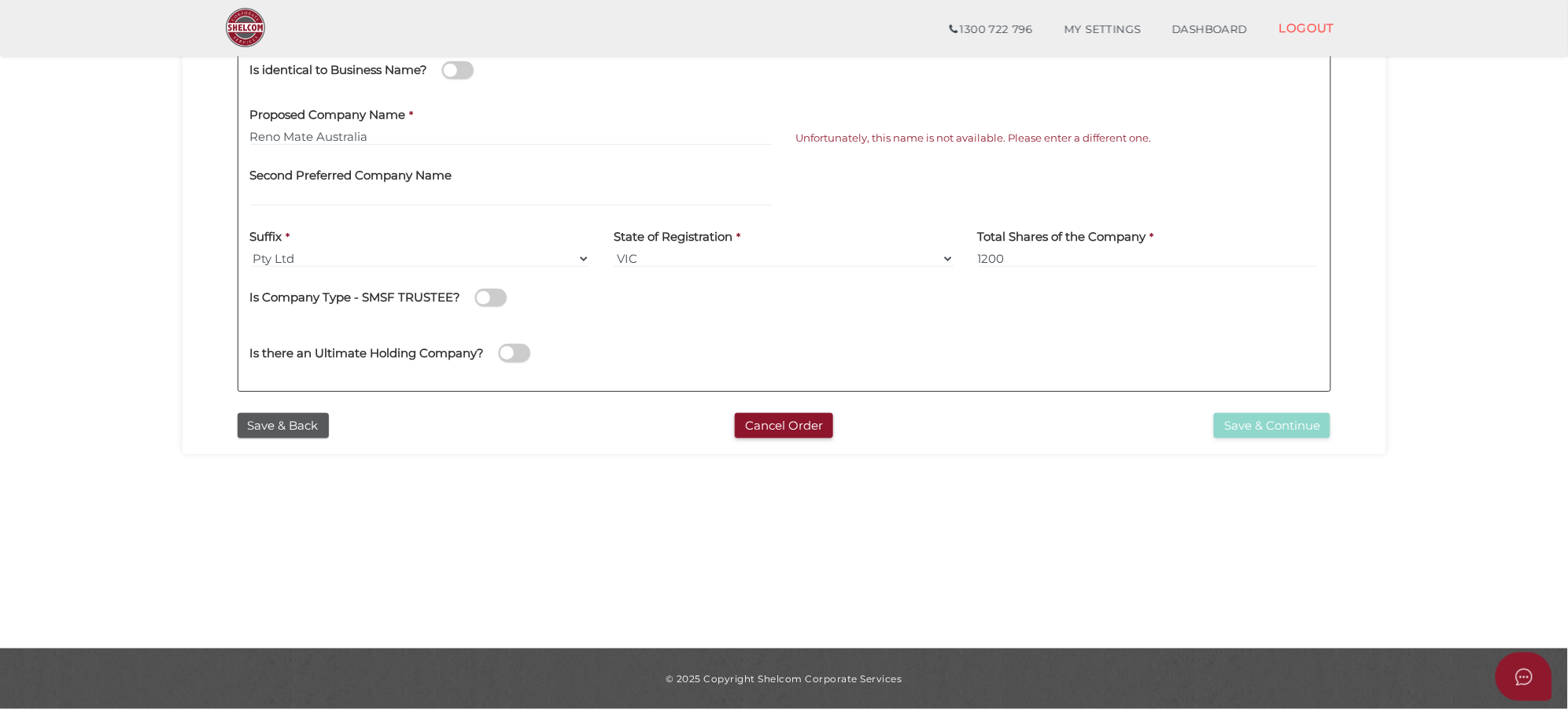
click at [313, 422] on button "Save & Back" at bounding box center [283, 426] width 92 height 26
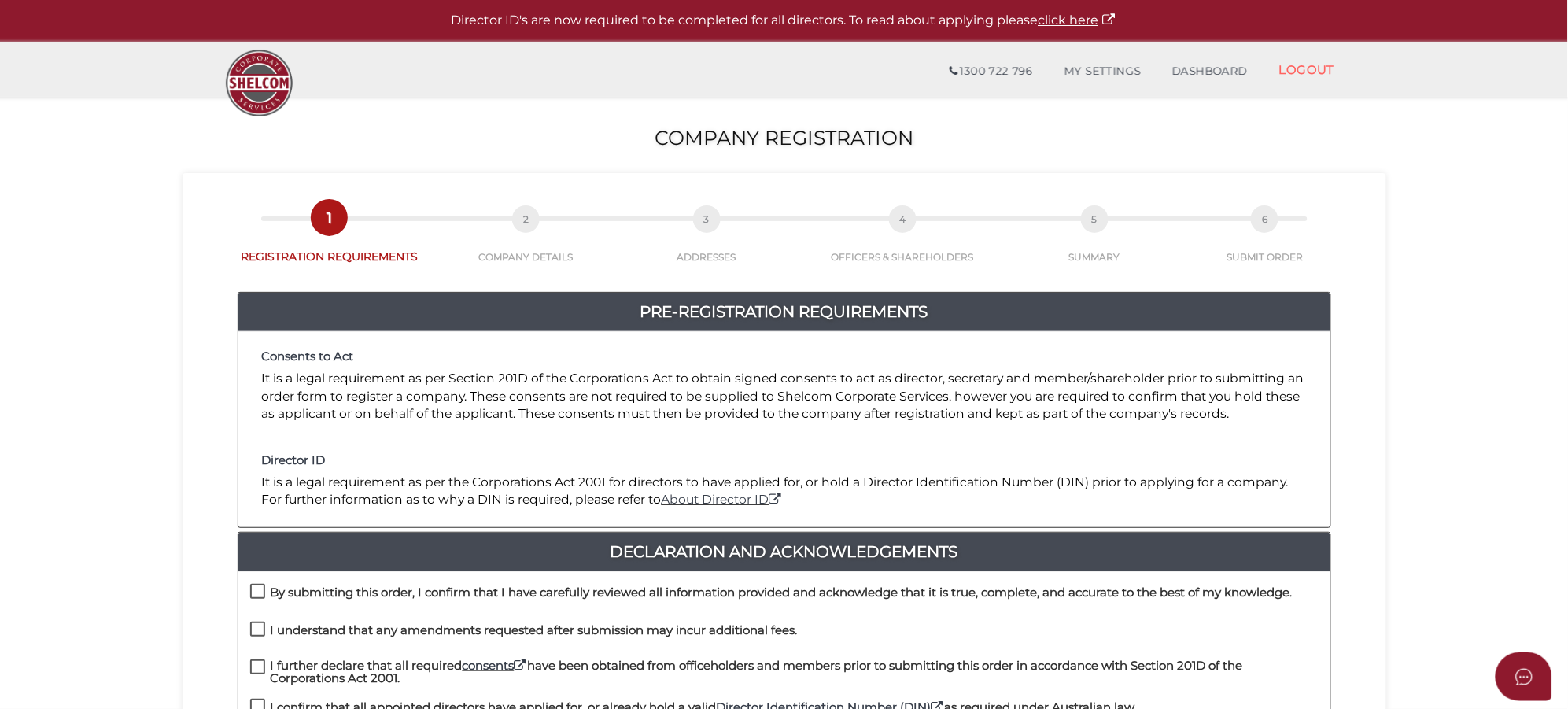
click at [510, 217] on div at bounding box center [784, 219] width 1046 height 5
click at [534, 249] on link "2 COMPANY DETAILS" at bounding box center [526, 243] width 177 height 41
click at [535, 252] on link "2 COMPANY DETAILS" at bounding box center [526, 243] width 177 height 41
